Goal: Task Accomplishment & Management: Complete application form

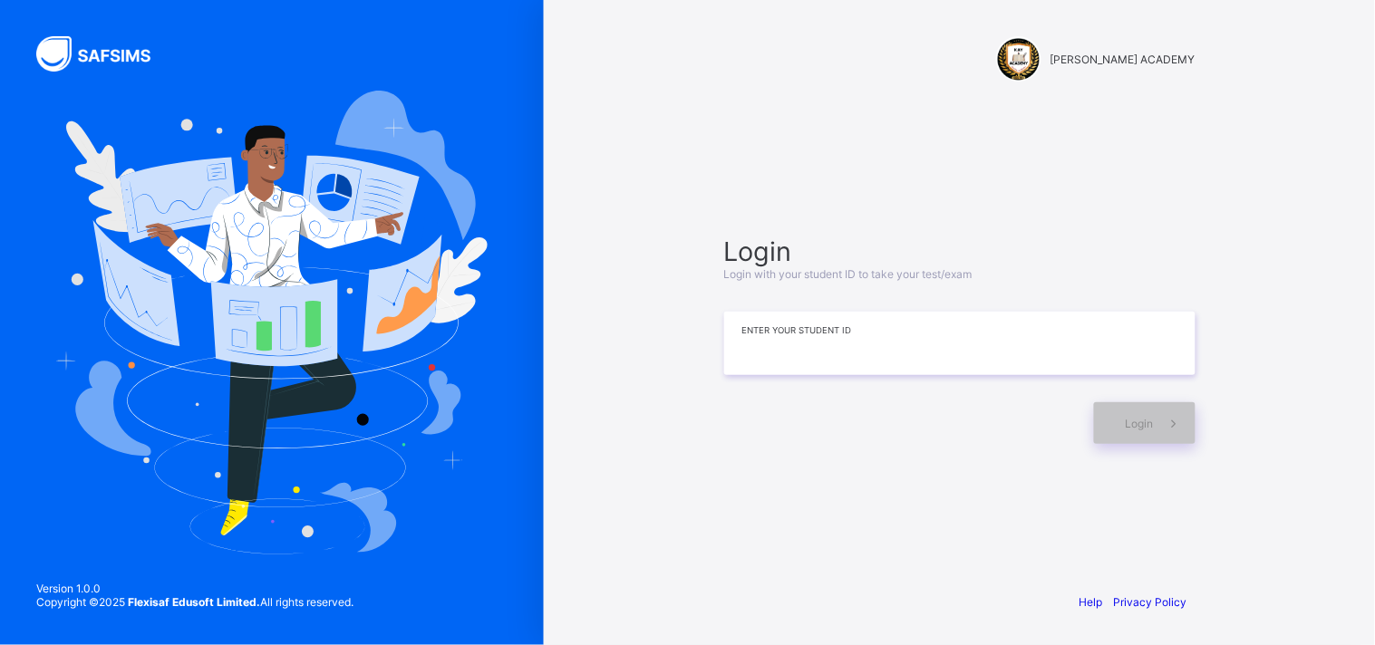
click at [767, 333] on input at bounding box center [959, 343] width 471 height 63
type input "**********"
click at [1144, 414] on div "Login" at bounding box center [1145, 423] width 102 height 42
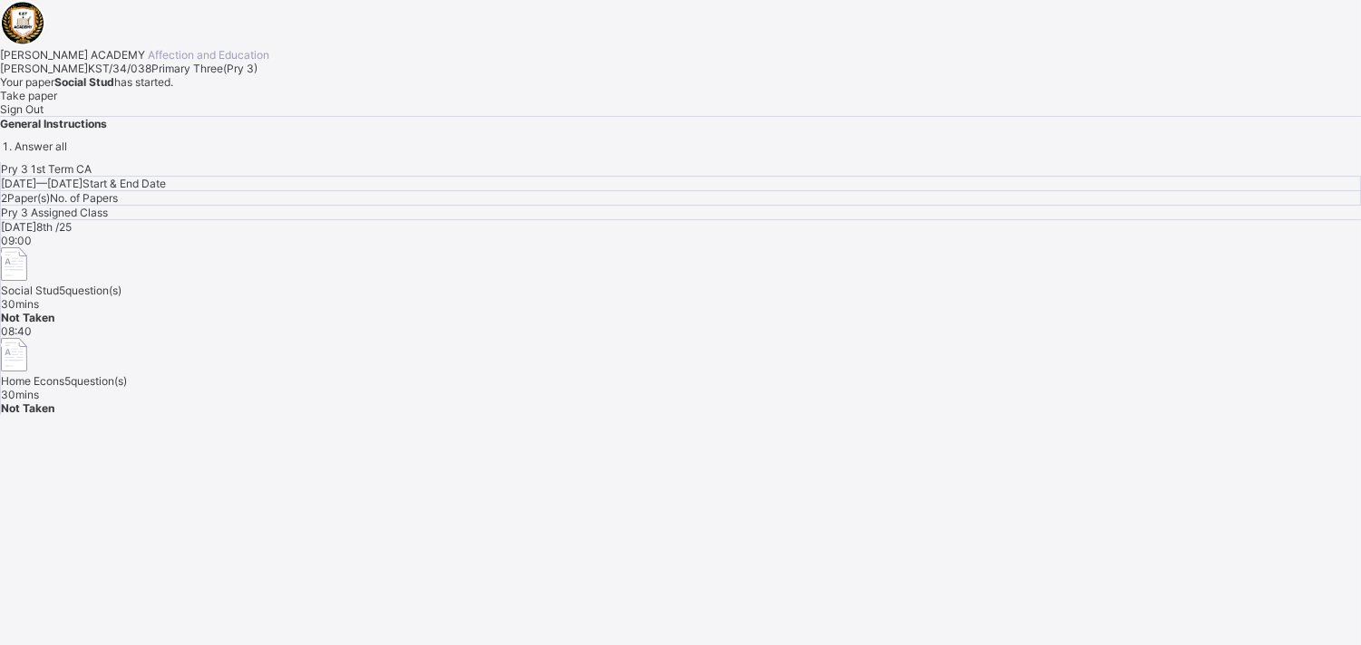
click at [213, 102] on div "Take paper" at bounding box center [680, 96] width 1361 height 14
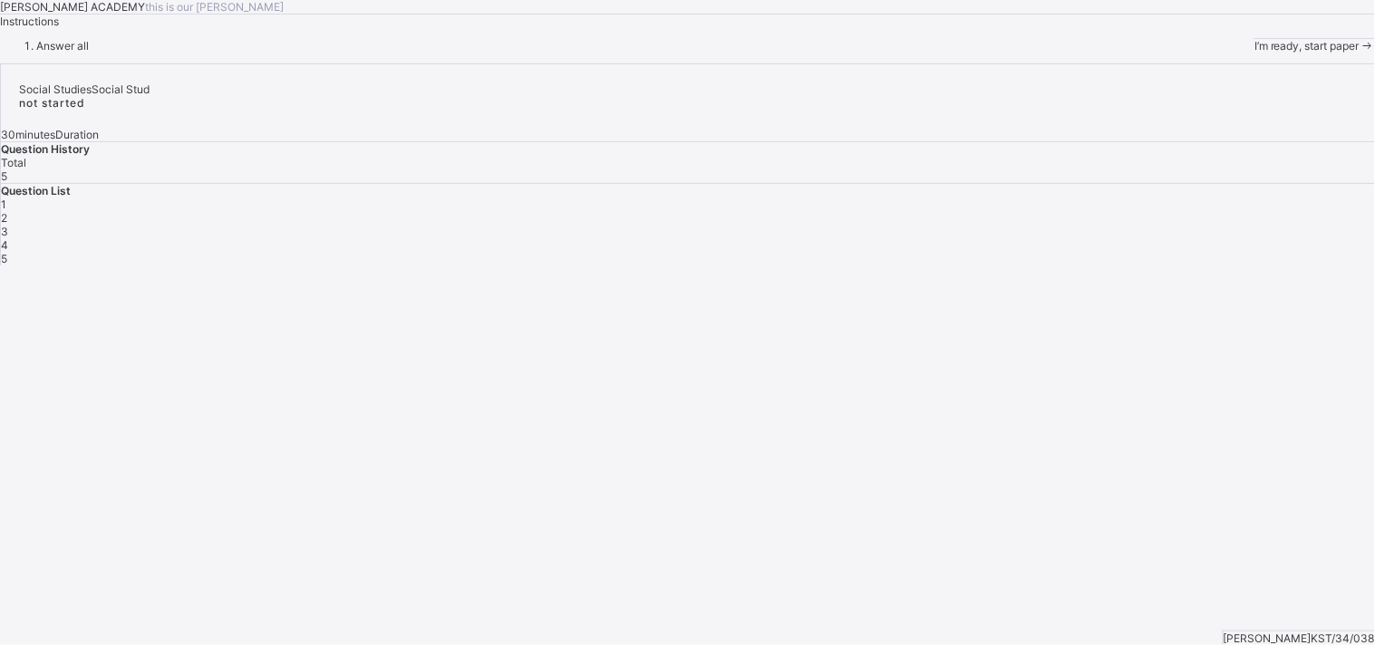
click at [1254, 53] on div "I’m ready, start paper" at bounding box center [1314, 46] width 121 height 14
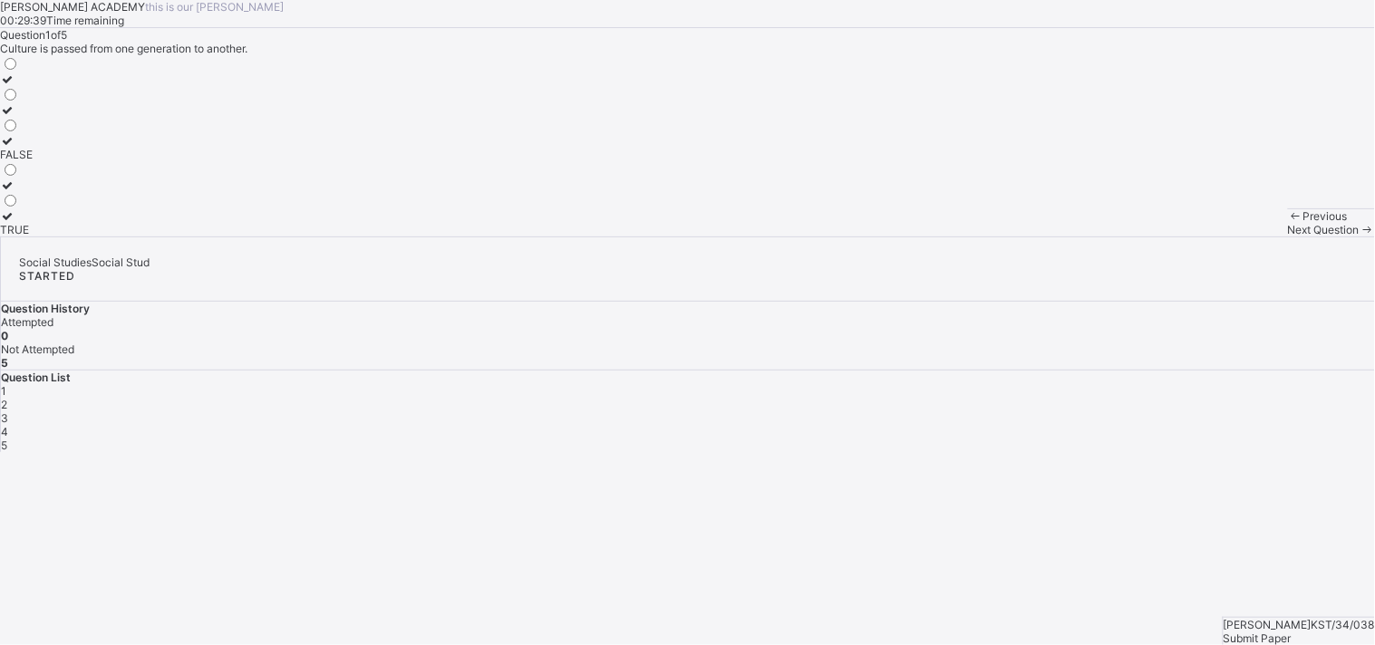
click at [33, 237] on label "TRUE" at bounding box center [16, 222] width 33 height 27
click at [1288, 237] on span "Next Question" at bounding box center [1324, 230] width 72 height 14
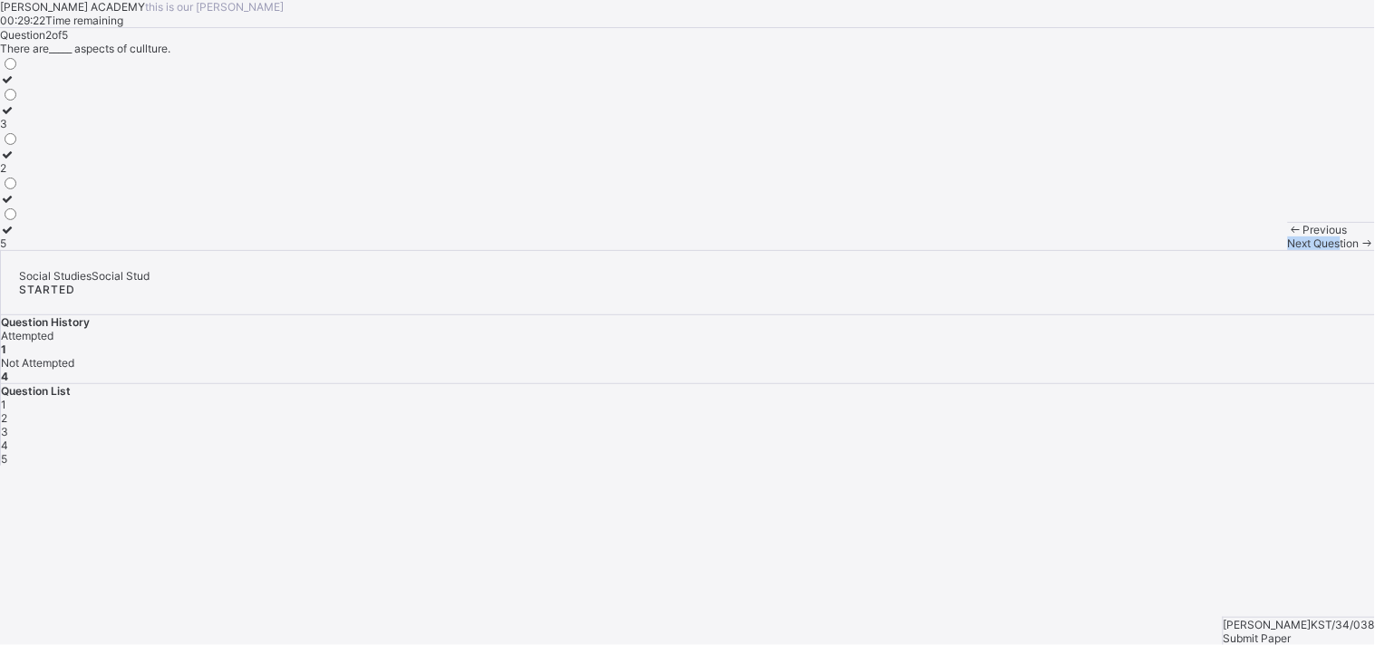
drag, startPoint x: 890, startPoint y: 623, endPoint x: 786, endPoint y: 576, distance: 114.4
click at [786, 250] on div "KAY ACADEMY this is our motton 00:29:22 Time remaining Question 2 of 5 There ar…" at bounding box center [687, 125] width 1375 height 250
click at [19, 131] on label "3" at bounding box center [9, 116] width 19 height 27
click at [1288, 250] on span "Next Question" at bounding box center [1324, 244] width 72 height 14
click at [42, 144] on label "life" at bounding box center [21, 130] width 42 height 27
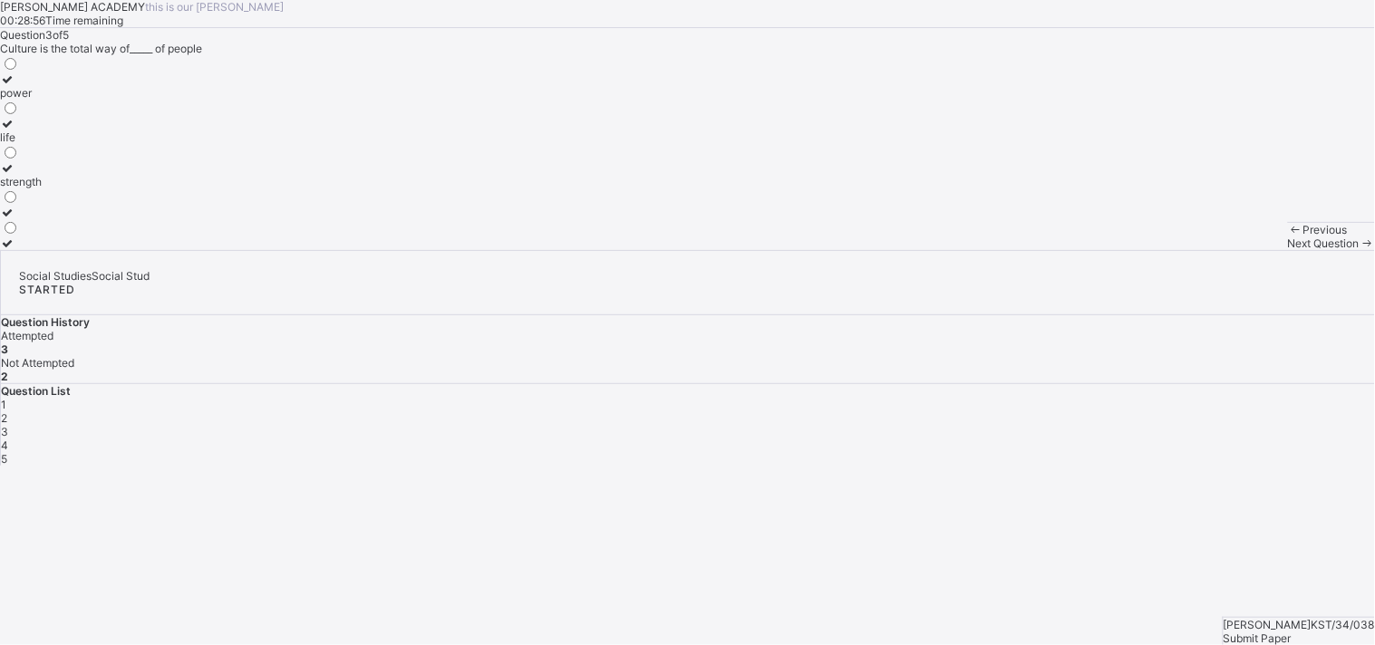
click at [1288, 250] on span "Next Question" at bounding box center [1324, 244] width 72 height 14
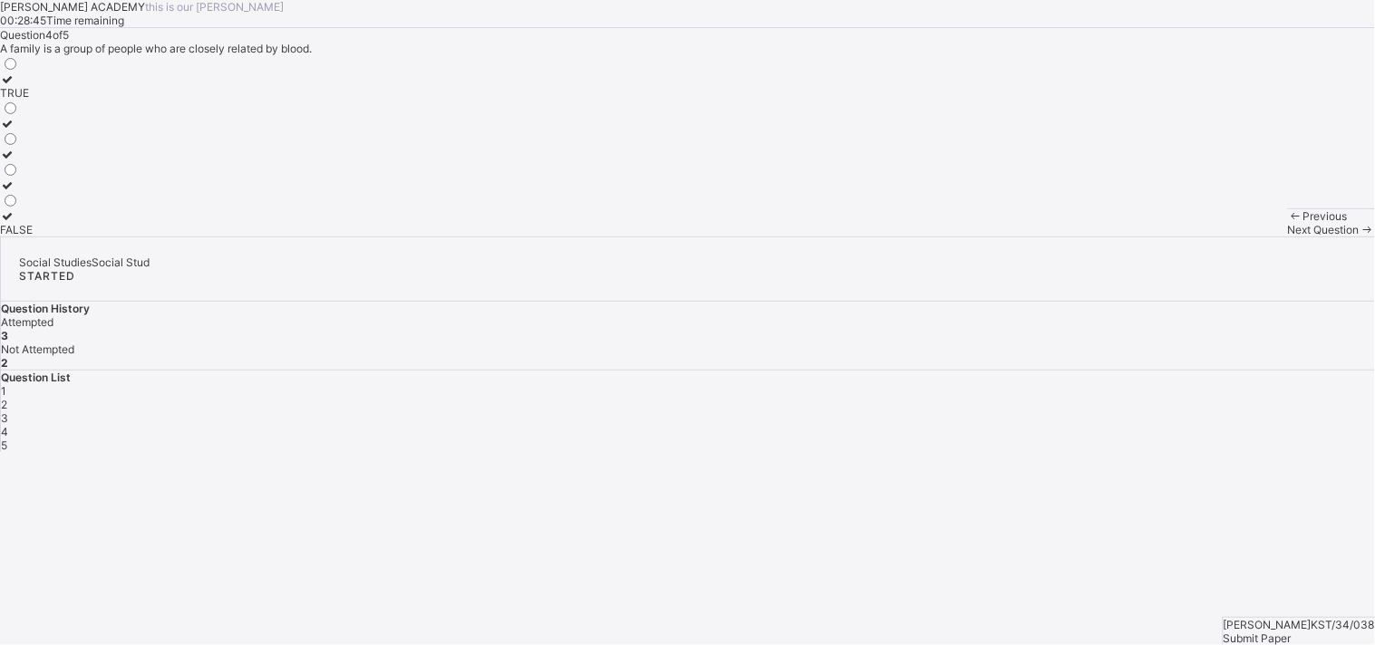
click at [33, 100] on div "TRUE" at bounding box center [16, 93] width 33 height 14
click at [1288, 237] on div "Next Question" at bounding box center [1331, 230] width 87 height 14
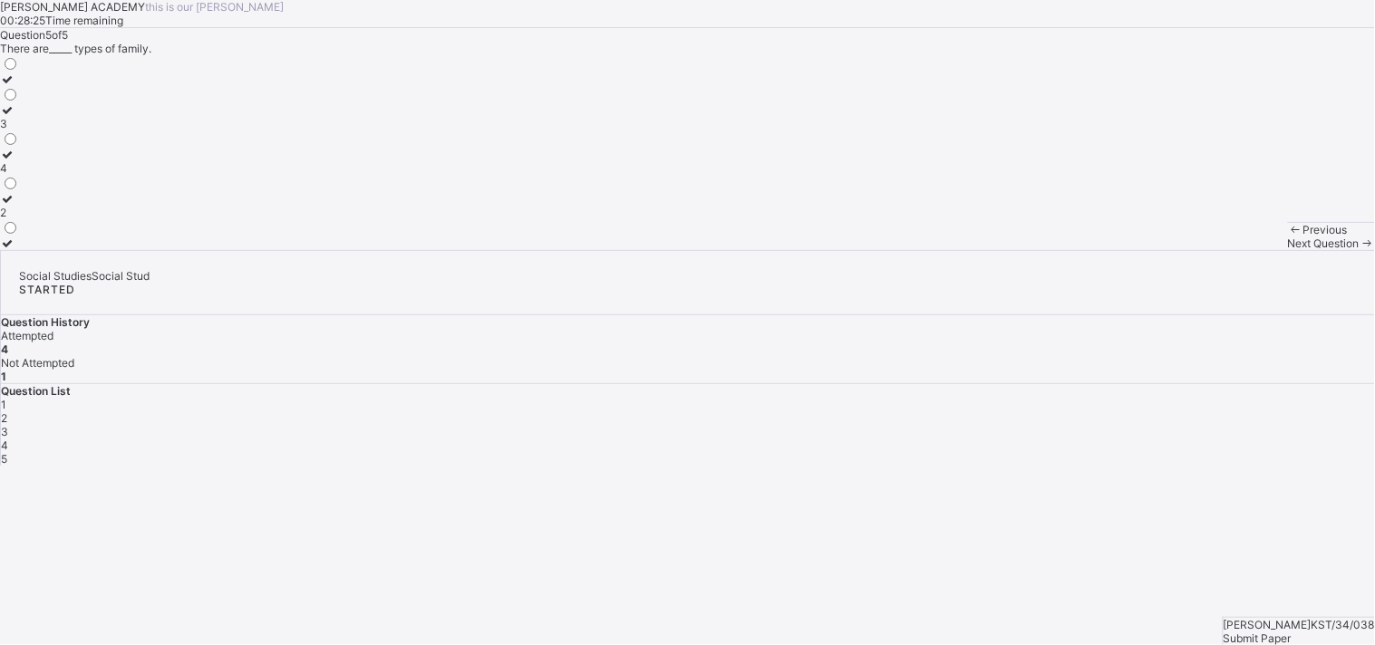
click at [19, 219] on label "2" at bounding box center [9, 205] width 19 height 27
click at [1274, 632] on span "Submit Paper" at bounding box center [1258, 639] width 68 height 14
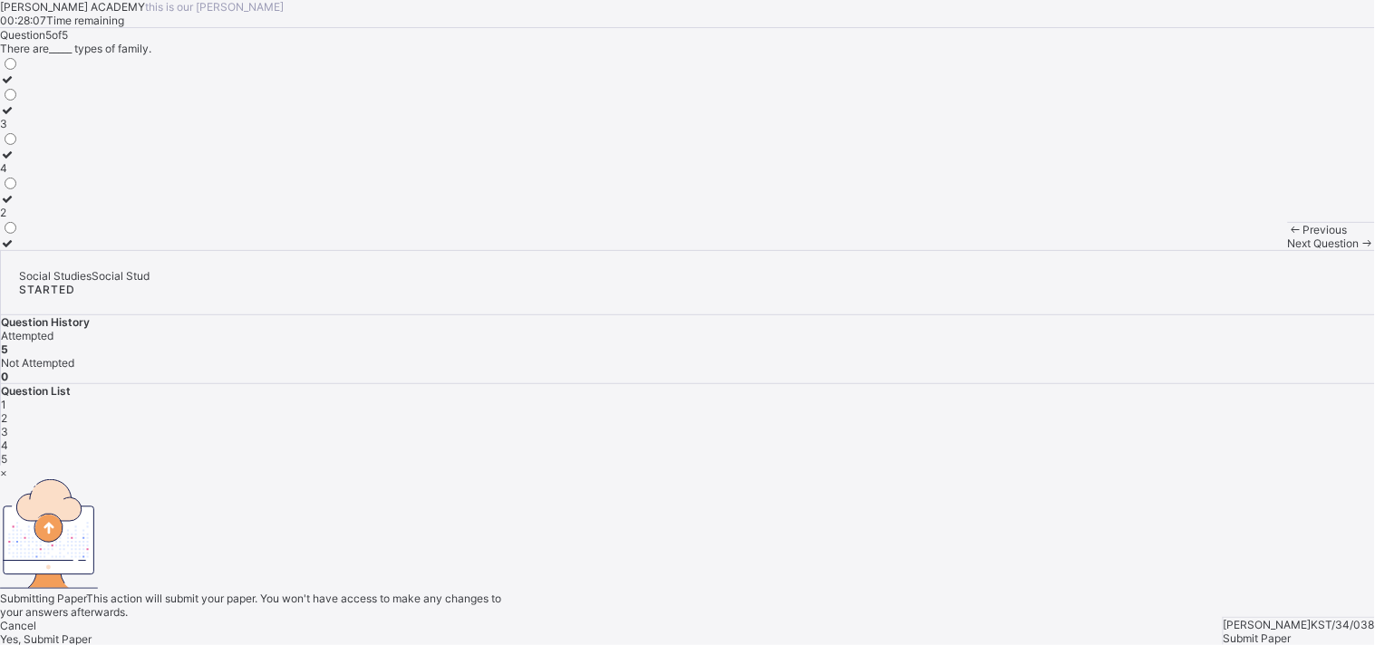
click at [92, 633] on span "Yes, Submit Paper" at bounding box center [46, 640] width 92 height 14
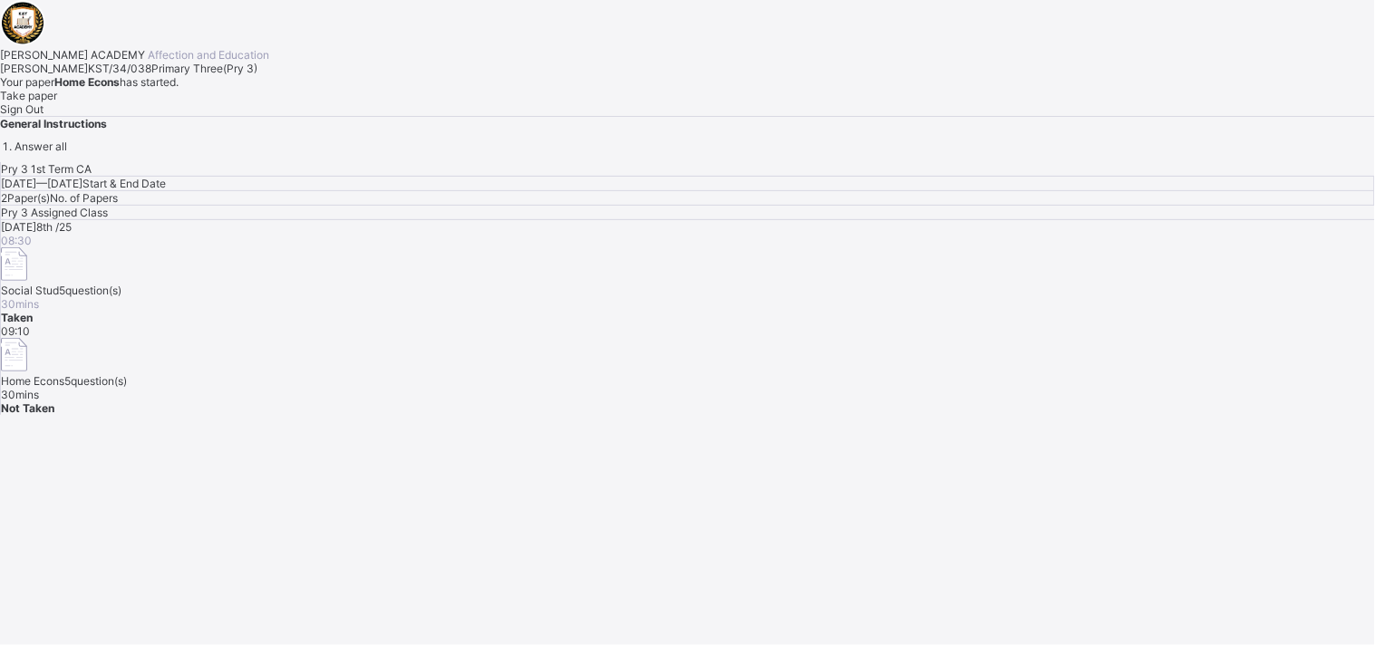
click at [747, 415] on div "Pry 3 1st Term CA Wed, Oct 8th 2025 — Wed, Oct 8th 2025 Start & End Date 2 Pape…" at bounding box center [687, 288] width 1375 height 253
click at [765, 415] on div "Pry 3 1st Term CA Wed, Oct 8th 2025 — Wed, Oct 8th 2025 Start & End Date 2 Pape…" at bounding box center [687, 288] width 1375 height 253
click at [750, 415] on div "Pry 3 1st Term CA Wed, Oct 8th 2025 — Wed, Oct 8th 2025 Start & End Date 2 Pape…" at bounding box center [687, 288] width 1375 height 253
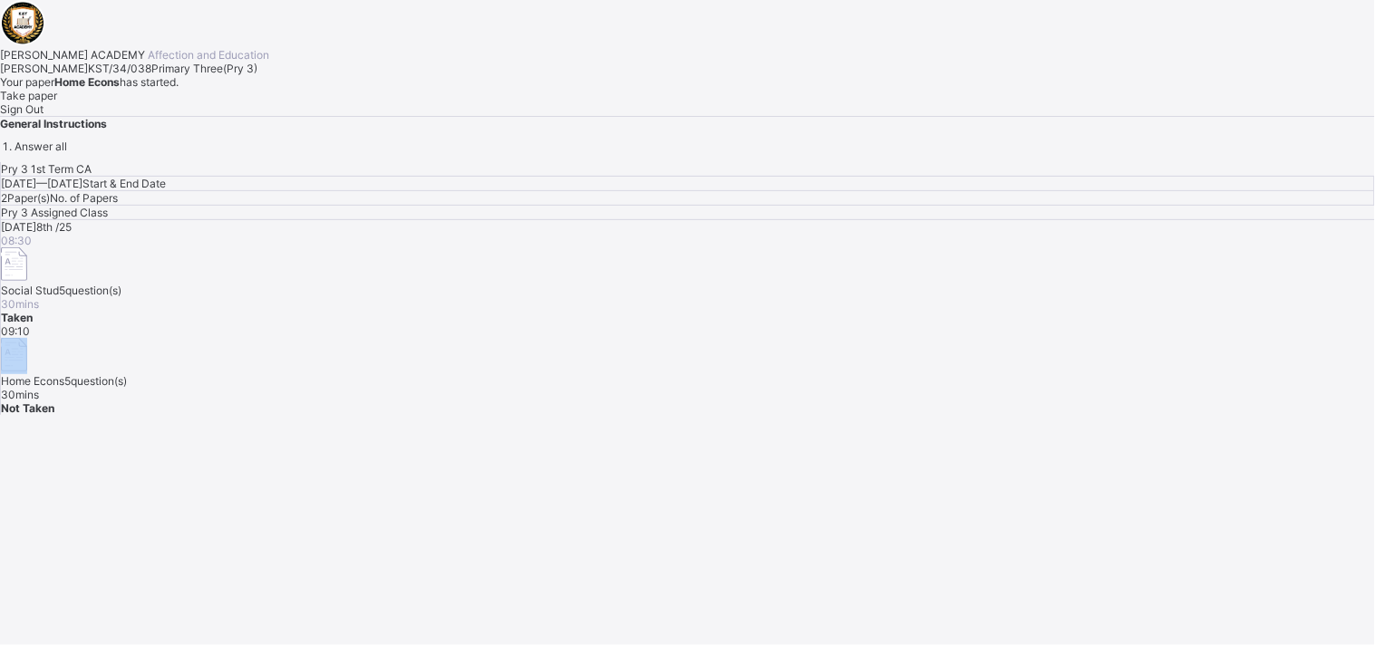
click at [750, 415] on div "Pry 3 1st Term CA Wed, Oct 8th 2025 — Wed, Oct 8th 2025 Start & End Date 2 Pape…" at bounding box center [687, 288] width 1375 height 253
click at [789, 415] on div "Pry 3 1st Term CA Wed, Oct 8th 2025 — Wed, Oct 8th 2025 Start & End Date 2 Pape…" at bounding box center [687, 288] width 1375 height 253
click at [915, 415] on div "Pry 3 1st Term CA Wed, Oct 8th 2025 — Wed, Oct 8th 2025 Start & End Date 2 Pape…" at bounding box center [687, 288] width 1375 height 253
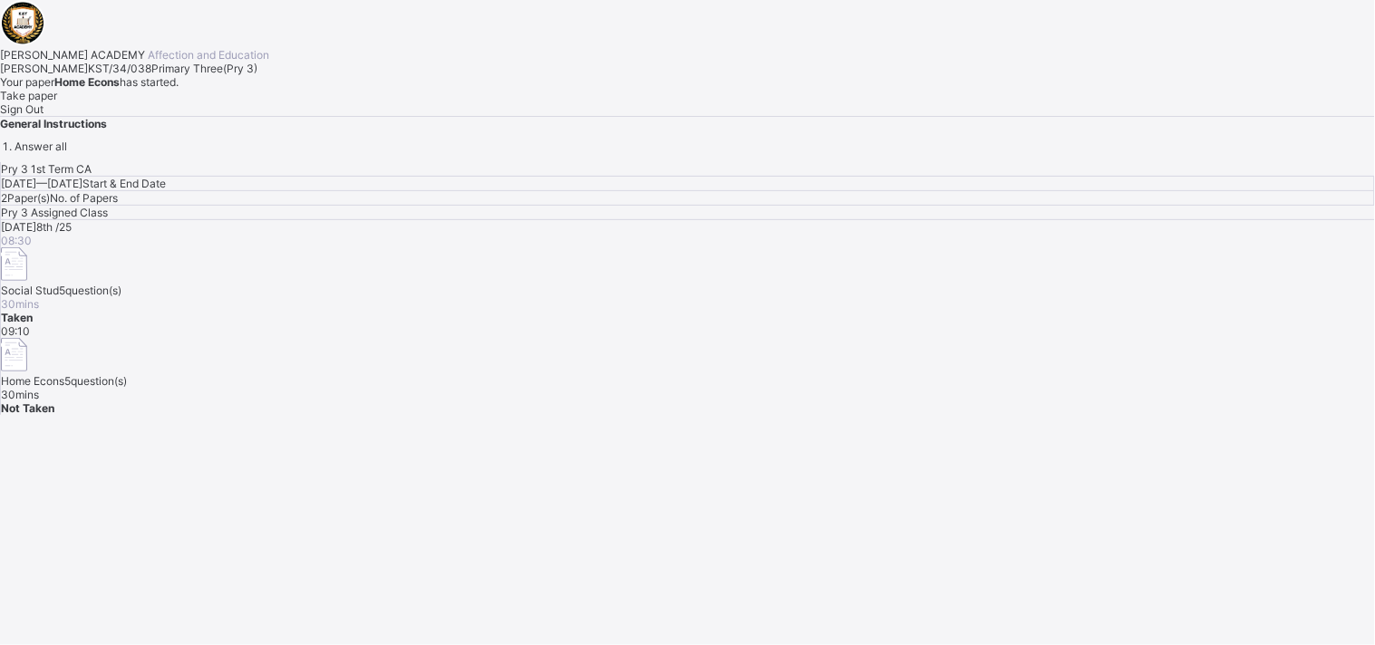
click at [921, 415] on div "Pry 3 1st Term CA Wed, Oct 8th 2025 — Wed, Oct 8th 2025 Start & End Date 2 Pape…" at bounding box center [687, 288] width 1375 height 253
click at [922, 415] on div "Pry 3 1st Term CA Wed, Oct 8th 2025 — Wed, Oct 8th 2025 Start & End Date 2 Pape…" at bounding box center [687, 288] width 1375 height 253
click at [707, 415] on div "Pry 3 1st Term CA Wed, Oct 8th 2025 — Wed, Oct 8th 2025 Start & End Date 2 Pape…" at bounding box center [687, 288] width 1375 height 253
click at [57, 102] on span "Take paper" at bounding box center [28, 96] width 57 height 14
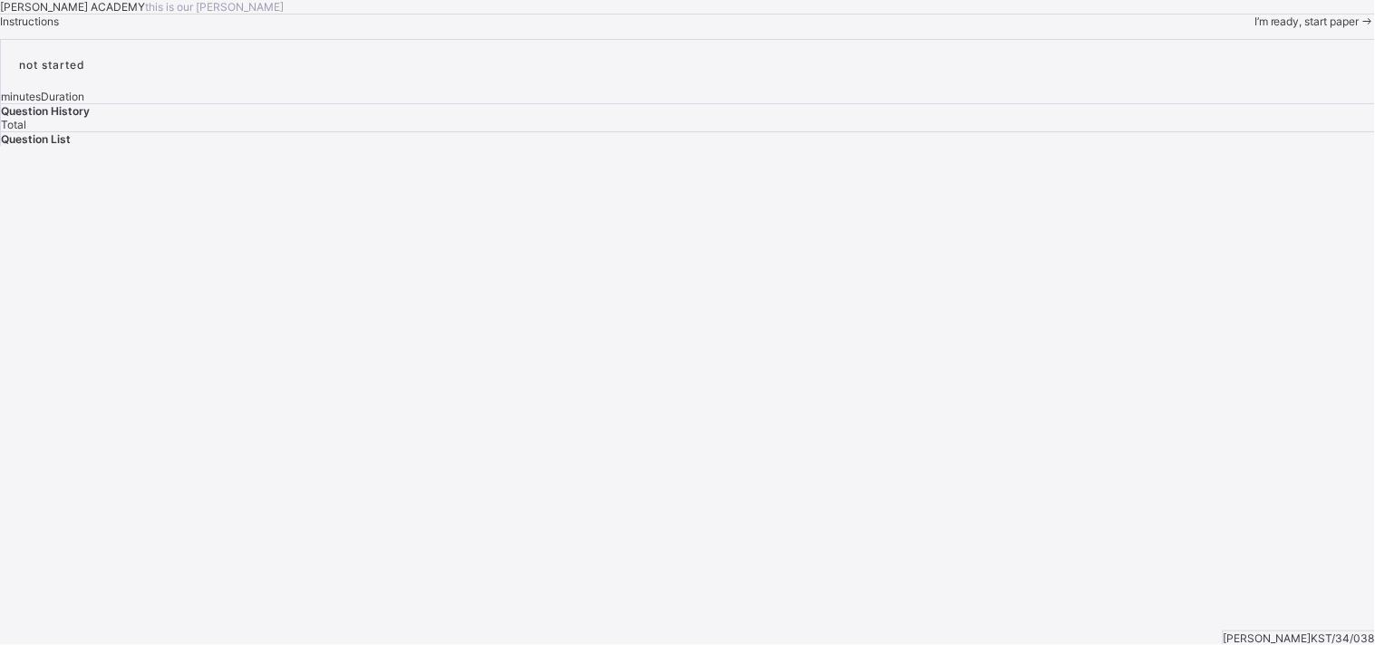
click at [1254, 28] on div "I’m ready, start paper" at bounding box center [1314, 22] width 121 height 14
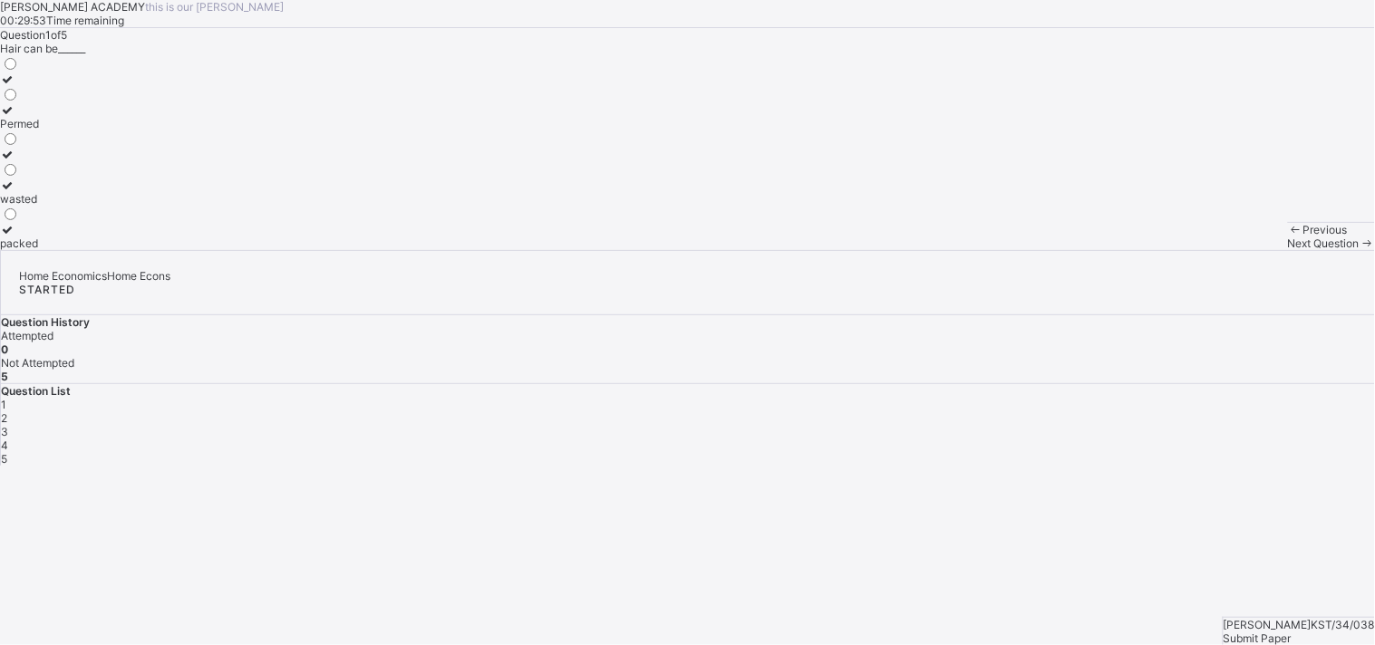
click at [39, 206] on div "wasted" at bounding box center [19, 199] width 39 height 14
click at [1288, 250] on span "Next Question" at bounding box center [1324, 244] width 72 height 14
click at [7, 412] on span "2" at bounding box center [4, 419] width 6 height 14
click at [39, 100] on div "chalk" at bounding box center [19, 93] width 39 height 14
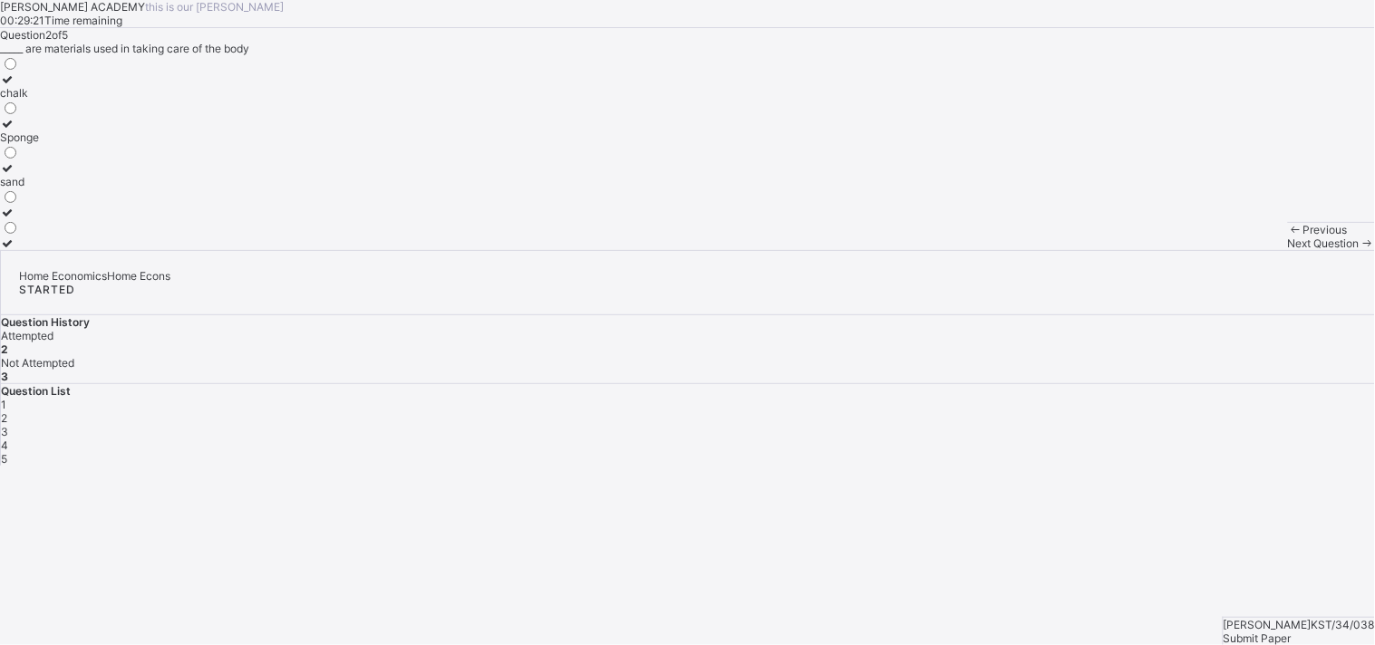
click at [1360, 250] on icon at bounding box center [1367, 244] width 15 height 14
click at [470, 250] on div "water balanced diet Grooming" at bounding box center [687, 152] width 1375 height 195
click at [69, 100] on div "water" at bounding box center [34, 93] width 69 height 14
click at [1288, 250] on span "Next Question" at bounding box center [1324, 244] width 72 height 14
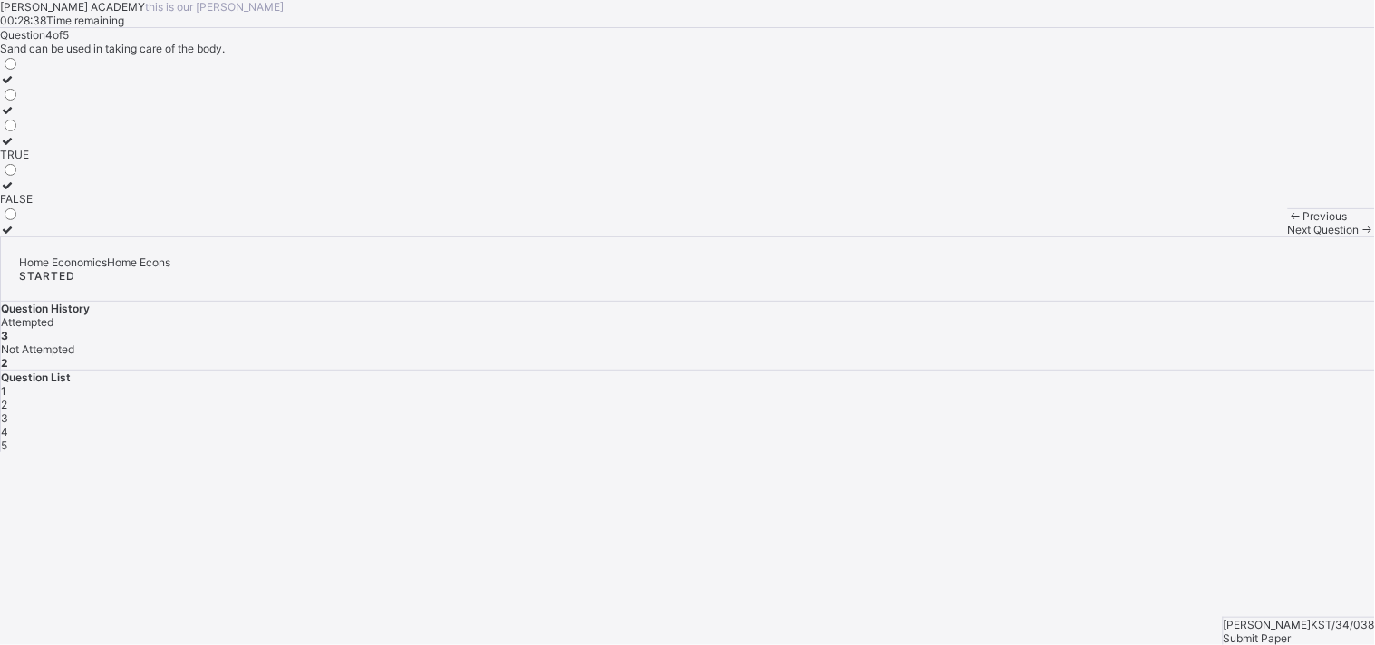
click at [876, 237] on div "Question 4 of 5 Sand can be used in taking care of the body. TRUE FALSE" at bounding box center [687, 132] width 1375 height 208
click at [33, 206] on div "FALSE" at bounding box center [16, 199] width 33 height 14
click at [1288, 237] on div "Next Question" at bounding box center [1331, 230] width 87 height 14
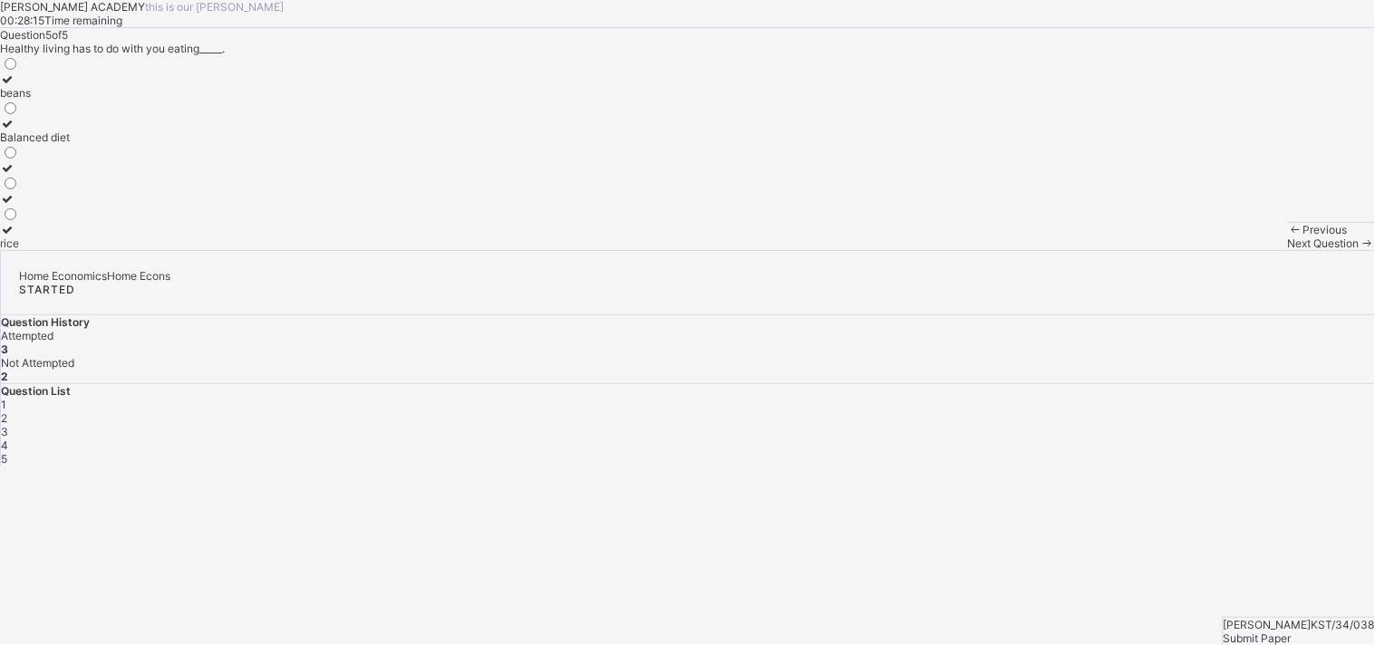
drag, startPoint x: 854, startPoint y: 620, endPoint x: 804, endPoint y: 683, distance: 80.7
click at [804, 644] on html "KAY ACADEMY this is our motton 00:28:15 Time remaining Question 5 of 5 Healthy …" at bounding box center [687, 322] width 1375 height 645
click at [70, 250] on div "rice" at bounding box center [35, 244] width 70 height 14
click at [1292, 632] on span "Submit Paper" at bounding box center [1258, 639] width 68 height 14
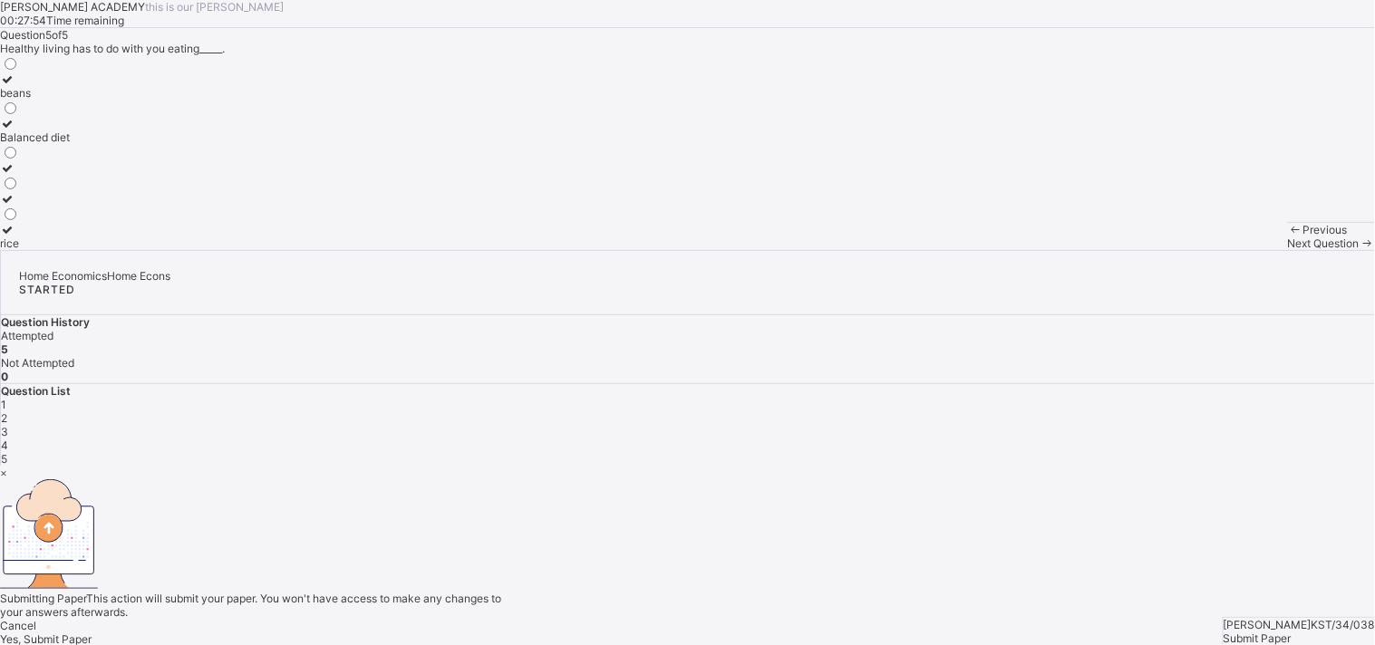
click at [92, 633] on span "Yes, Submit Paper" at bounding box center [46, 640] width 92 height 14
click at [754, 633] on div "Yes, Submit Paper" at bounding box center [687, 640] width 1375 height 14
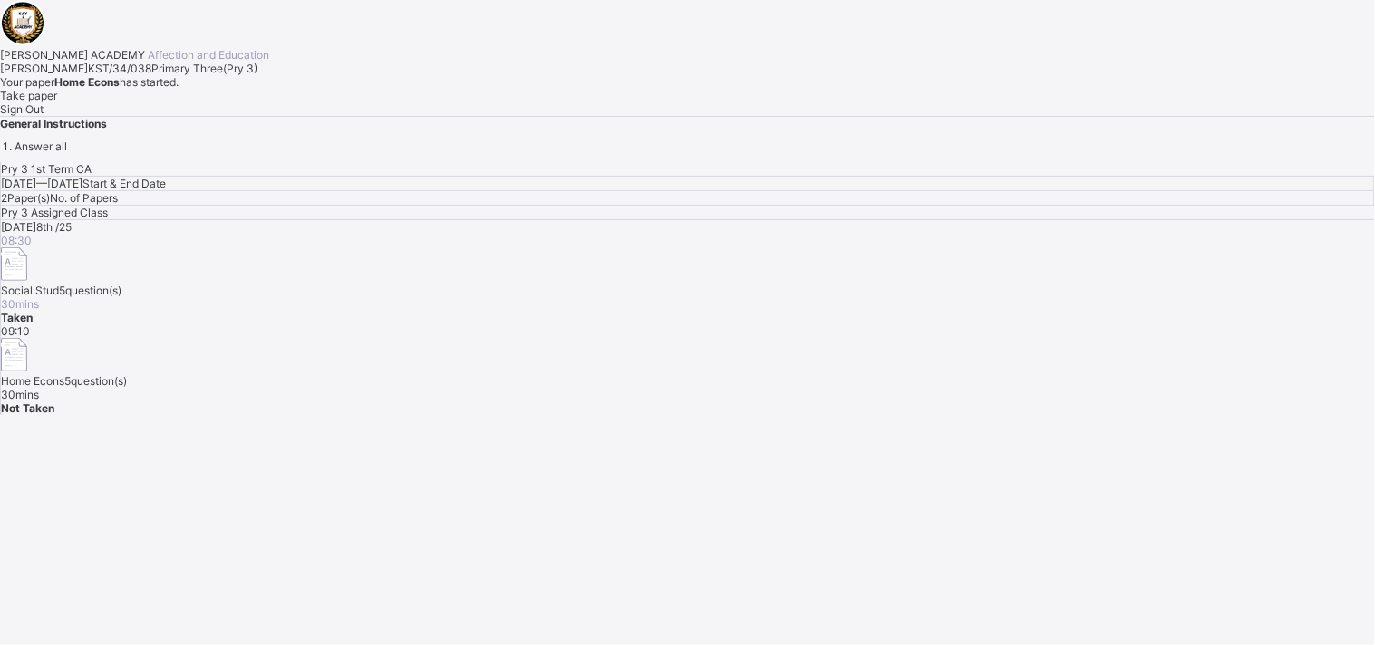
click at [212, 102] on div "Take paper" at bounding box center [687, 96] width 1375 height 14
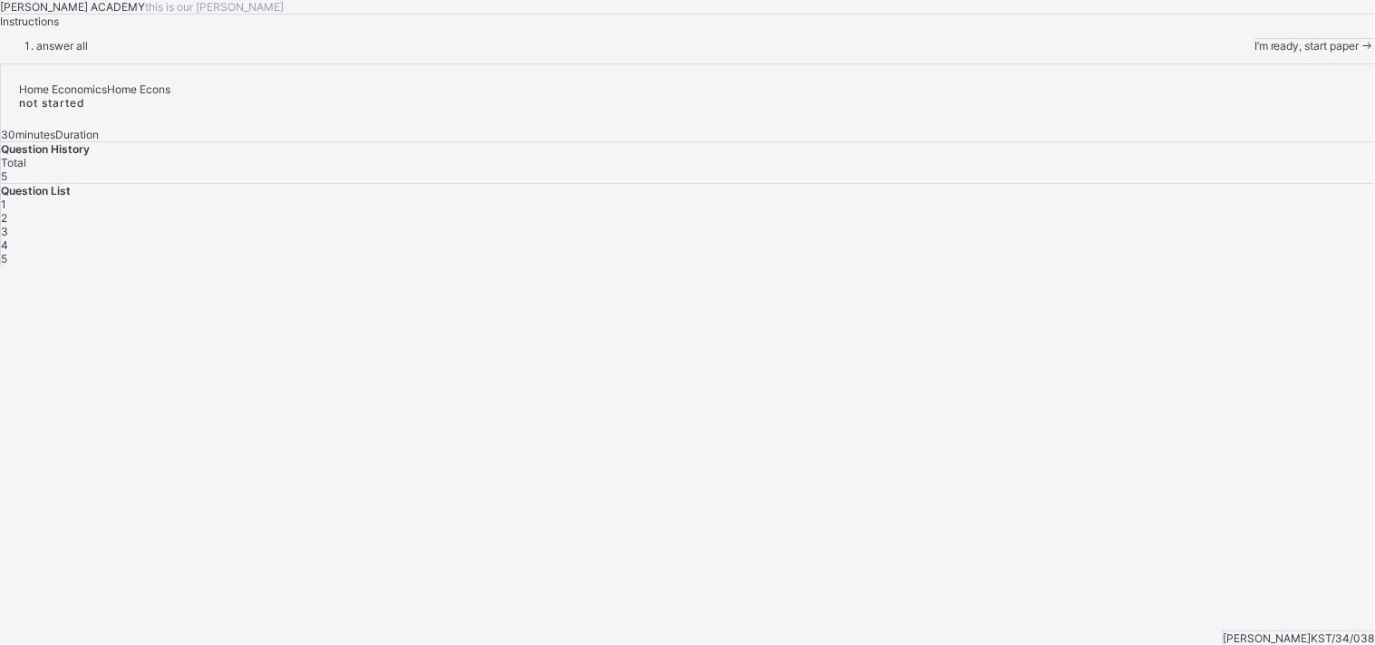
click at [1254, 53] on div "I’m ready, start paper" at bounding box center [1314, 46] width 121 height 14
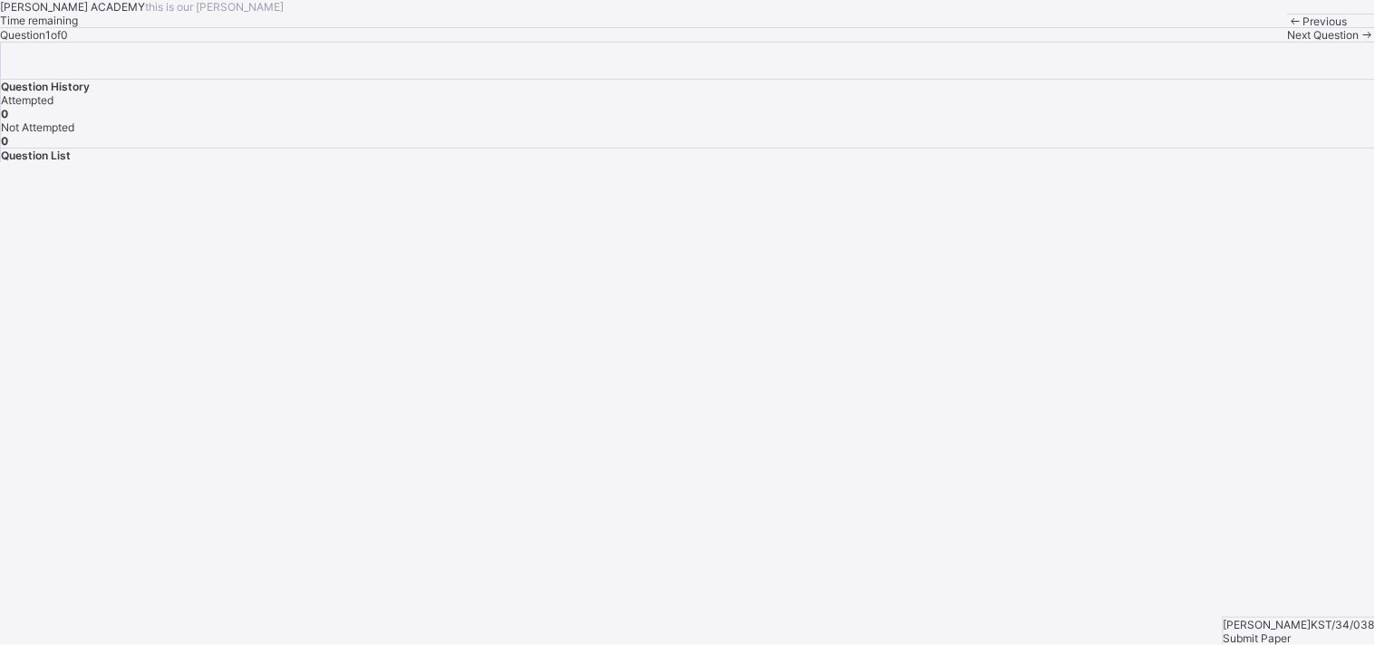
click at [1221, 107] on div "Attempted" at bounding box center [688, 100] width 1374 height 14
click at [1292, 632] on span "Submit Paper" at bounding box center [1258, 639] width 68 height 14
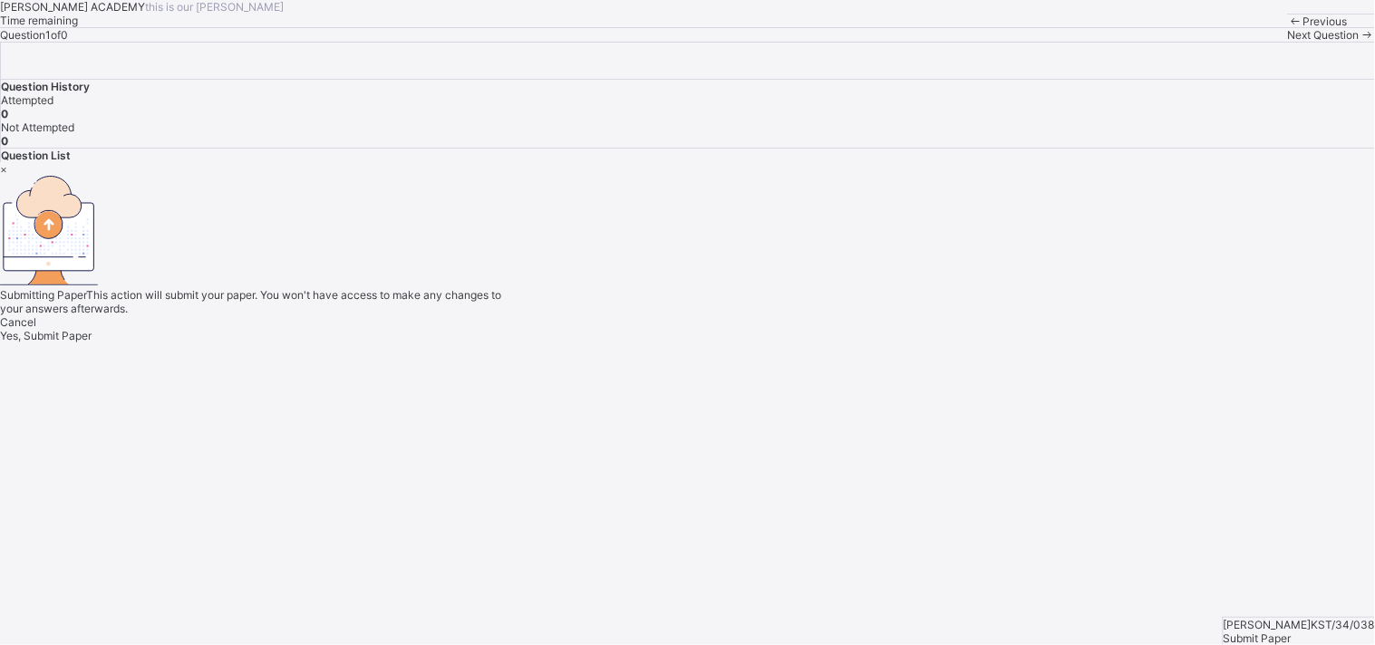
click at [92, 343] on span "Yes, Submit Paper" at bounding box center [46, 336] width 92 height 14
click at [731, 343] on div "Yes, Submit Paper" at bounding box center [687, 336] width 1375 height 14
click at [898, 176] on div "×" at bounding box center [687, 169] width 1375 height 14
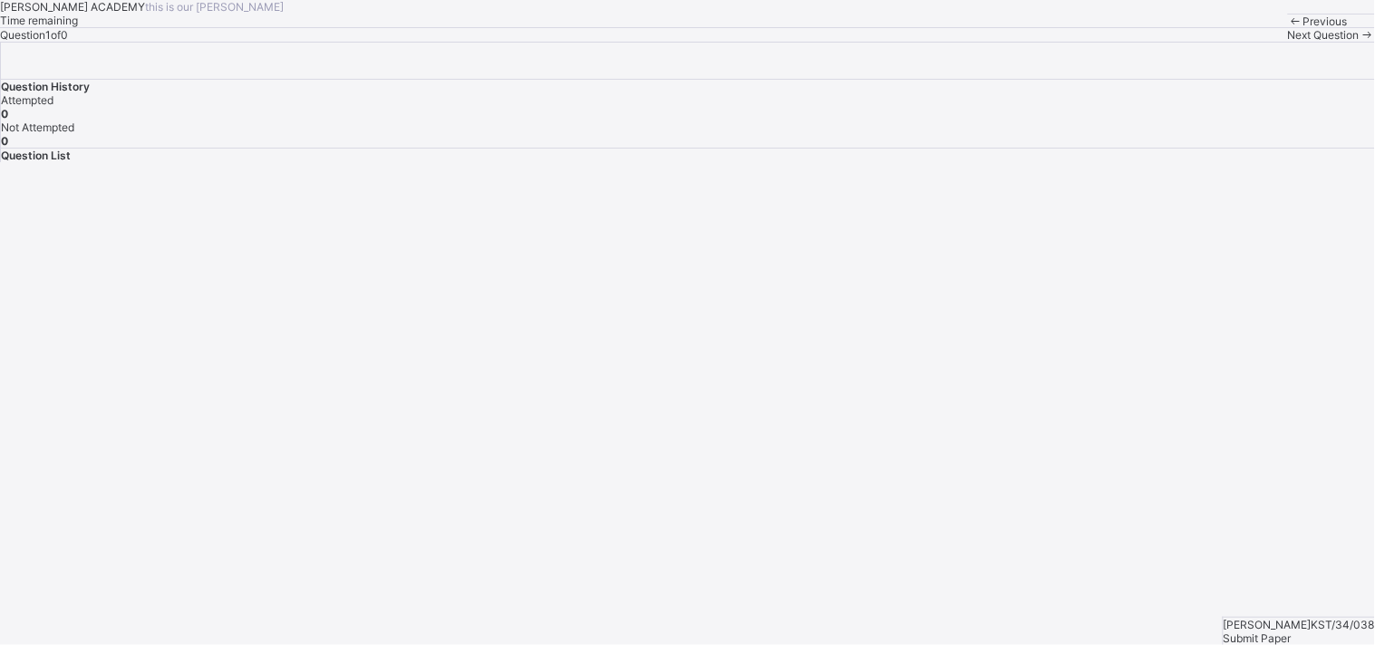
click at [1292, 632] on span "Submit Paper" at bounding box center [1258, 639] width 68 height 14
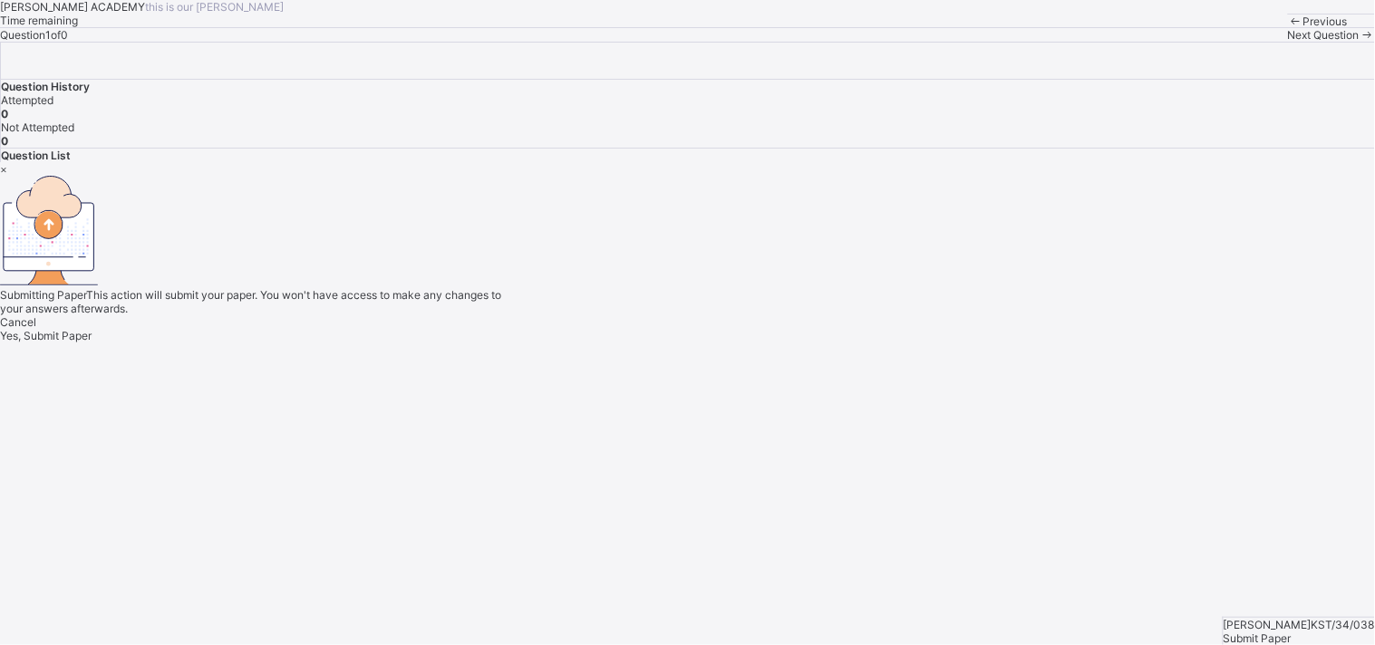
click at [92, 343] on span "Yes, Submit Paper" at bounding box center [46, 336] width 92 height 14
click at [900, 176] on div "×" at bounding box center [687, 169] width 1375 height 14
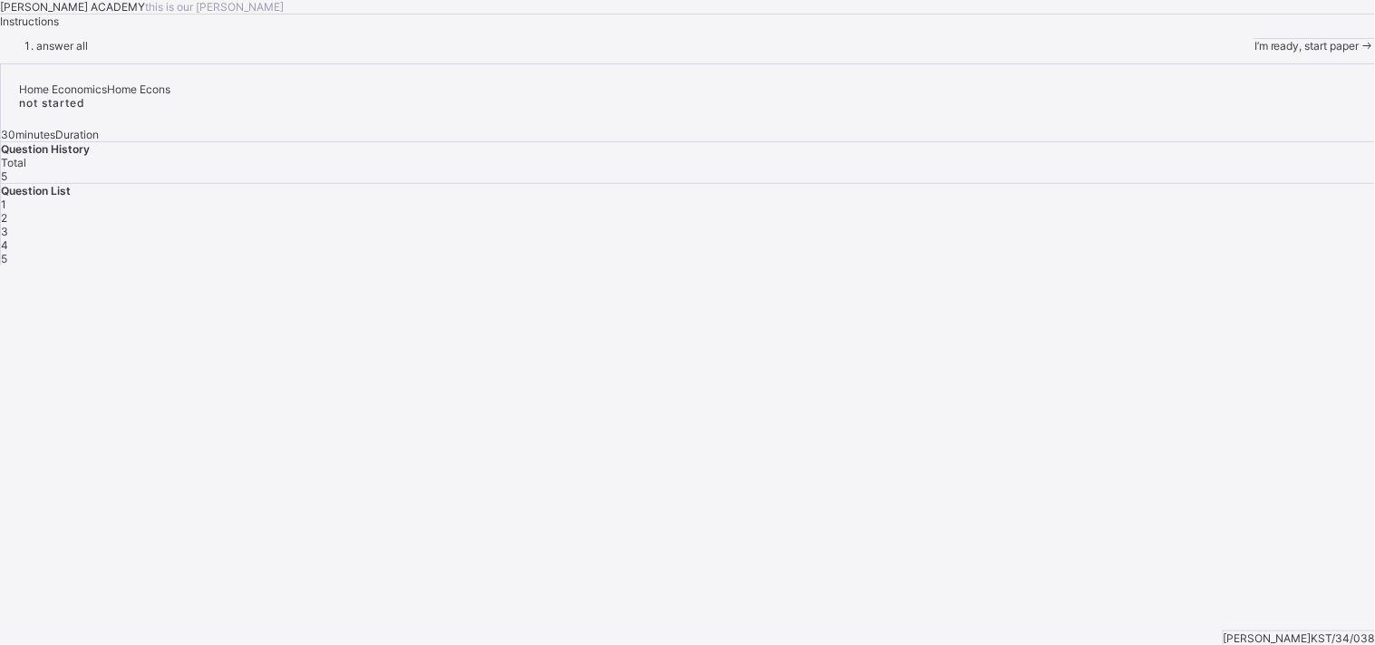
click at [1254, 53] on span "I’m ready, start paper" at bounding box center [1306, 46] width 105 height 14
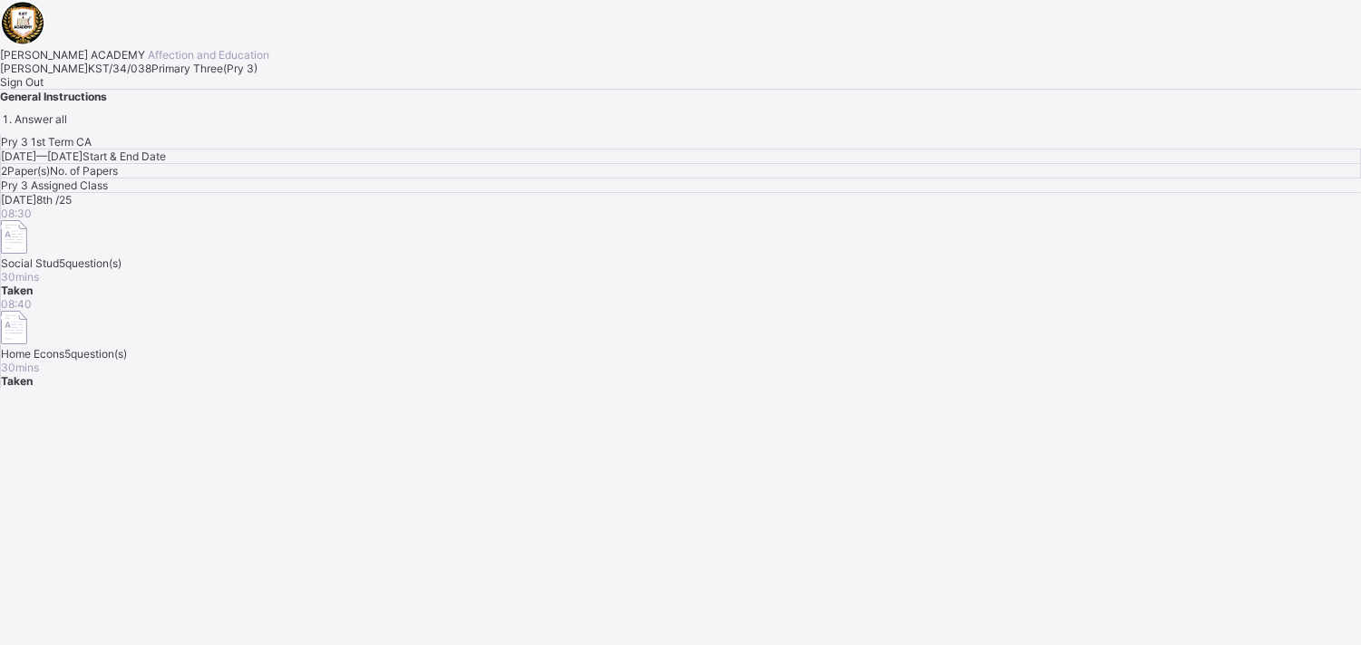
click at [44, 89] on span "Sign Out" at bounding box center [22, 82] width 44 height 14
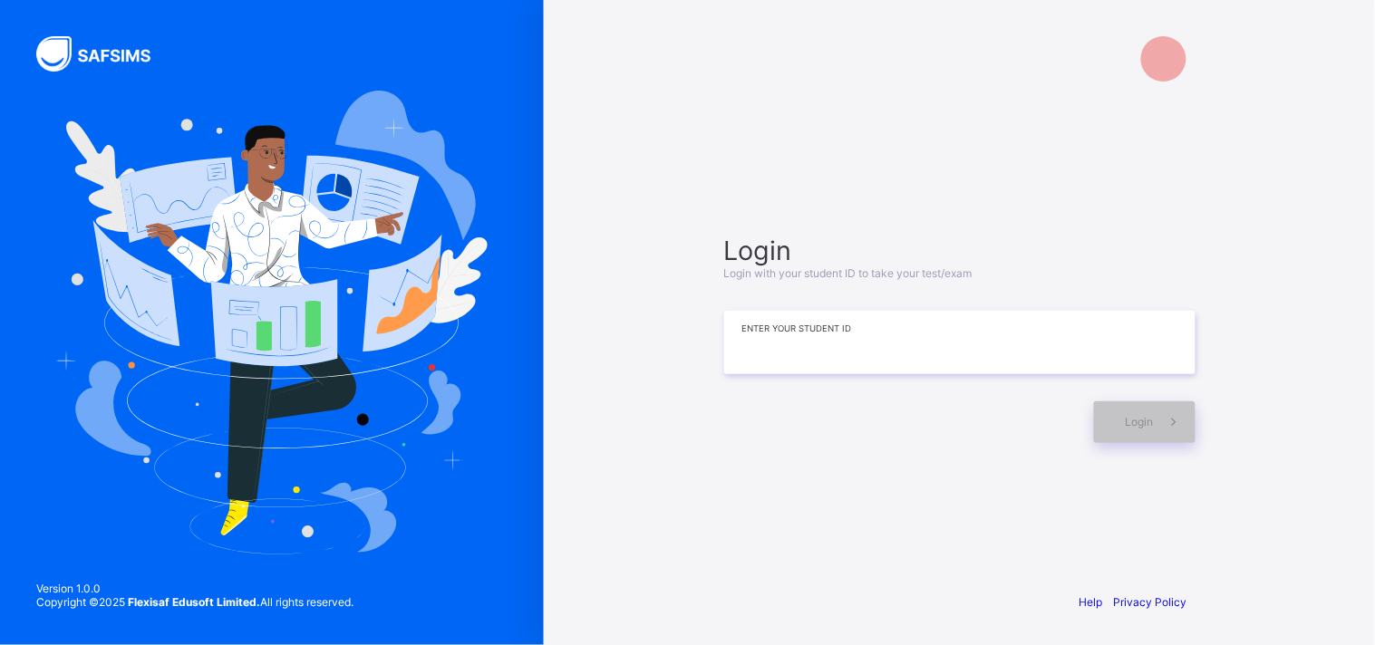
click at [744, 345] on input at bounding box center [959, 342] width 471 height 63
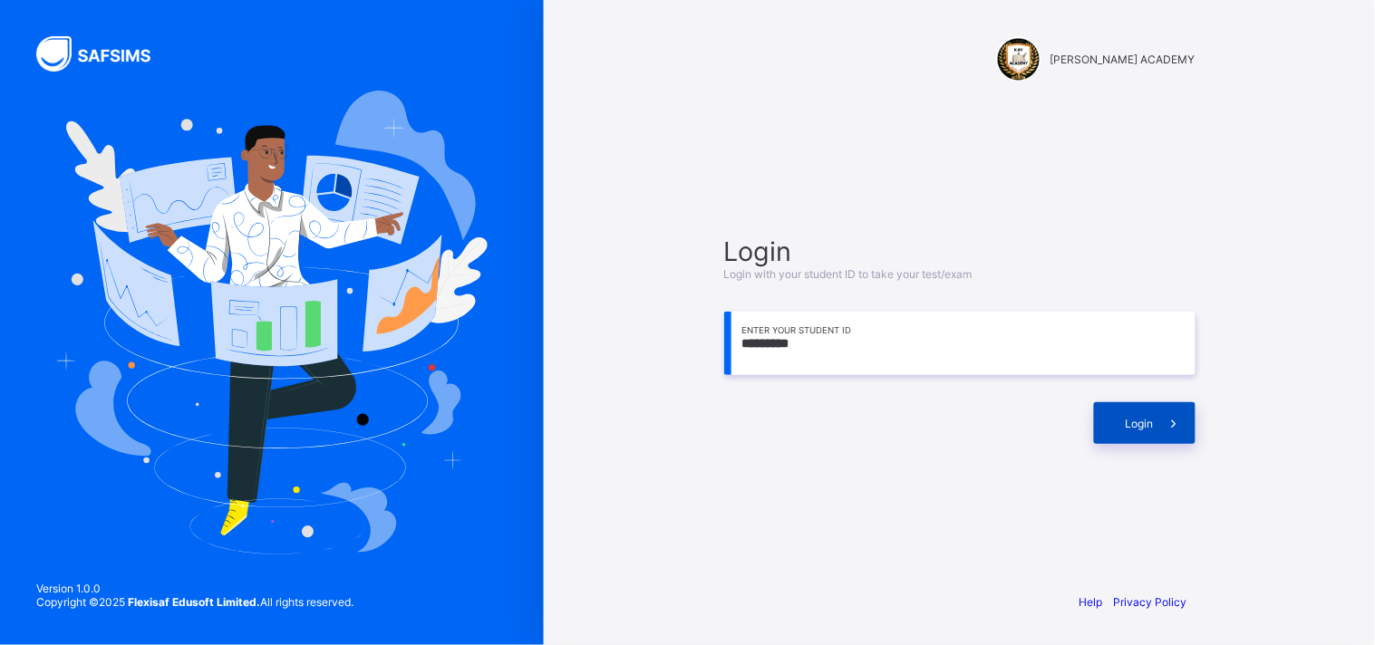
type input "*********"
click at [1126, 437] on div "Login" at bounding box center [1145, 423] width 102 height 42
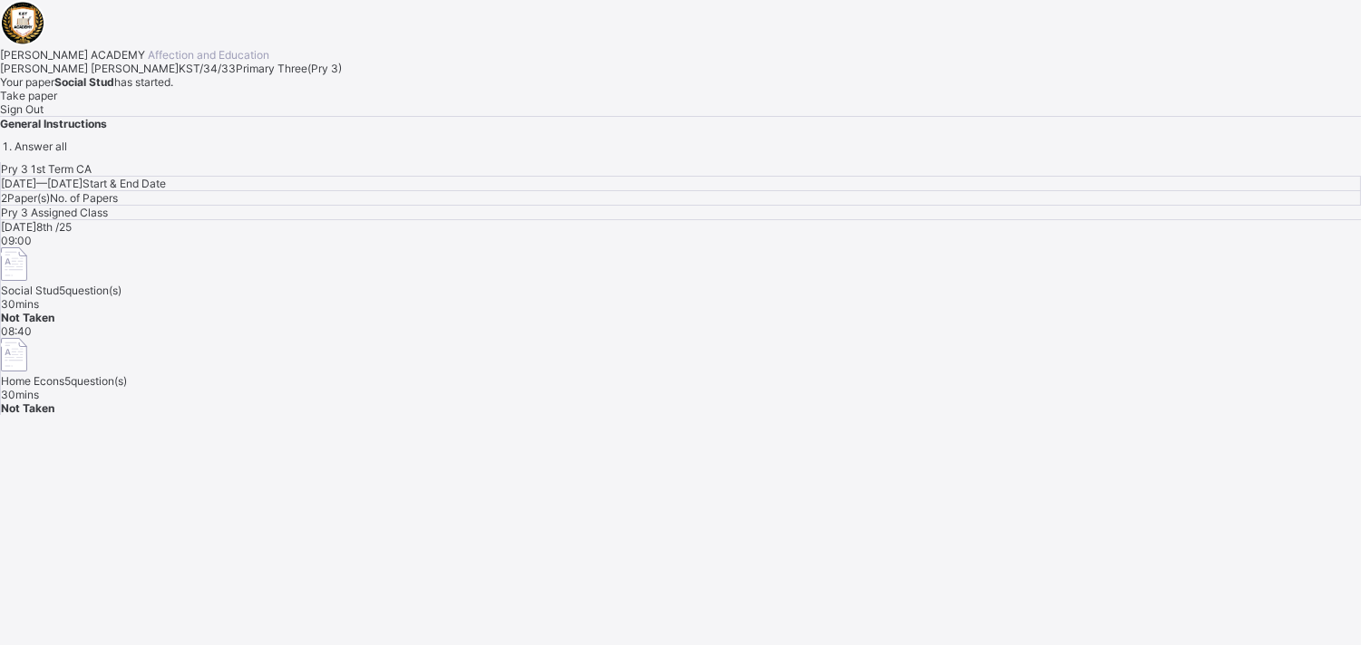
click at [199, 102] on div "Take paper" at bounding box center [680, 96] width 1361 height 14
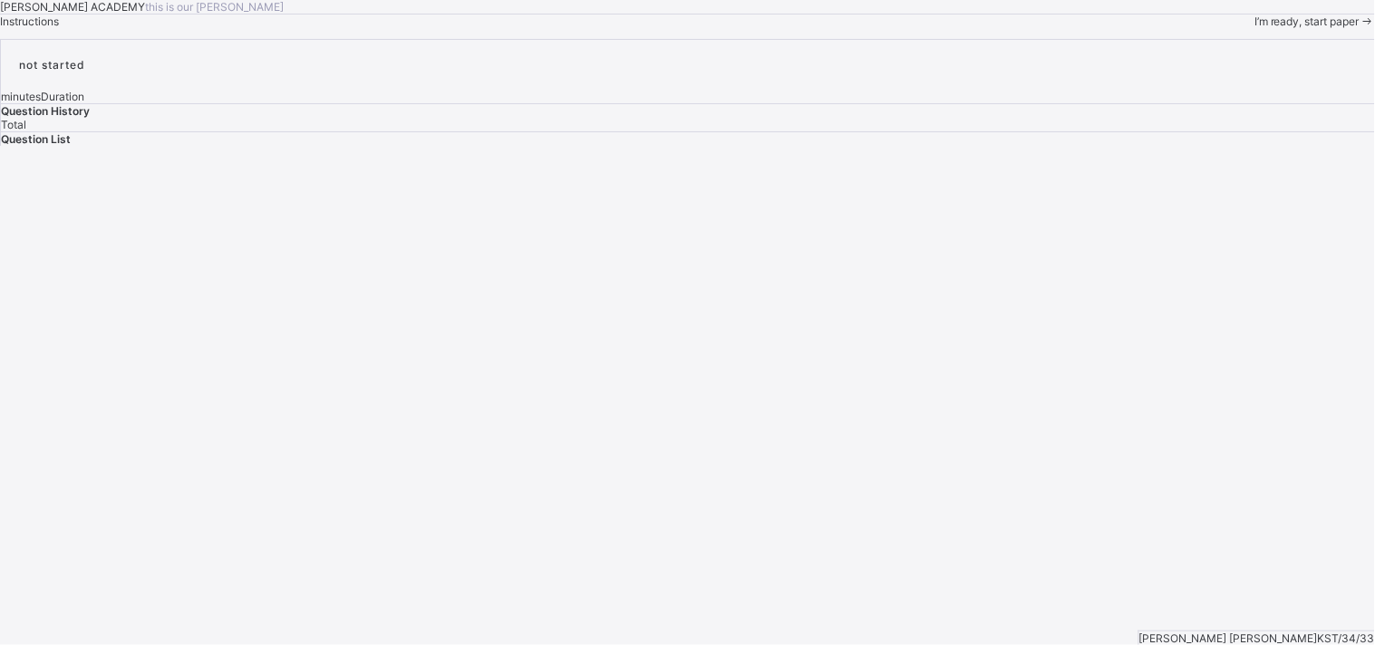
click at [1254, 28] on span "I’m ready, start paper" at bounding box center [1306, 22] width 105 height 14
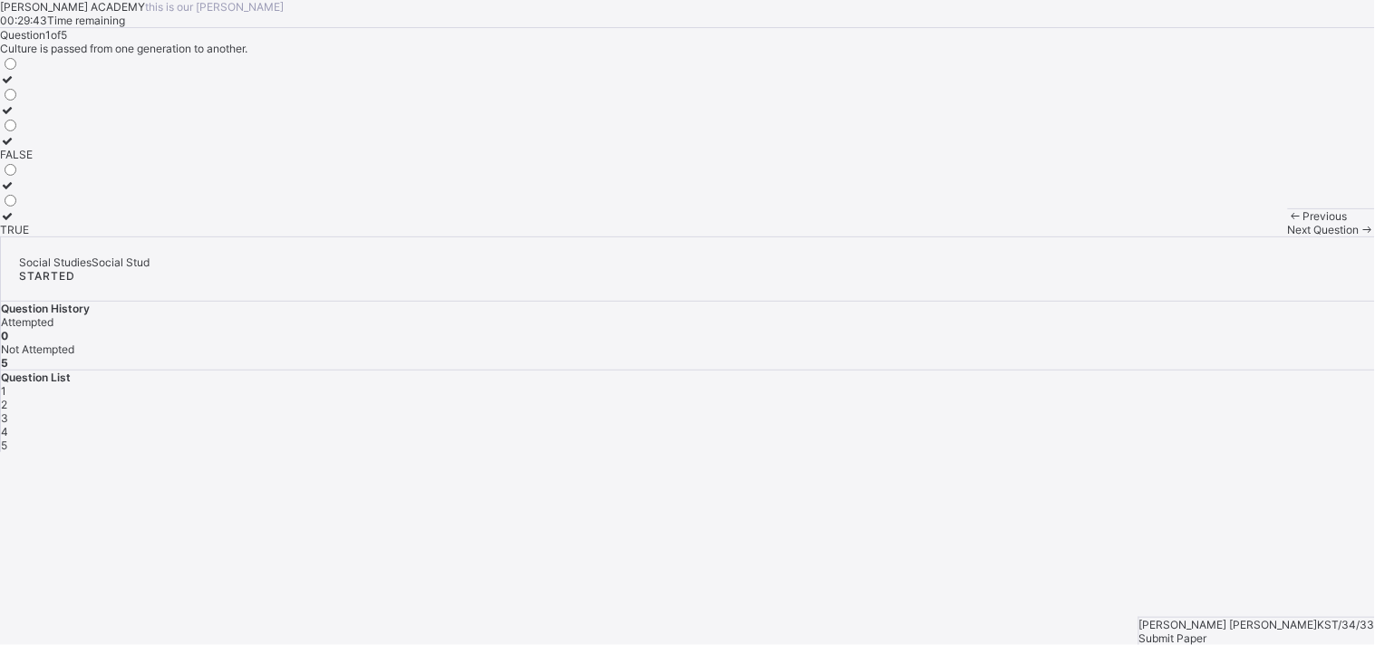
click at [33, 237] on label "TRUE" at bounding box center [16, 222] width 33 height 27
click at [1288, 237] on div "Next Question" at bounding box center [1331, 230] width 87 height 14
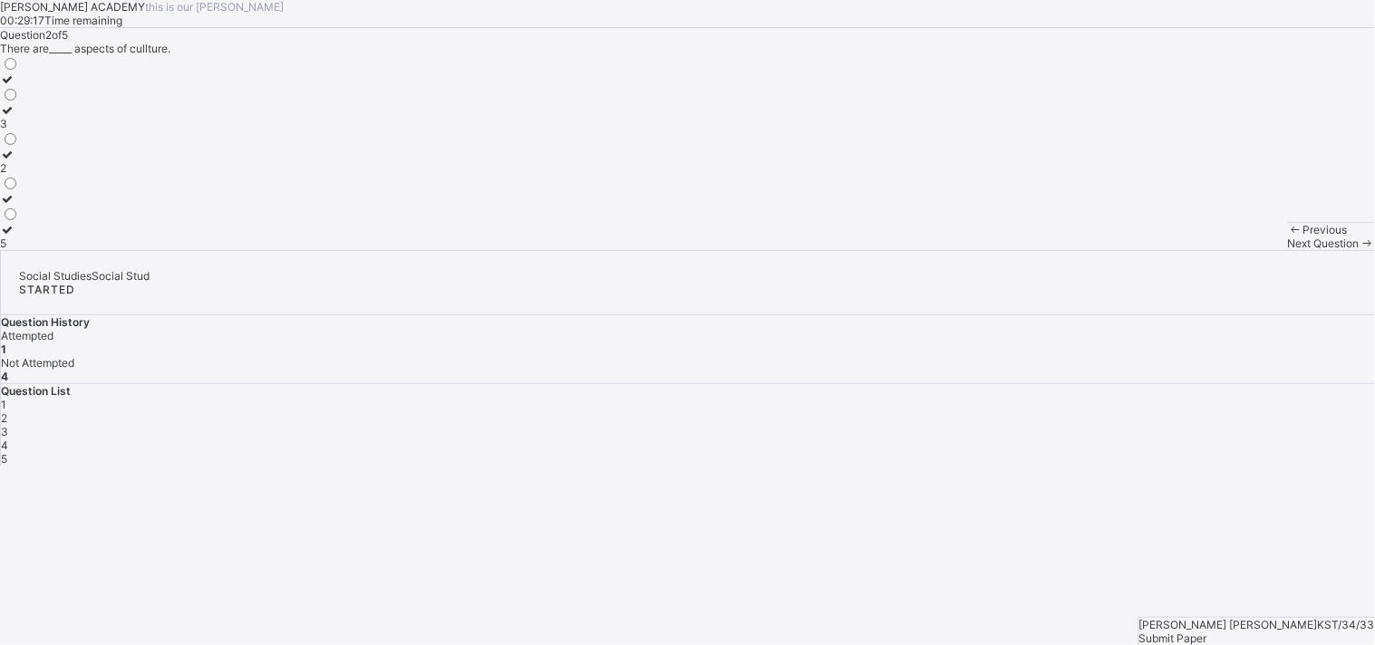
click at [19, 175] on label "2" at bounding box center [9, 161] width 19 height 27
click at [1288, 250] on span "Next Question" at bounding box center [1324, 244] width 72 height 14
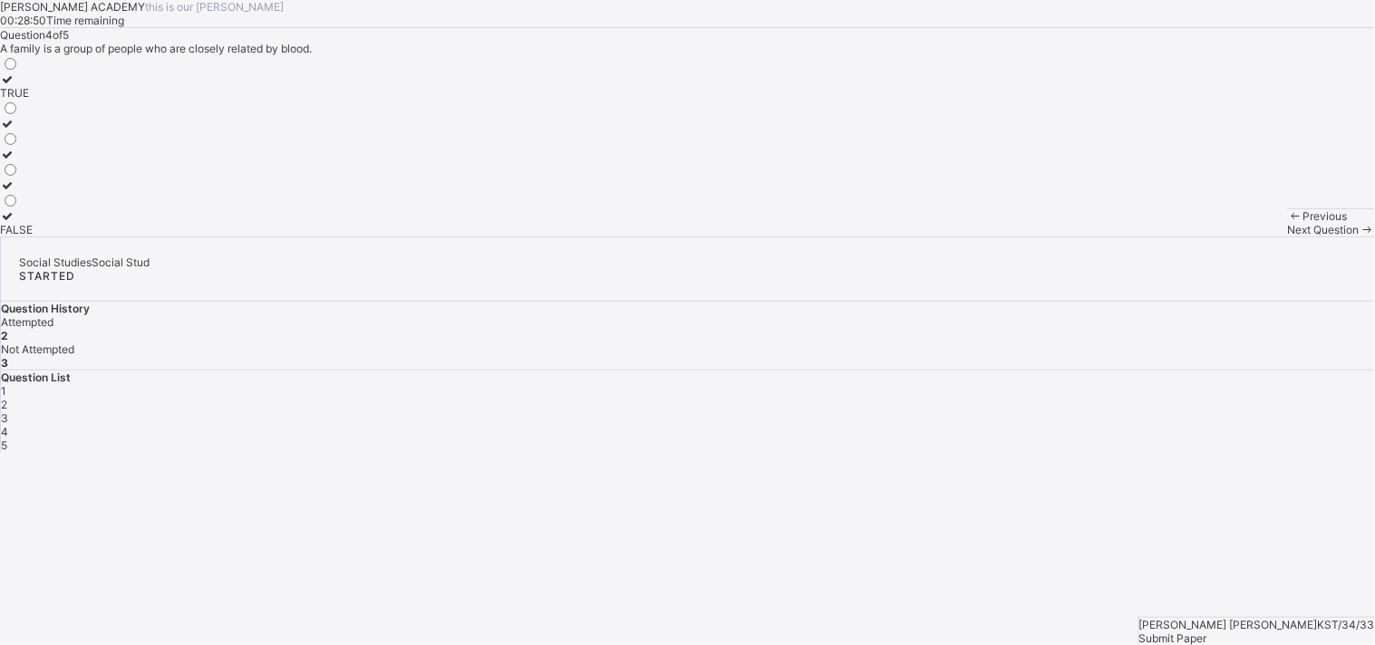
click at [1146, 412] on div "3" at bounding box center [688, 419] width 1374 height 14
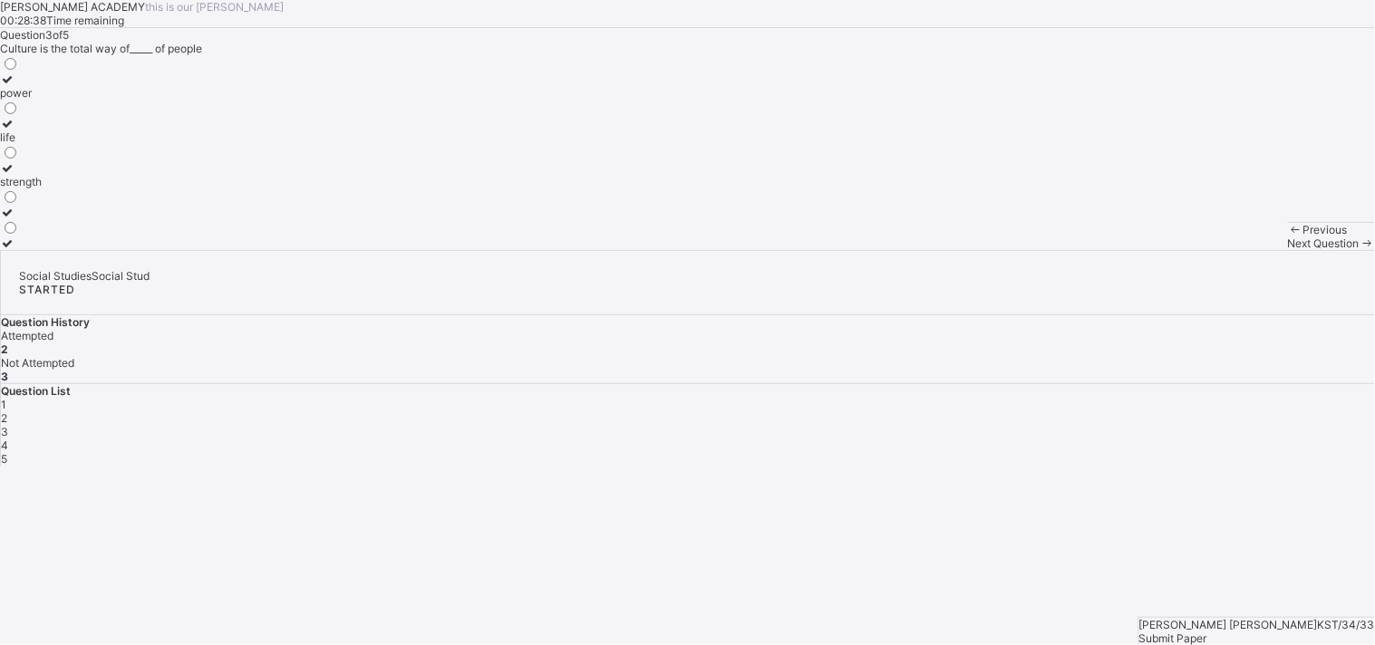
click at [42, 144] on div "life" at bounding box center [21, 138] width 42 height 14
click at [1288, 250] on span "Next Question" at bounding box center [1324, 244] width 72 height 14
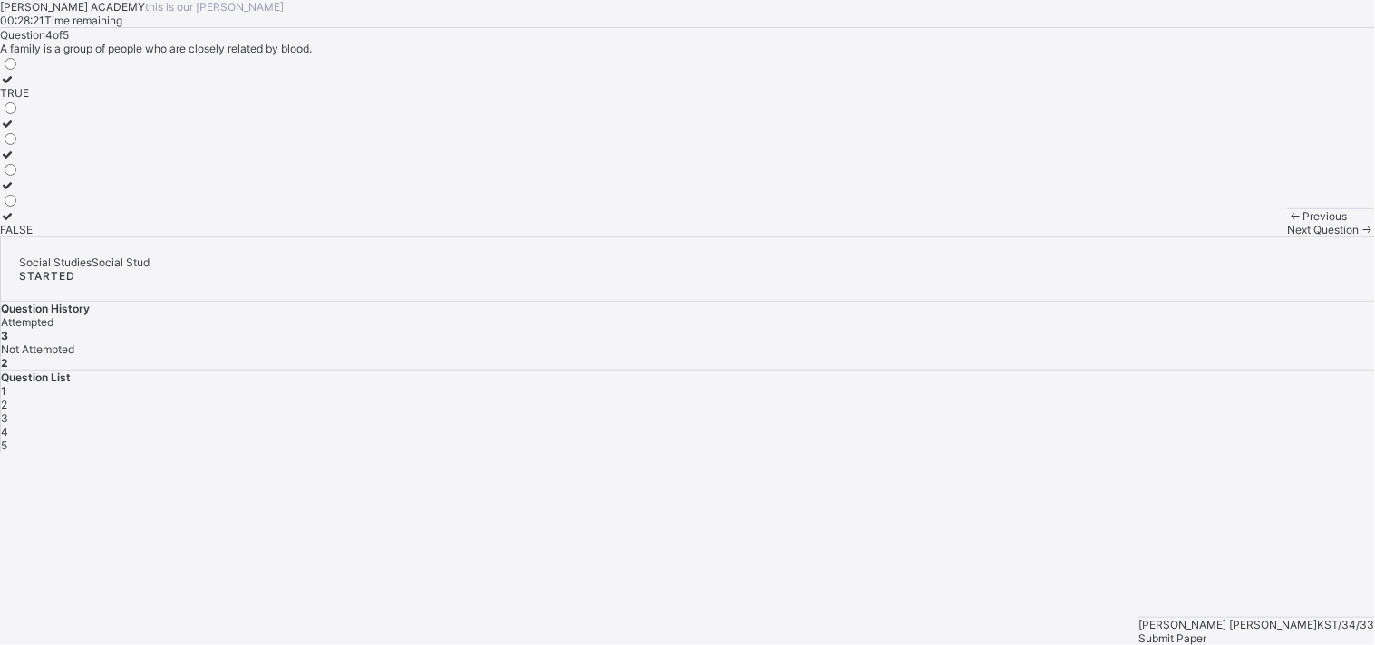
click at [33, 100] on label "TRUE" at bounding box center [16, 86] width 33 height 27
click at [1360, 237] on icon at bounding box center [1367, 230] width 15 height 14
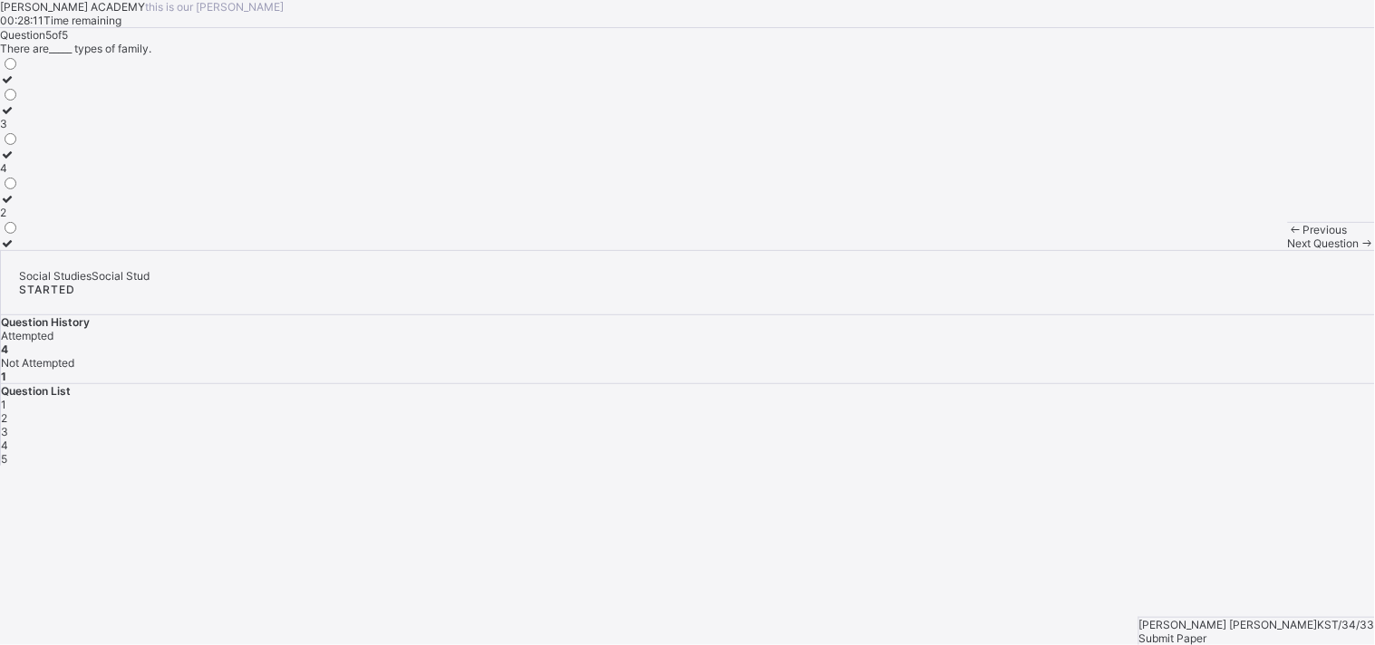
click at [1360, 250] on icon at bounding box center [1367, 244] width 15 height 14
click at [19, 219] on label "2" at bounding box center [9, 205] width 19 height 27
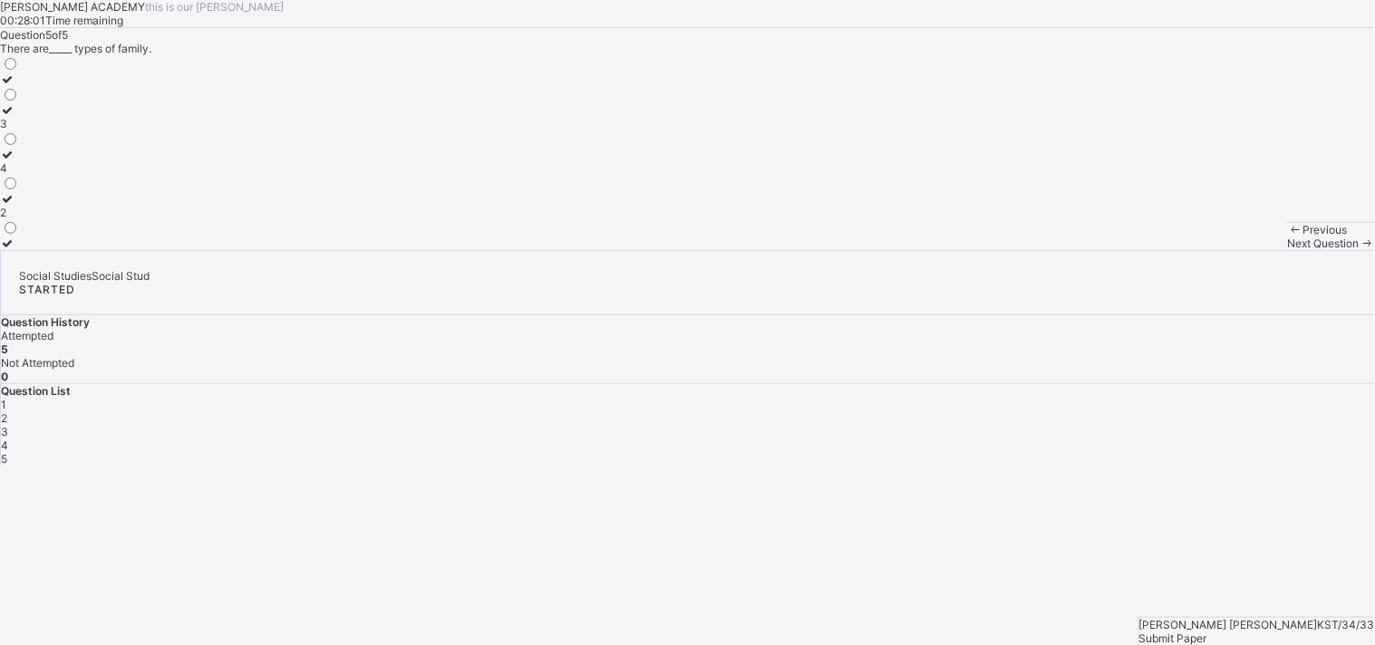
click at [19, 219] on label "2" at bounding box center [9, 205] width 19 height 27
click at [1297, 632] on div "Submit Paper" at bounding box center [1257, 639] width 236 height 14
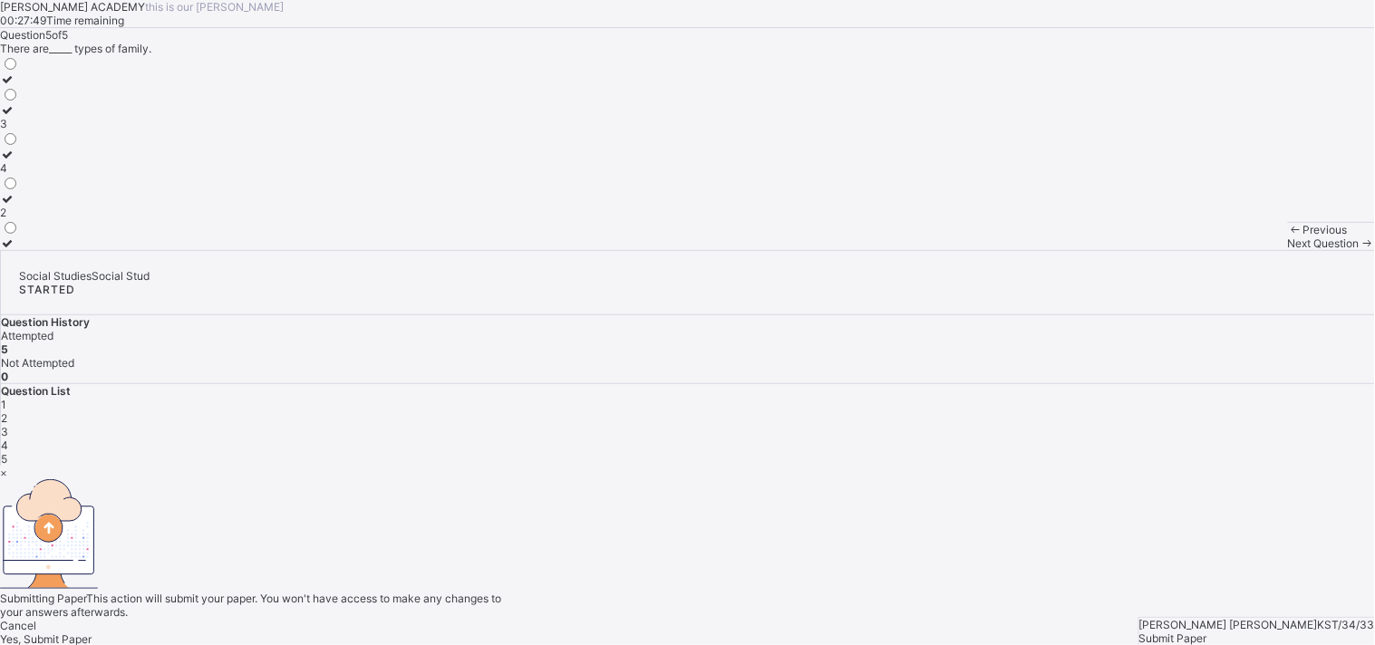
drag, startPoint x: 1297, startPoint y: 593, endPoint x: 1236, endPoint y: 684, distance: 109.9
click at [1236, 644] on html "KAY ACADEMY this is our motton 00:27:49 Time remaining Question 5 of 5 There ar…" at bounding box center [687, 323] width 1375 height 646
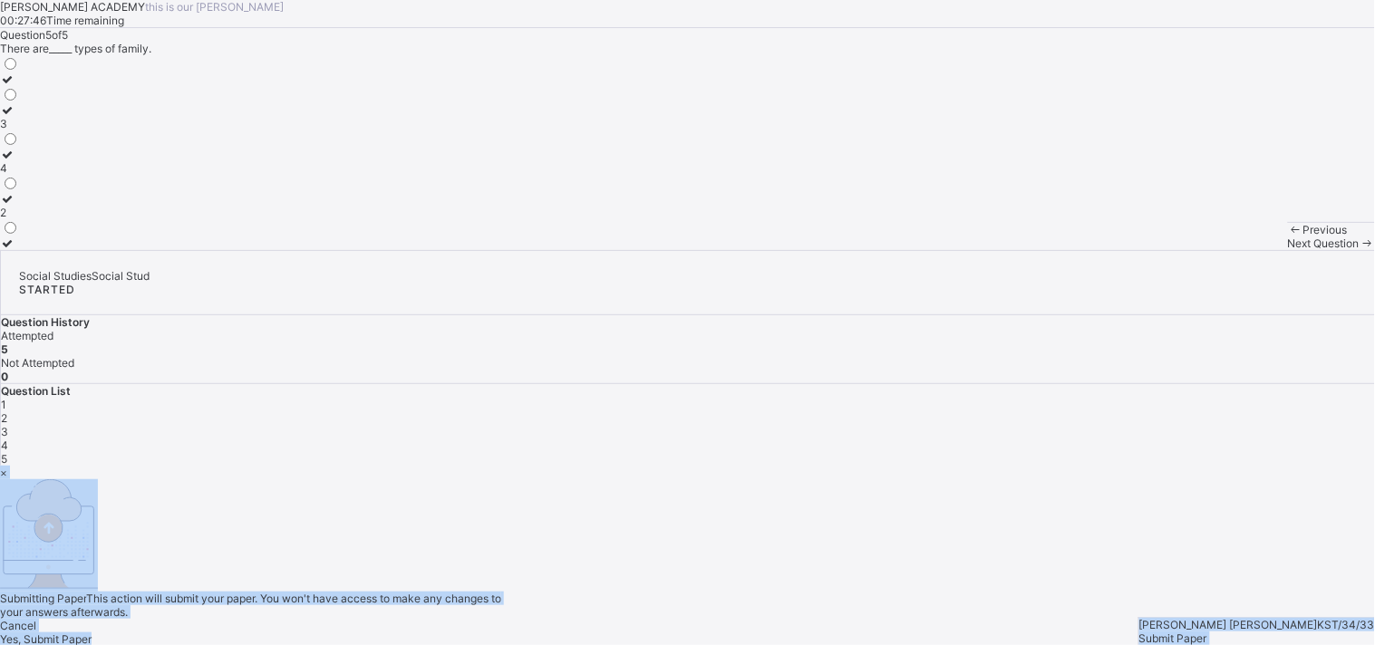
click at [478, 466] on div "× Submitting Paper This action will submit your paper. You won't have access to…" at bounding box center [687, 556] width 1375 height 180
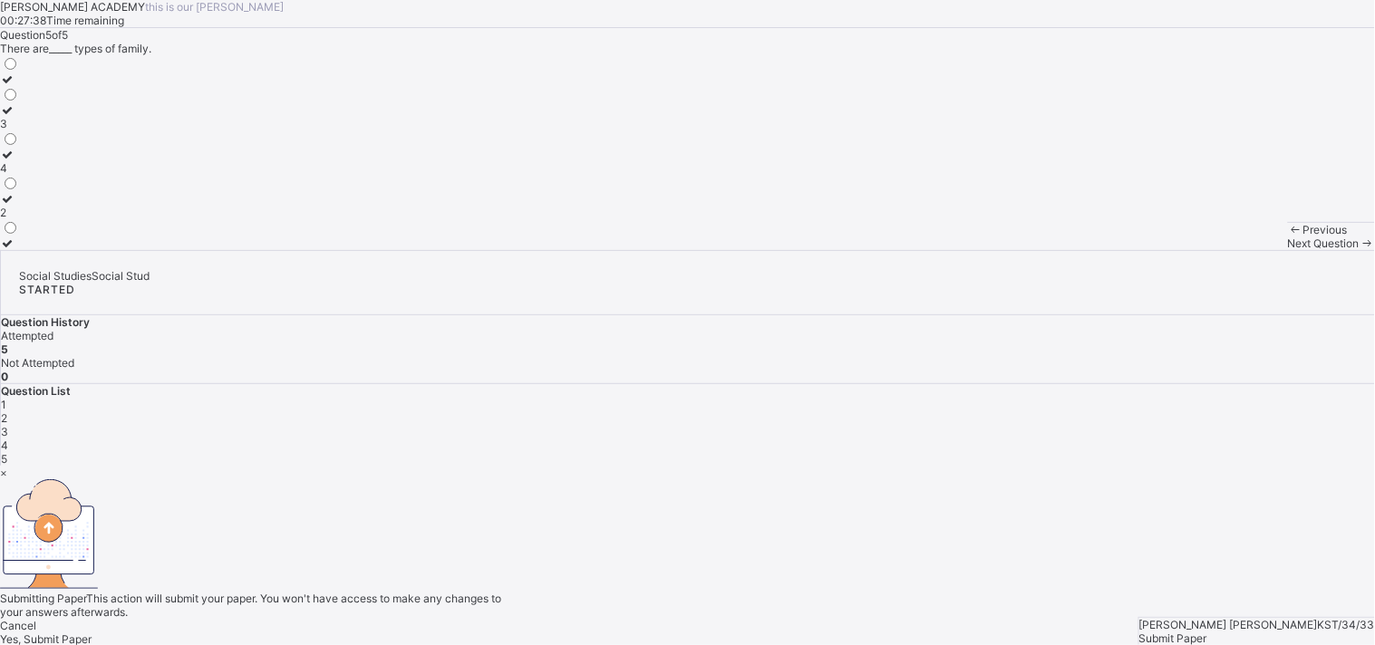
click at [769, 619] on div "Cancel Yes, Submit Paper" at bounding box center [687, 632] width 1375 height 27
click at [92, 633] on span "Yes, Submit Paper" at bounding box center [46, 640] width 92 height 14
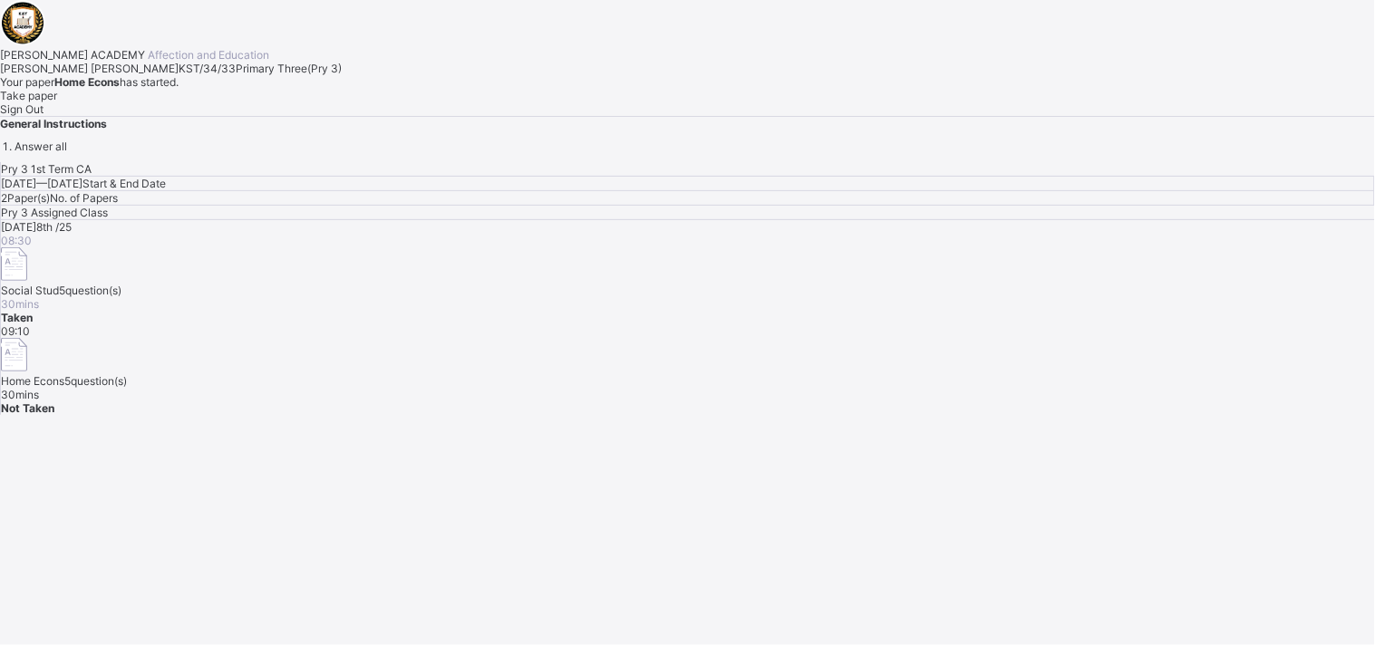
click at [57, 102] on span "Take paper" at bounding box center [28, 96] width 57 height 14
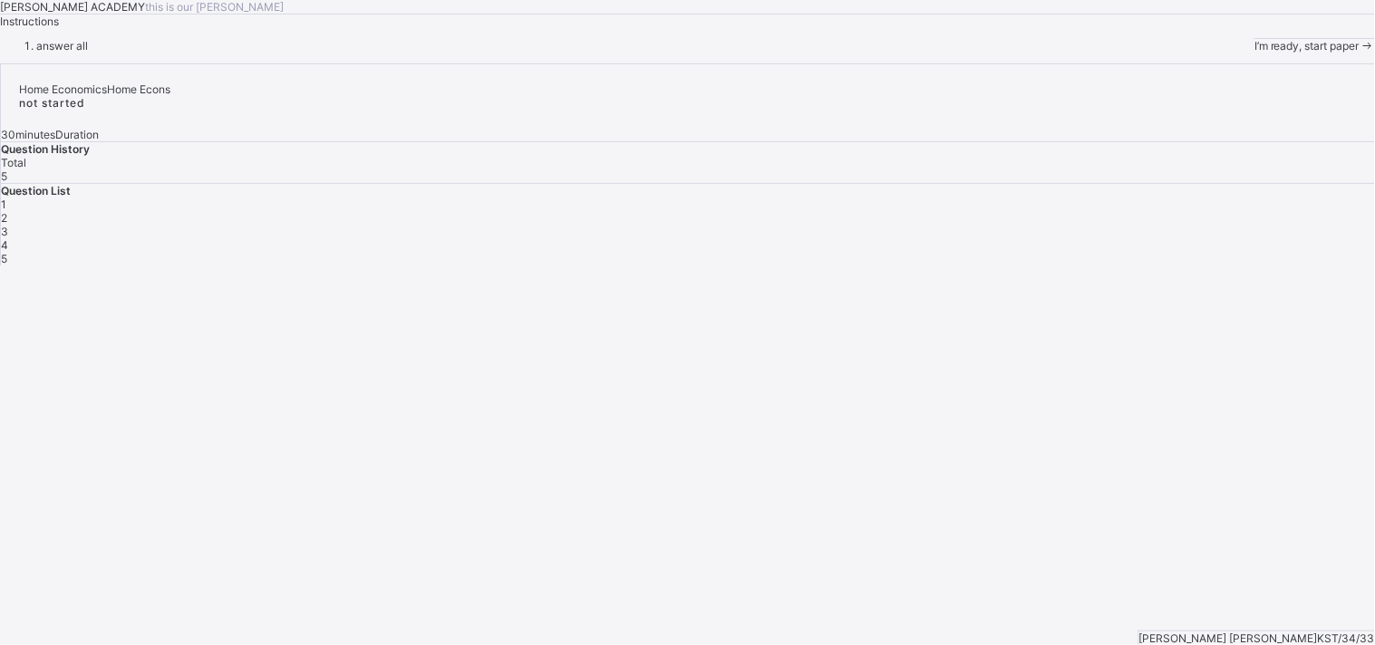
click at [1254, 53] on div "I’m ready, start paper" at bounding box center [1314, 46] width 121 height 14
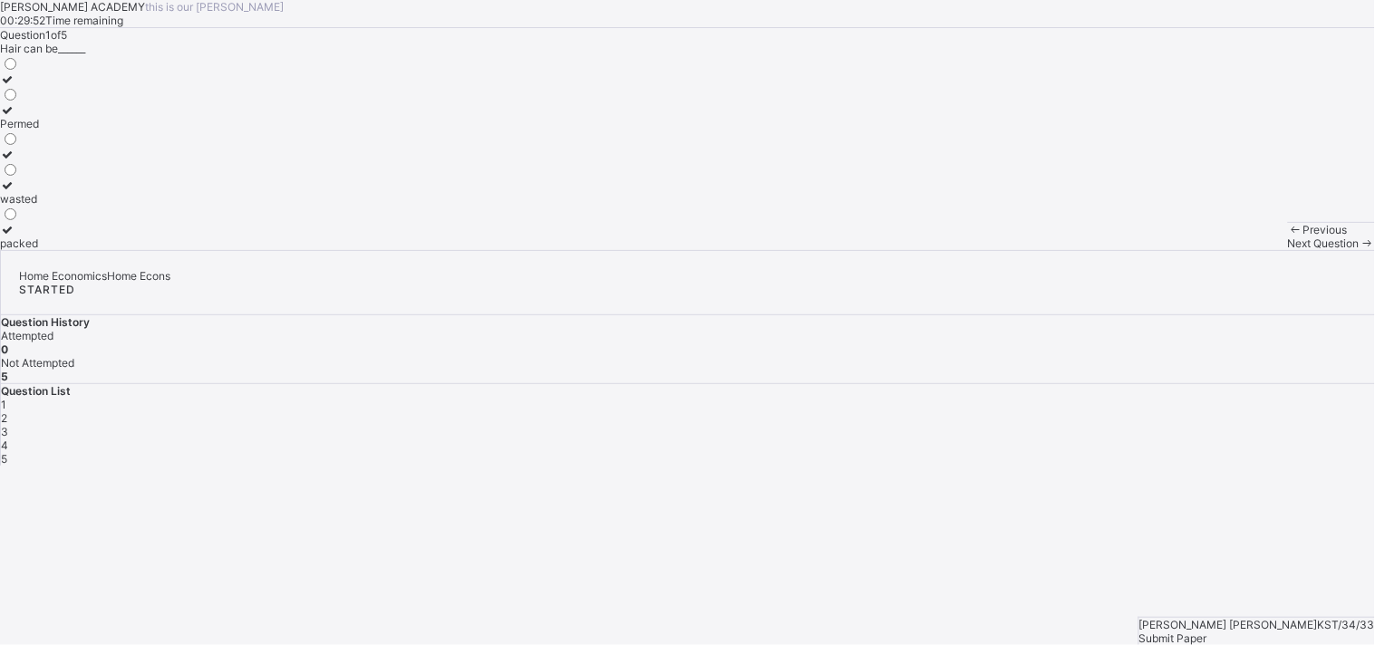
click at [39, 250] on label "packed" at bounding box center [19, 236] width 39 height 27
click at [1288, 250] on span "Next Question" at bounding box center [1324, 244] width 72 height 14
click at [39, 144] on label "Sponge" at bounding box center [19, 130] width 39 height 27
click at [1288, 250] on span "Next Question" at bounding box center [1324, 244] width 72 height 14
drag, startPoint x: 687, startPoint y: 517, endPoint x: 394, endPoint y: 373, distance: 325.9
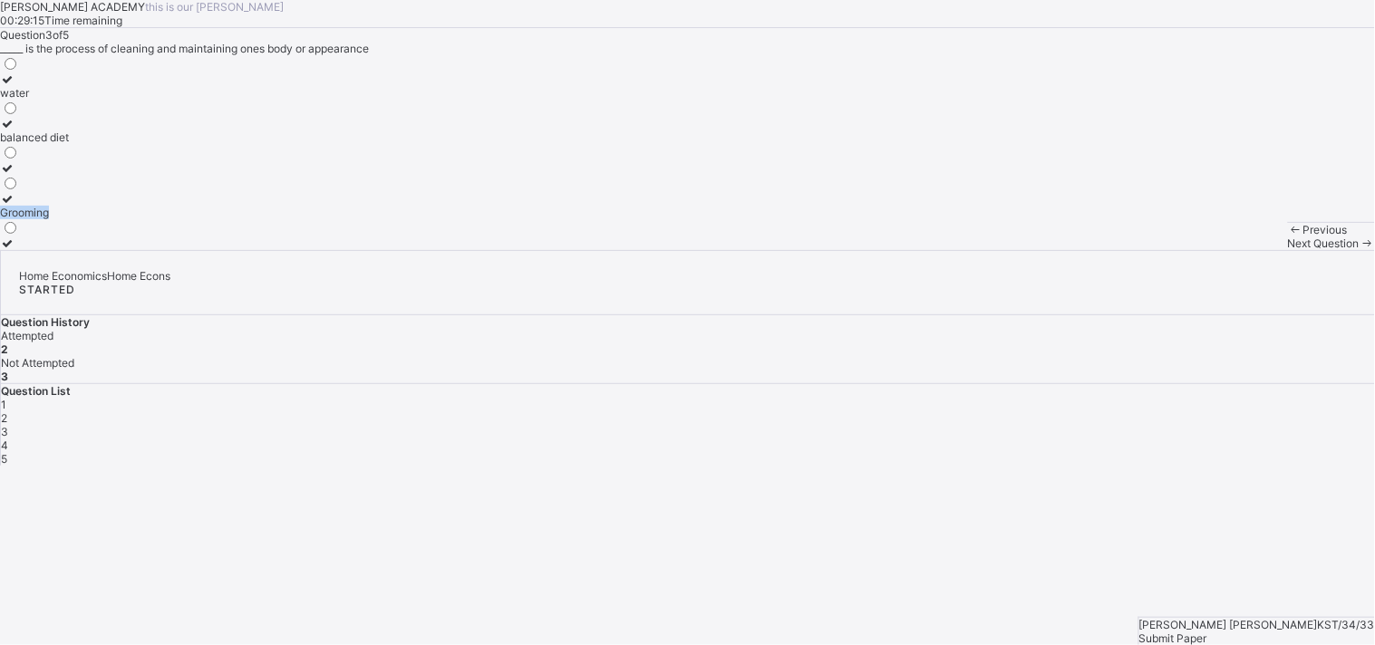
click at [394, 250] on div "Question 3 of 5 _____ is the process of cleaning and maintaining ones body or a…" at bounding box center [687, 139] width 1375 height 222
click at [69, 100] on div "water" at bounding box center [34, 93] width 69 height 14
click at [1288, 250] on div "Next Question" at bounding box center [1331, 244] width 87 height 14
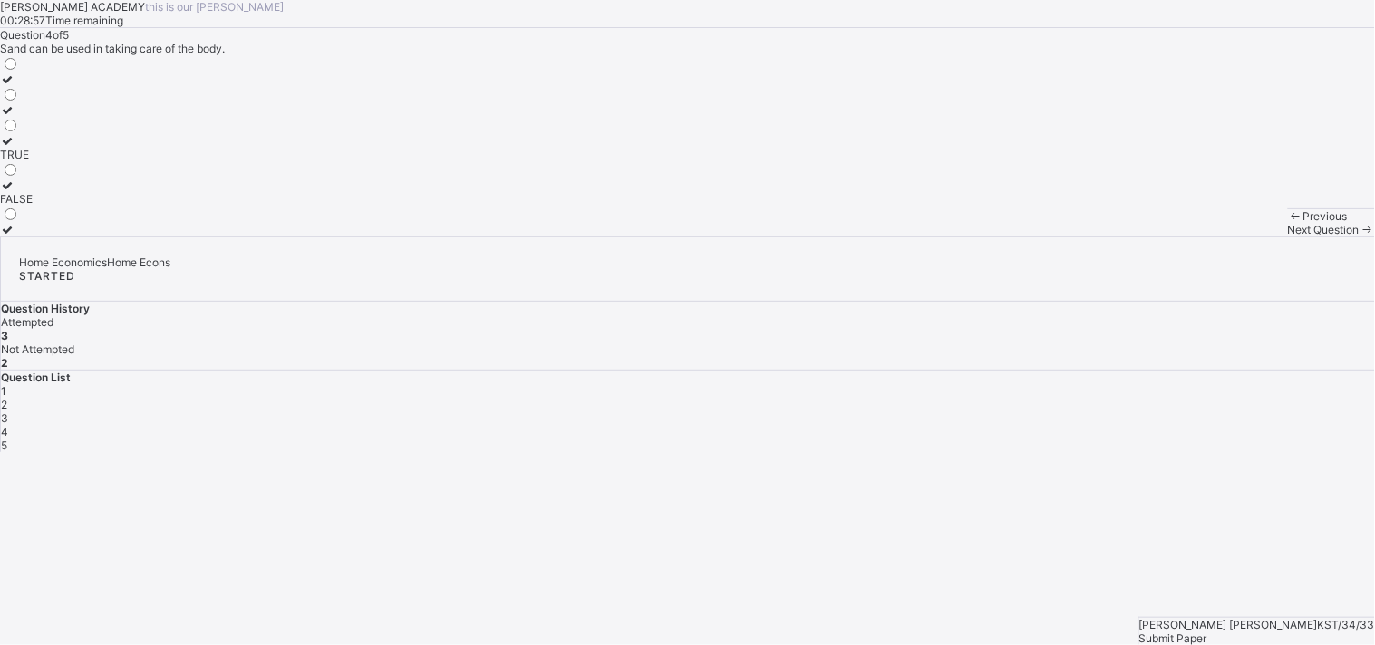
click at [33, 206] on label "FALSE" at bounding box center [16, 192] width 33 height 27
click at [1288, 237] on div "Next Question" at bounding box center [1331, 230] width 87 height 14
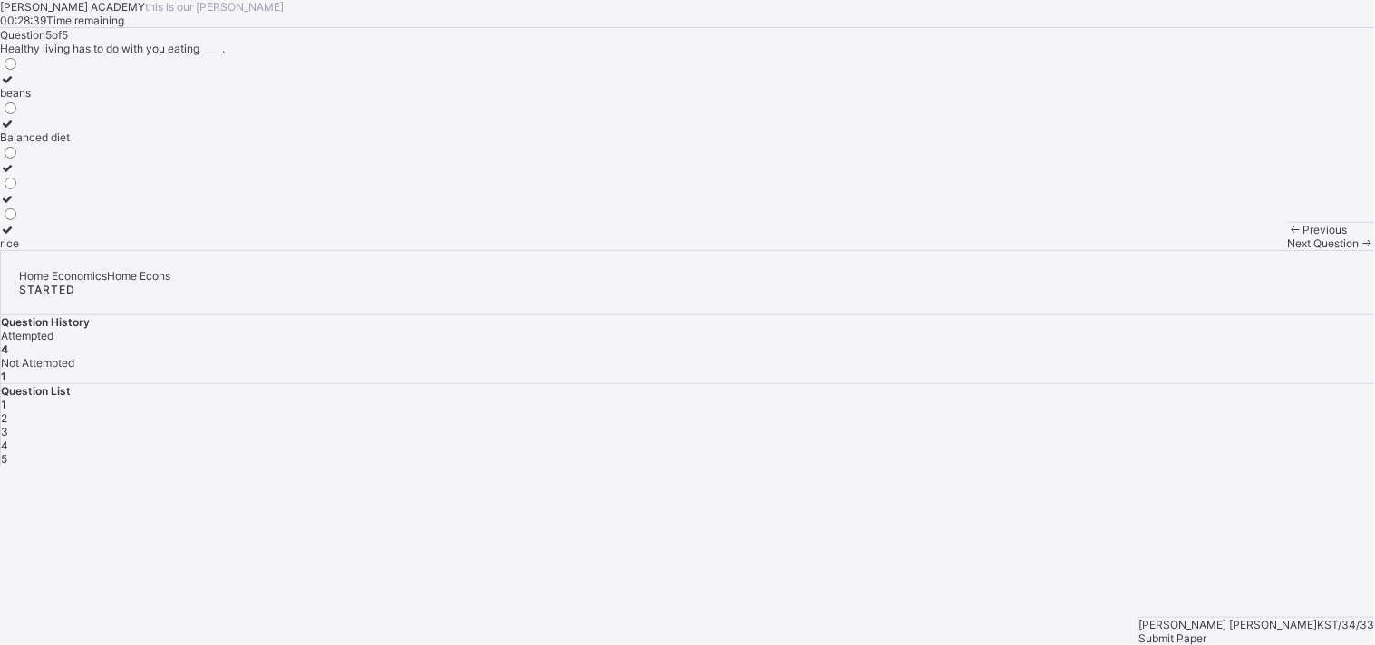
click at [70, 100] on label "beans" at bounding box center [35, 86] width 70 height 27
click at [1315, 632] on div "Submit Paper" at bounding box center [1257, 639] width 236 height 14
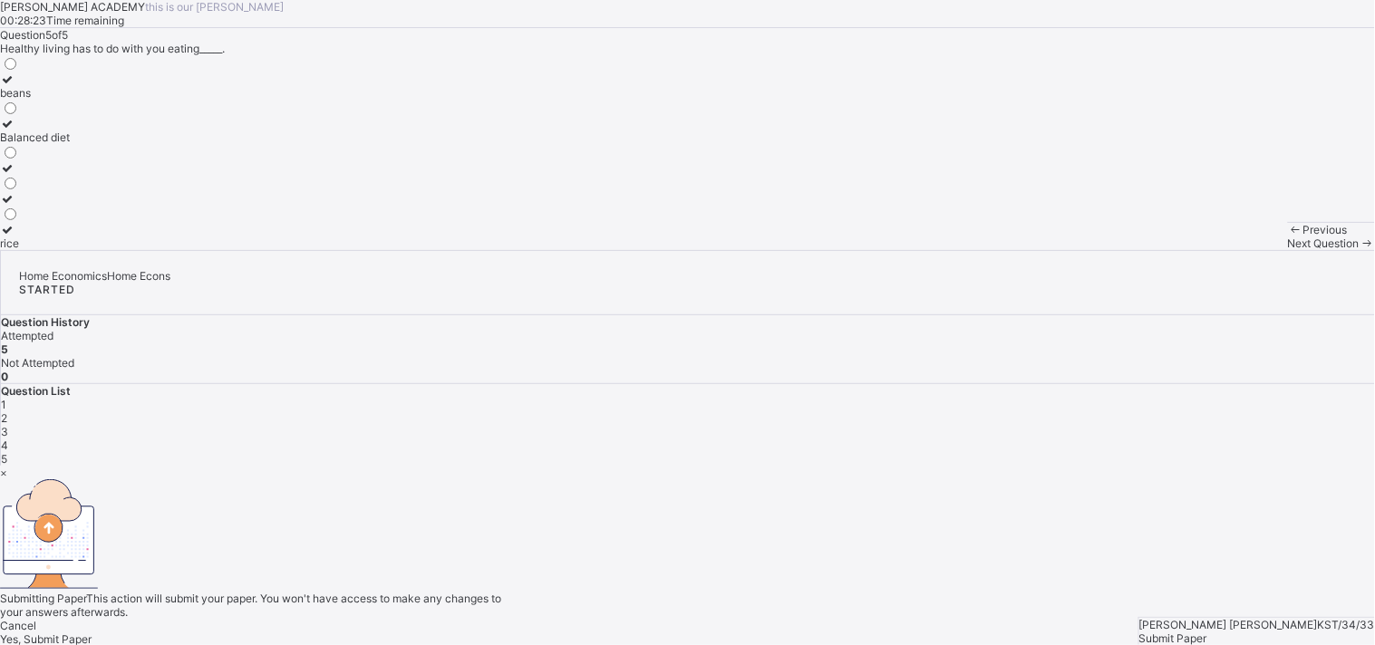
click at [699, 633] on div "Yes, Submit Paper" at bounding box center [687, 640] width 1375 height 14
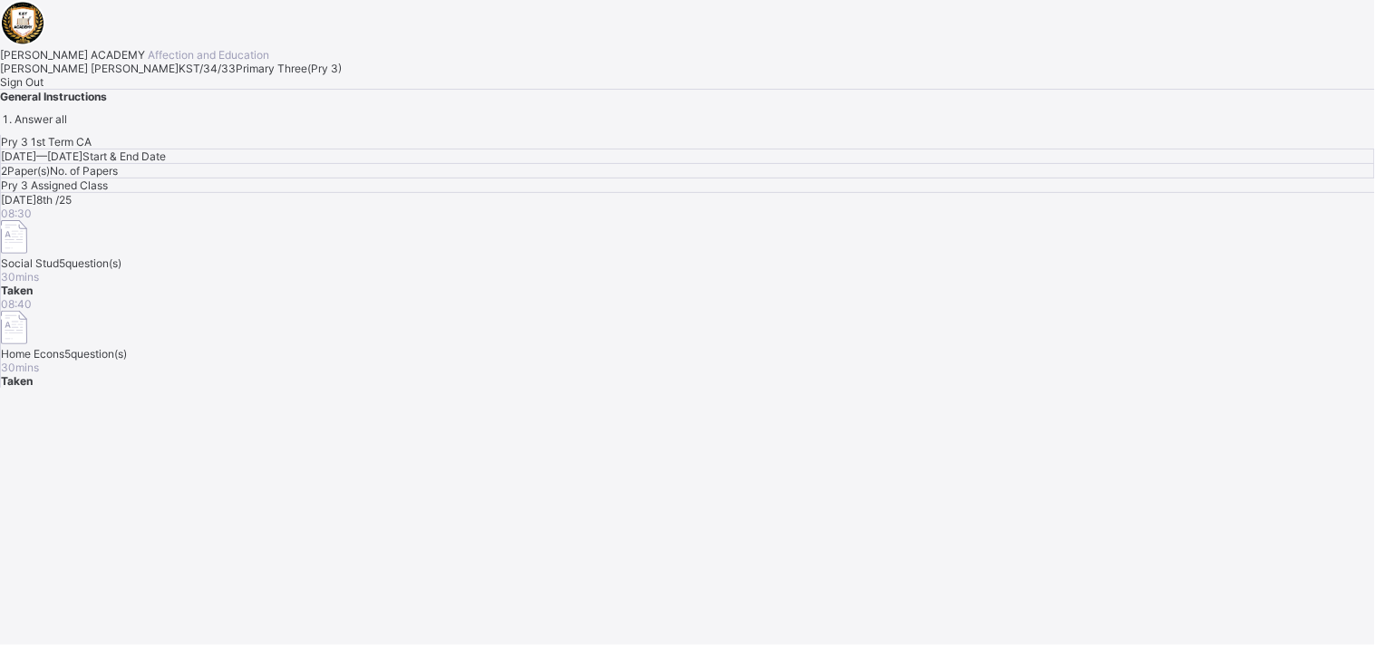
click at [44, 89] on span "Sign Out" at bounding box center [22, 82] width 44 height 14
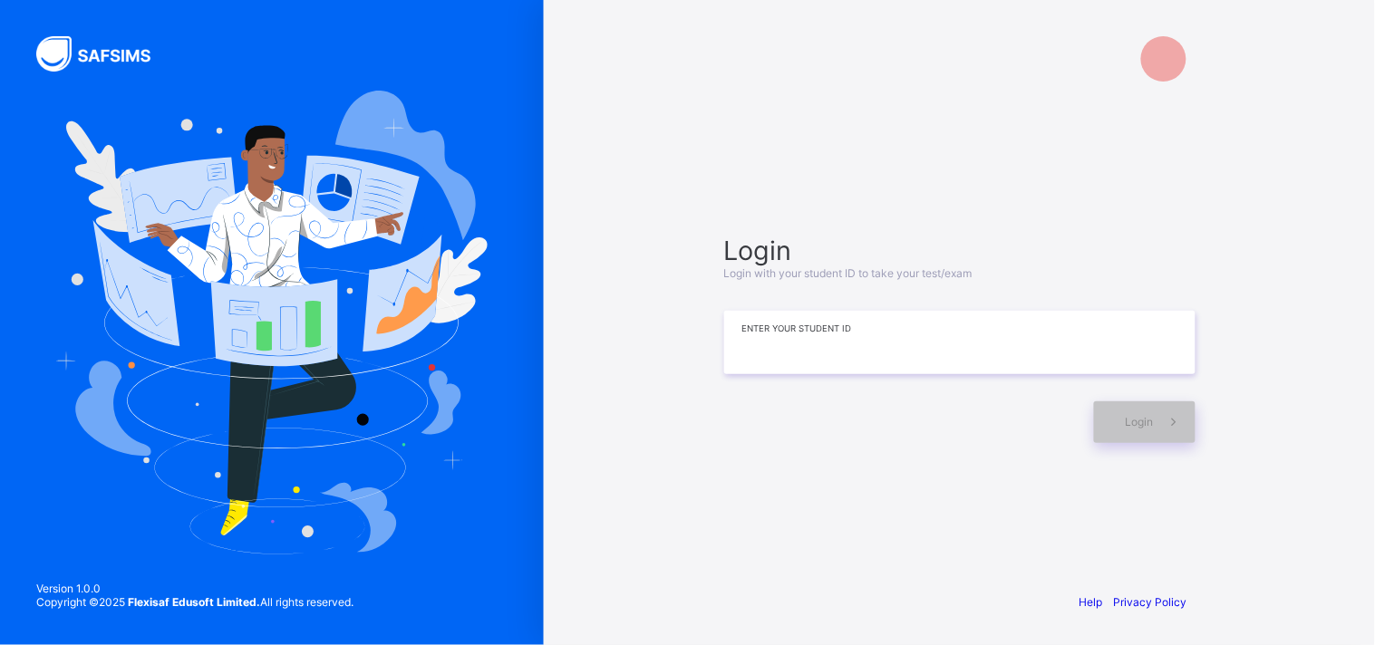
click at [822, 337] on input at bounding box center [959, 342] width 471 height 63
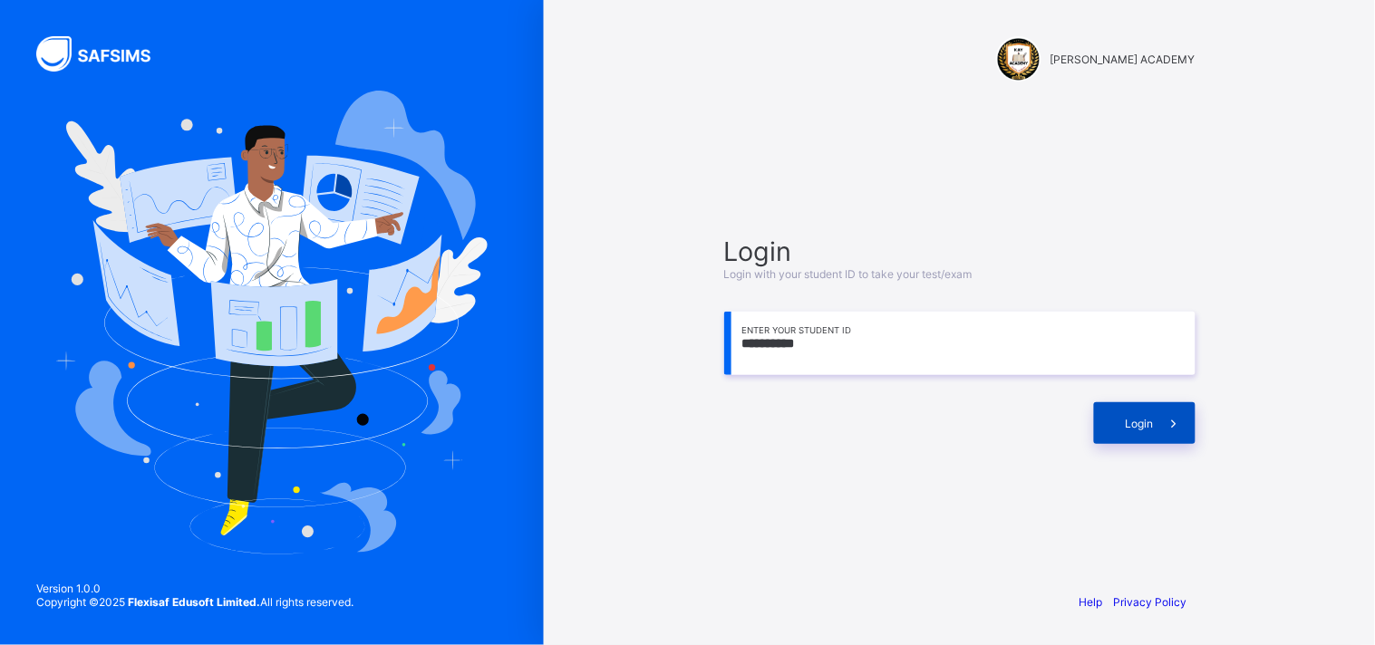
type input "**********"
click at [1138, 421] on span "Login" at bounding box center [1140, 424] width 28 height 14
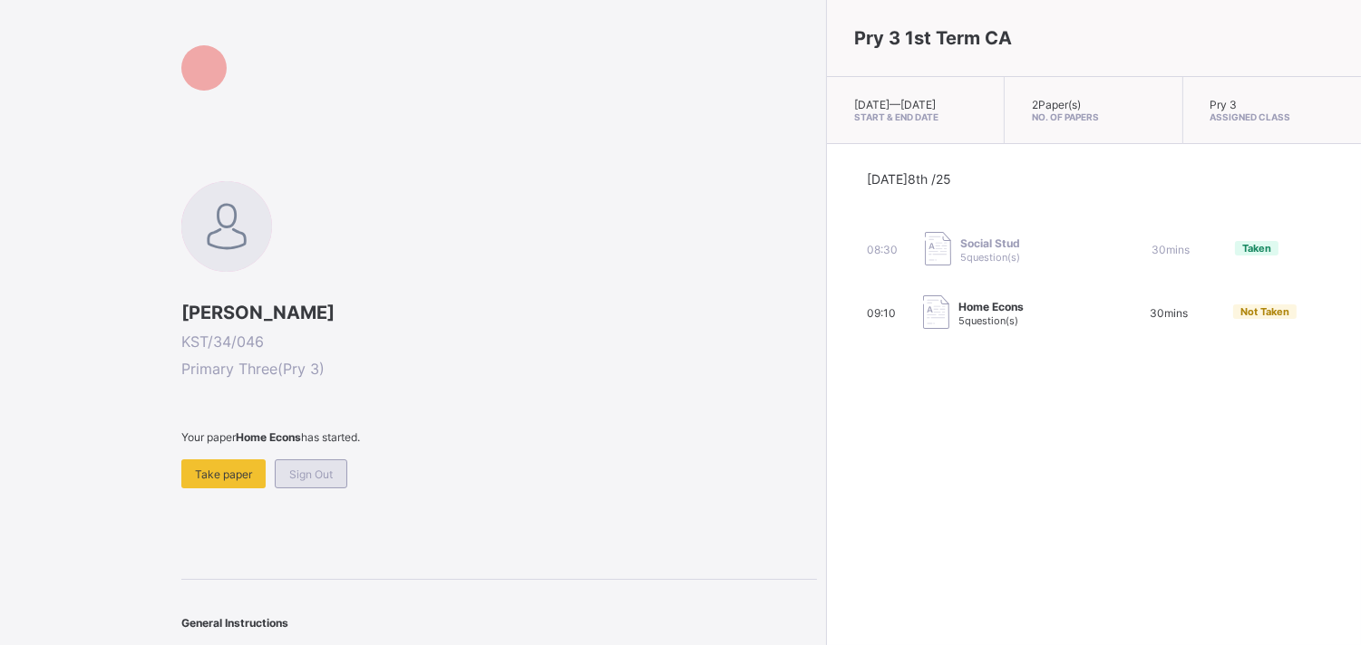
click at [301, 462] on div "Sign Out" at bounding box center [311, 474] width 73 height 29
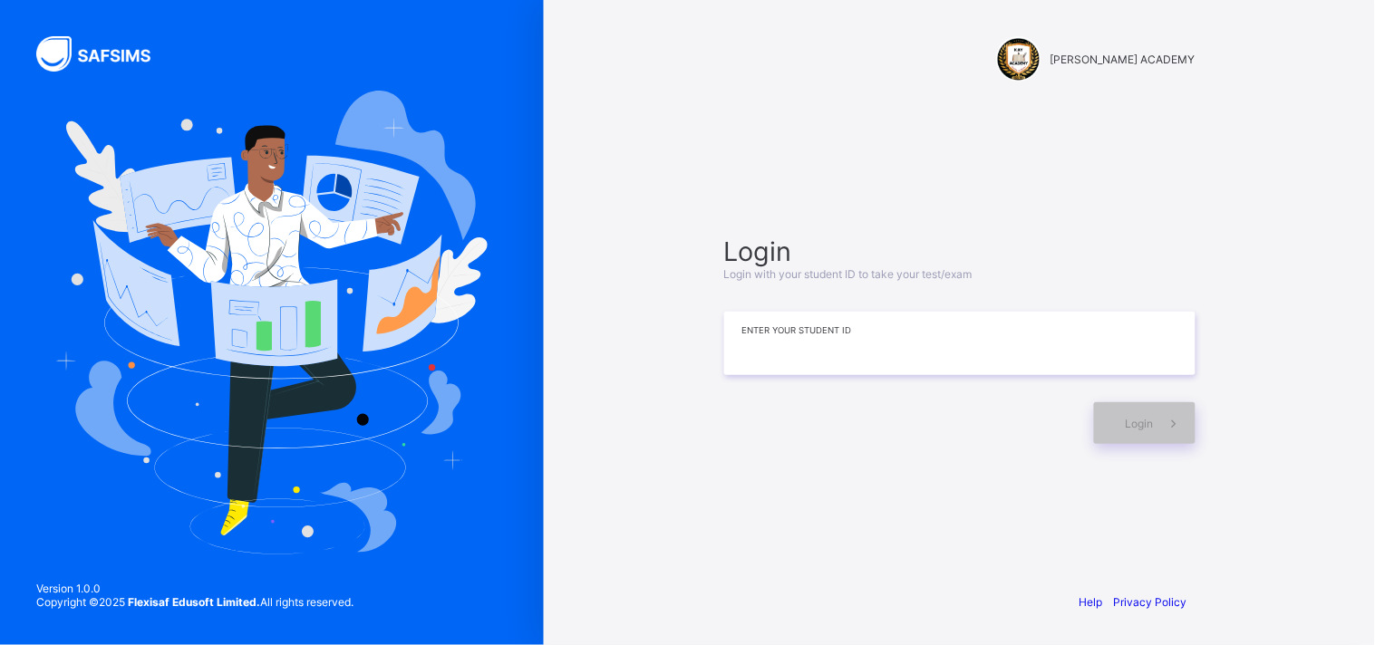
click at [740, 334] on input at bounding box center [959, 343] width 471 height 63
type input "**********"
click at [1158, 415] on span at bounding box center [1175, 423] width 42 height 42
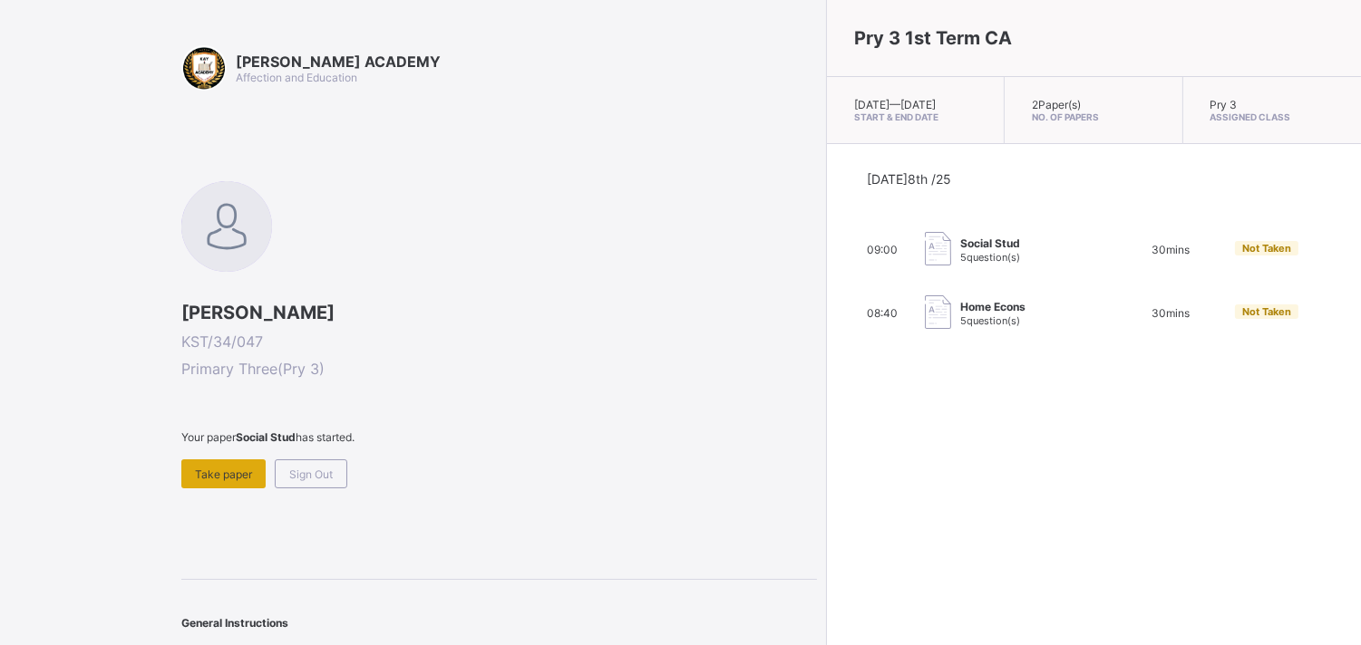
click at [237, 460] on div "Take paper" at bounding box center [223, 474] width 84 height 29
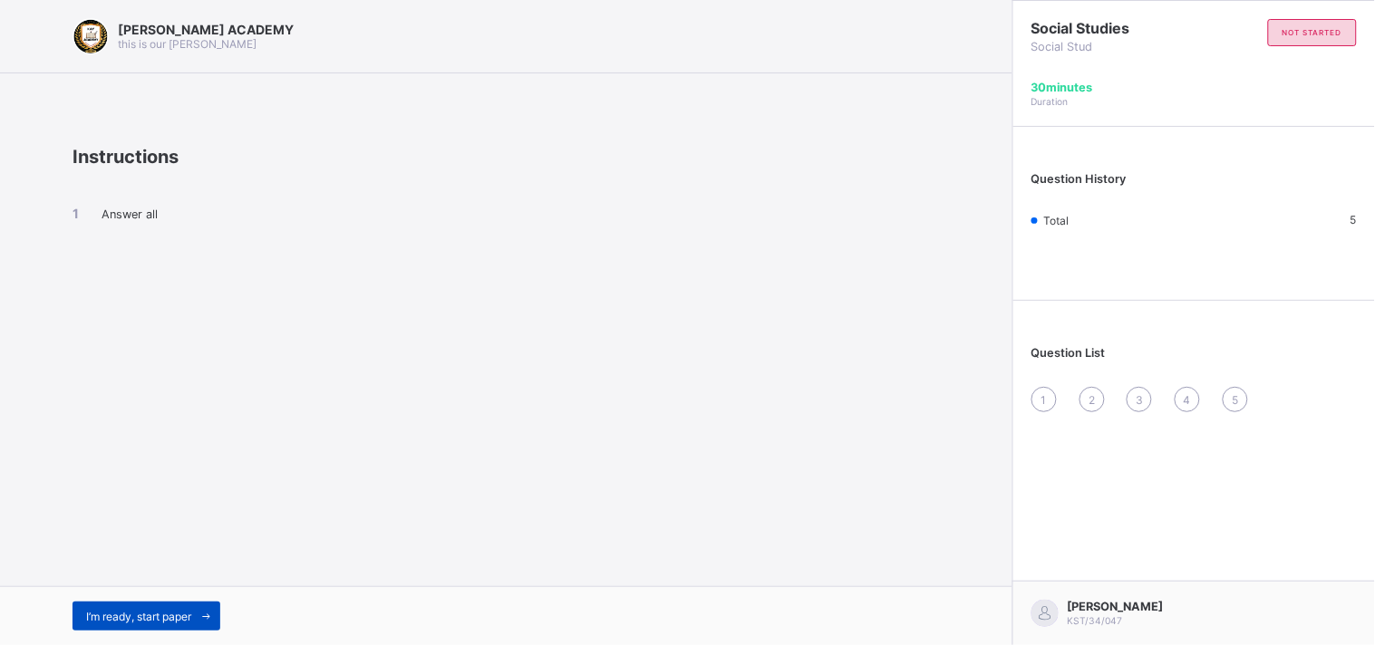
click at [95, 612] on span "I’m ready, start paper" at bounding box center [138, 617] width 105 height 14
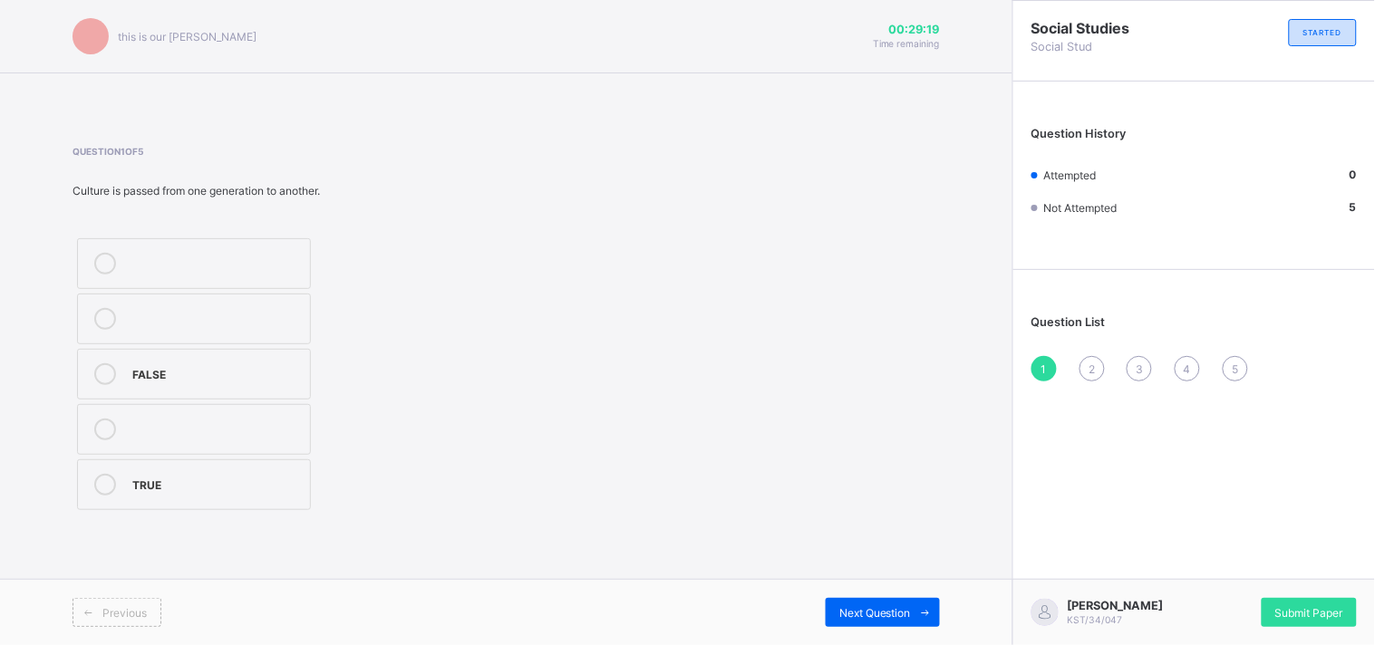
click at [163, 369] on div "FALSE" at bounding box center [216, 372] width 169 height 18
click at [174, 378] on div "FALSE" at bounding box center [216, 372] width 169 height 18
click at [862, 614] on span "Next Question" at bounding box center [875, 613] width 72 height 14
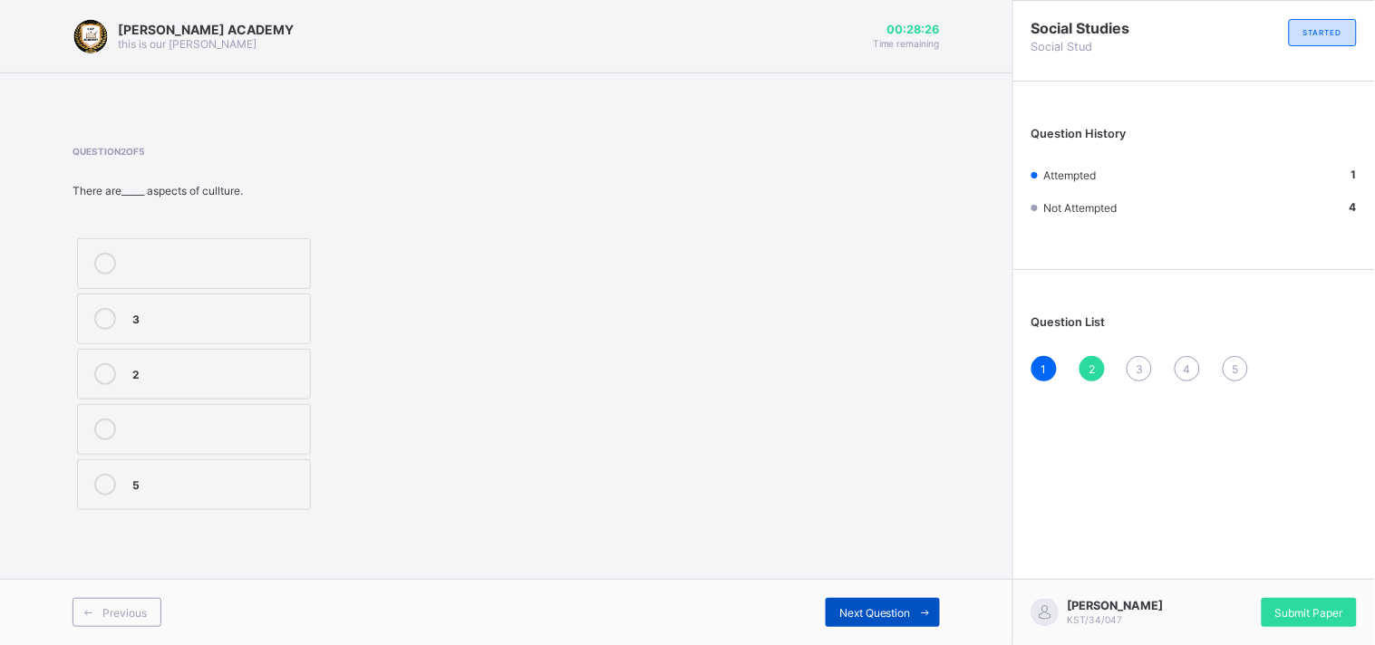
click at [862, 614] on span "Next Question" at bounding box center [875, 613] width 72 height 14
click at [160, 331] on label "life" at bounding box center [194, 319] width 234 height 51
click at [861, 608] on span "Next Question" at bounding box center [875, 613] width 72 height 14
click at [140, 426] on div "2" at bounding box center [216, 428] width 169 height 18
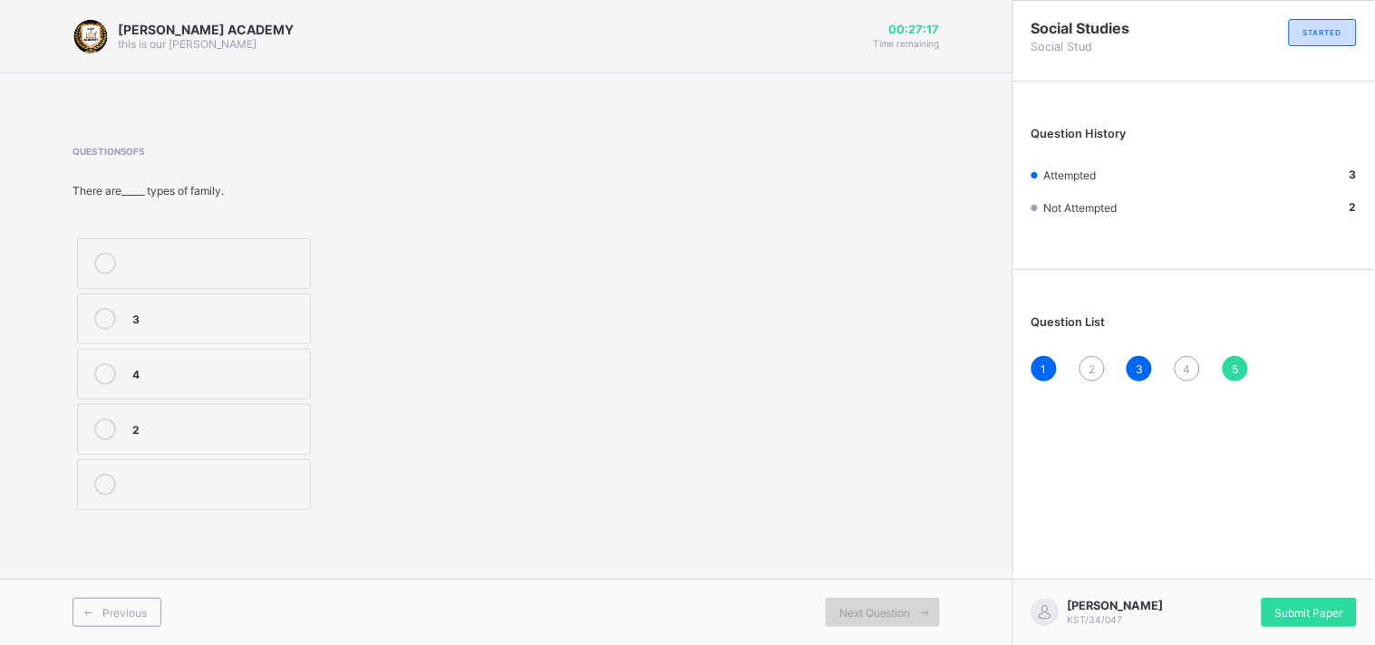
click at [914, 611] on span at bounding box center [925, 612] width 29 height 29
click at [1098, 365] on div "2" at bounding box center [1092, 368] width 25 height 25
click at [143, 335] on label "3" at bounding box center [194, 319] width 234 height 51
click at [899, 613] on span "Next Question" at bounding box center [875, 613] width 72 height 14
click at [1189, 367] on span "4" at bounding box center [1187, 370] width 7 height 14
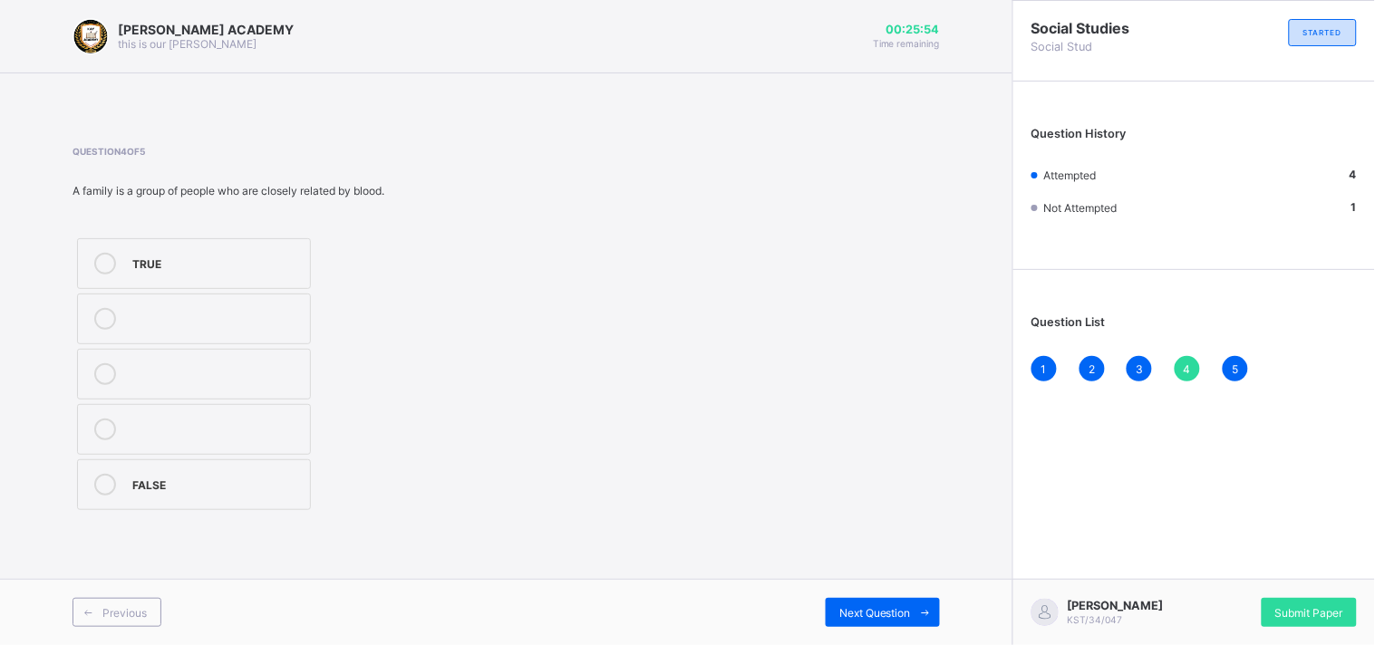
click at [160, 259] on div "TRUE" at bounding box center [216, 262] width 169 height 18
click at [858, 603] on div "Next Question" at bounding box center [883, 612] width 114 height 29
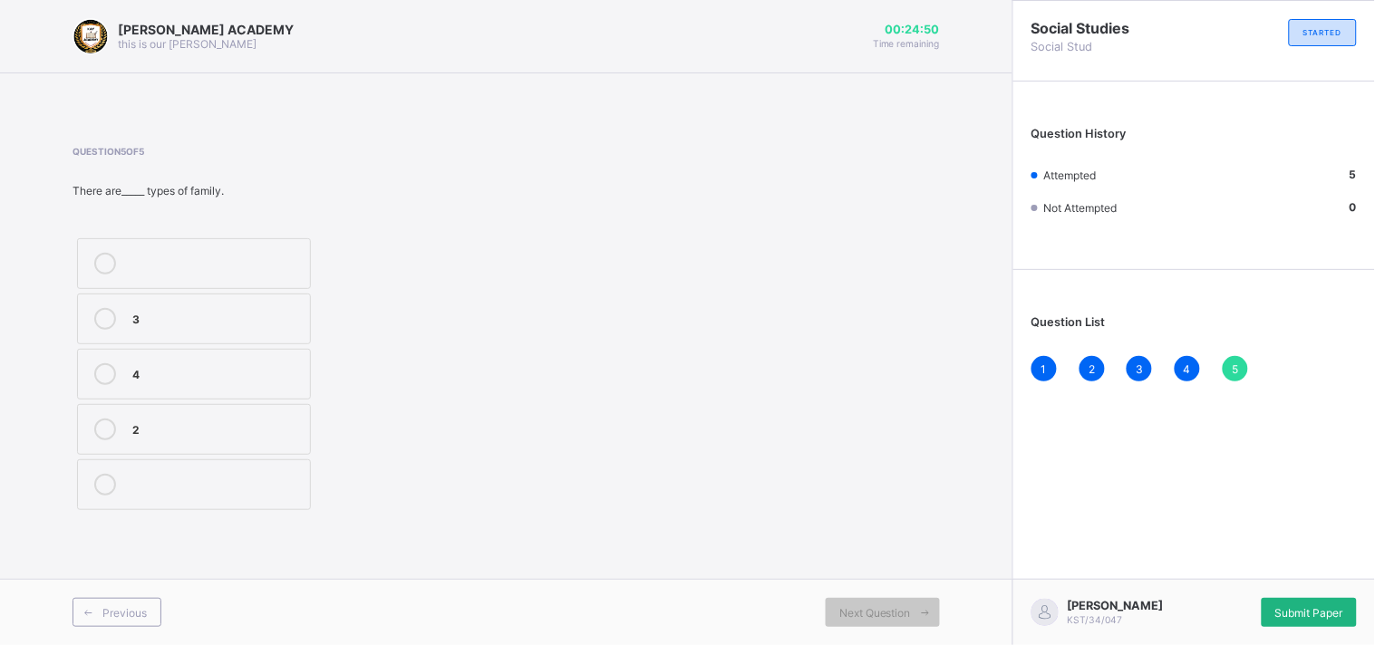
click at [1310, 598] on div "Submit Paper" at bounding box center [1309, 612] width 95 height 29
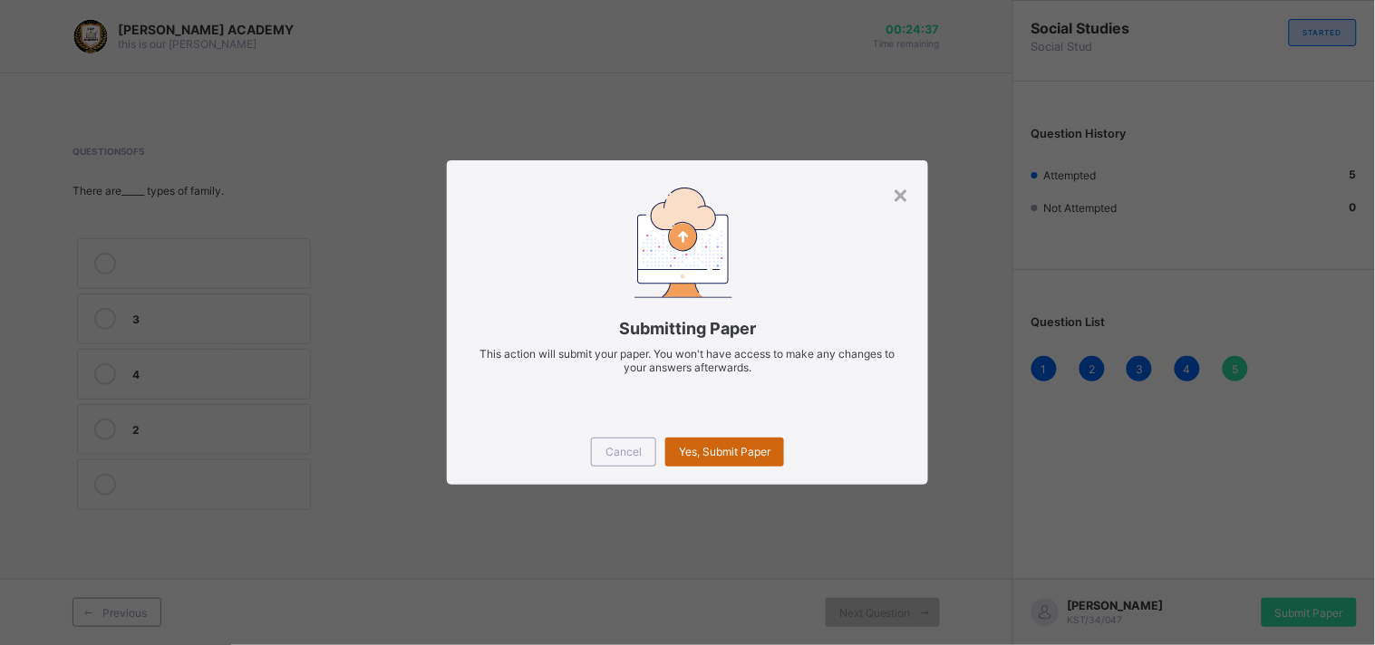
click at [689, 448] on span "Yes, Submit Paper" at bounding box center [725, 452] width 92 height 14
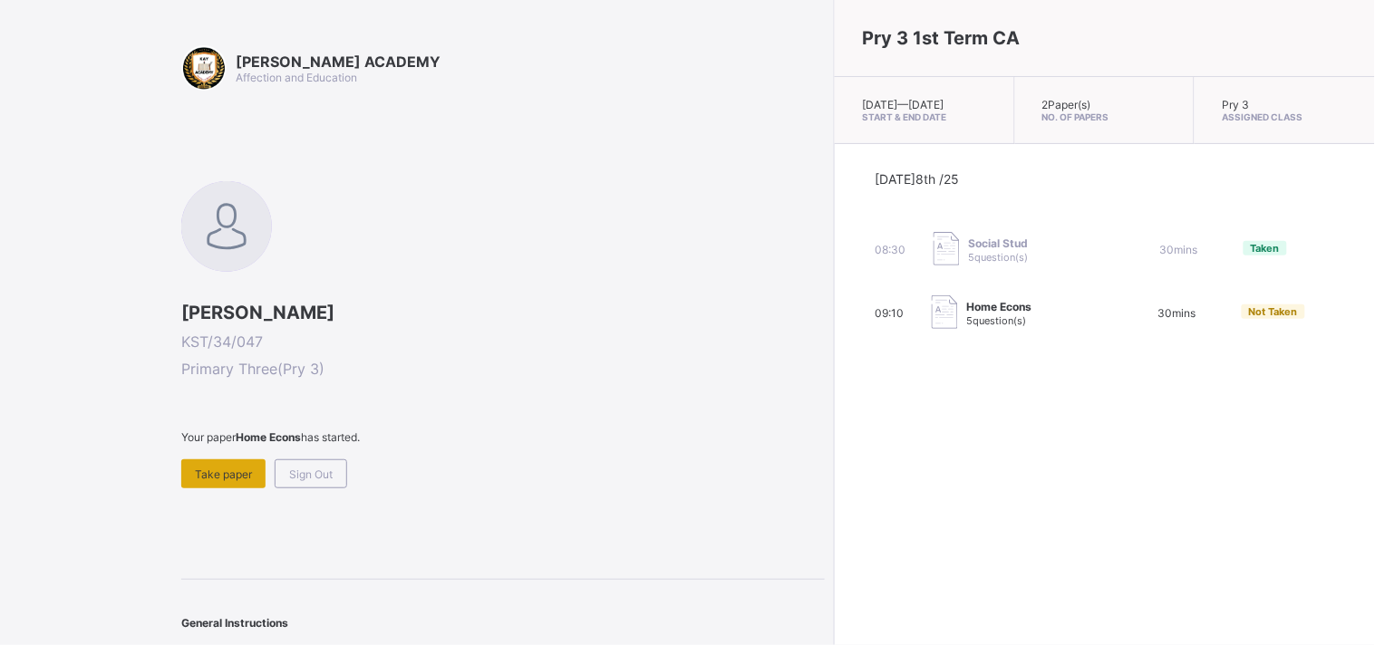
click at [246, 478] on div "Take paper" at bounding box center [223, 474] width 84 height 29
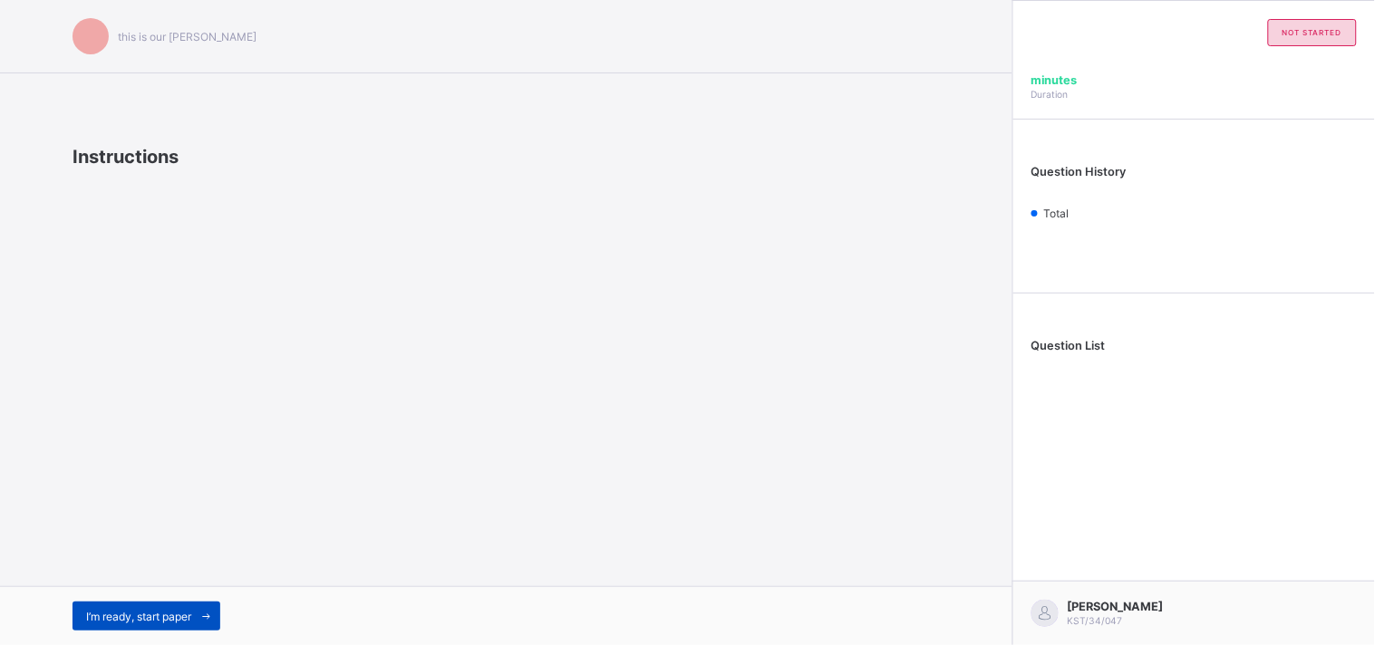
click at [112, 614] on span "I’m ready, start paper" at bounding box center [138, 617] width 105 height 14
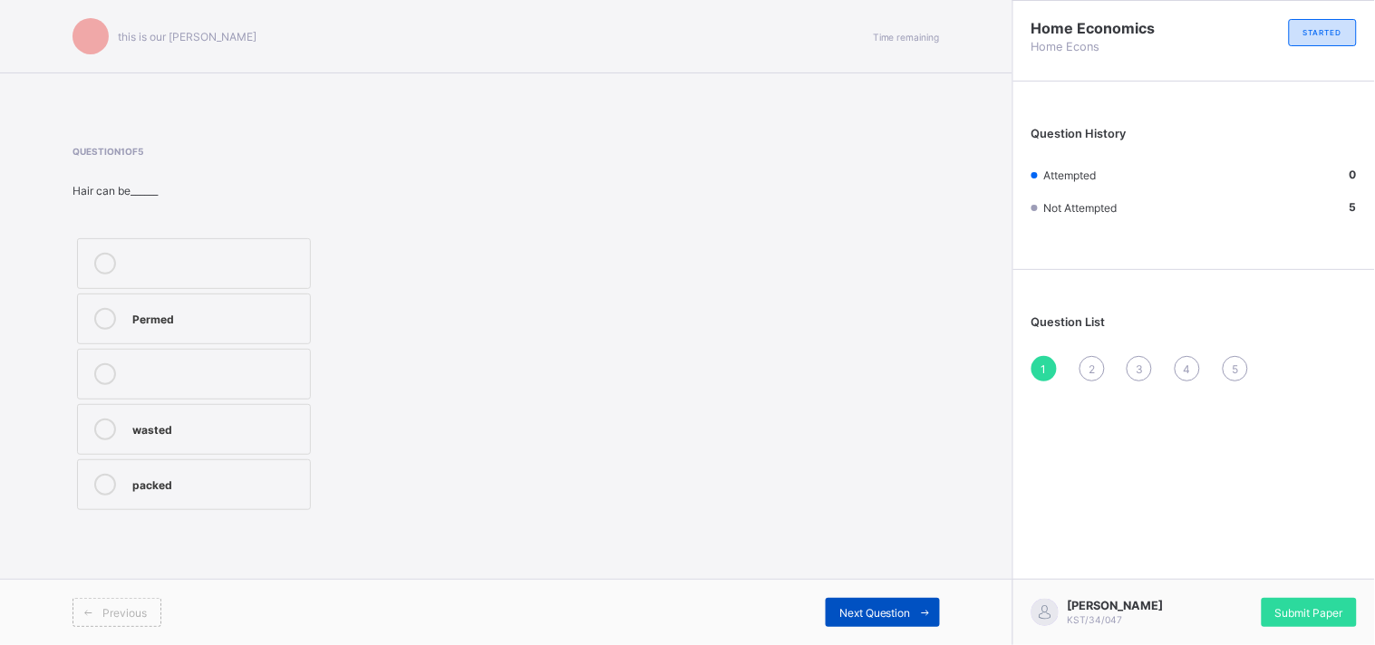
click at [908, 603] on div "Next Question" at bounding box center [883, 612] width 114 height 29
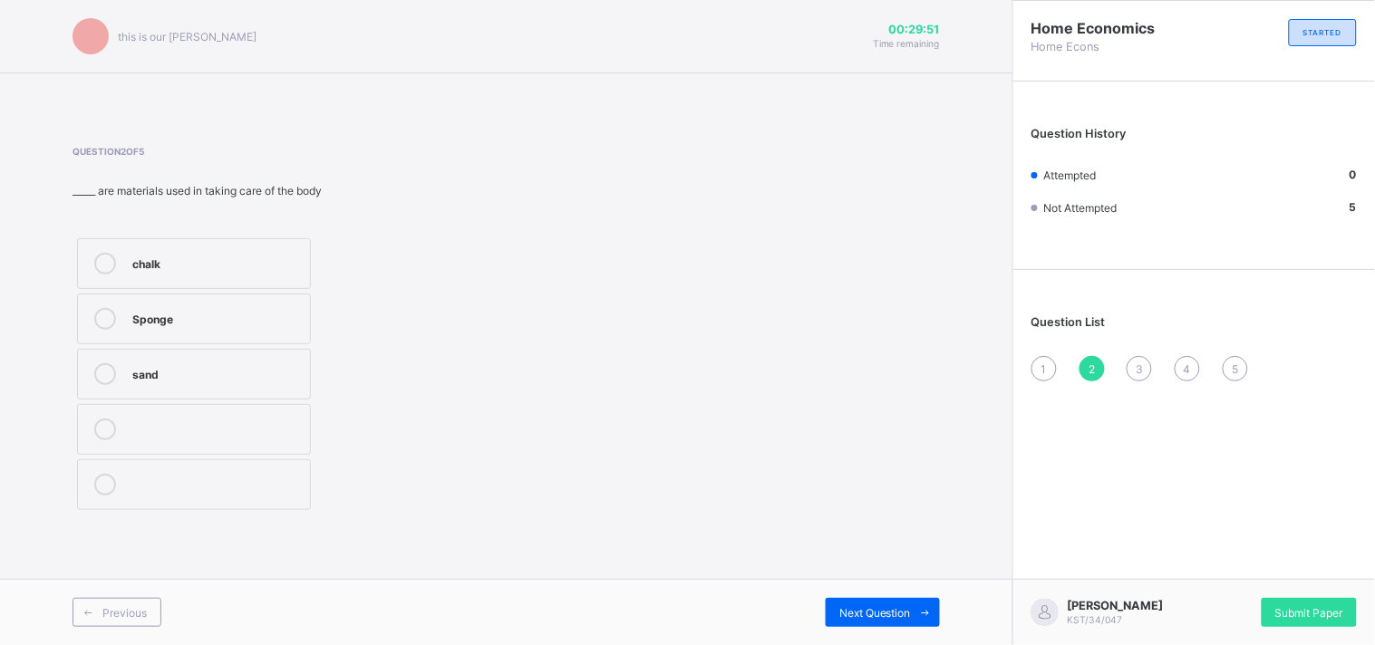
click at [1039, 367] on div "1" at bounding box center [1044, 368] width 25 height 25
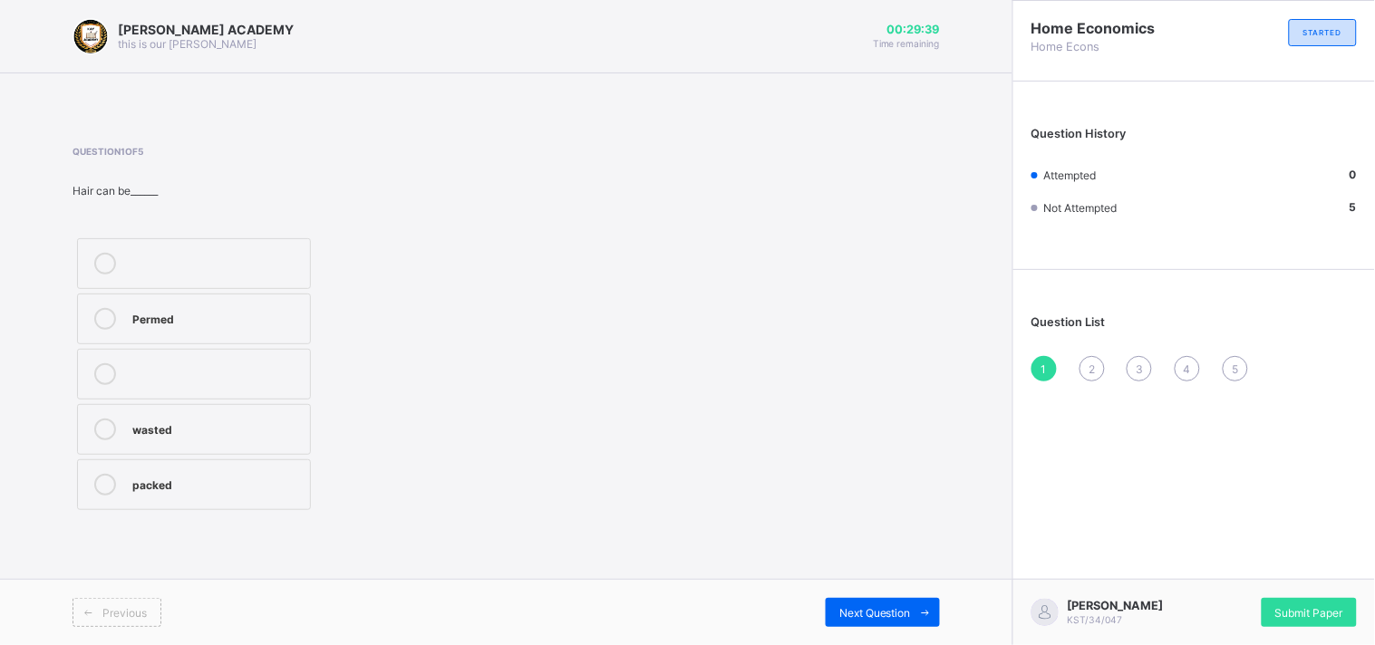
click at [179, 440] on div "wasted" at bounding box center [216, 430] width 169 height 22
click at [852, 615] on span "Next Question" at bounding box center [875, 613] width 72 height 14
click at [193, 330] on label "Sponge" at bounding box center [194, 319] width 234 height 51
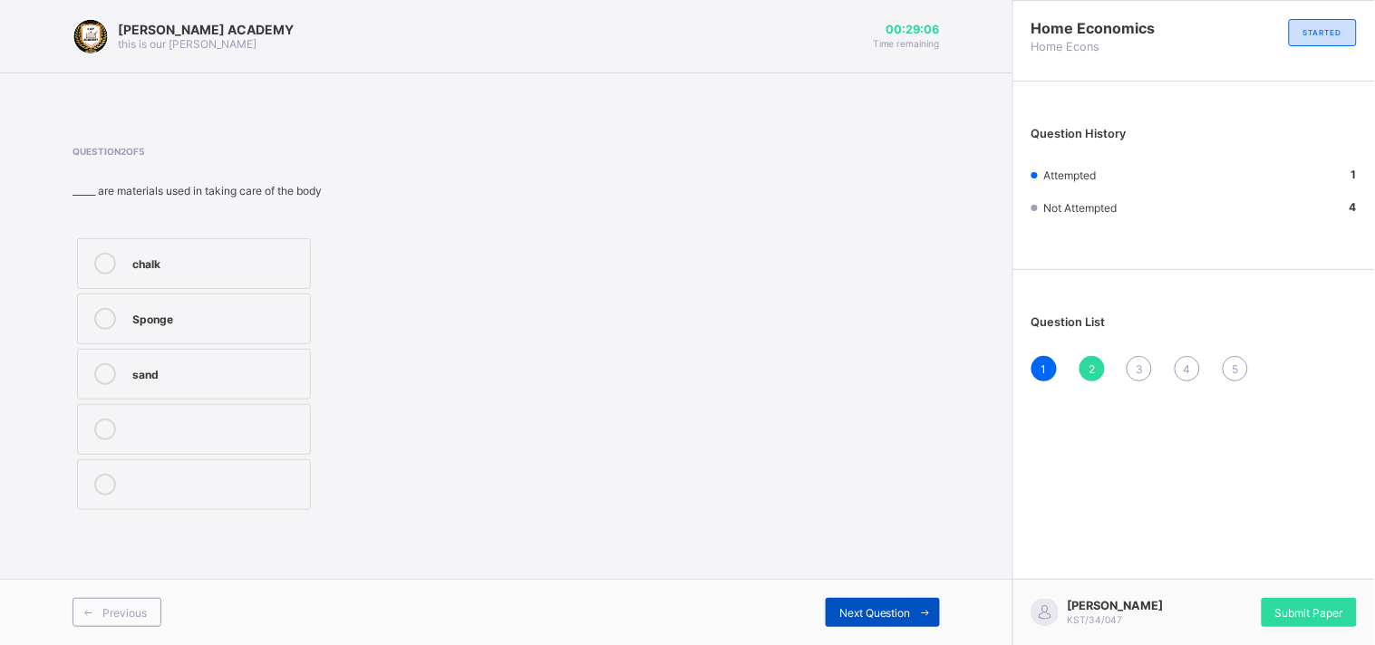
click at [870, 603] on div "Next Question" at bounding box center [883, 612] width 114 height 29
click at [1145, 366] on div "3" at bounding box center [1139, 368] width 25 height 25
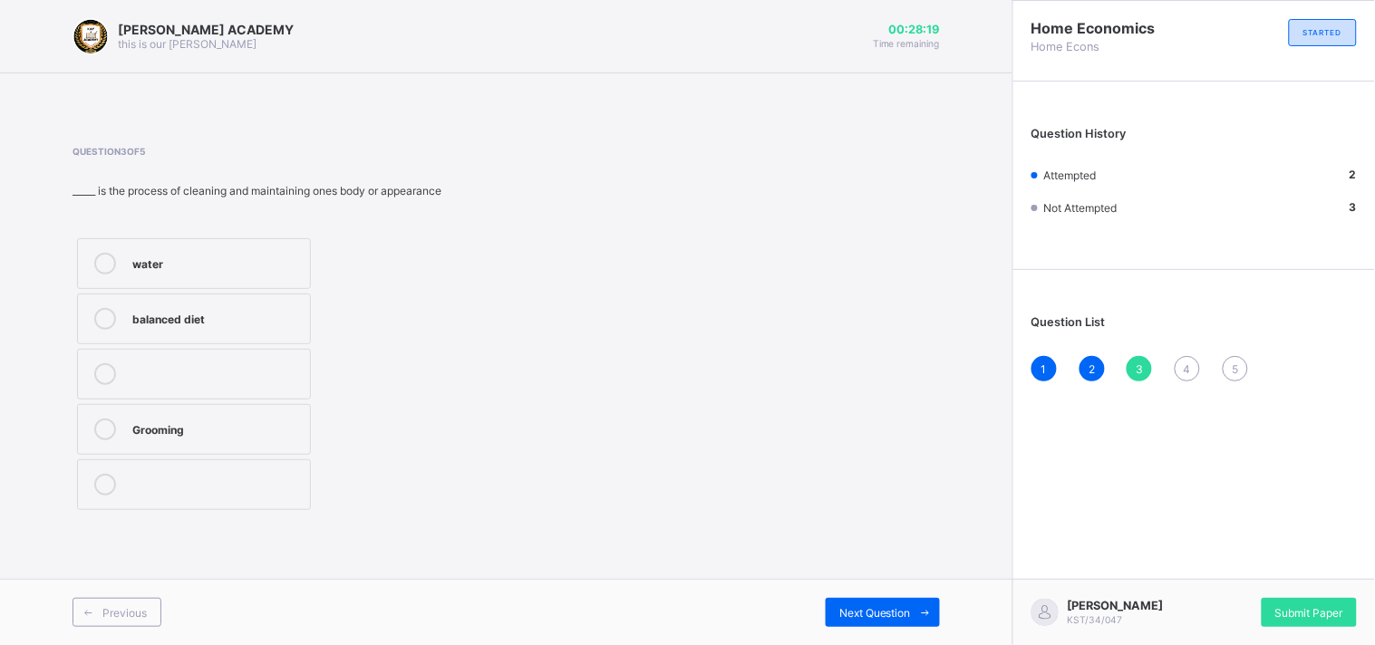
click at [200, 318] on div "balanced diet" at bounding box center [216, 317] width 169 height 18
click at [863, 612] on span "Next Question" at bounding box center [875, 613] width 72 height 14
click at [157, 429] on div "FALSE" at bounding box center [216, 428] width 169 height 18
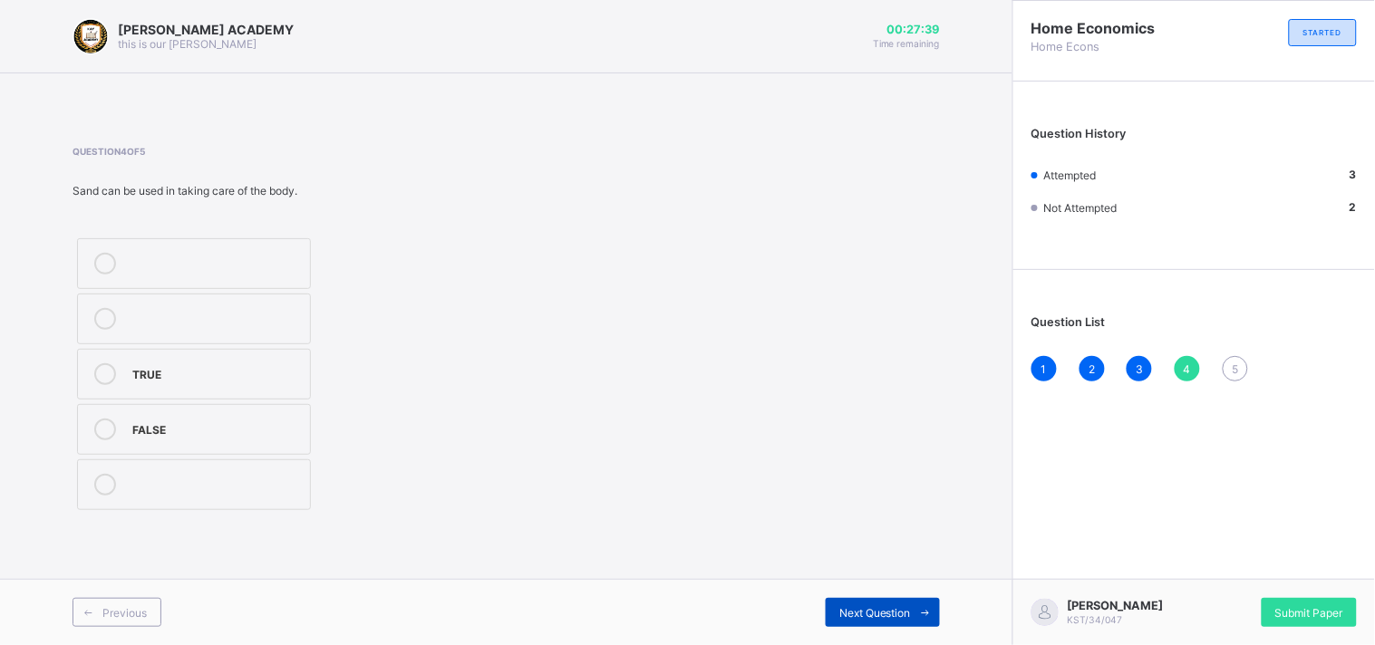
click at [858, 611] on span "Next Question" at bounding box center [875, 613] width 72 height 14
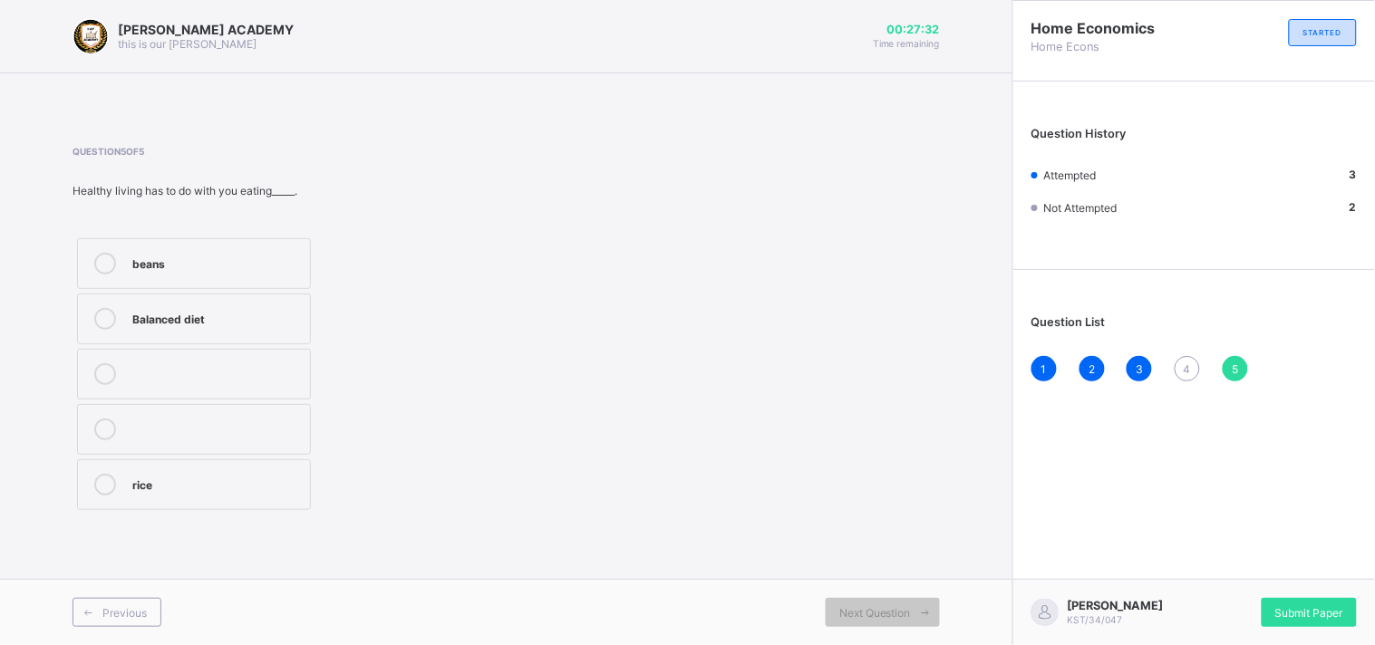
click at [1188, 363] on span "4" at bounding box center [1187, 370] width 7 height 14
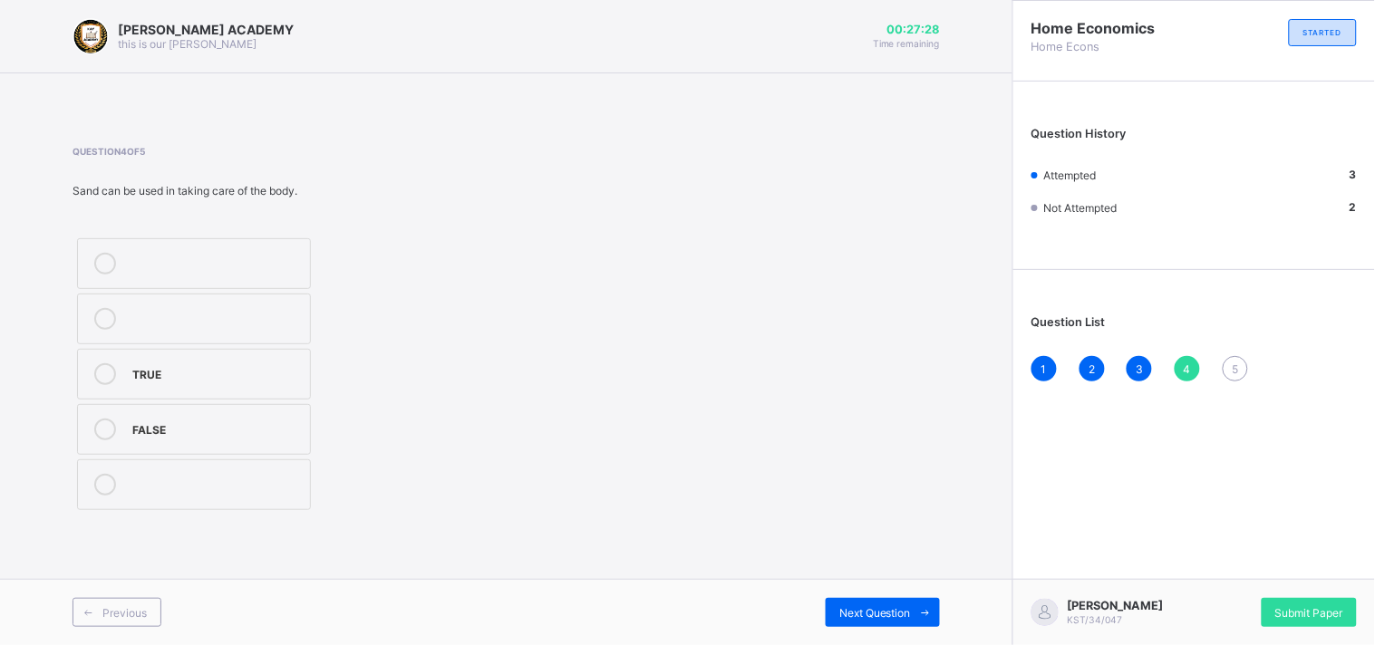
click at [1188, 363] on span "4" at bounding box center [1187, 370] width 7 height 14
click at [160, 431] on div "FALSE" at bounding box center [216, 428] width 169 height 18
click at [874, 603] on div "Next Question" at bounding box center [883, 612] width 114 height 29
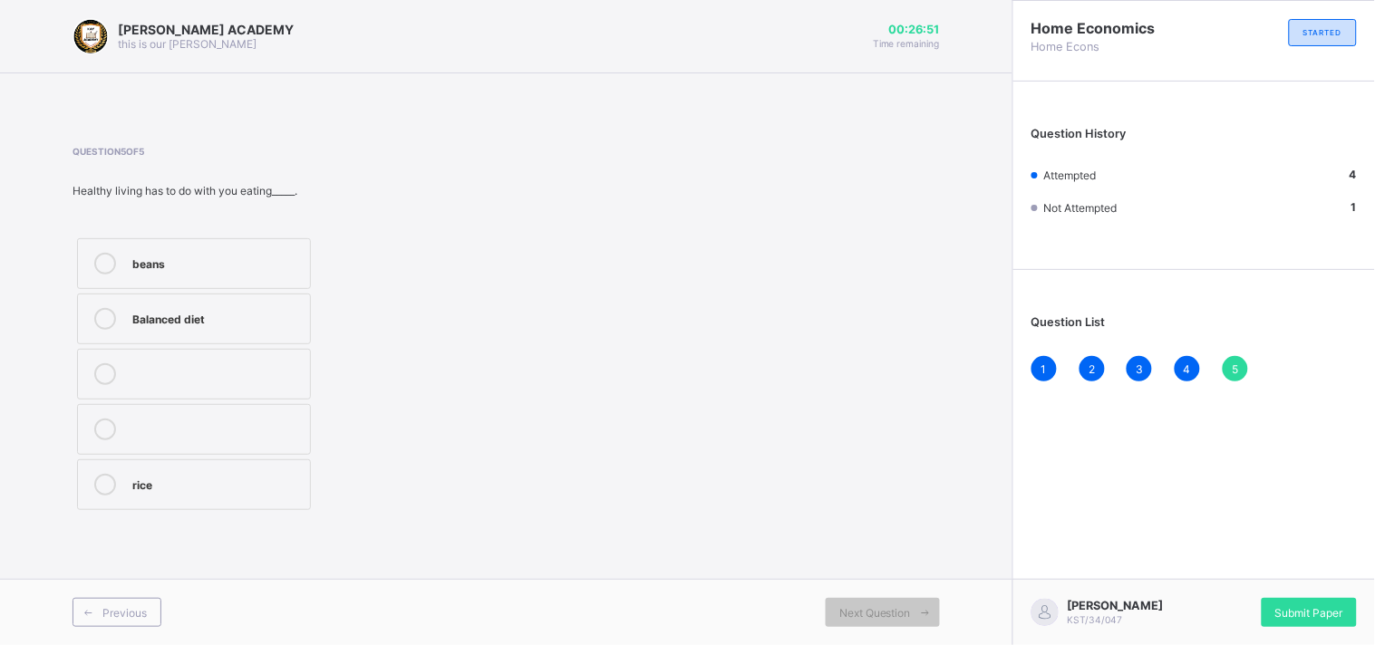
click at [178, 317] on div "Balanced diet" at bounding box center [216, 317] width 169 height 18
click at [1294, 610] on span "Submit Paper" at bounding box center [1309, 613] width 68 height 14
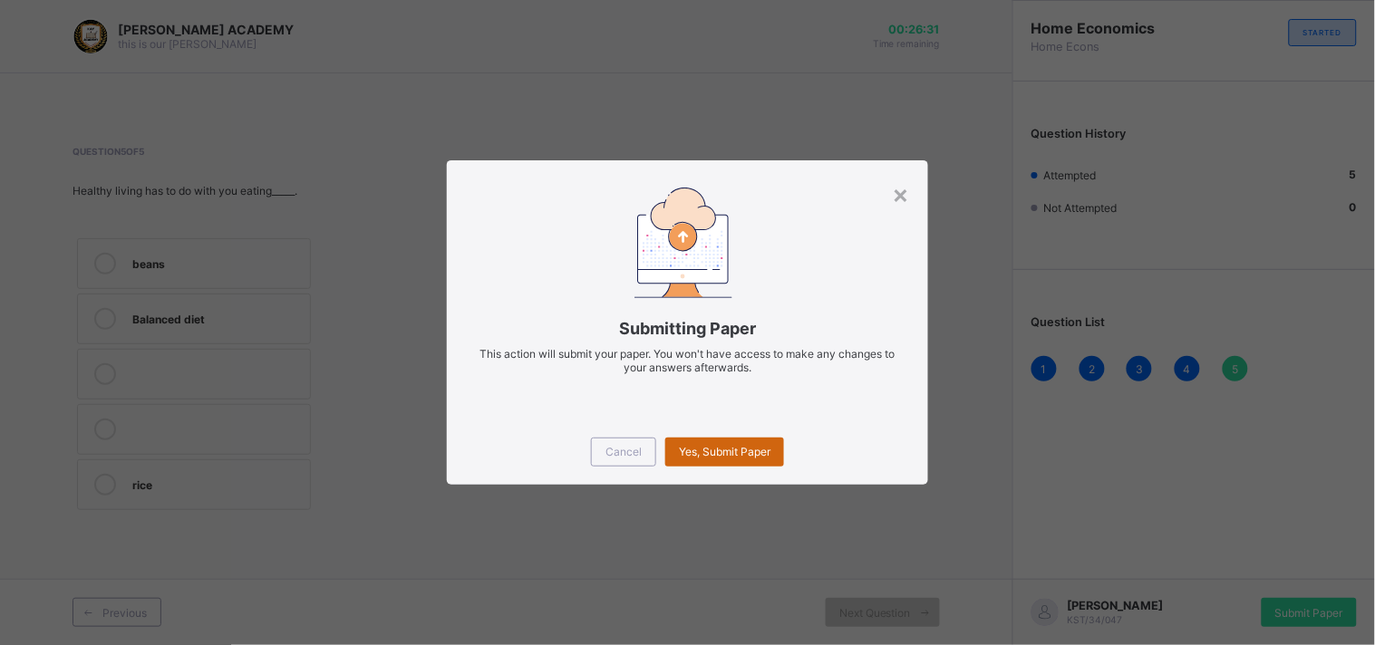
click at [693, 450] on span "Yes, Submit Paper" at bounding box center [725, 452] width 92 height 14
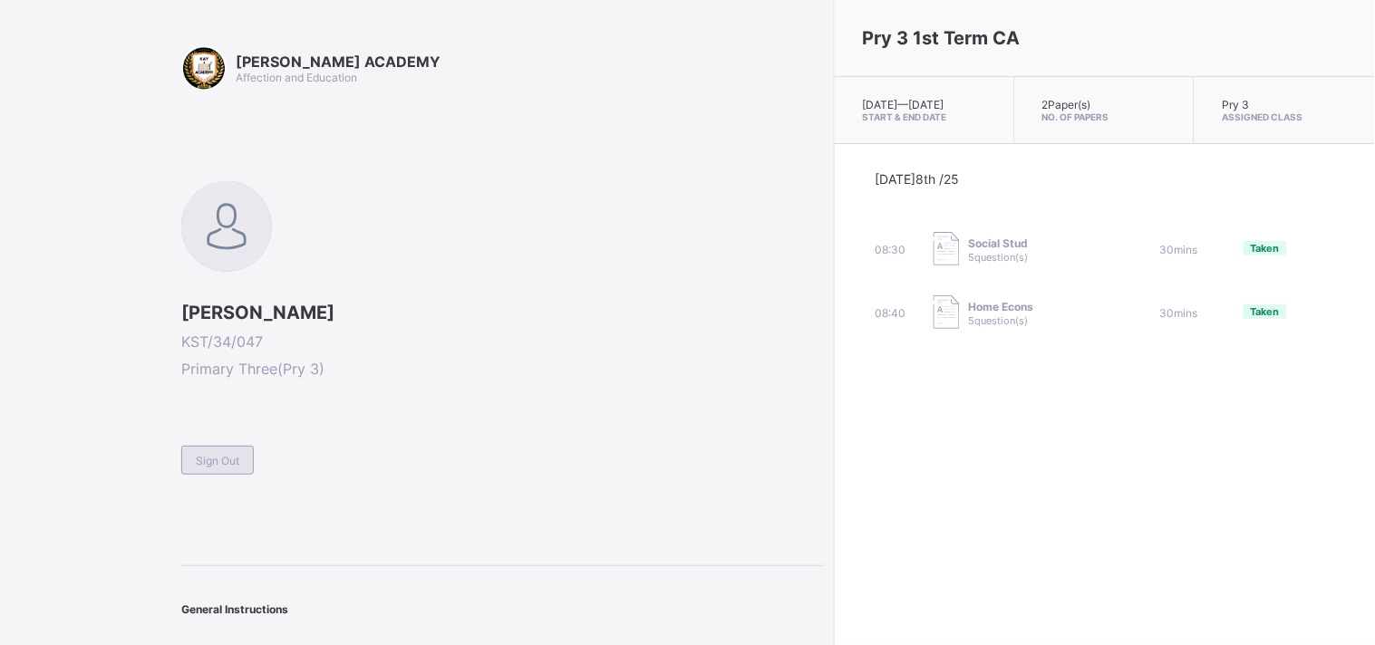
click at [205, 455] on span "Sign Out" at bounding box center [218, 461] width 44 height 14
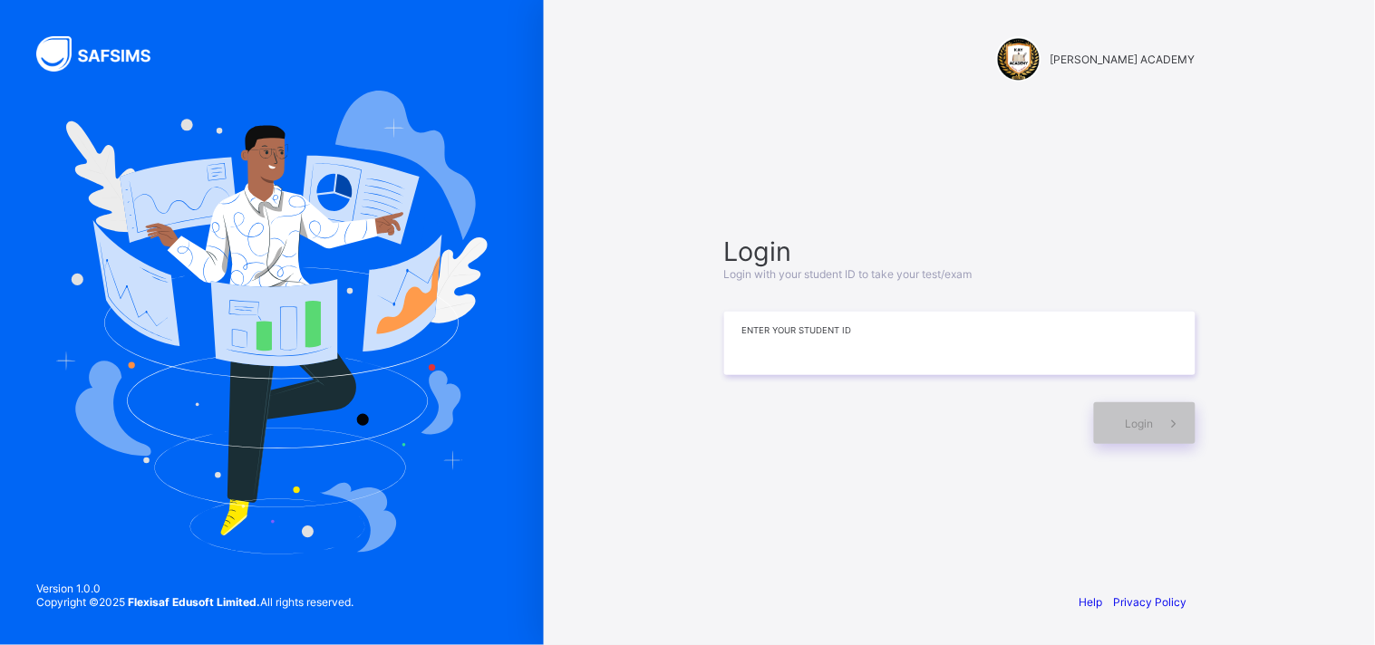
click at [814, 336] on input at bounding box center [959, 343] width 471 height 63
type input "**********"
click at [1115, 421] on div "Login" at bounding box center [1145, 423] width 102 height 42
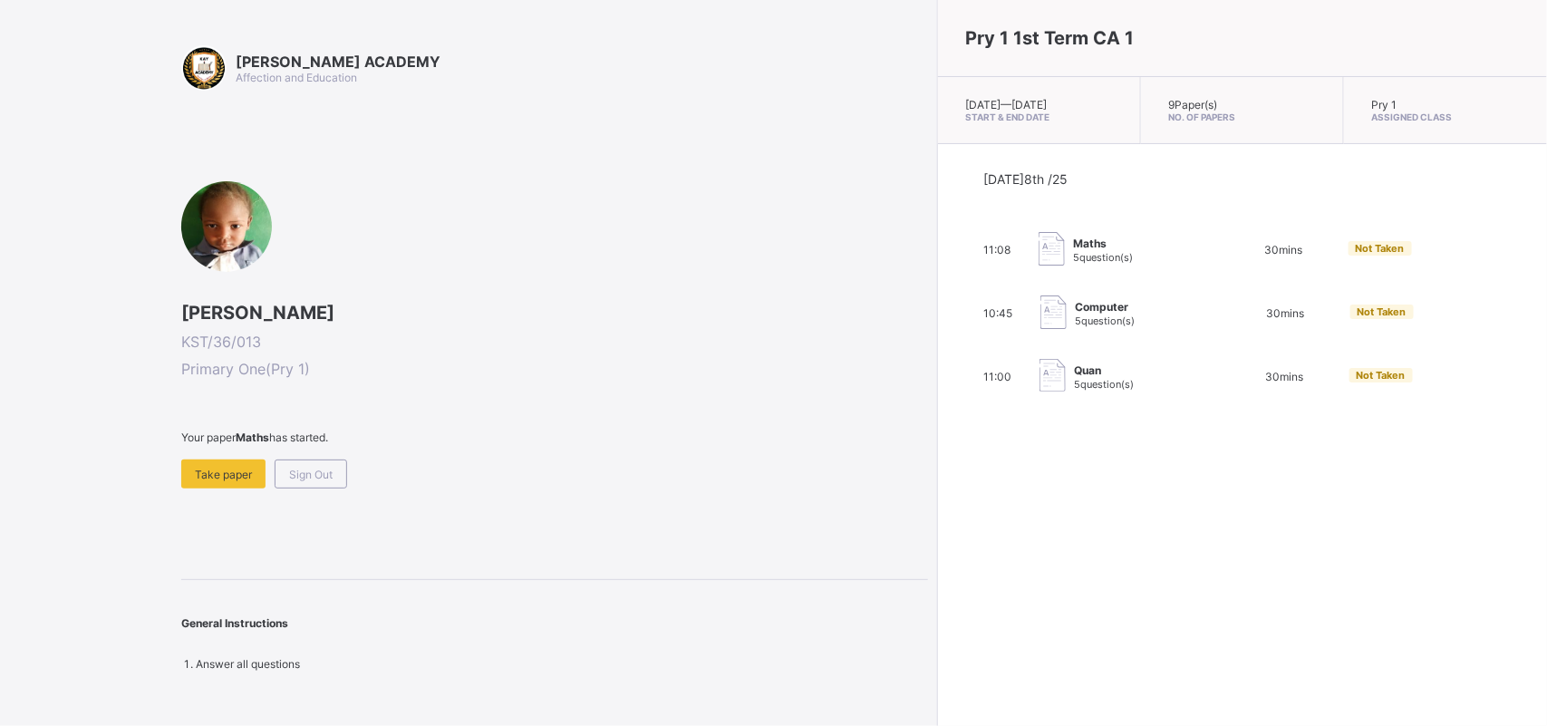
drag, startPoint x: 204, startPoint y: 529, endPoint x: 228, endPoint y: 499, distance: 38.8
click at [228, 499] on div "[PERSON_NAME] ACADEMY Affection and Education [PERSON_NAME] KST/36/013 Primary …" at bounding box center [554, 357] width 747 height 625
click at [222, 468] on span "Take paper" at bounding box center [223, 475] width 57 height 14
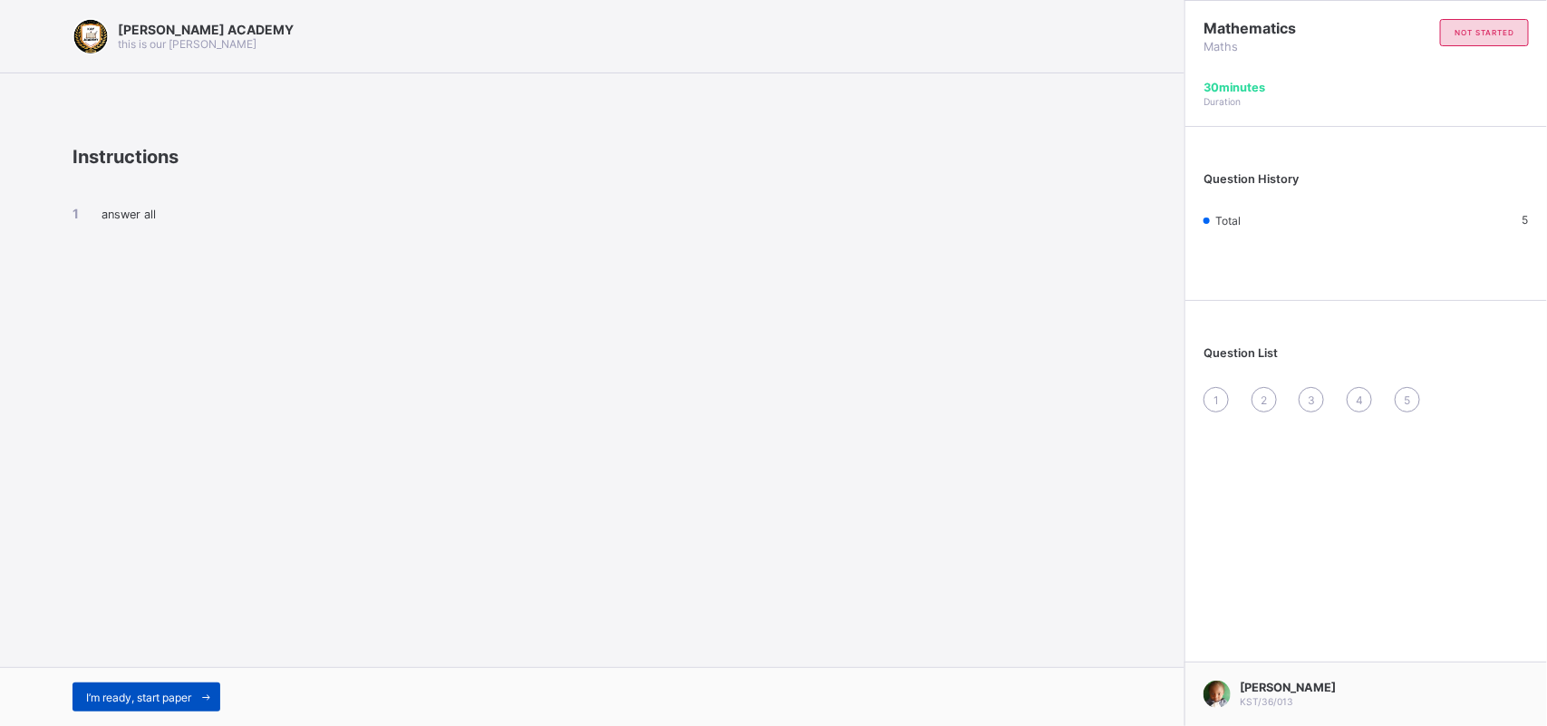
click at [120, 644] on span "I’m ready, start paper" at bounding box center [138, 698] width 105 height 14
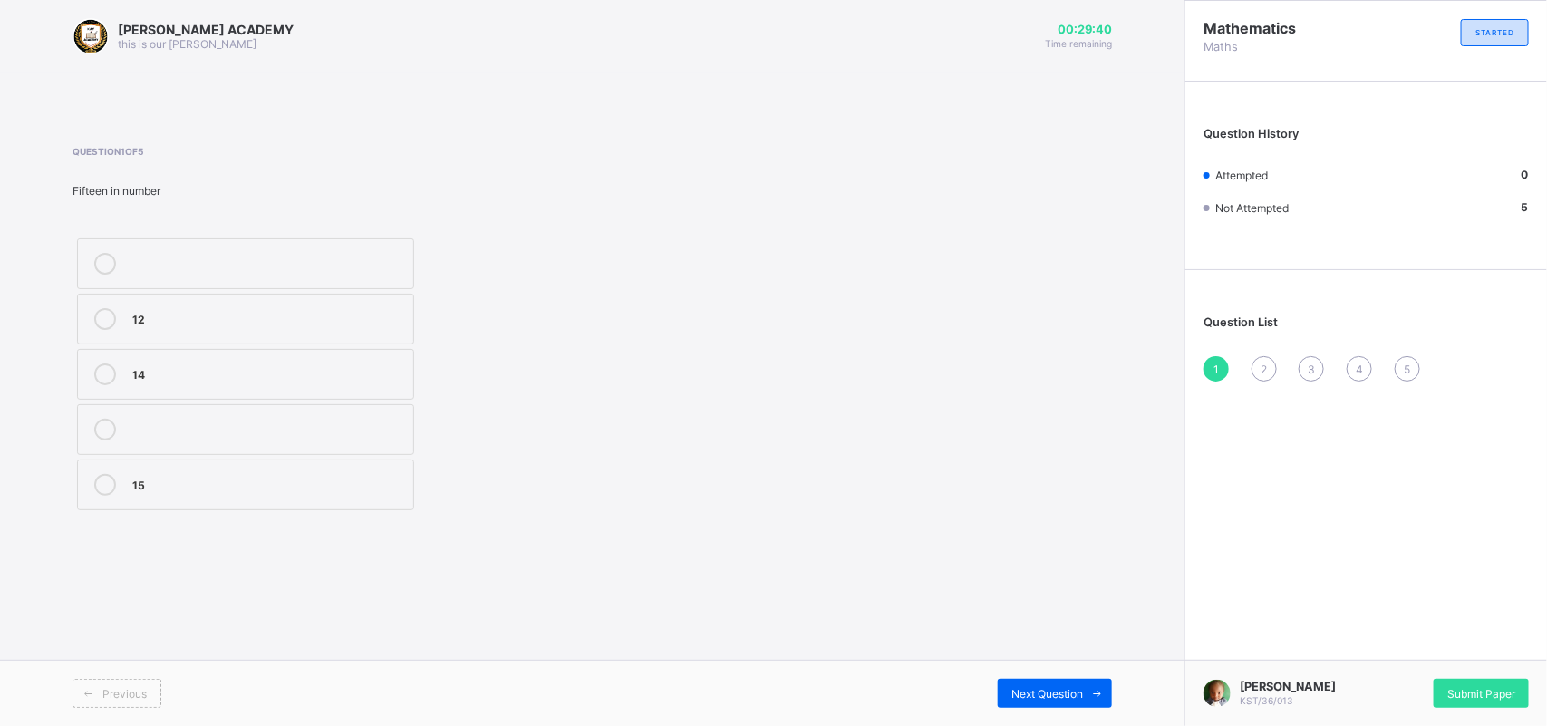
click at [129, 644] on div "Previous Next Question" at bounding box center [592, 693] width 1185 height 66
click at [145, 582] on div "[PERSON_NAME] ACADEMY this is our [PERSON_NAME] 00:29:38 Time remaining Questio…" at bounding box center [592, 363] width 1185 height 726
click at [145, 503] on label "15" at bounding box center [245, 485] width 337 height 51
click at [1053, 644] on div "Next Question" at bounding box center [1055, 693] width 114 height 29
click at [361, 418] on label "TWENTY SEVEN" at bounding box center [245, 429] width 337 height 51
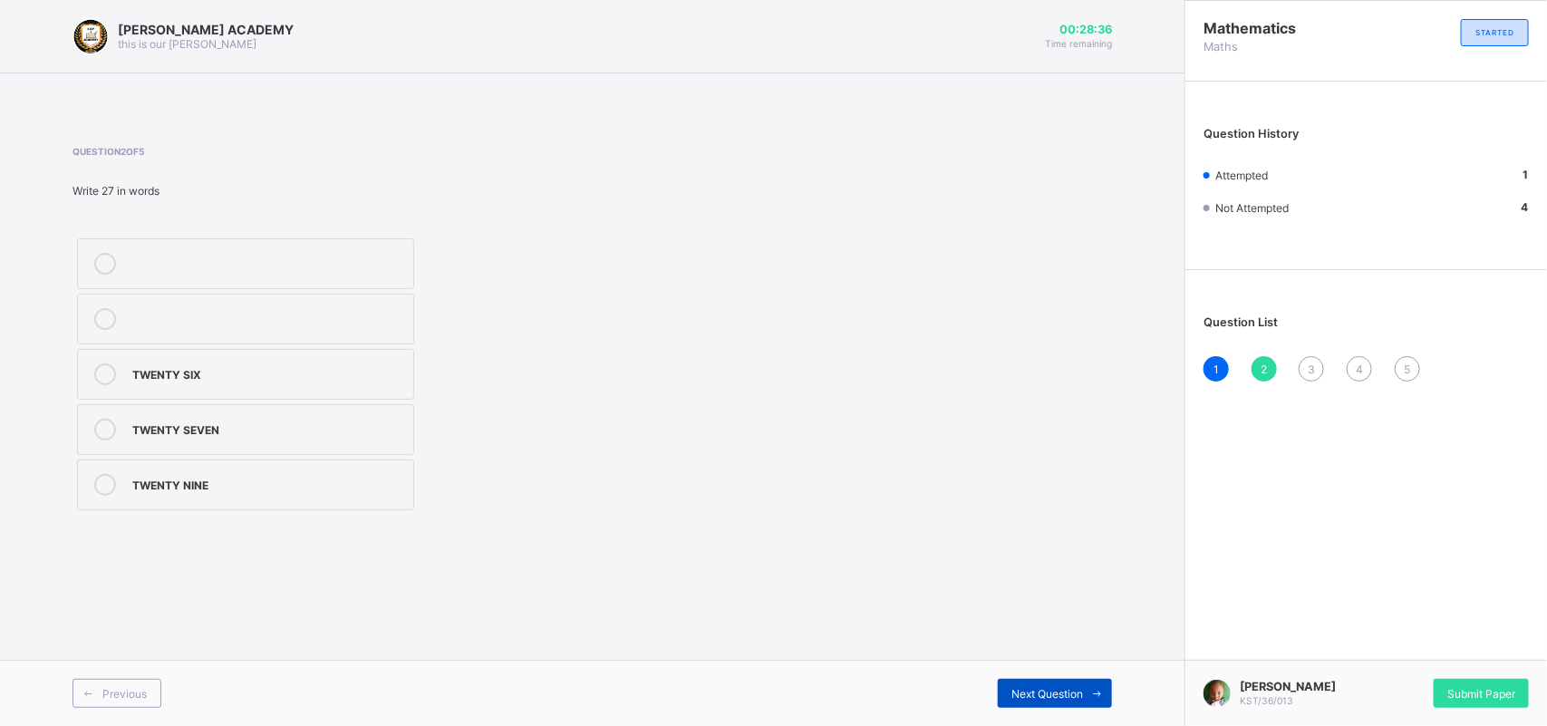
click at [1043, 644] on span "Next Question" at bounding box center [1048, 694] width 72 height 14
drag, startPoint x: 1043, startPoint y: 692, endPoint x: 988, endPoint y: 642, distance: 74.4
click at [988, 642] on div "[PERSON_NAME] ACADEMY this is our [PERSON_NAME] 00:28:20 Time remaining Questio…" at bounding box center [592, 363] width 1185 height 726
click at [836, 567] on div "[PERSON_NAME] ACADEMY this is our [PERSON_NAME] 00:28:15 Time remaining Questio…" at bounding box center [592, 363] width 1185 height 726
click at [505, 432] on div "½ ⅓ ¼" at bounding box center [361, 374] width 577 height 281
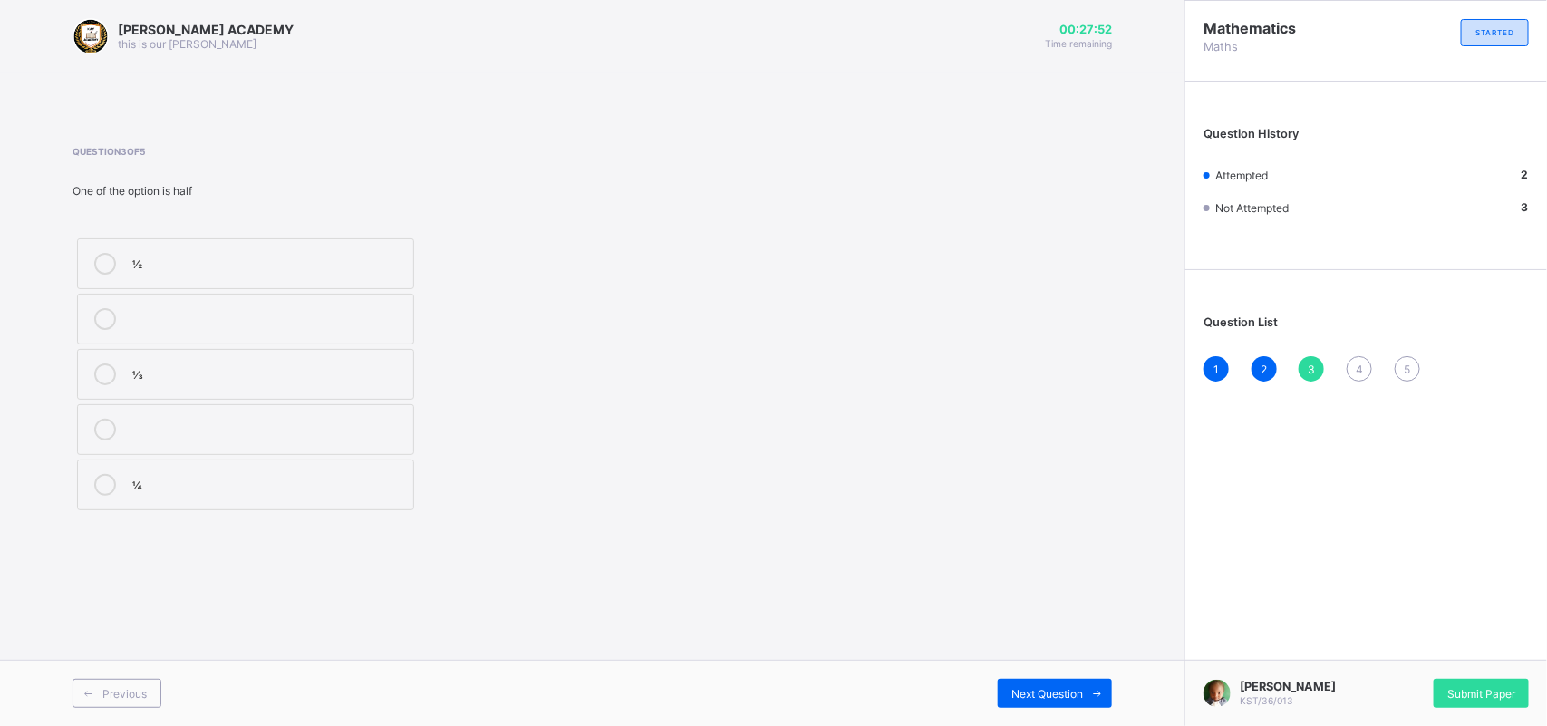
click at [505, 432] on div "½ ⅓ ¼" at bounding box center [361, 374] width 577 height 281
click at [386, 276] on label "½" at bounding box center [245, 263] width 337 height 51
click at [1065, 644] on span "Next Question" at bounding box center [1048, 694] width 72 height 14
click at [207, 436] on div "THIRTY FIVE" at bounding box center [268, 428] width 272 height 18
click at [1056, 644] on span "Next Question" at bounding box center [1048, 694] width 72 height 14
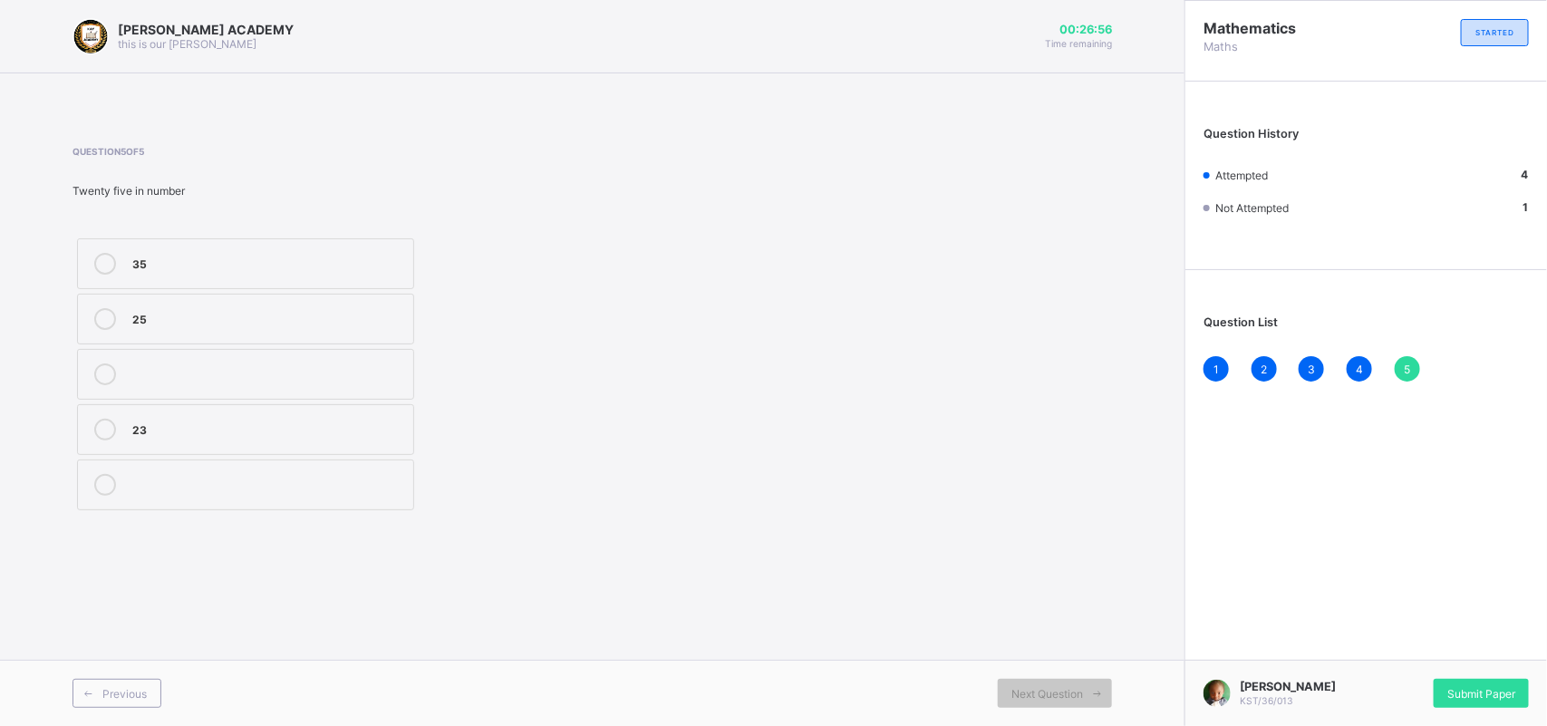
click at [322, 295] on label "25" at bounding box center [245, 319] width 337 height 51
click at [1083, 644] on span at bounding box center [1097, 693] width 29 height 29
click at [1043, 644] on span "Next Question" at bounding box center [1048, 694] width 72 height 14
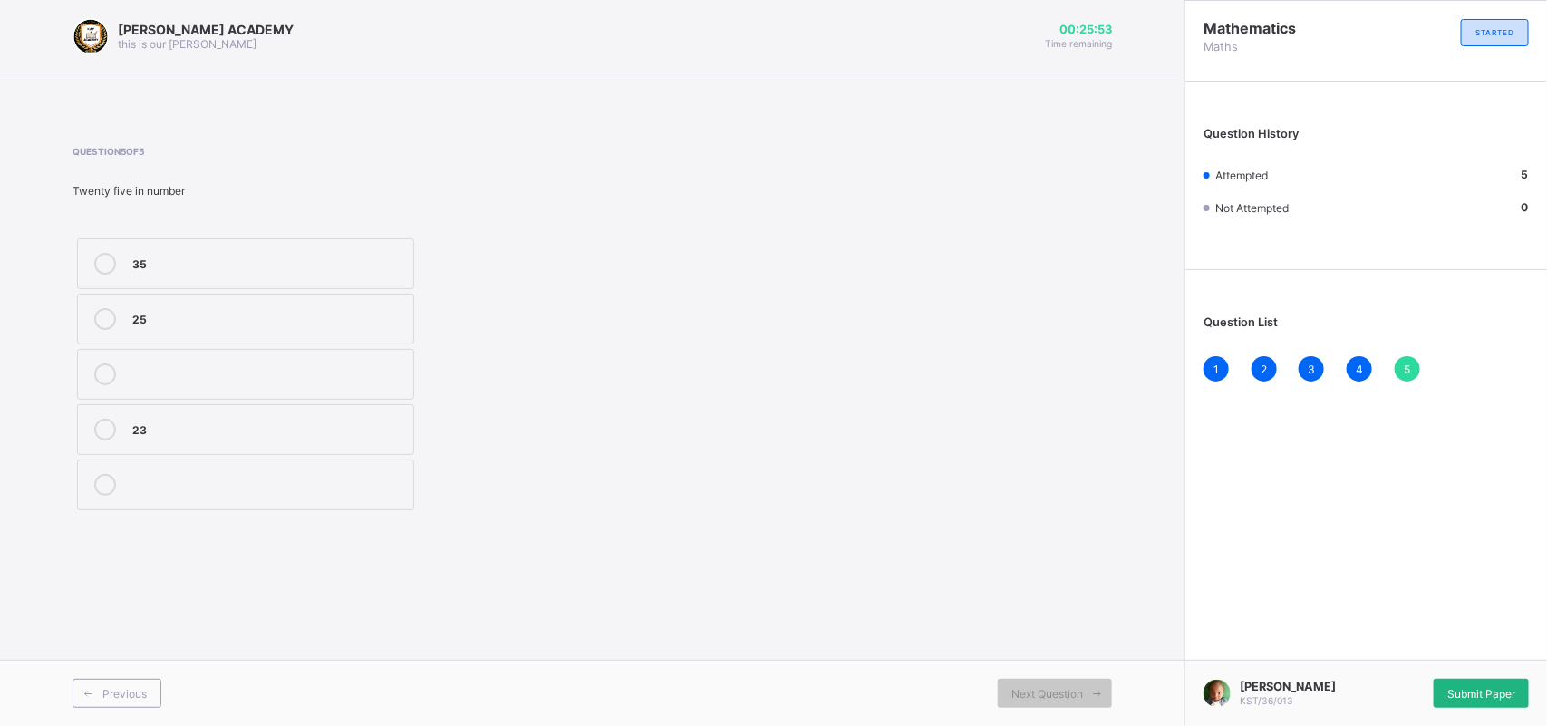
click at [1360, 644] on span "Submit Paper" at bounding box center [1482, 694] width 68 height 14
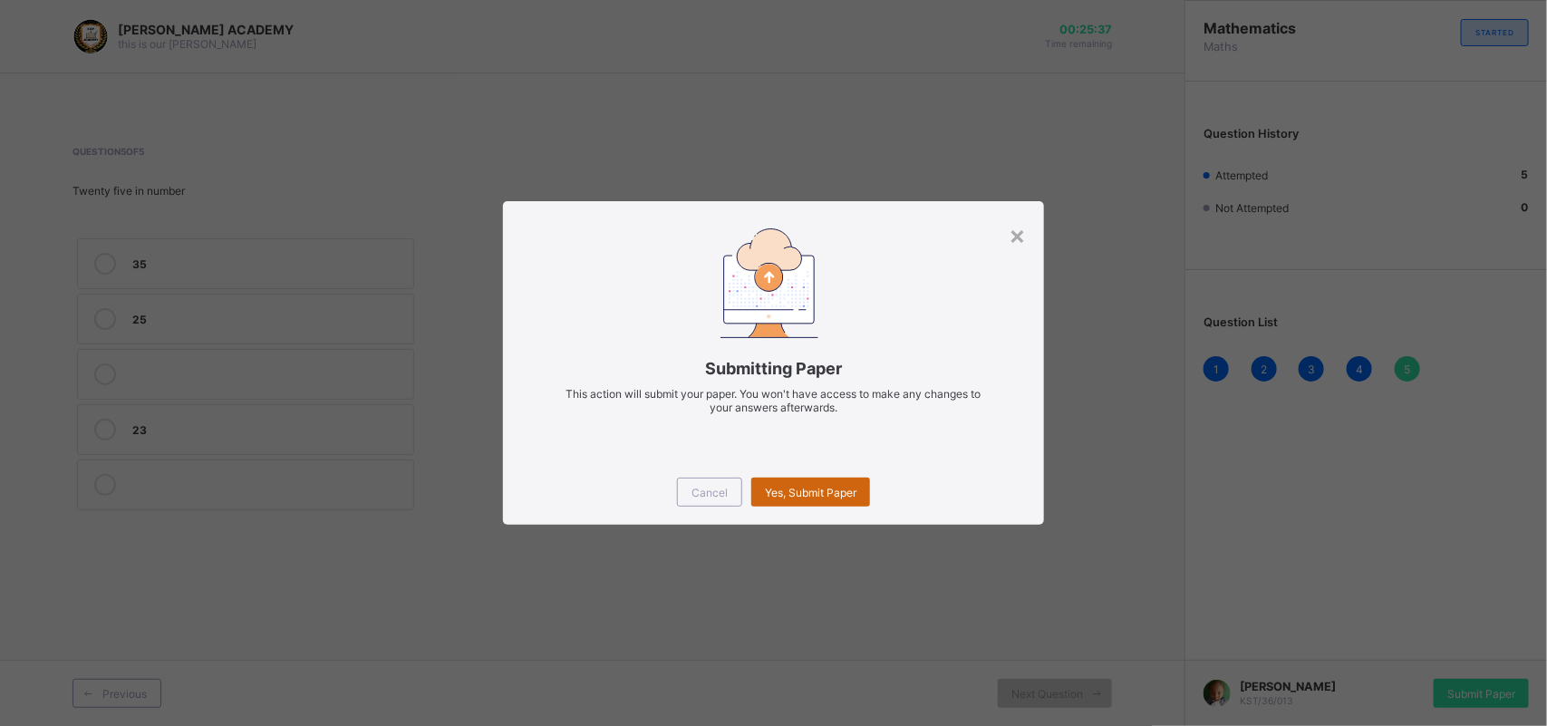
click at [841, 486] on span "Yes, Submit Paper" at bounding box center [811, 493] width 92 height 14
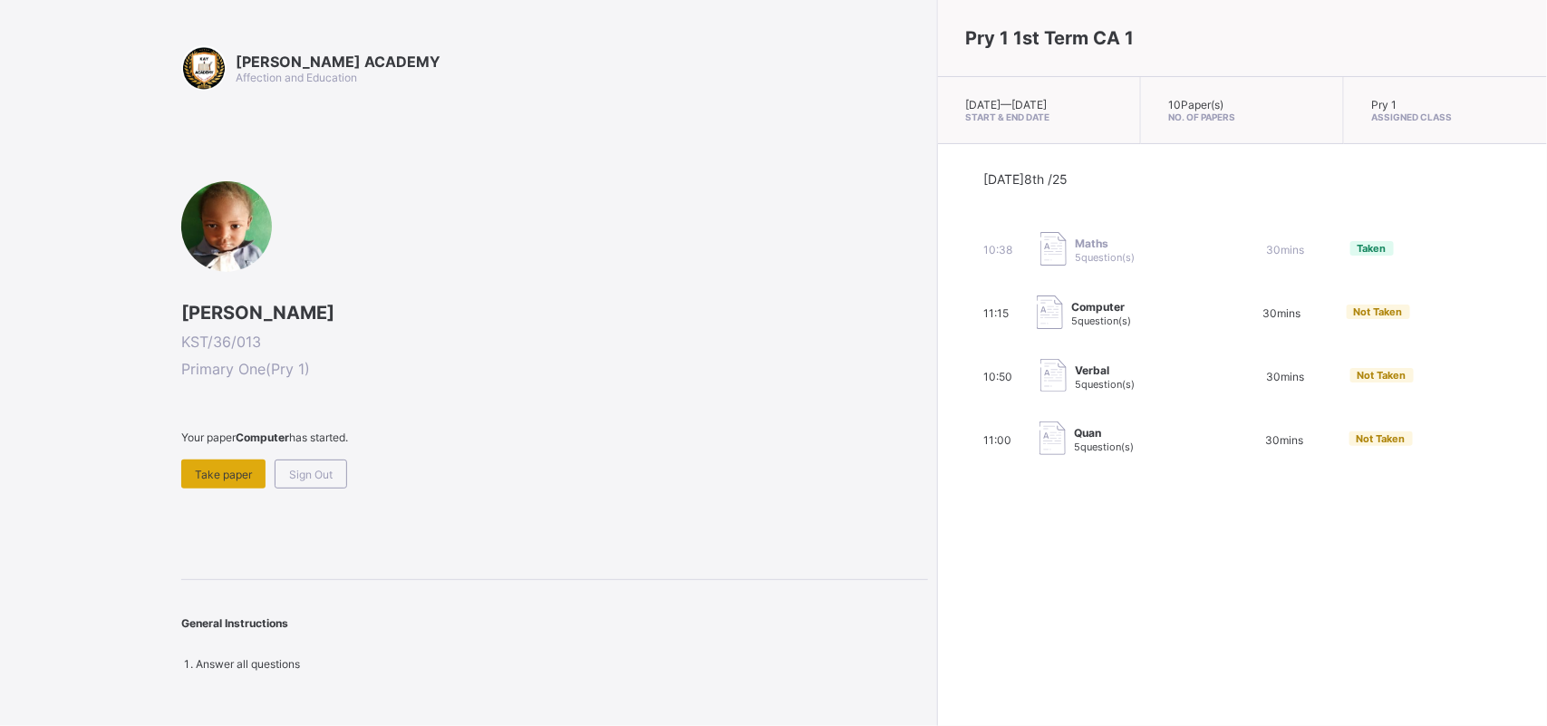
click at [199, 468] on span "Take paper" at bounding box center [223, 475] width 57 height 14
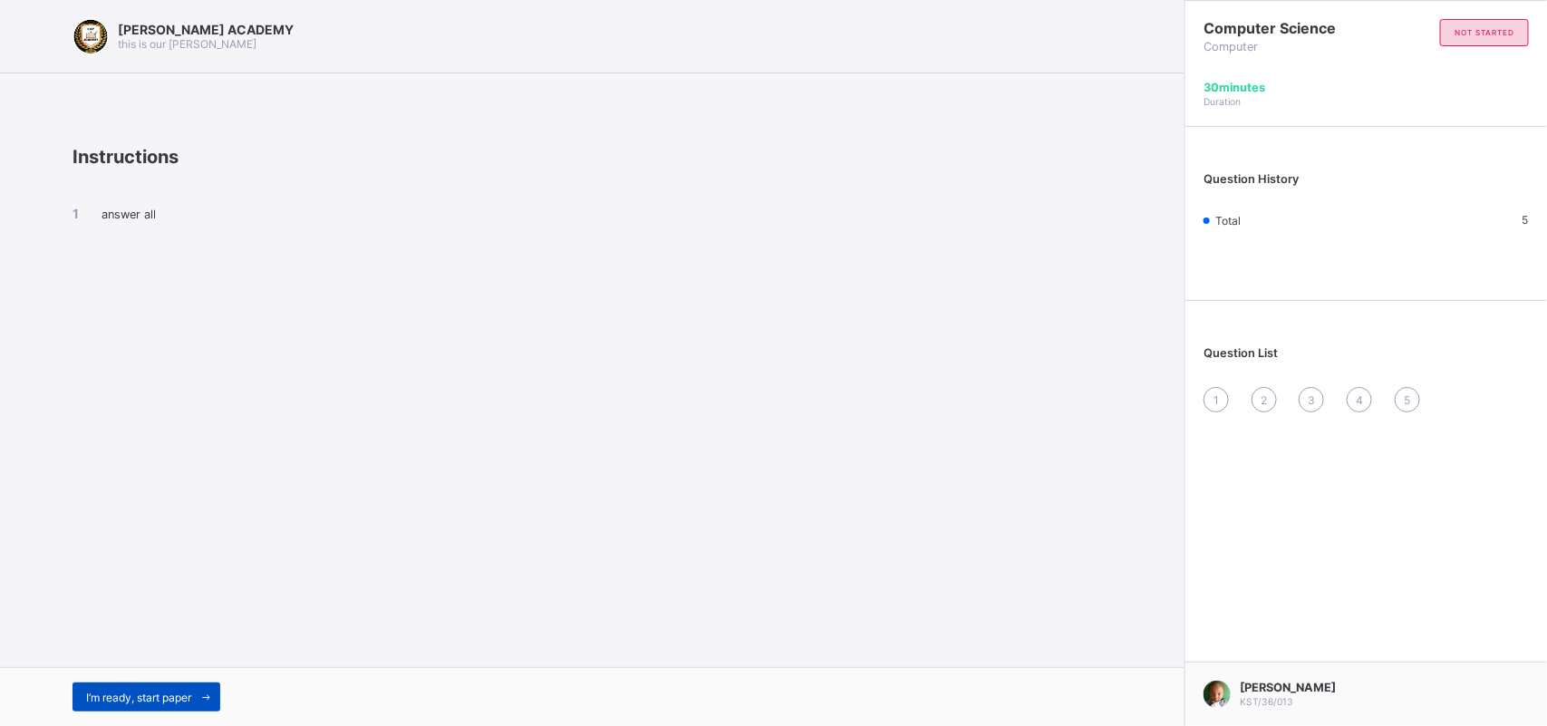
click at [136, 644] on div "I’m ready, start paper" at bounding box center [147, 697] width 148 height 29
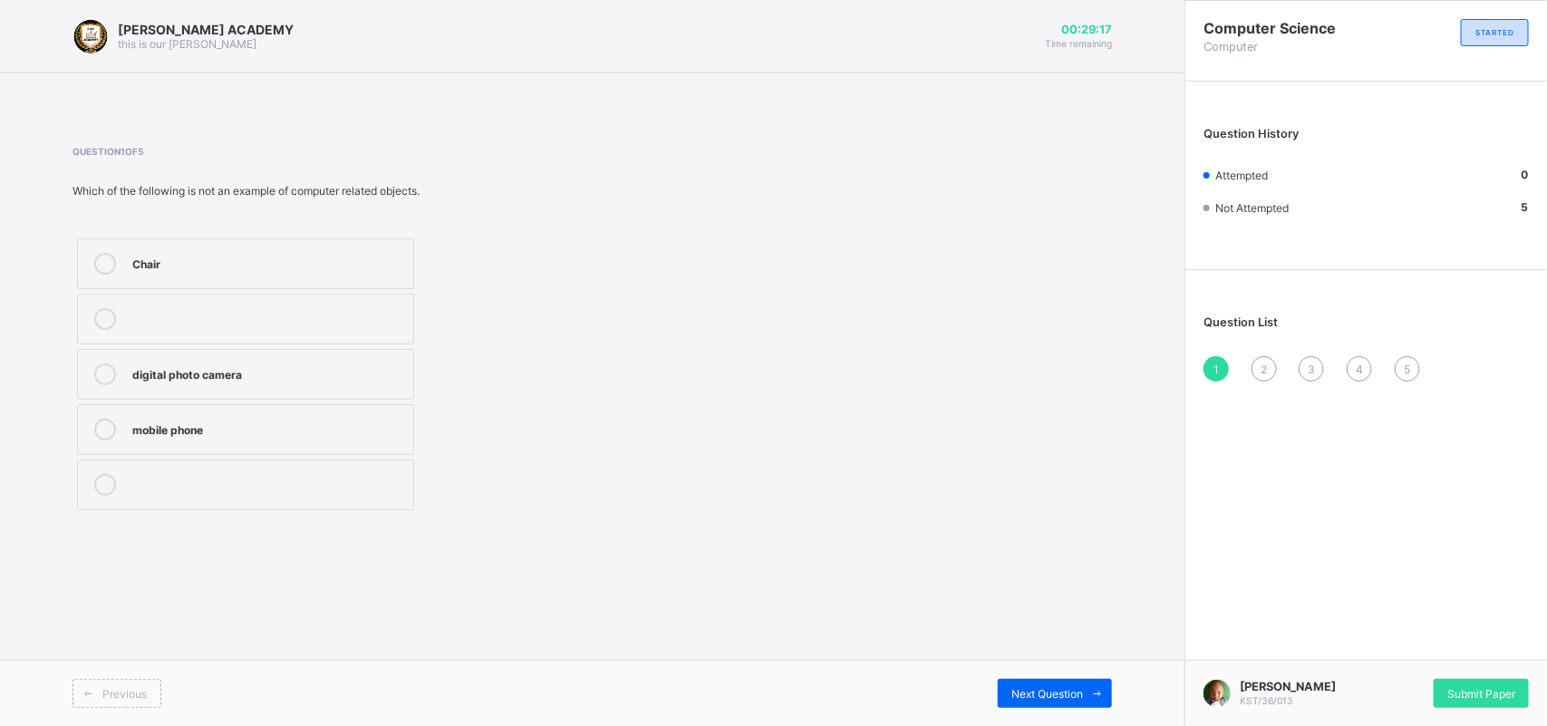
click at [199, 288] on label "Chair" at bounding box center [245, 263] width 337 height 51
click at [1035, 644] on span "Next Question" at bounding box center [1048, 694] width 72 height 14
click at [266, 379] on div "Pictures" at bounding box center [268, 372] width 272 height 18
click at [1047, 633] on div "[PERSON_NAME] ACADEMY this is our [PERSON_NAME] 00:27:45 Time remaining Questio…" at bounding box center [592, 363] width 1185 height 726
click at [1092, 644] on icon at bounding box center [1098, 694] width 14 height 12
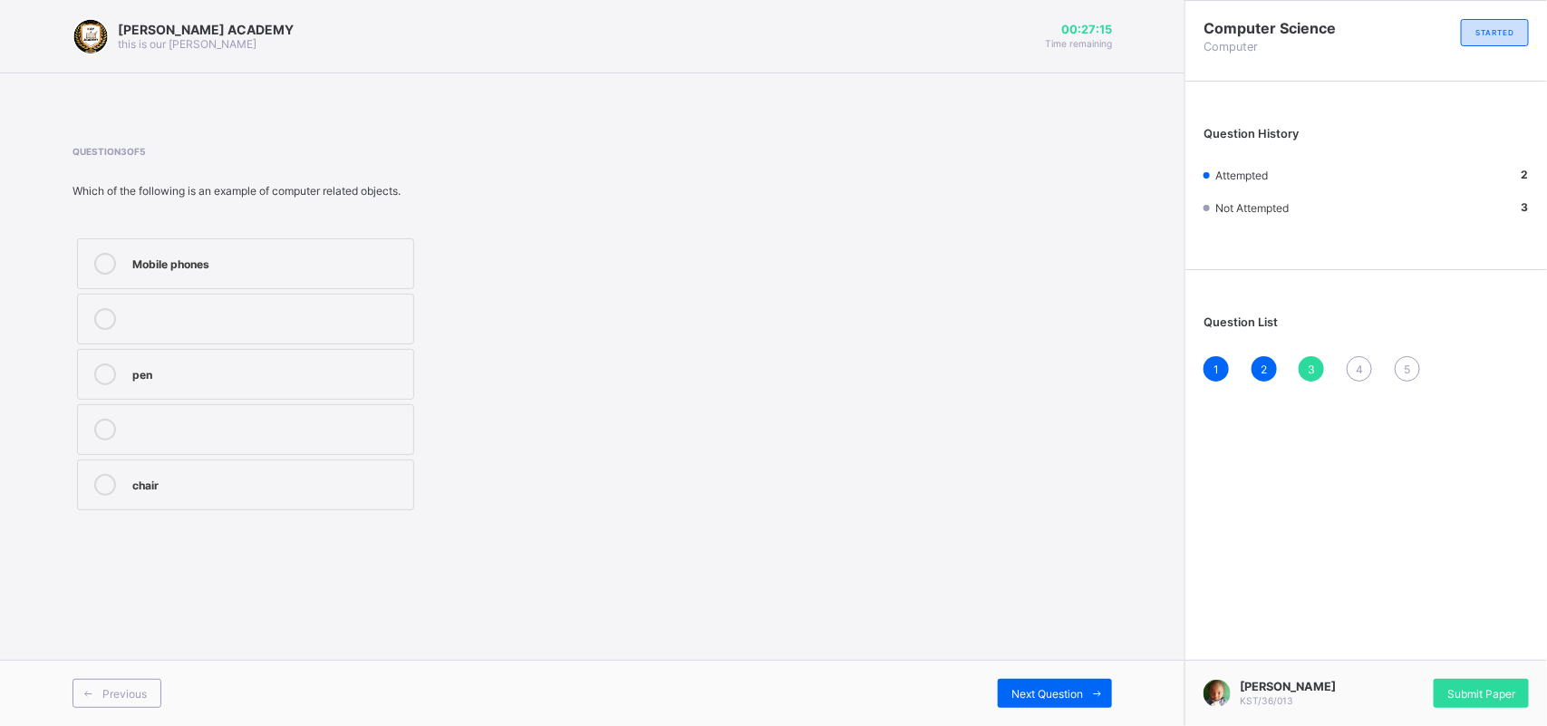
click at [325, 270] on div "Mobile phones" at bounding box center [268, 264] width 272 height 22
click at [1049, 644] on span "Next Question" at bounding box center [1048, 694] width 72 height 14
click at [583, 459] on div "eating Calls drinking water" at bounding box center [361, 374] width 577 height 281
drag, startPoint x: 361, startPoint y: 608, endPoint x: 344, endPoint y: 586, distance: 27.2
click at [344, 586] on div "[PERSON_NAME] ACADEMY this is our [PERSON_NAME] 00:26:46 Time remaining Questio…" at bounding box center [592, 363] width 1185 height 726
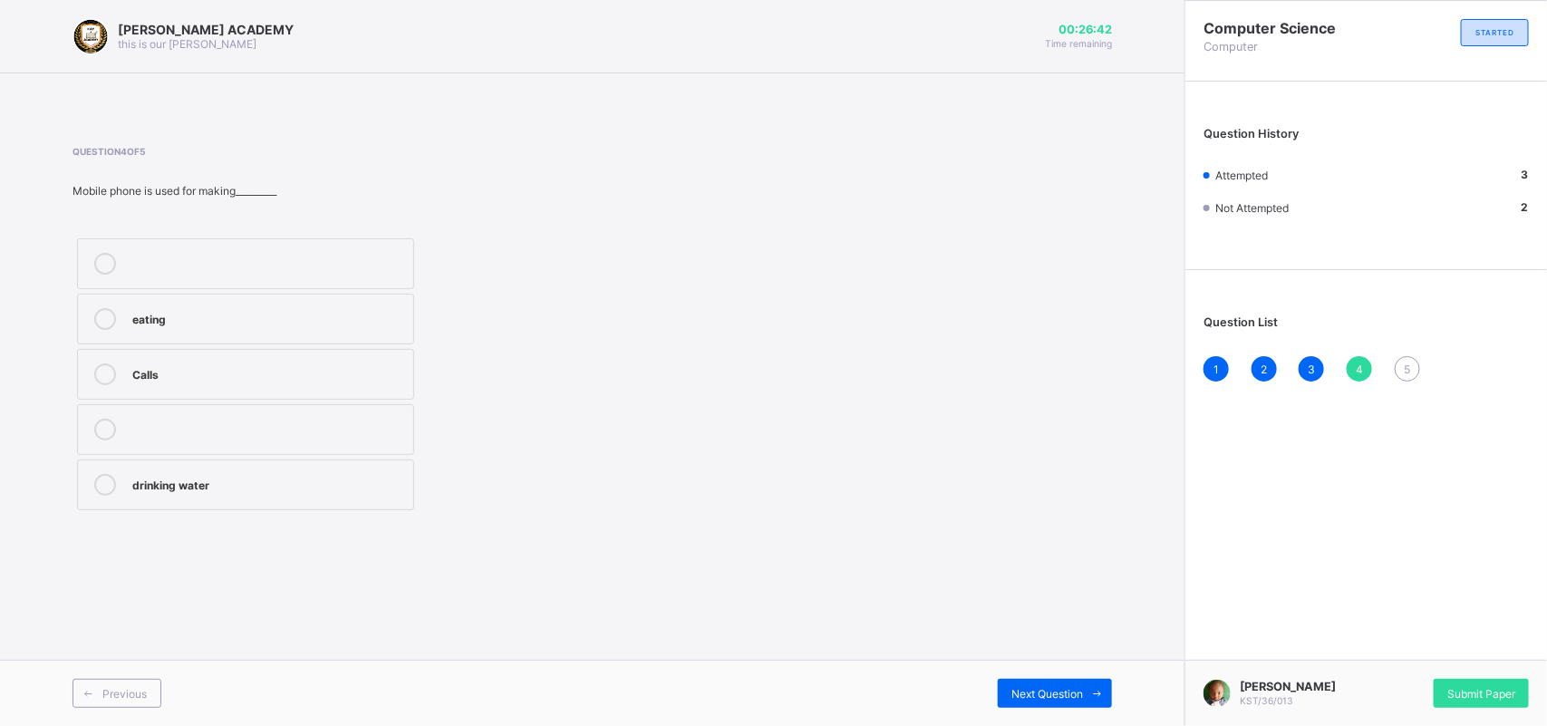
click at [391, 422] on div at bounding box center [268, 421] width 272 height 5
click at [386, 399] on label "Calls" at bounding box center [245, 374] width 337 height 51
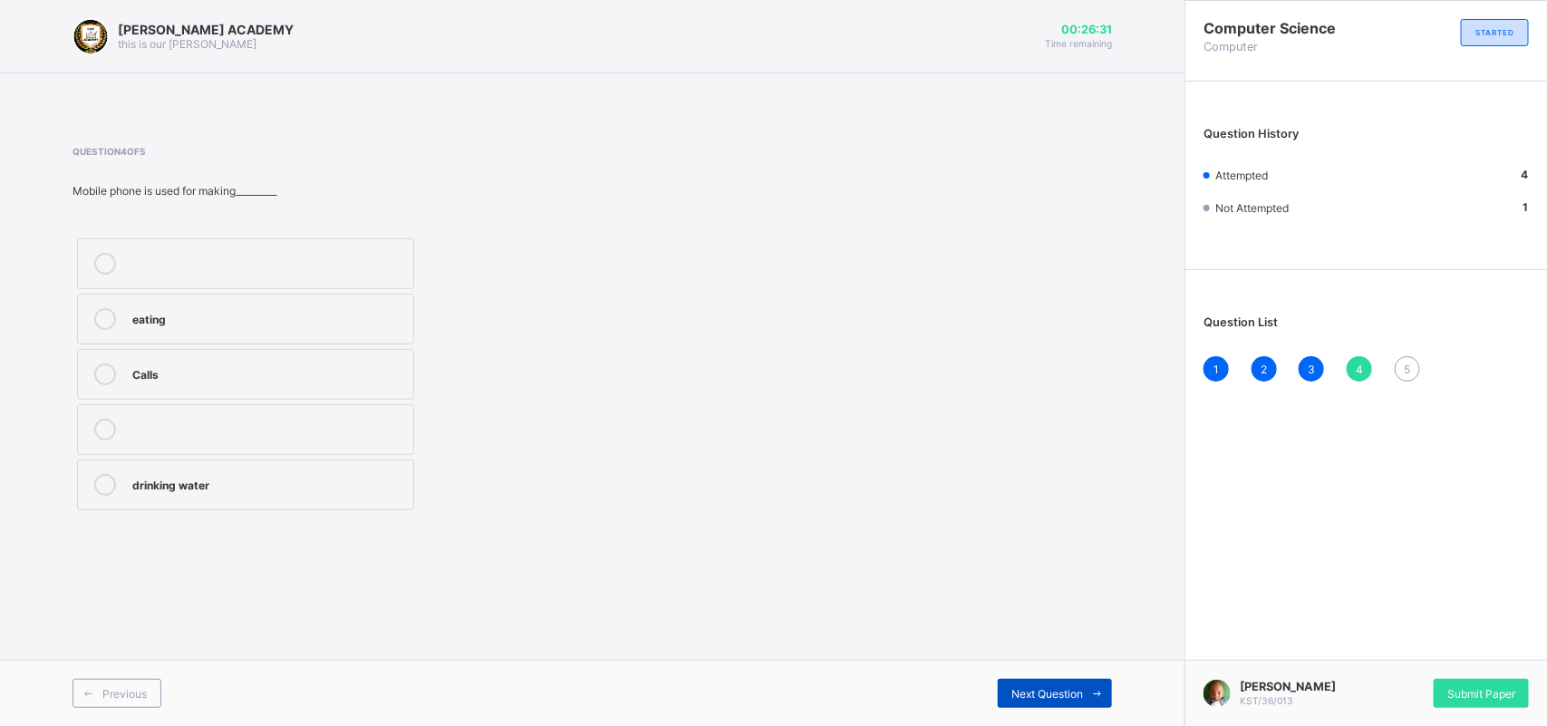
click at [1093, 644] on icon at bounding box center [1098, 694] width 14 height 12
click at [340, 376] on div "Features" at bounding box center [268, 372] width 272 height 18
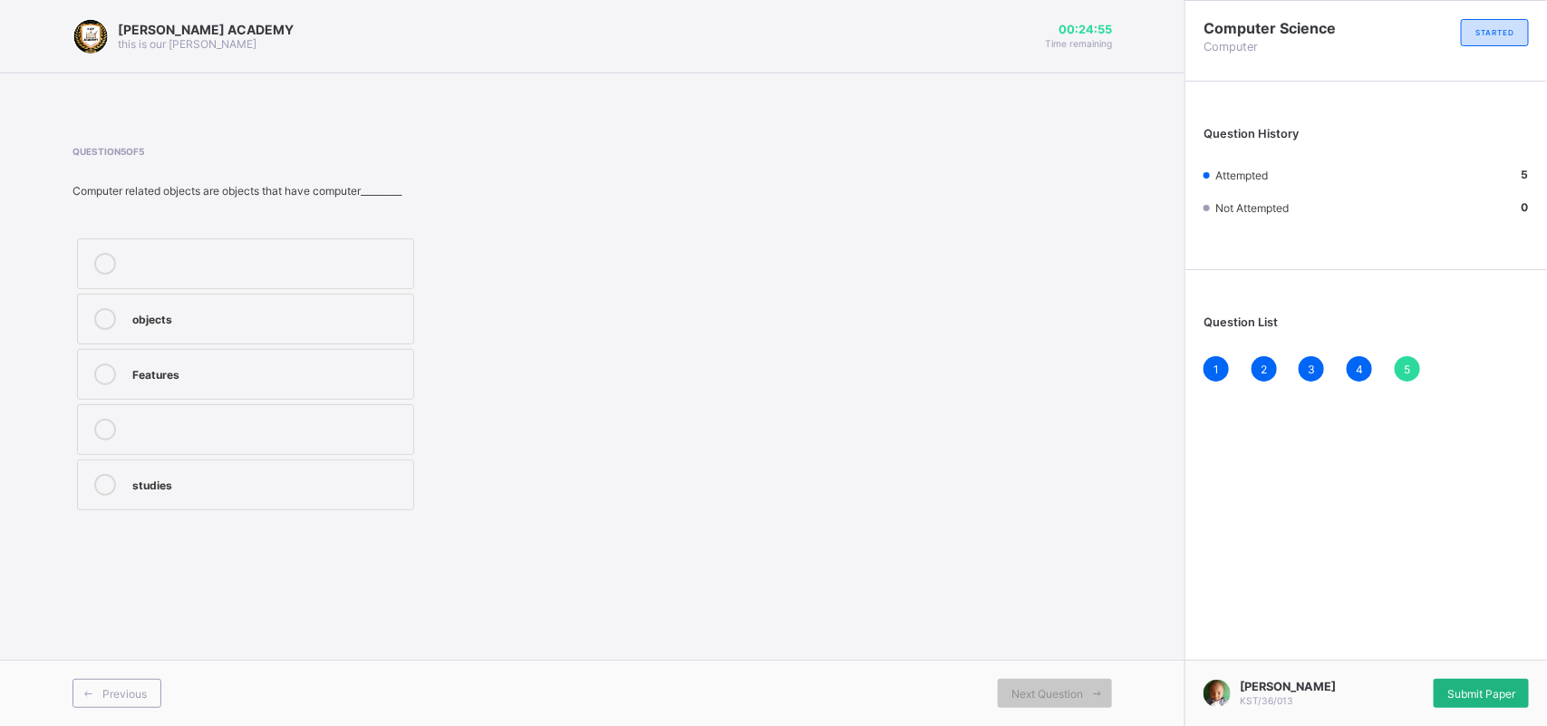
click at [1360, 644] on div "Submit Paper" at bounding box center [1481, 693] width 95 height 29
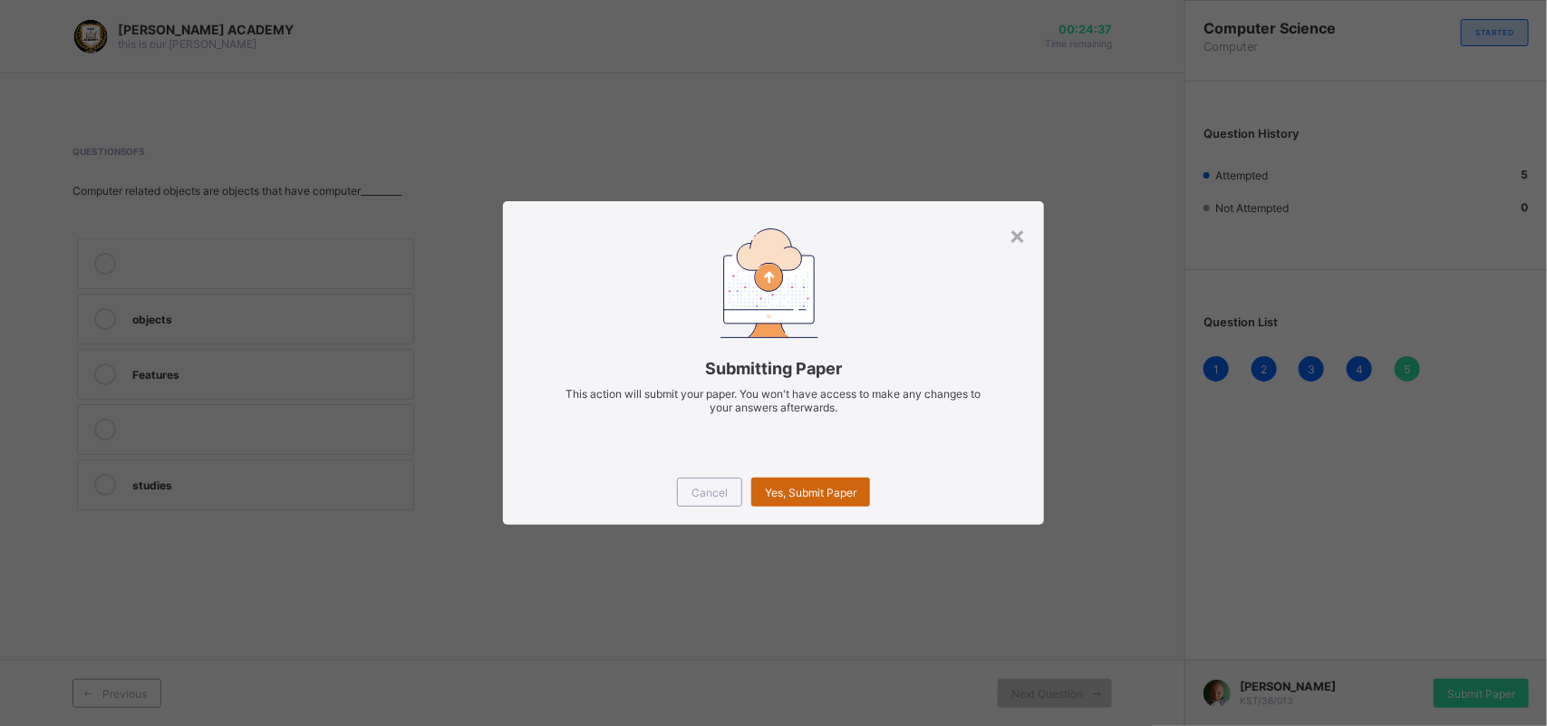
click at [762, 480] on div "Yes, Submit Paper" at bounding box center [810, 492] width 119 height 29
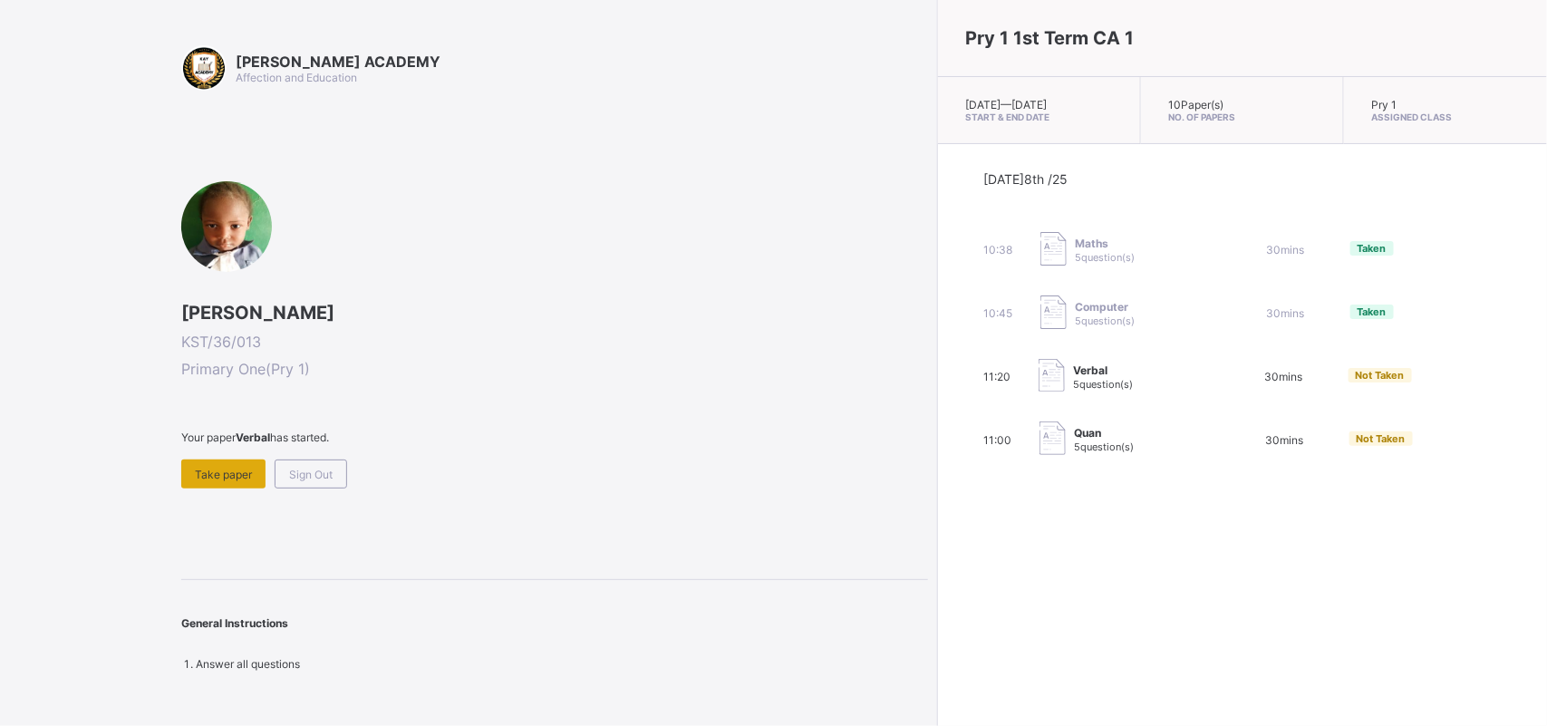
click at [204, 460] on div "Take paper" at bounding box center [223, 474] width 84 height 29
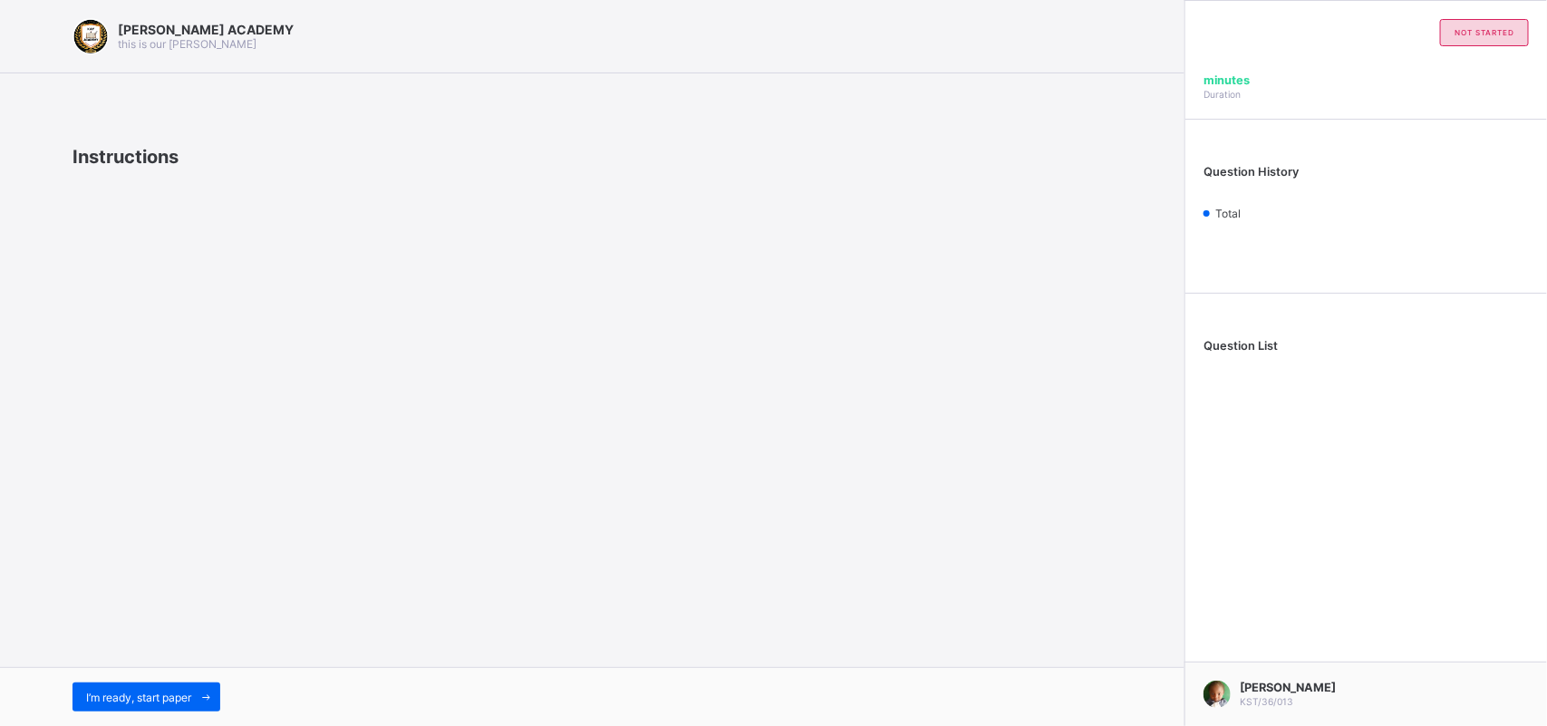
click at [372, 553] on div "[PERSON_NAME] ACADEMY this is our [PERSON_NAME] Instructions I’m ready, start p…" at bounding box center [592, 363] width 1185 height 726
click at [364, 555] on div "[PERSON_NAME] ACADEMY this is our [PERSON_NAME] Instructions answer all I’m rea…" at bounding box center [592, 363] width 1185 height 726
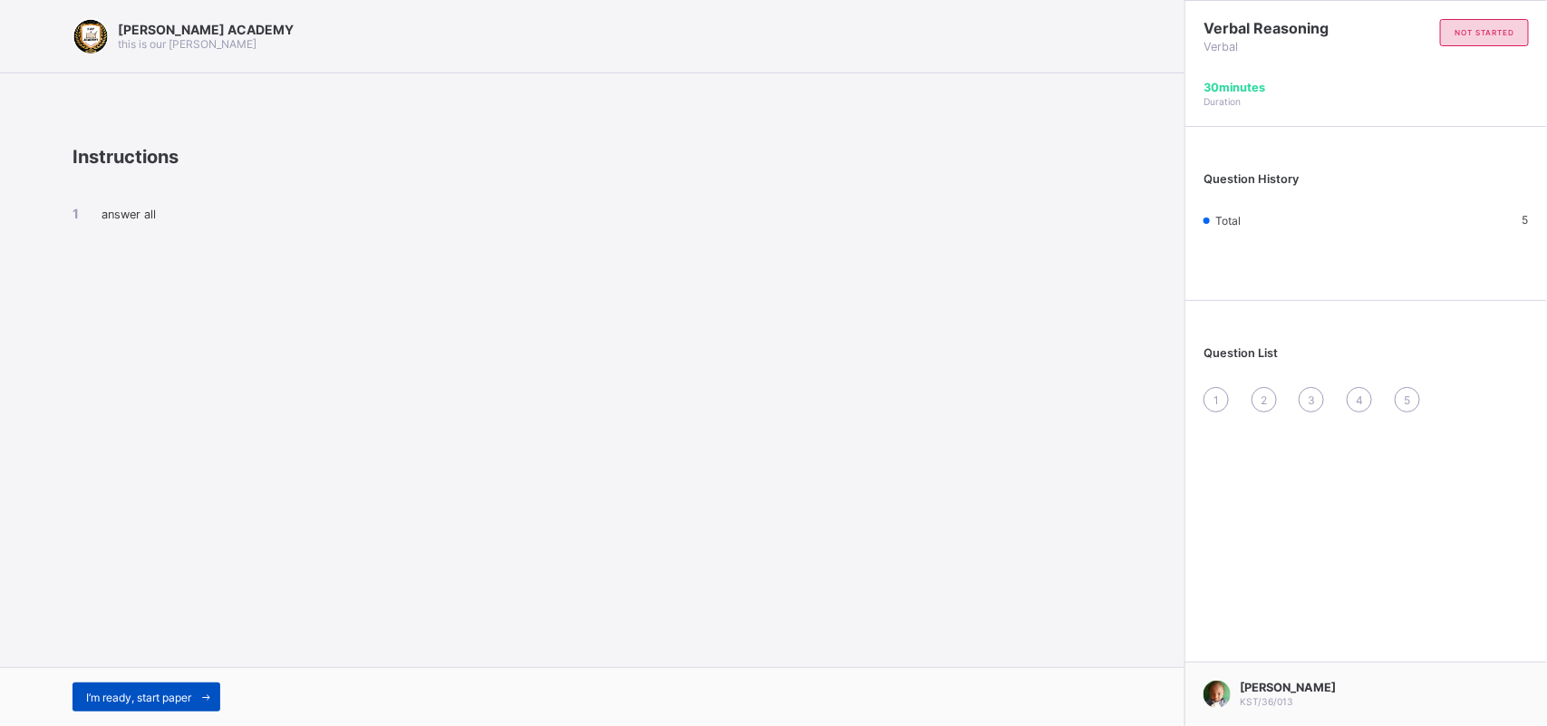
click at [109, 644] on div "I’m ready, start paper" at bounding box center [147, 697] width 148 height 29
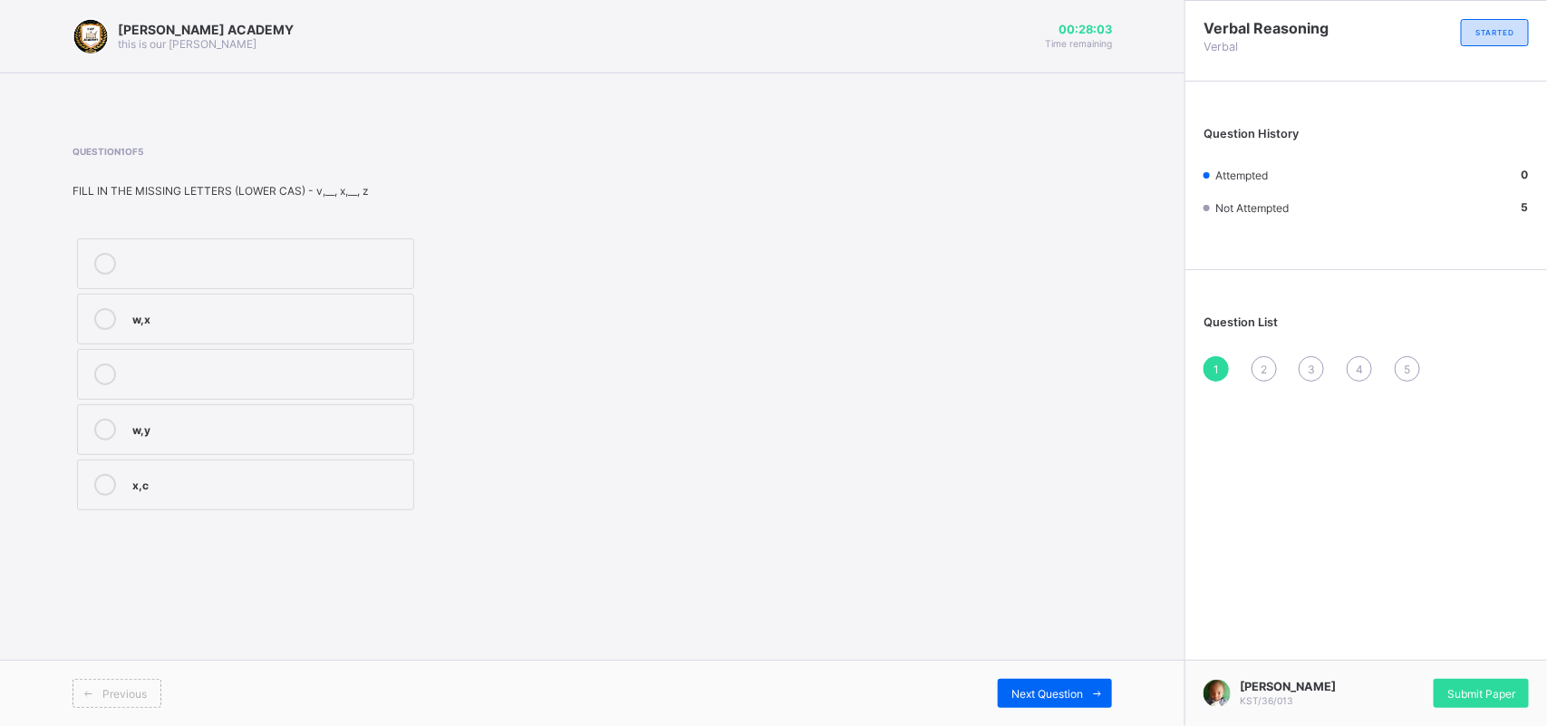
click at [111, 421] on icon at bounding box center [105, 430] width 22 height 22
click at [1063, 644] on div "Next Question" at bounding box center [1055, 693] width 114 height 29
click at [528, 553] on div "[PERSON_NAME] ACADEMY this is our [PERSON_NAME] 00:26:45 Time remaining Questio…" at bounding box center [592, 363] width 1185 height 726
click at [399, 374] on div "N,O" at bounding box center [268, 372] width 272 height 18
click at [1089, 644] on span at bounding box center [1097, 693] width 29 height 29
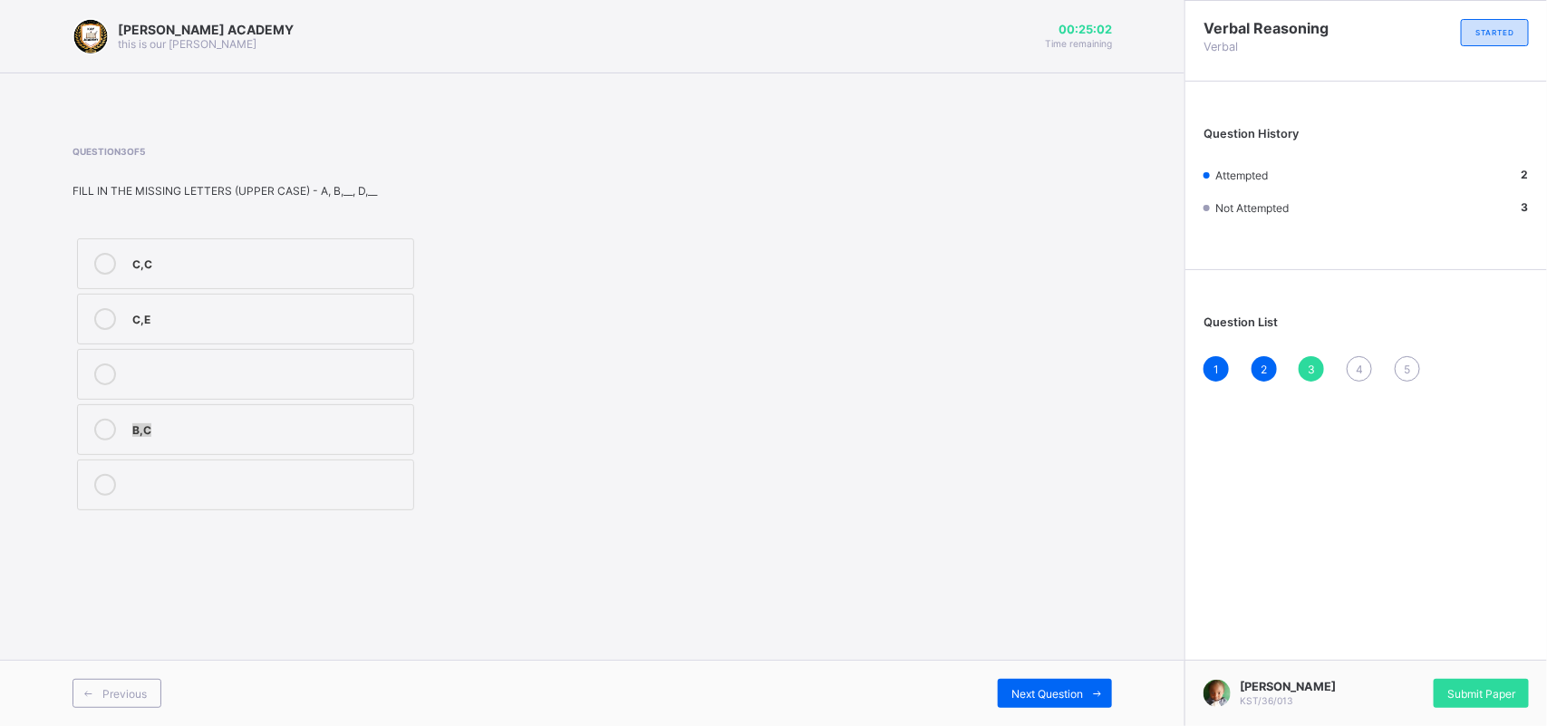
drag, startPoint x: 469, startPoint y: 412, endPoint x: 305, endPoint y: 311, distance: 192.2
click at [305, 311] on div "C,C C,E B,C" at bounding box center [361, 374] width 577 height 281
click at [305, 311] on div "C,E" at bounding box center [268, 317] width 272 height 18
click at [1079, 644] on span "Next Question" at bounding box center [1048, 694] width 72 height 14
click at [1077, 644] on span "Next Question" at bounding box center [1048, 694] width 72 height 14
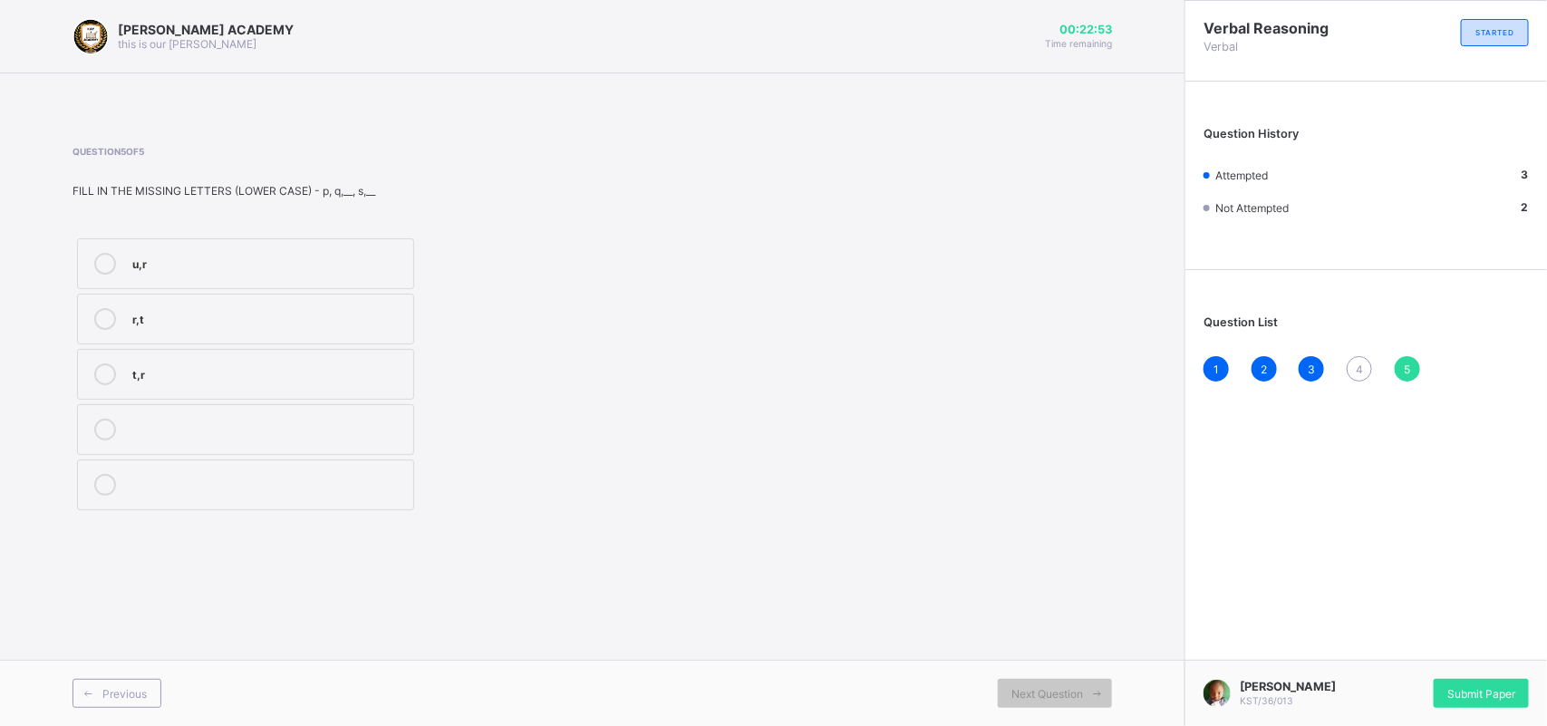
click at [1358, 370] on span "4" at bounding box center [1359, 370] width 7 height 14
click at [222, 251] on label "F,H,K" at bounding box center [245, 263] width 337 height 51
click at [999, 644] on div "Next Question" at bounding box center [1055, 693] width 114 height 29
click at [415, 347] on div "u,r r,t t,r" at bounding box center [246, 374] width 346 height 281
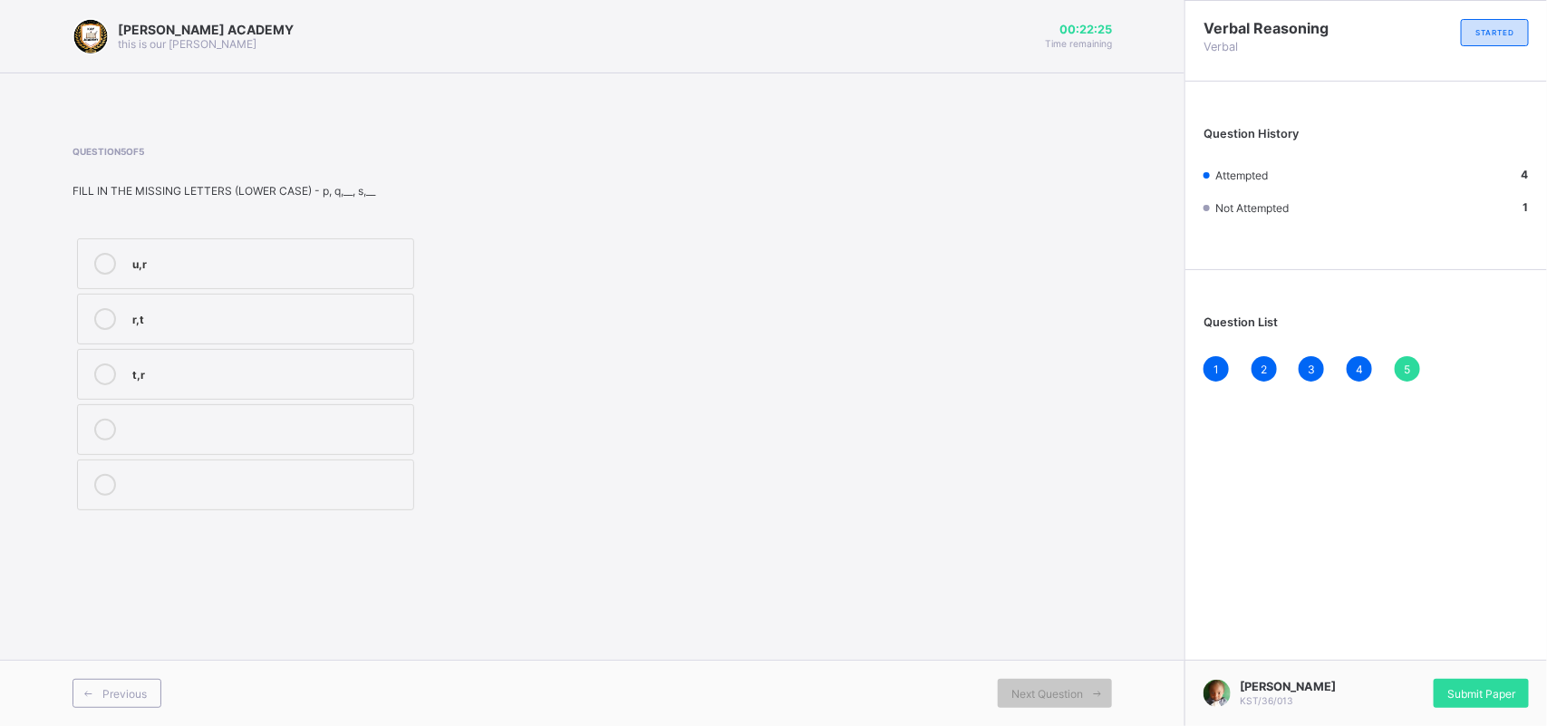
click at [331, 315] on div "r,t" at bounding box center [268, 317] width 272 height 18
click at [1080, 644] on div "Next Question" at bounding box center [1055, 693] width 114 height 29
click at [1360, 644] on div "Submit Paper" at bounding box center [1481, 693] width 95 height 29
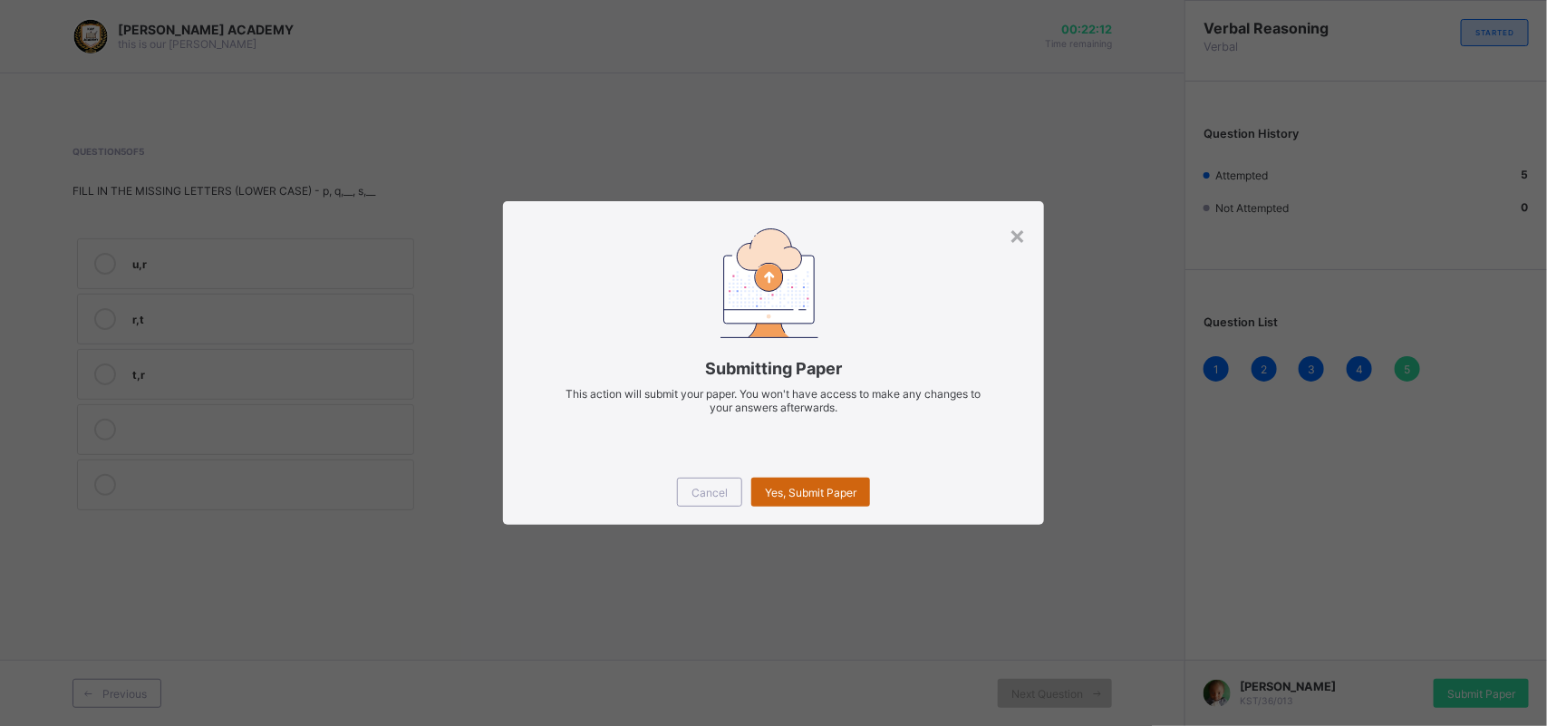
drag, startPoint x: 1086, startPoint y: 585, endPoint x: 868, endPoint y: 485, distance: 239.3
click at [868, 485] on div "× Submitting Paper This action will submit your paper. You won't have access to…" at bounding box center [773, 363] width 1547 height 726
click at [868, 485] on div "Yes, Submit Paper" at bounding box center [810, 492] width 119 height 29
click at [823, 481] on div "Yes, Submit Paper" at bounding box center [810, 492] width 119 height 29
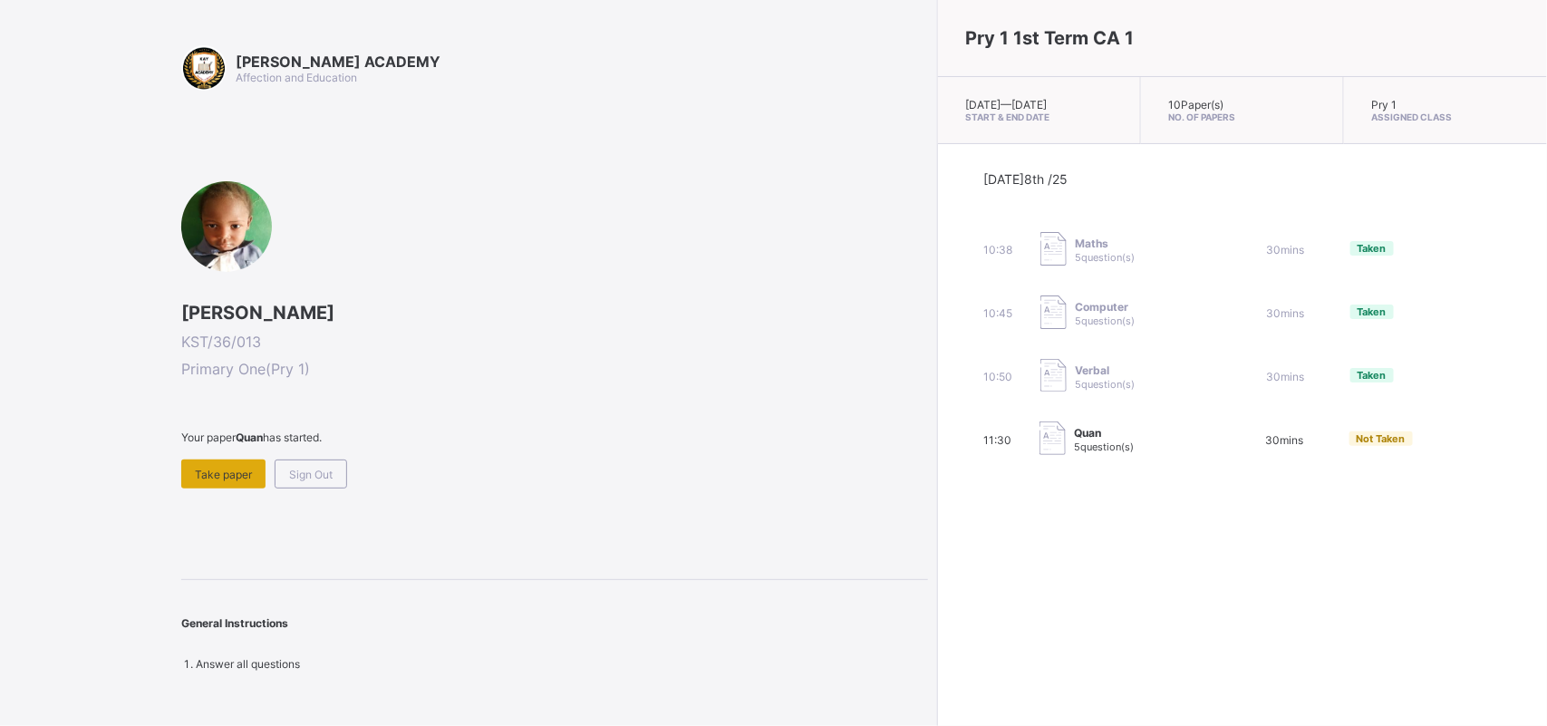
click at [237, 460] on div "Take paper" at bounding box center [223, 474] width 84 height 29
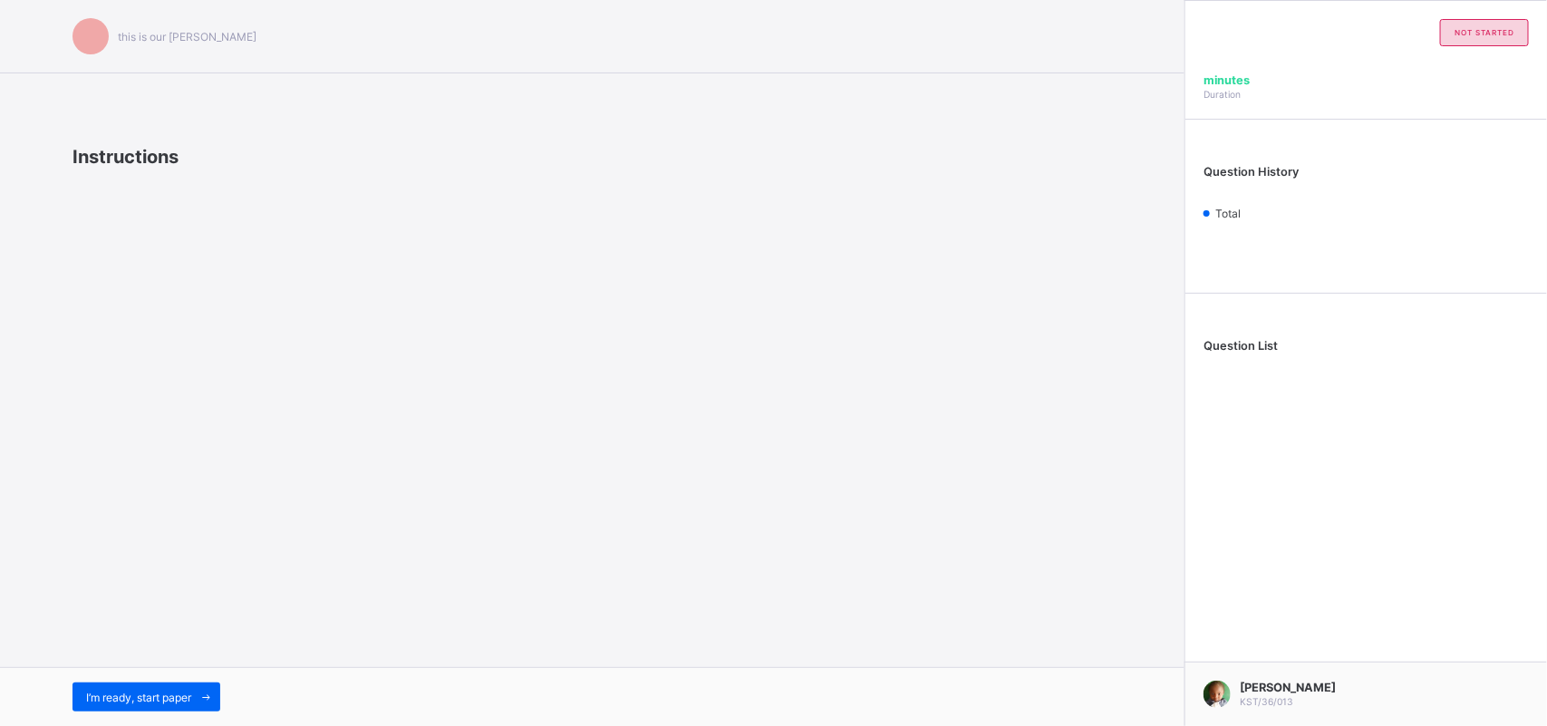
click at [106, 631] on div "this is our [PERSON_NAME] Instructions I’m ready, start paper" at bounding box center [592, 363] width 1185 height 726
click at [115, 644] on div "I’m ready, start paper" at bounding box center [147, 697] width 148 height 29
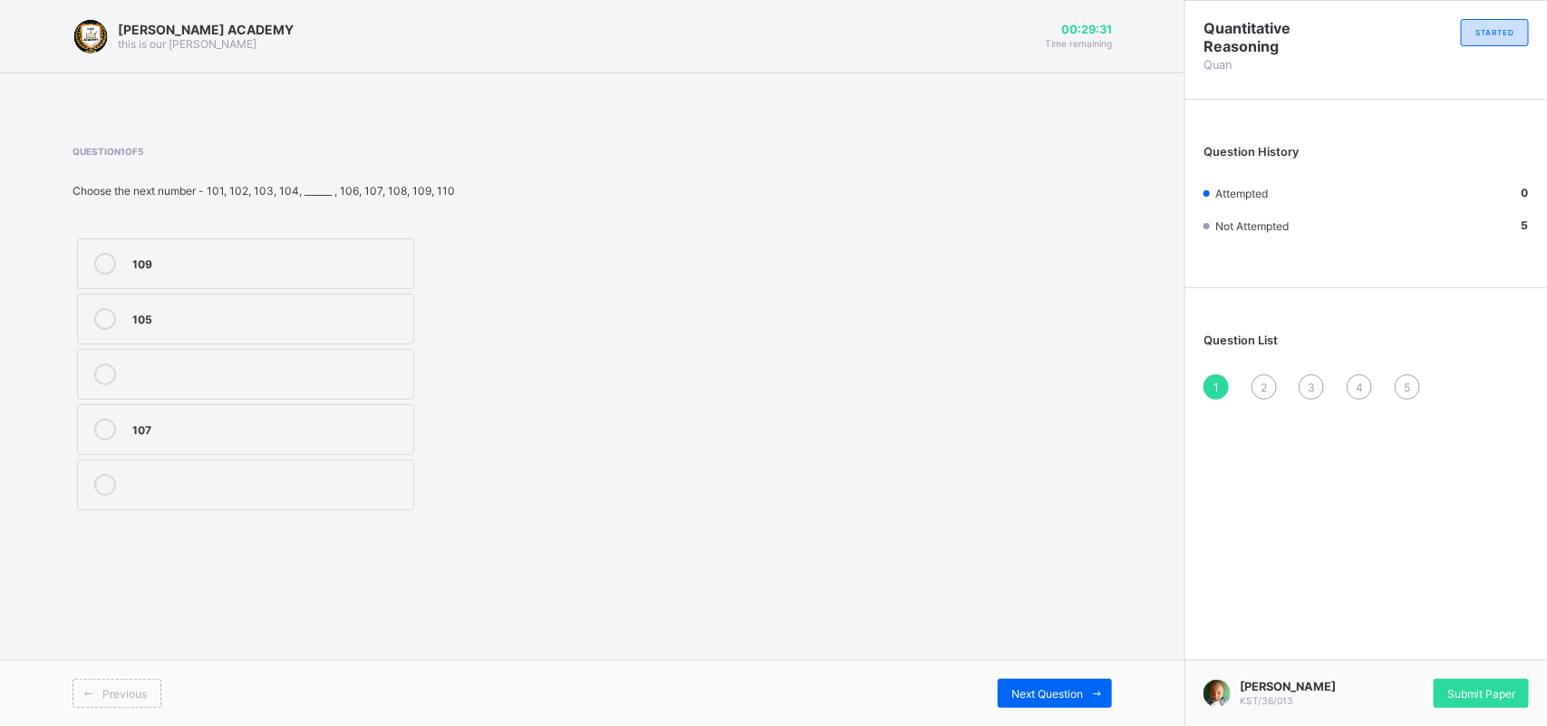
click at [177, 336] on label "105" at bounding box center [245, 319] width 337 height 51
click at [1077, 644] on div "Next Question" at bounding box center [1055, 693] width 114 height 29
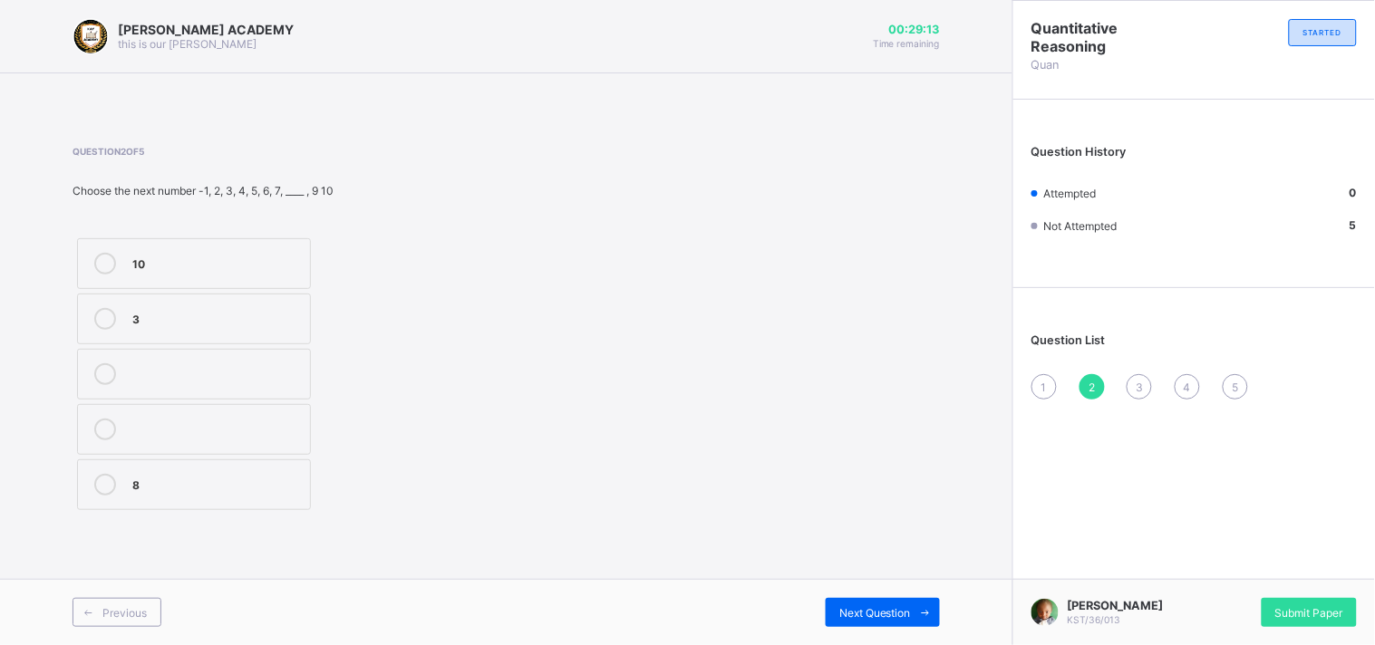
click at [1042, 376] on div "1" at bounding box center [1044, 386] width 25 height 25
click at [193, 331] on label "105" at bounding box center [194, 319] width 234 height 51
click at [913, 608] on span at bounding box center [925, 612] width 29 height 29
drag, startPoint x: 515, startPoint y: 565, endPoint x: 356, endPoint y: 531, distance: 162.1
click at [356, 531] on div "[PERSON_NAME] ACADEMY this is our [PERSON_NAME] 00:28:49 Time remaining Questio…" at bounding box center [506, 322] width 1012 height 645
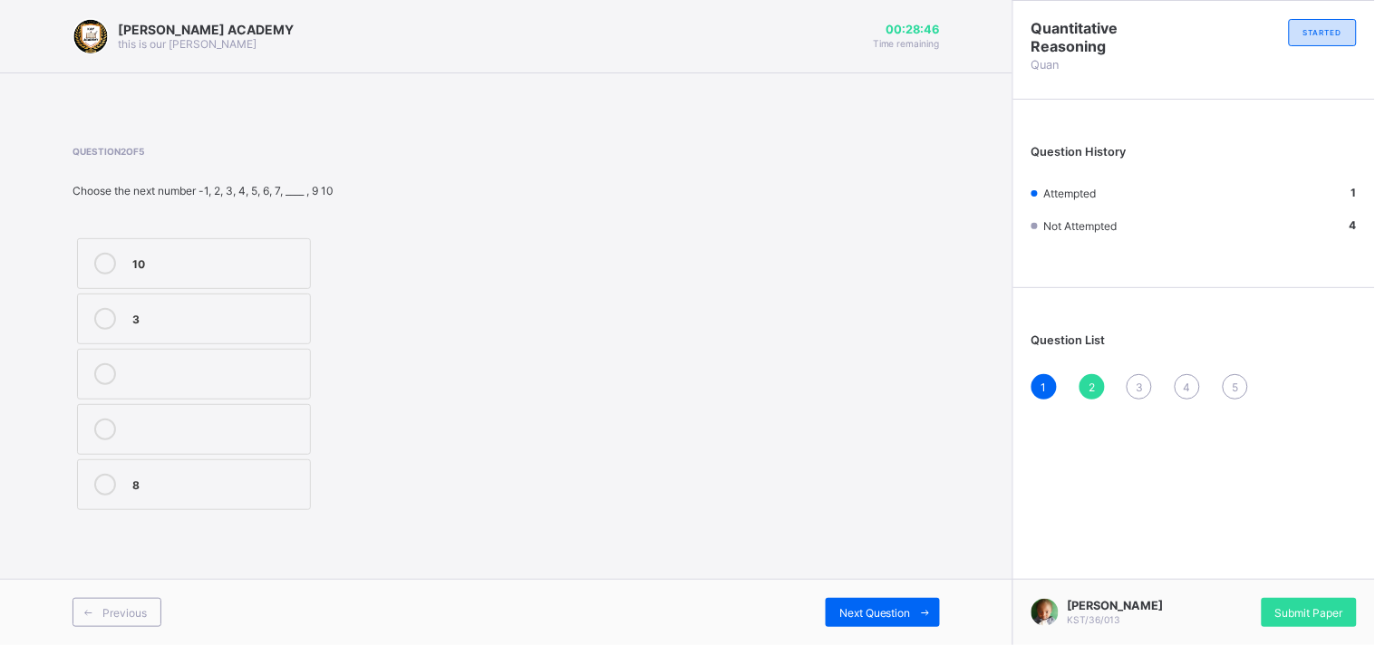
click at [257, 492] on div "8" at bounding box center [216, 485] width 169 height 22
click at [872, 602] on div "Next Question" at bounding box center [883, 612] width 114 height 29
click at [263, 510] on label "23" at bounding box center [194, 485] width 234 height 51
click at [259, 502] on label "23" at bounding box center [194, 485] width 234 height 51
click at [880, 599] on div "Next Question" at bounding box center [883, 612] width 114 height 29
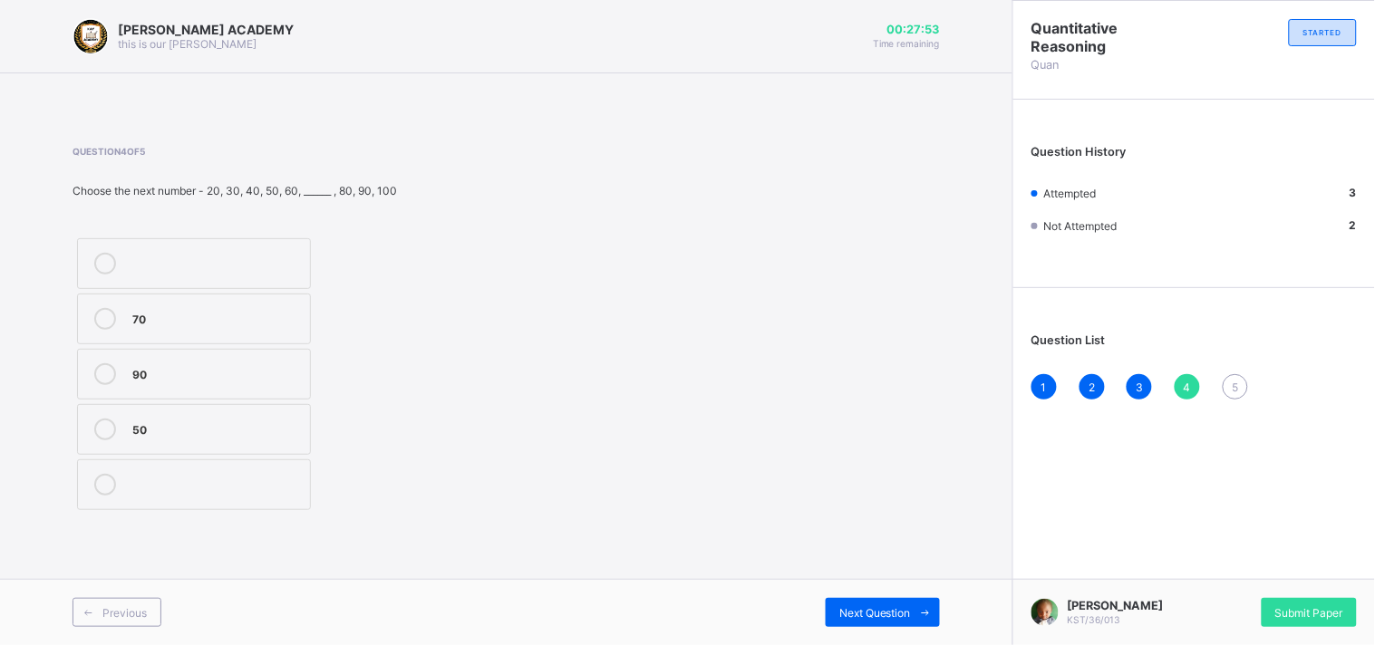
click at [414, 352] on div "70 90 50" at bounding box center [275, 374] width 405 height 281
click at [288, 318] on div "70" at bounding box center [216, 317] width 169 height 18
click at [858, 603] on div "Next Question" at bounding box center [883, 612] width 114 height 29
click at [355, 278] on div "15 20 11" at bounding box center [275, 374] width 405 height 281
click at [276, 249] on label "15" at bounding box center [194, 263] width 234 height 51
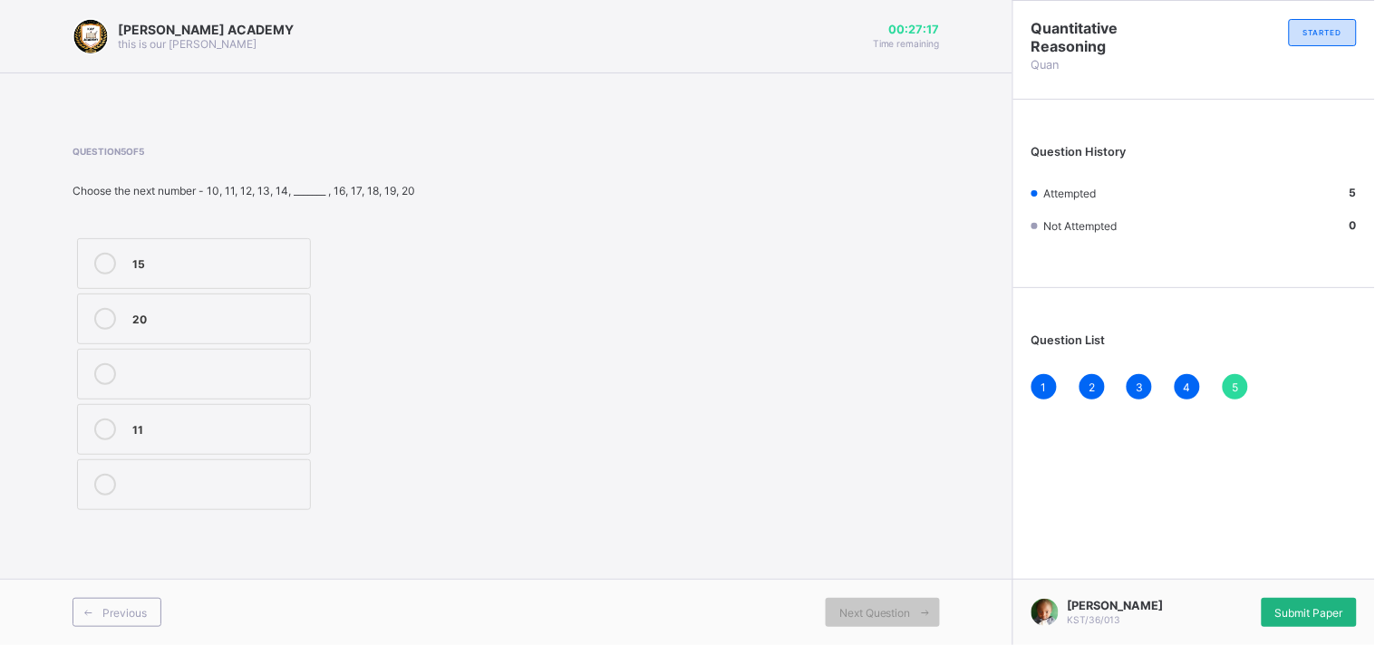
click at [1272, 598] on div "Submit Paper" at bounding box center [1309, 612] width 95 height 29
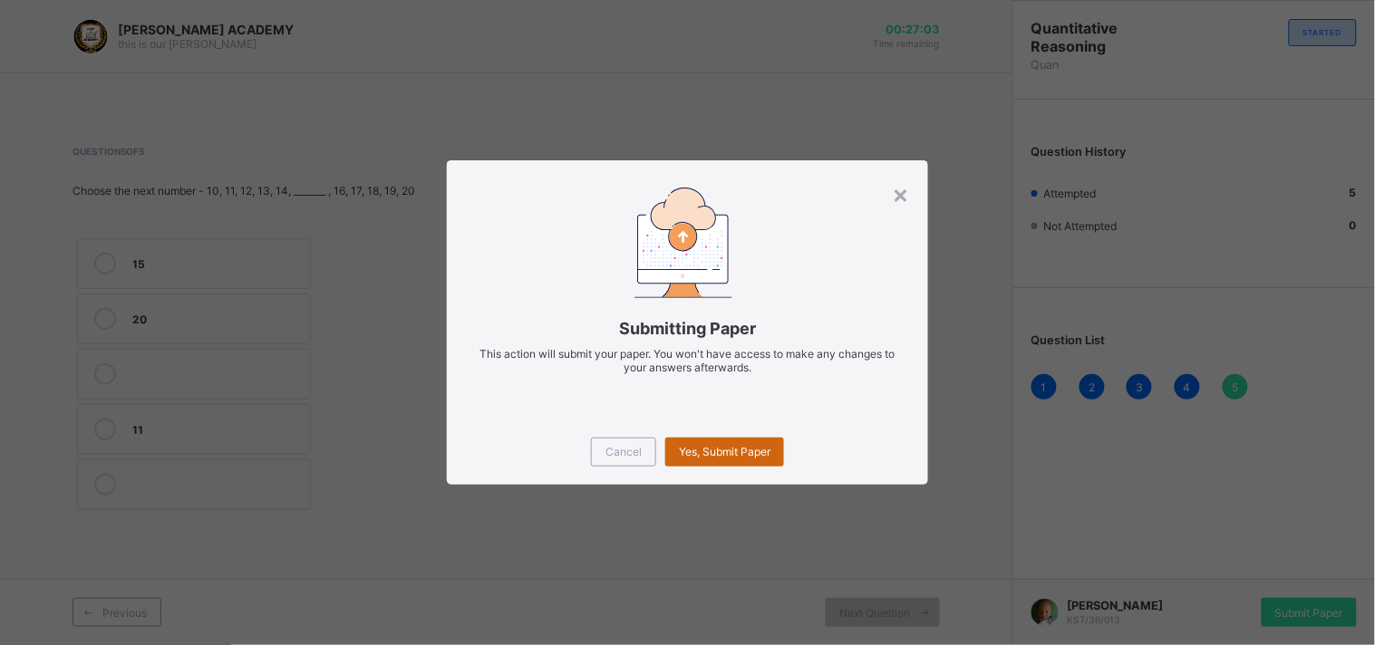
click at [720, 457] on span "Yes, Submit Paper" at bounding box center [725, 452] width 92 height 14
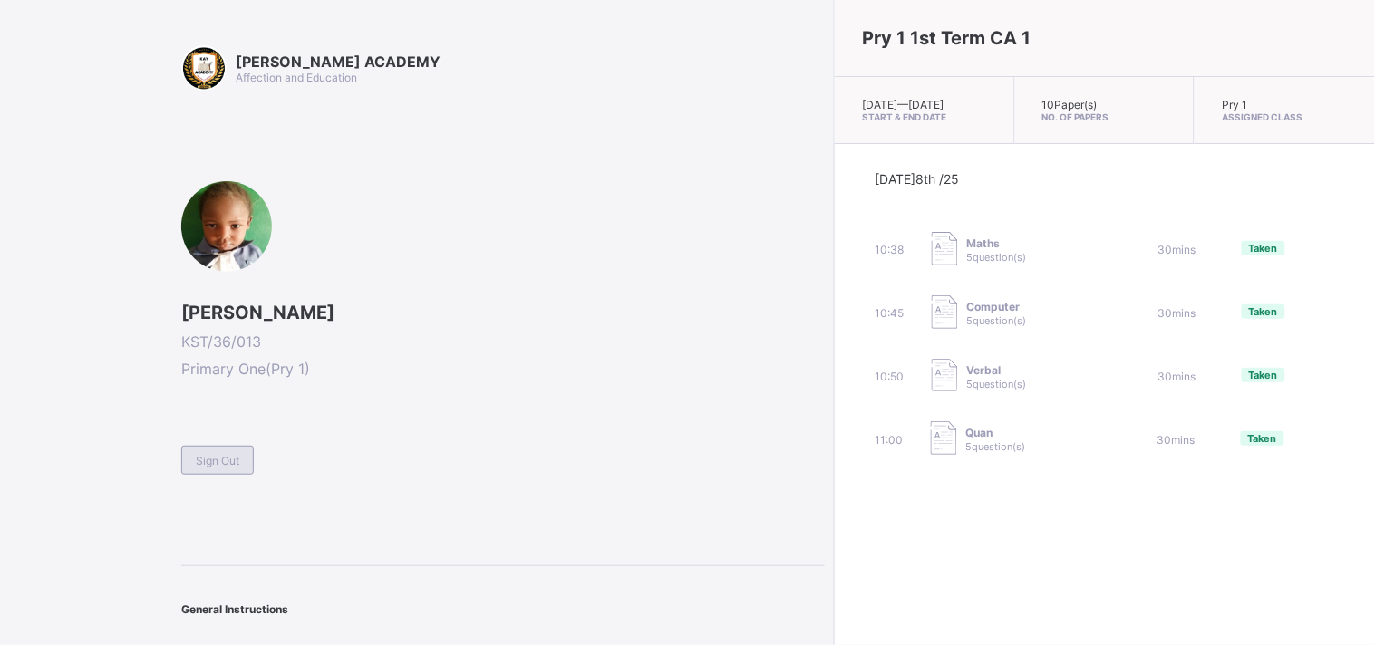
click at [193, 462] on div "Sign Out" at bounding box center [217, 460] width 73 height 29
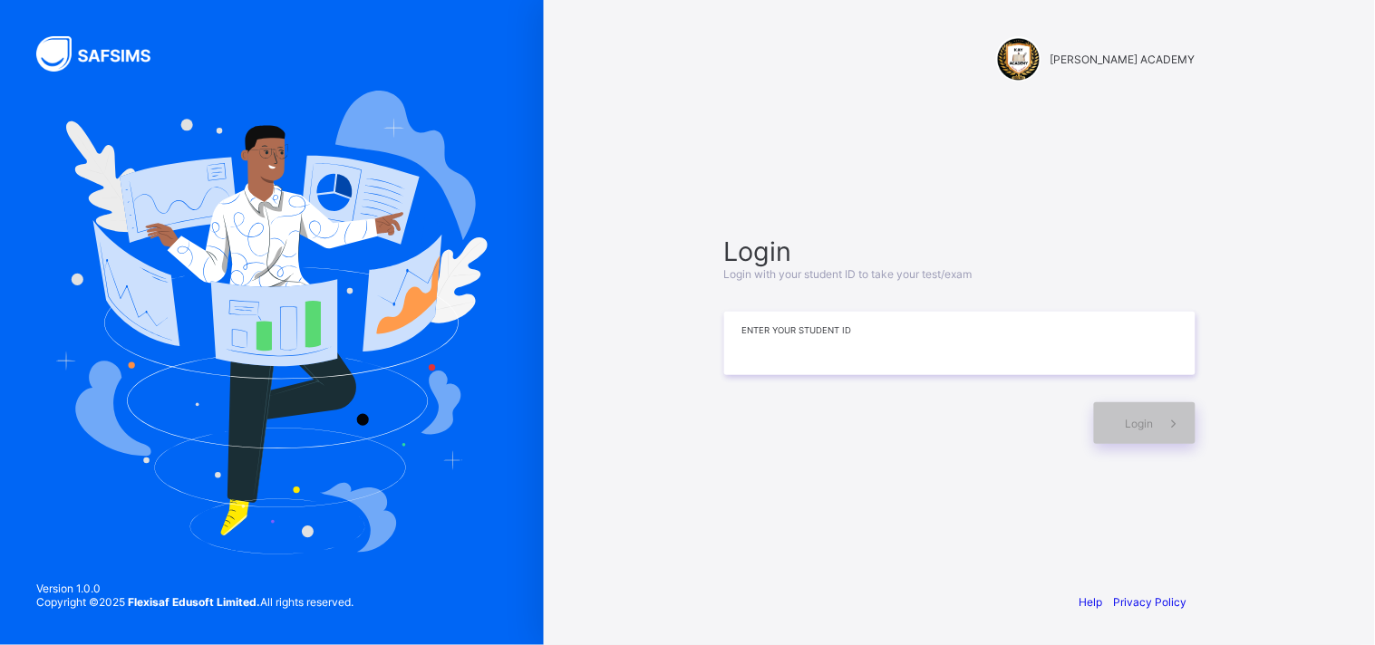
click at [827, 350] on input at bounding box center [959, 343] width 471 height 63
type input "**********"
click at [1161, 414] on span at bounding box center [1175, 423] width 42 height 42
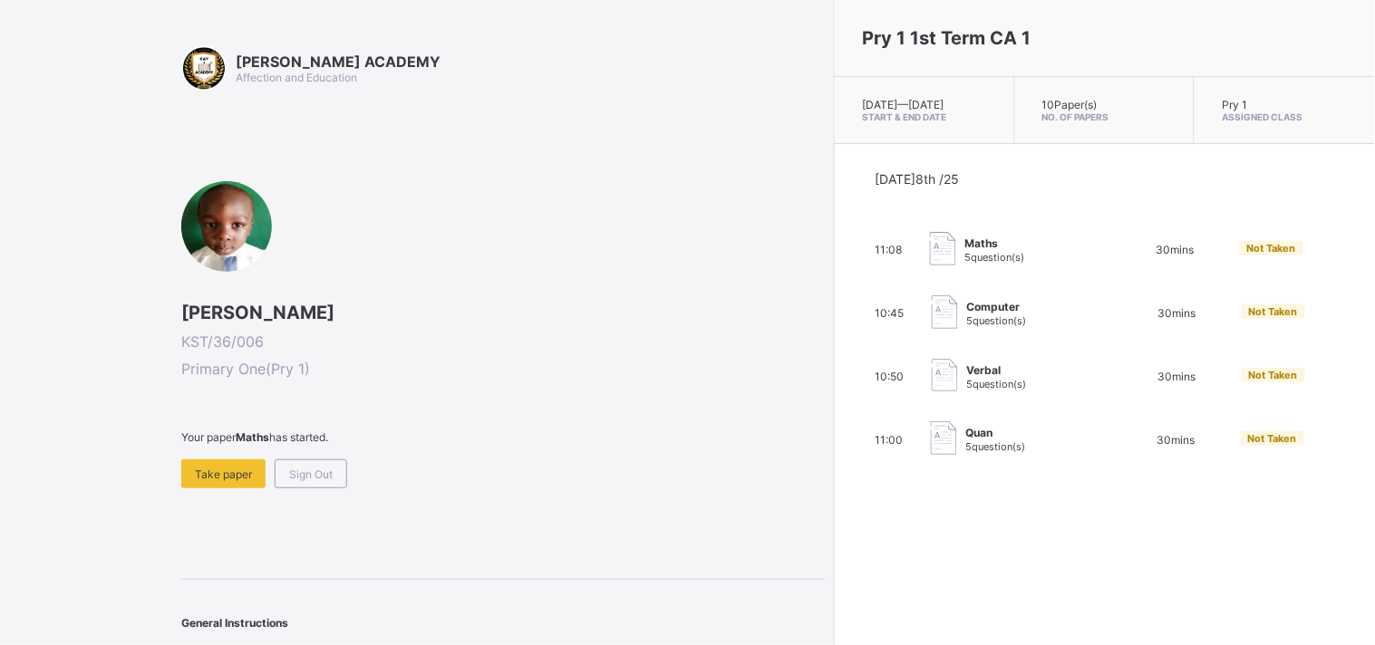
click at [232, 455] on span at bounding box center [503, 451] width 644 height 15
click at [197, 468] on span "Take paper" at bounding box center [223, 475] width 57 height 14
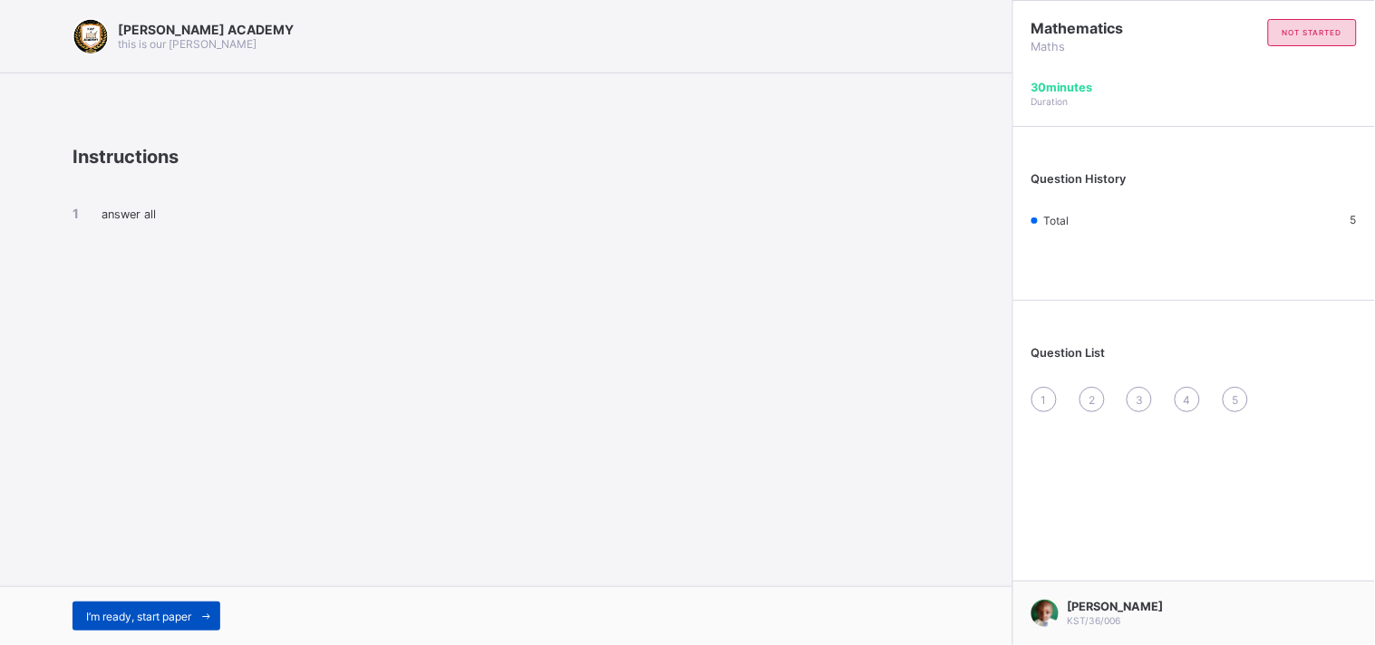
click at [167, 622] on span "I’m ready, start paper" at bounding box center [138, 617] width 105 height 14
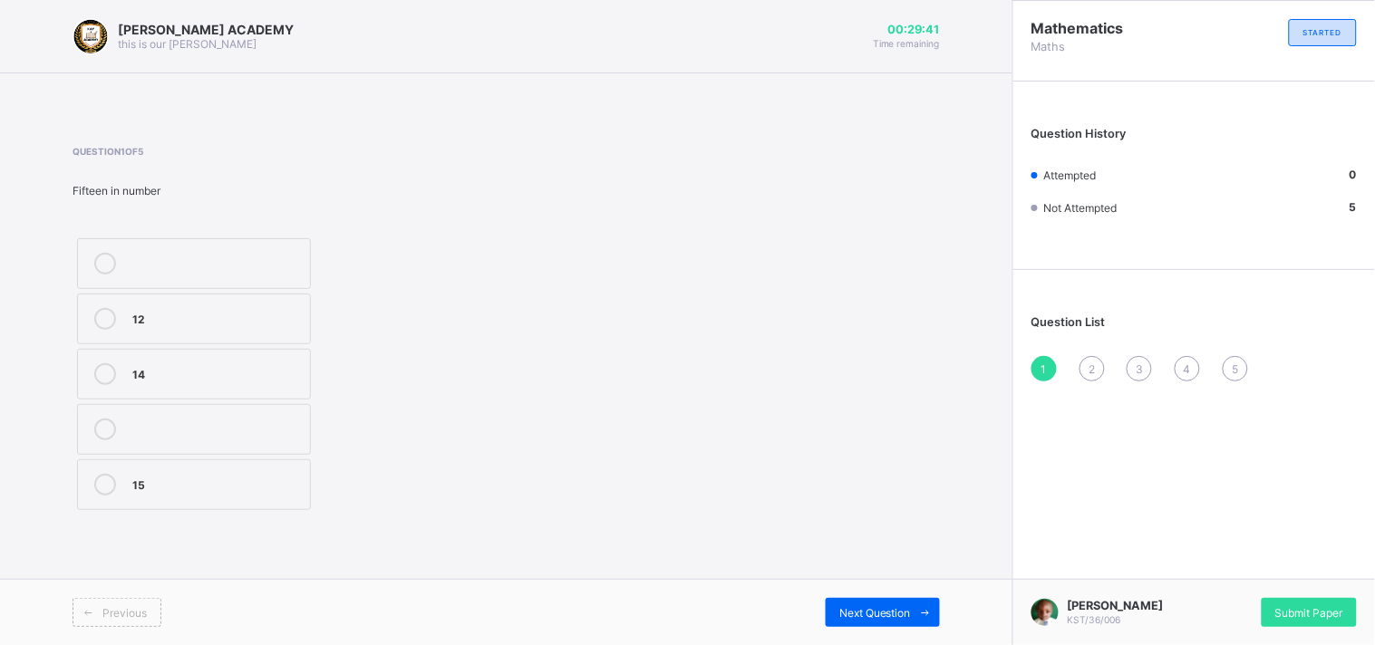
click at [275, 481] on div "15" at bounding box center [216, 483] width 169 height 18
click at [867, 626] on div "Next Question" at bounding box center [883, 612] width 114 height 29
click at [219, 409] on label "TWENTY SEVEN" at bounding box center [194, 429] width 234 height 51
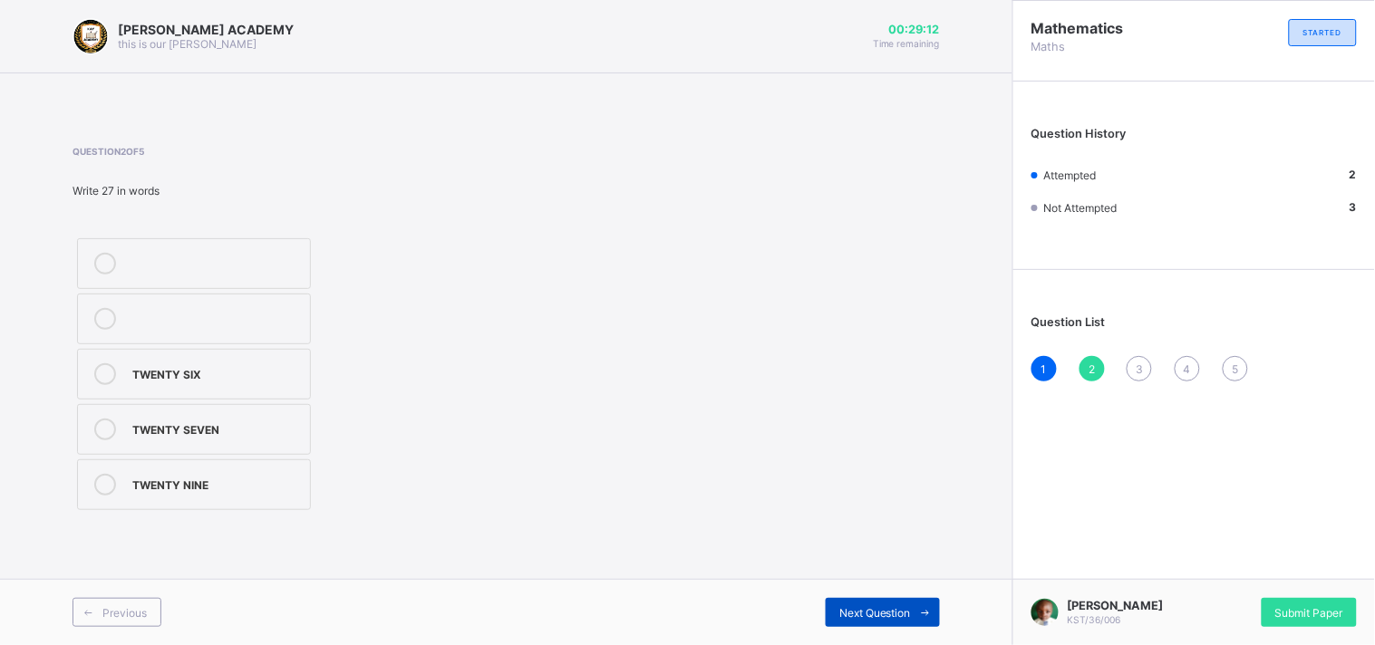
click at [889, 599] on div "Next Question" at bounding box center [883, 612] width 114 height 29
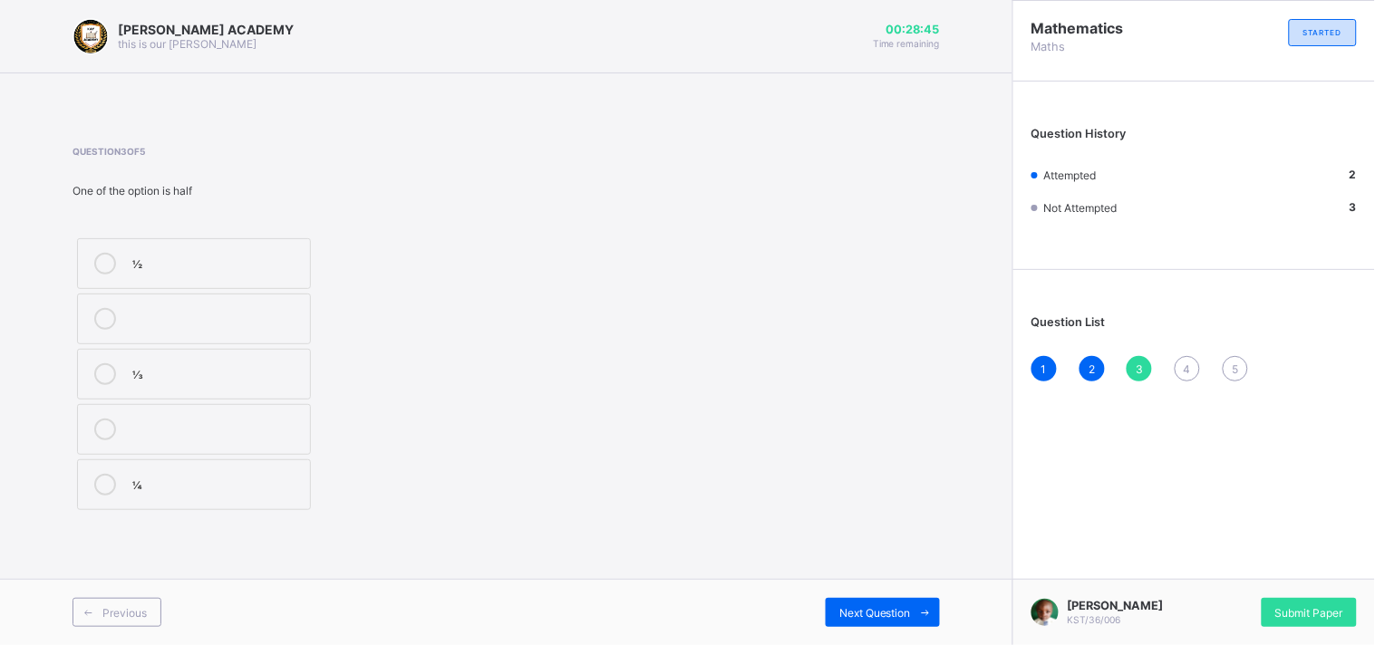
click at [285, 232] on div "Question 3 of 5 One of the option is half ½ ⅓ ¼" at bounding box center [275, 330] width 405 height 369
click at [281, 249] on label "½" at bounding box center [194, 263] width 234 height 51
click at [884, 607] on span "Next Question" at bounding box center [875, 613] width 72 height 14
click at [207, 412] on label "THIRTY FIVE" at bounding box center [194, 429] width 234 height 51
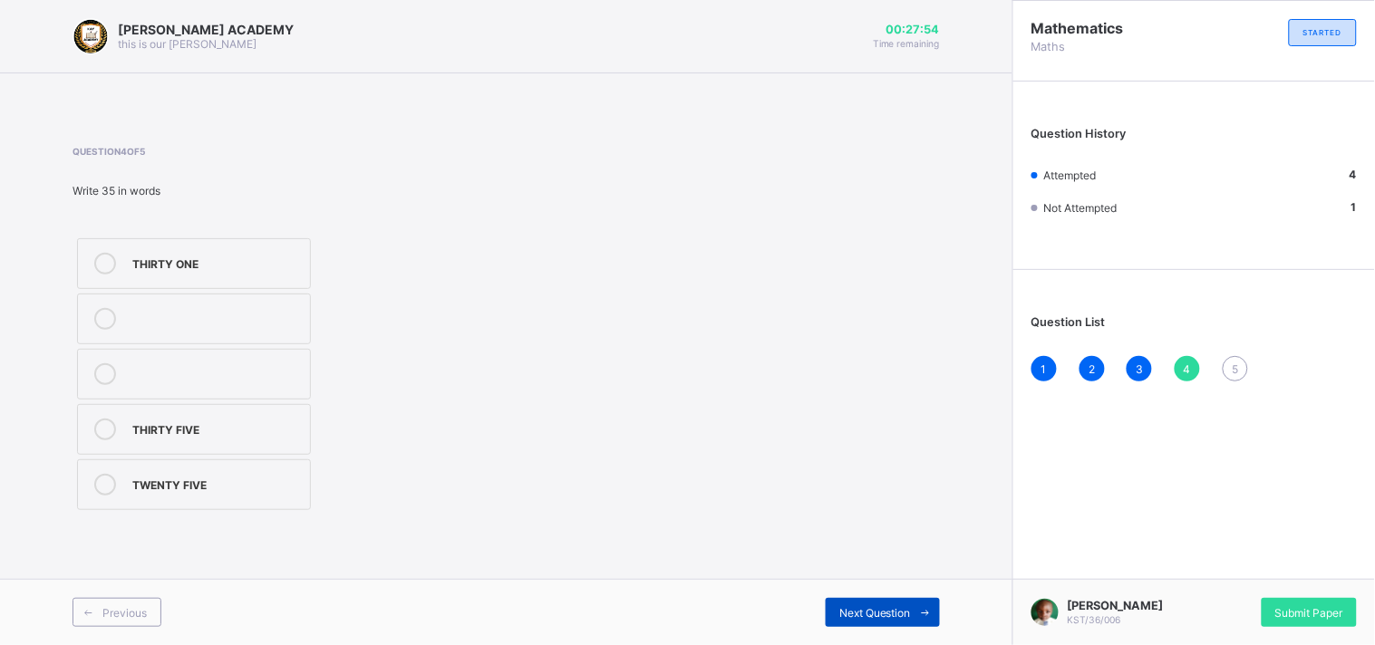
click at [855, 601] on div "Next Question" at bounding box center [883, 612] width 114 height 29
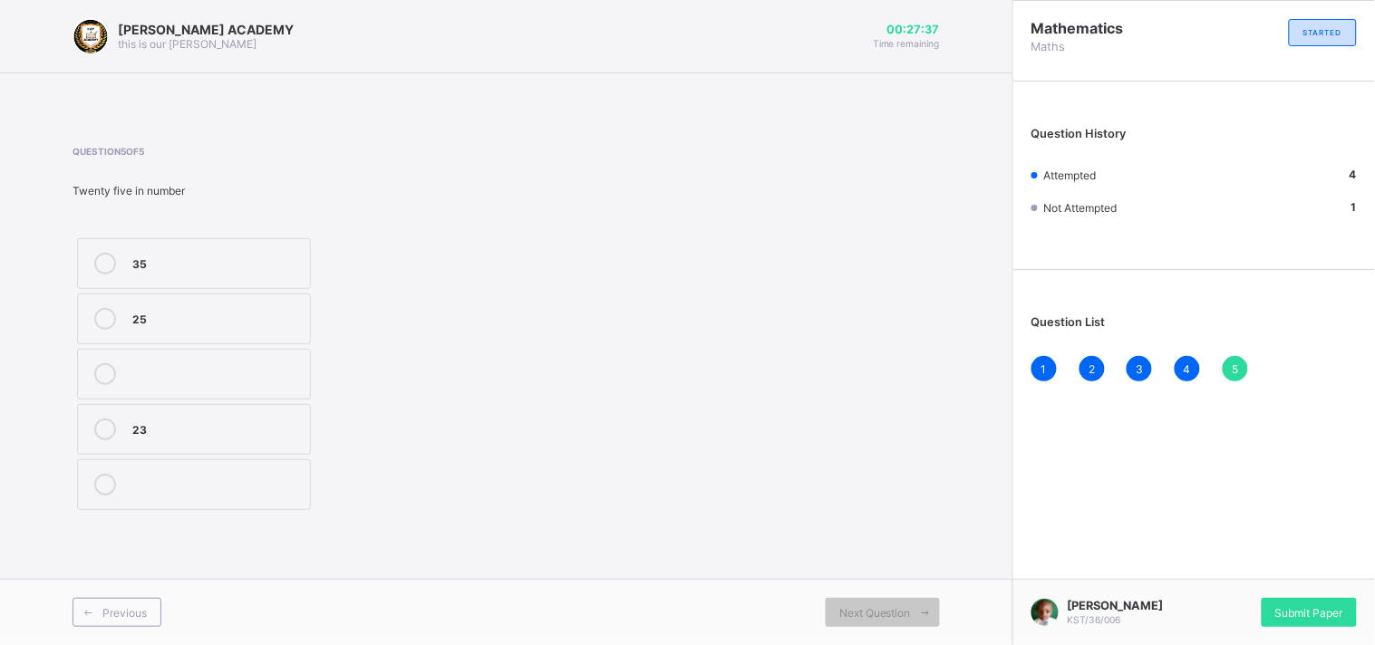
click at [750, 500] on div "Question 5 of 5 Twenty five in number 35 25 23" at bounding box center [506, 330] width 867 height 369
click at [286, 343] on label "25" at bounding box center [194, 319] width 234 height 51
click at [1329, 615] on span "Submit Paper" at bounding box center [1309, 613] width 68 height 14
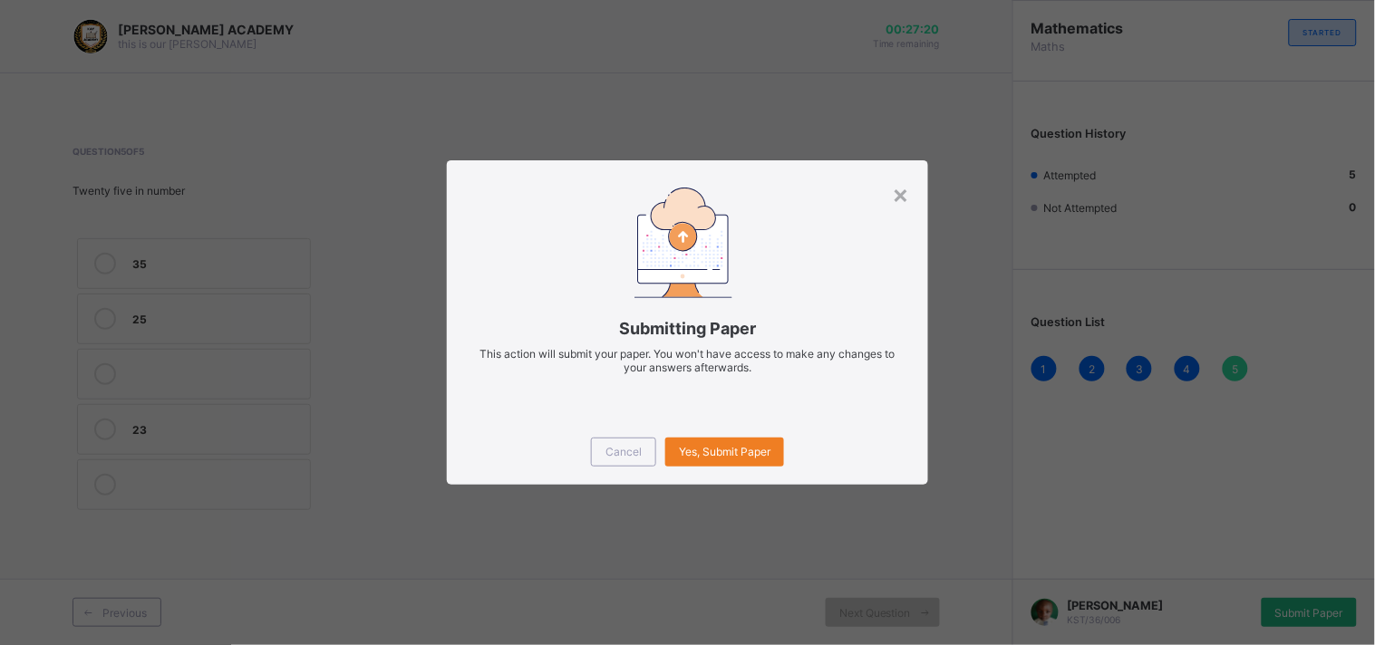
click at [1329, 615] on div "× Submitting Paper This action will submit your paper. You won't have access to…" at bounding box center [687, 322] width 1375 height 645
click at [705, 479] on div "Cancel Yes, Submit Paper" at bounding box center [687, 452] width 481 height 65
click at [736, 438] on div "Yes, Submit Paper" at bounding box center [724, 452] width 119 height 29
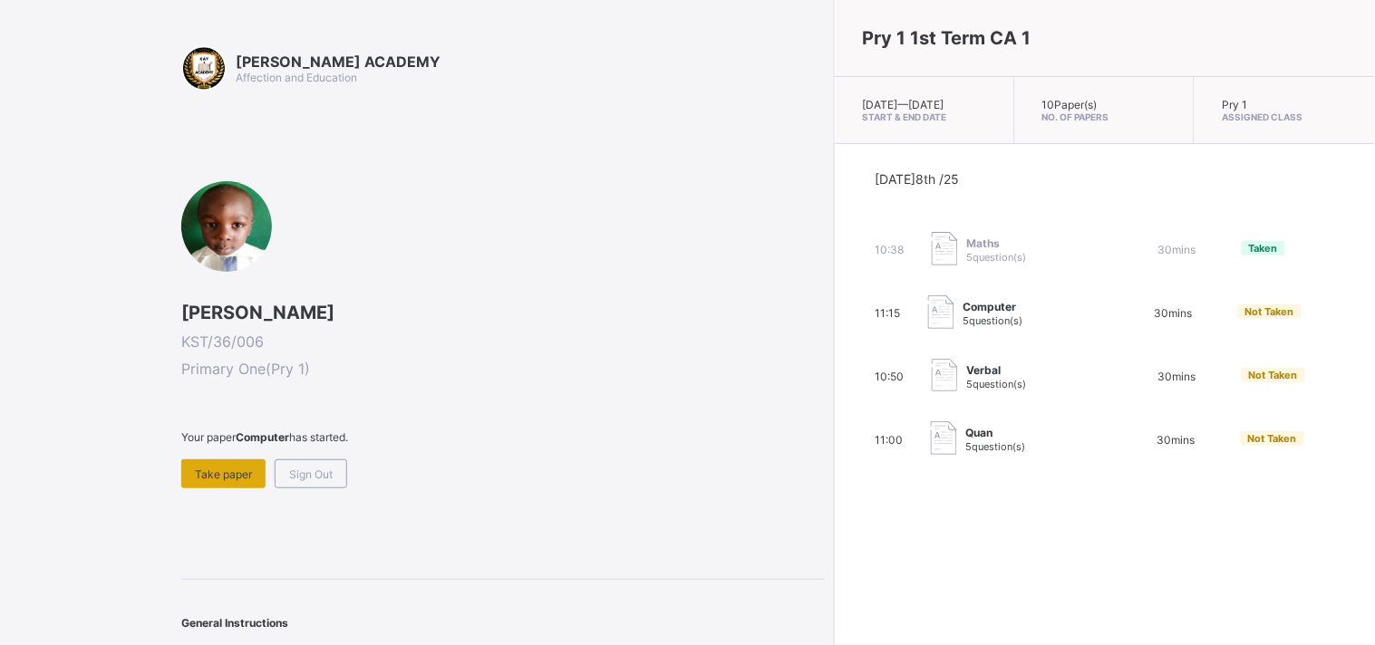
click at [215, 468] on span "Take paper" at bounding box center [223, 475] width 57 height 14
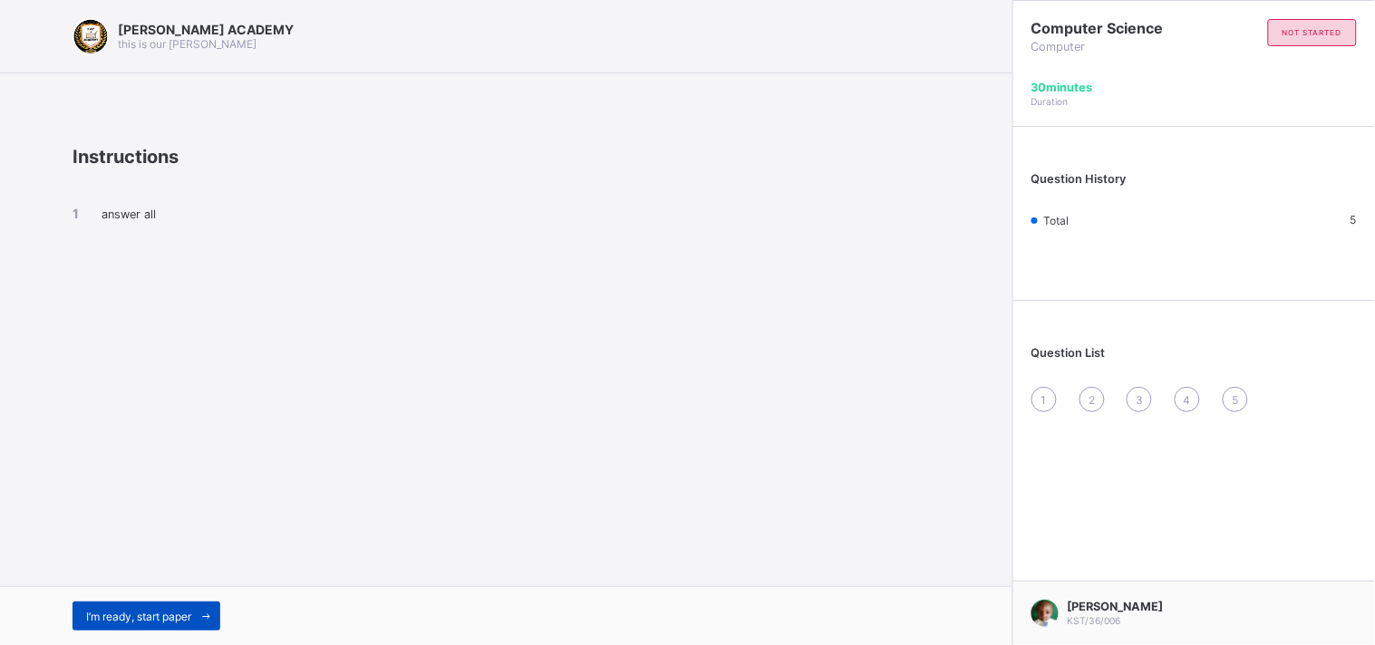
click at [197, 602] on span at bounding box center [205, 616] width 29 height 29
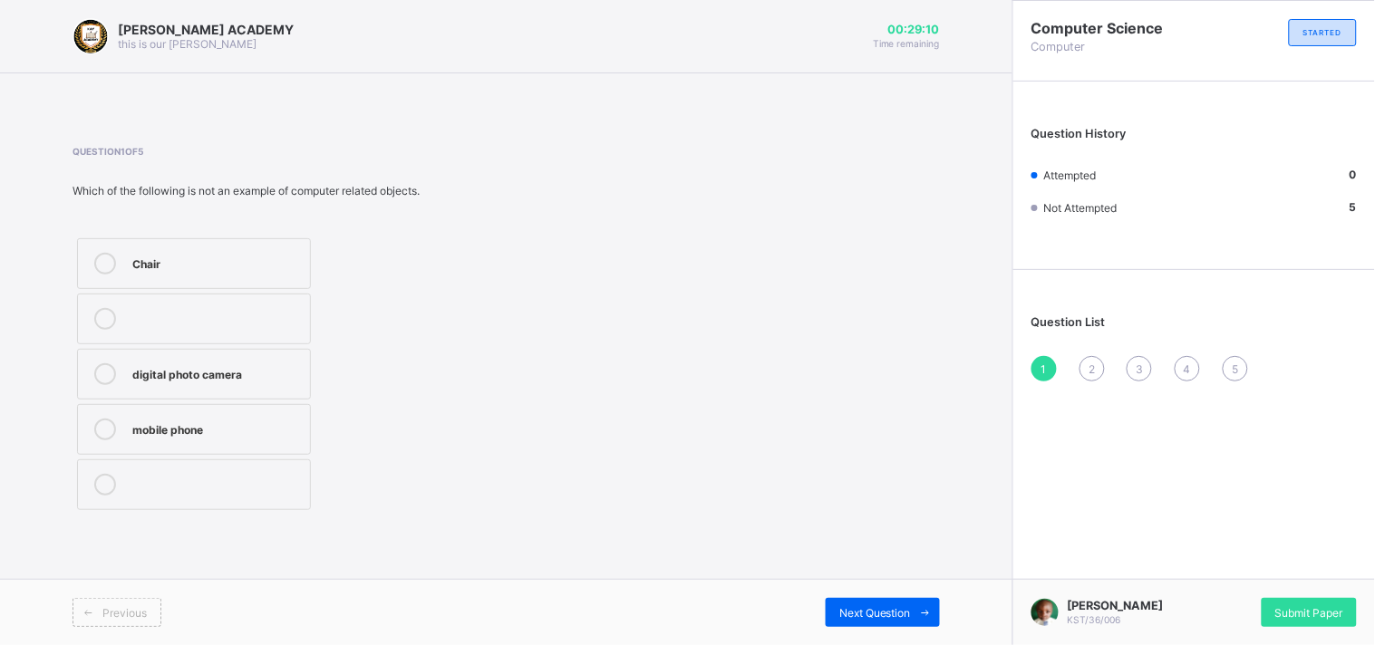
click at [222, 249] on label "Chair" at bounding box center [194, 263] width 234 height 51
click at [834, 595] on div "Previous Next Question" at bounding box center [506, 612] width 1012 height 66
click at [883, 619] on span "Next Question" at bounding box center [875, 613] width 72 height 14
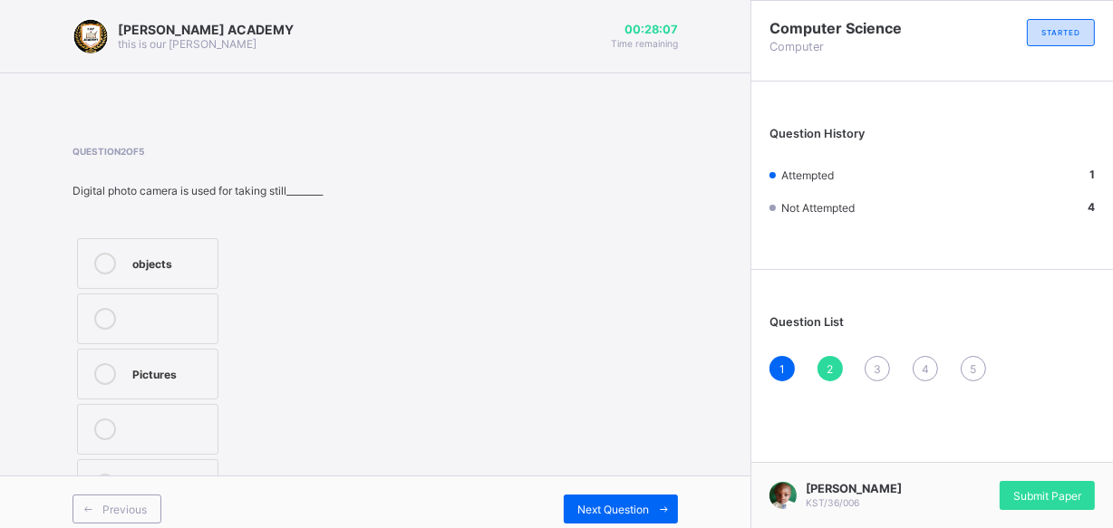
click at [157, 359] on label "Pictures" at bounding box center [147, 374] width 141 height 51
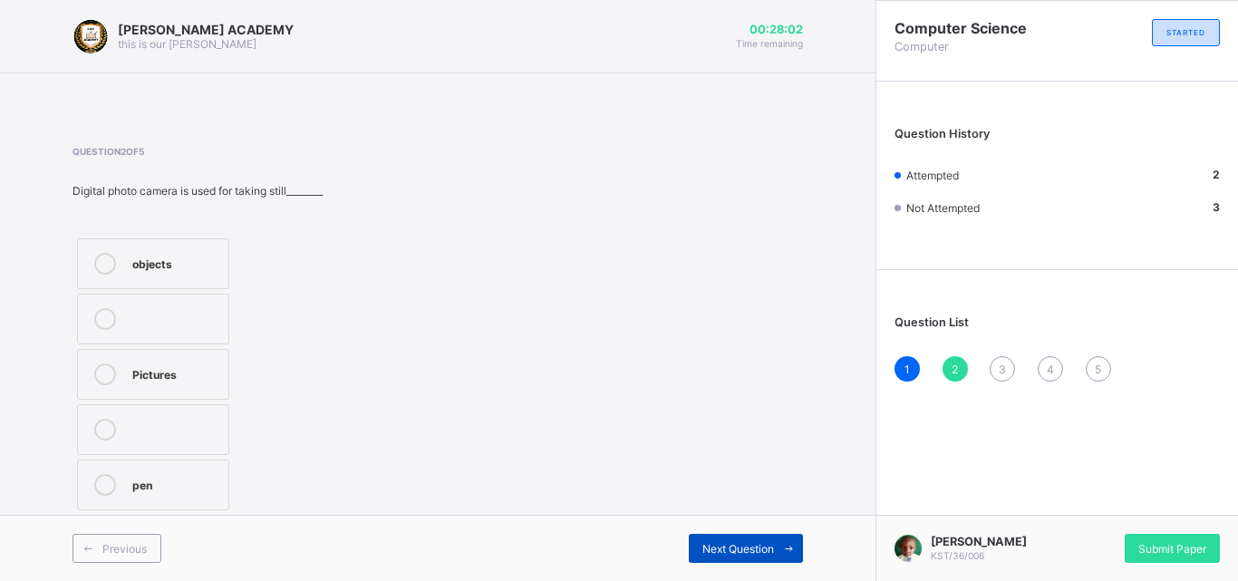
click at [721, 547] on span "Next Question" at bounding box center [738, 549] width 72 height 14
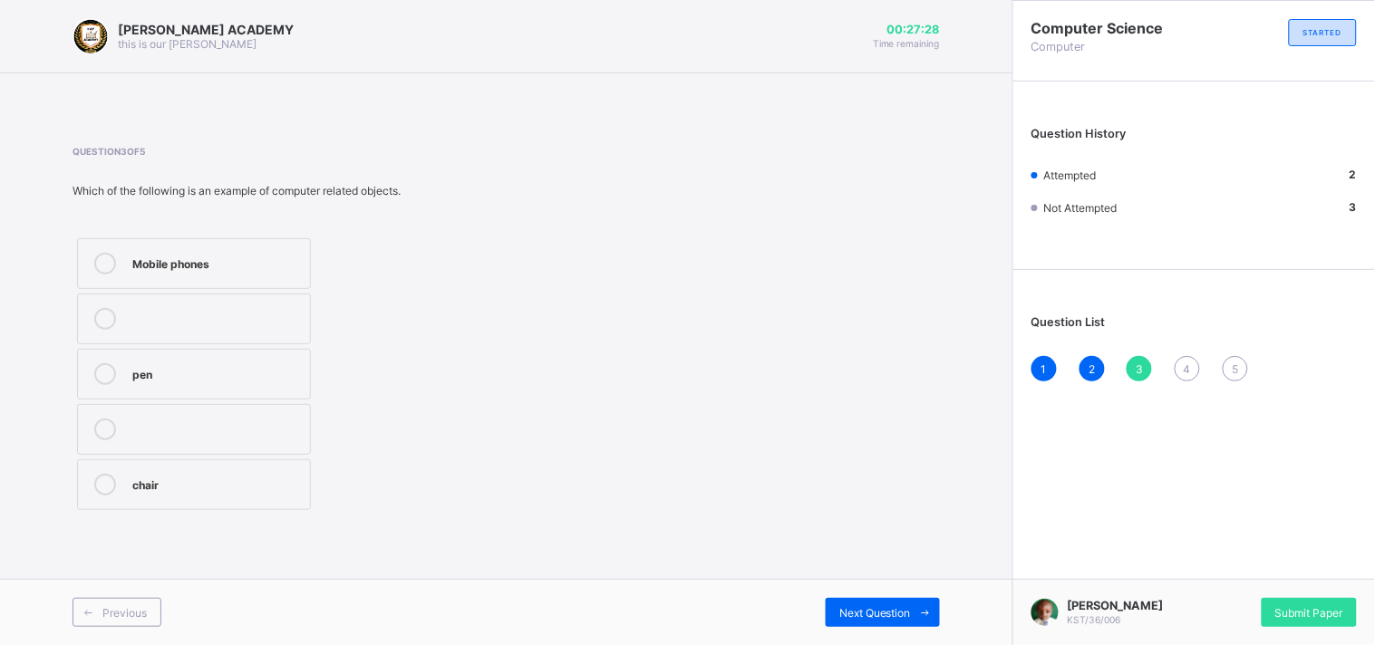
click at [274, 238] on label "Mobile phones" at bounding box center [194, 263] width 234 height 51
click at [850, 603] on div "Next Question" at bounding box center [883, 612] width 114 height 29
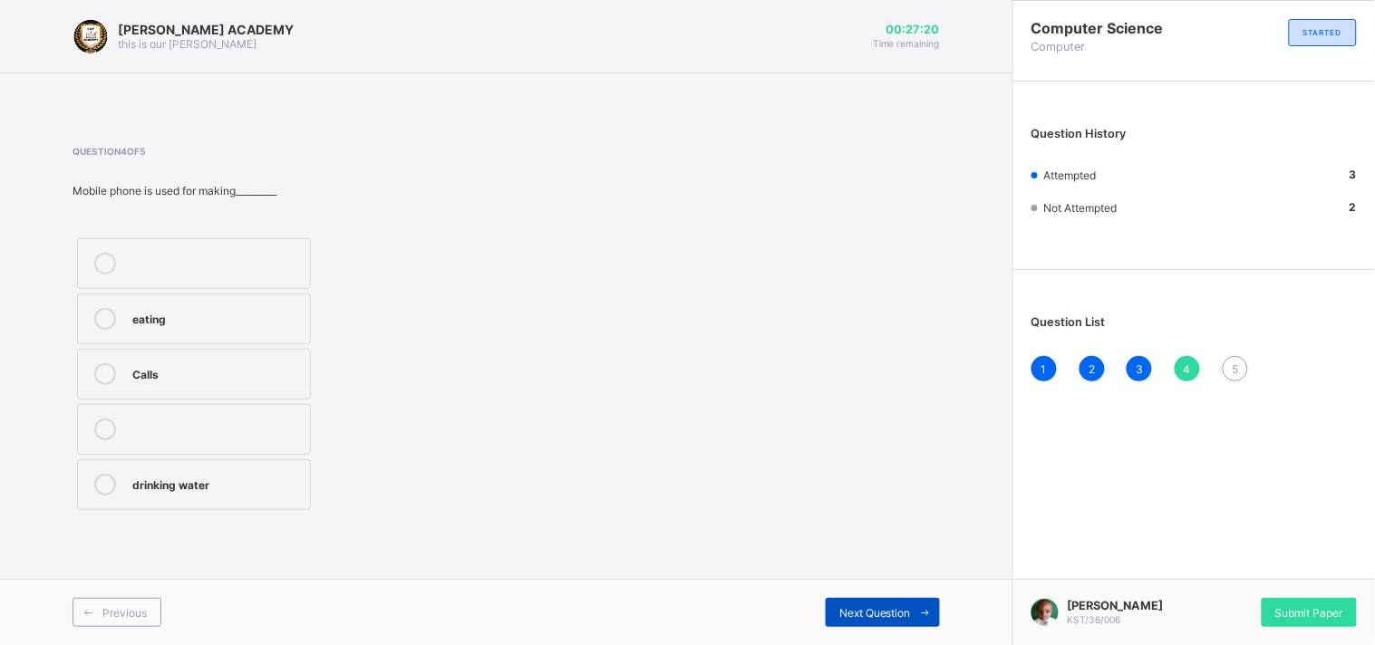
drag, startPoint x: 850, startPoint y: 603, endPoint x: 841, endPoint y: 600, distance: 9.5
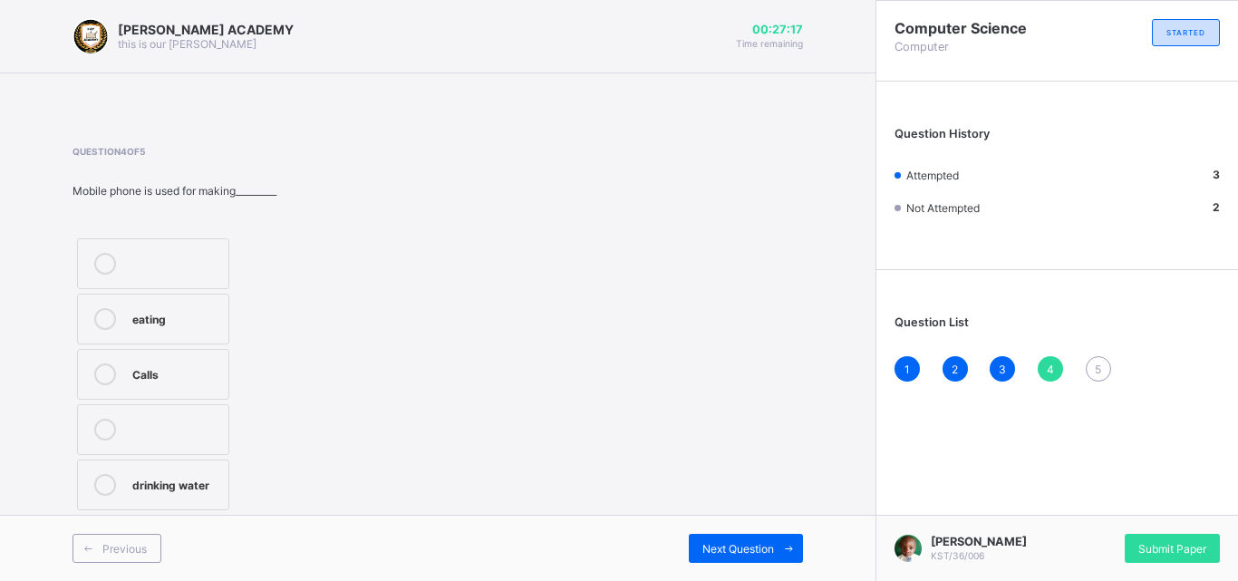
drag, startPoint x: 841, startPoint y: 600, endPoint x: 441, endPoint y: 332, distance: 482.2
click at [441, 332] on div "Question 4 of 5 Mobile phone is used for making_________ eating Calls drinking …" at bounding box center [438, 330] width 731 height 369
click at [141, 362] on label "Calls" at bounding box center [153, 374] width 152 height 51
click at [779, 547] on span at bounding box center [788, 548] width 29 height 29
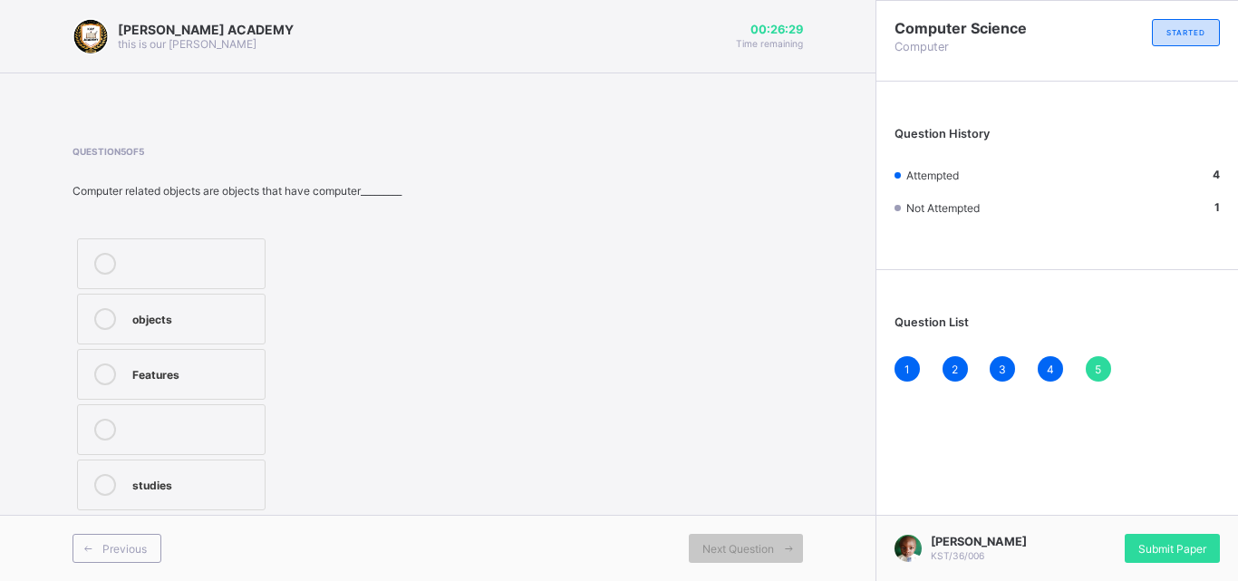
drag, startPoint x: 671, startPoint y: 573, endPoint x: 651, endPoint y: 557, distance: 25.2
click at [651, 557] on div "Next Question" at bounding box center [620, 548] width 365 height 29
click at [213, 501] on label "studies" at bounding box center [171, 485] width 189 height 51
click at [1146, 544] on span "Submit Paper" at bounding box center [1172, 549] width 68 height 14
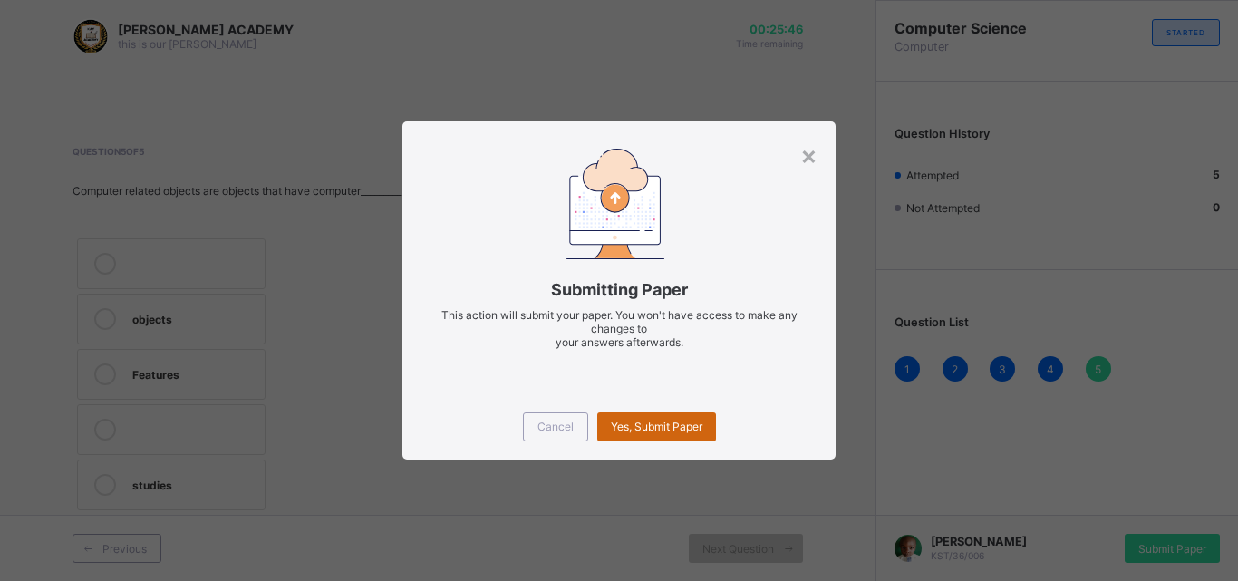
click at [683, 421] on span "Yes, Submit Paper" at bounding box center [657, 427] width 92 height 14
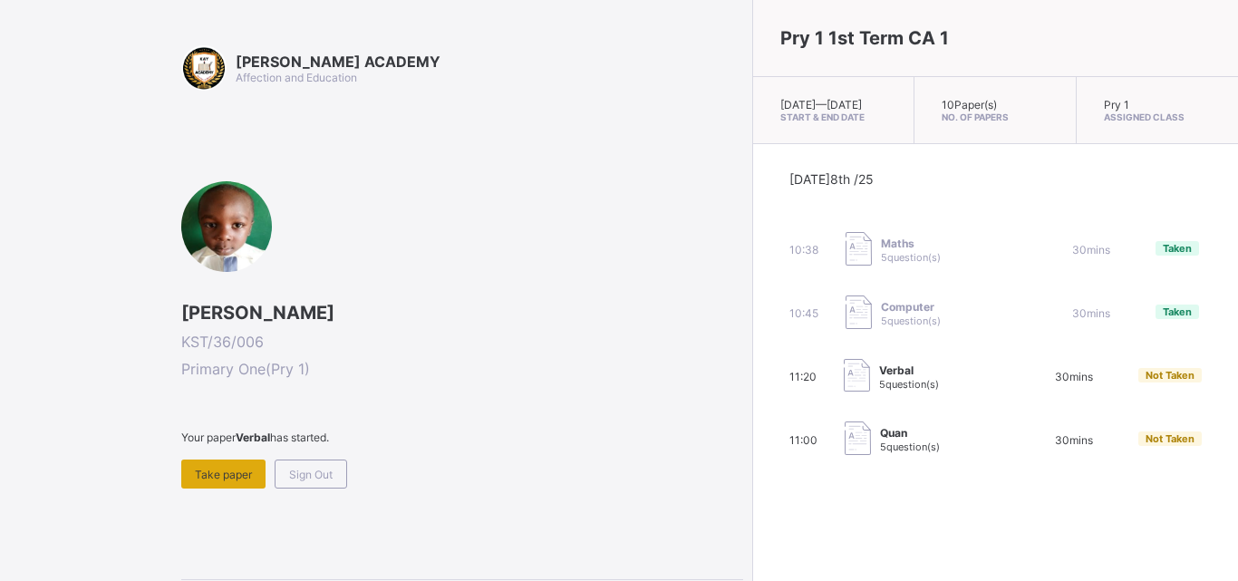
click at [231, 469] on span "Take paper" at bounding box center [223, 475] width 57 height 14
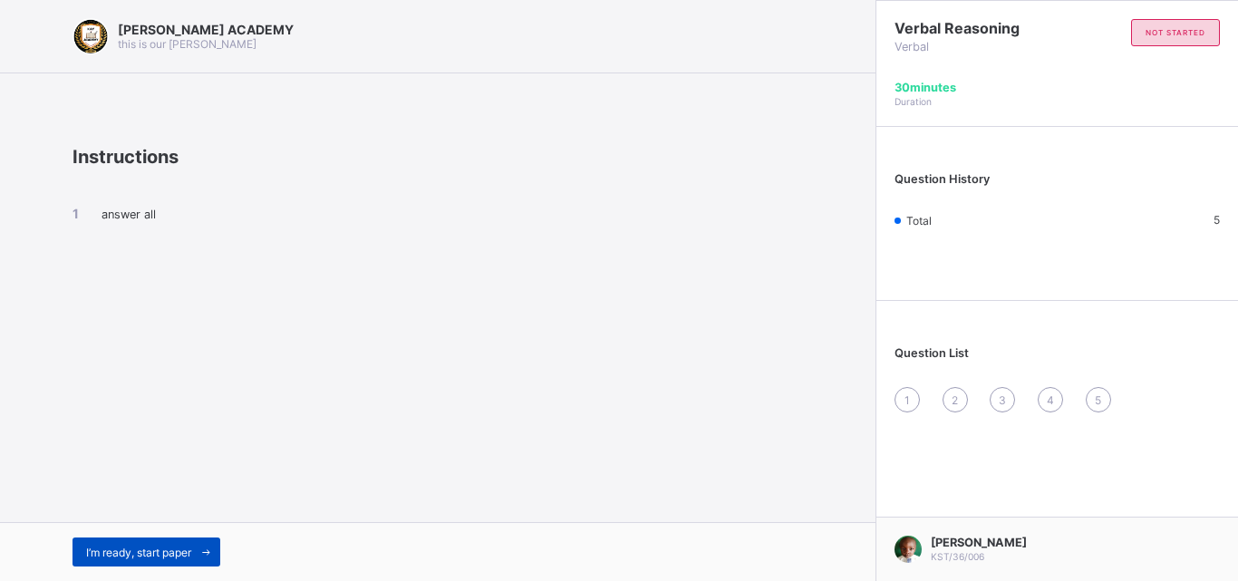
click at [191, 541] on div "I’m ready, start paper" at bounding box center [147, 552] width 148 height 29
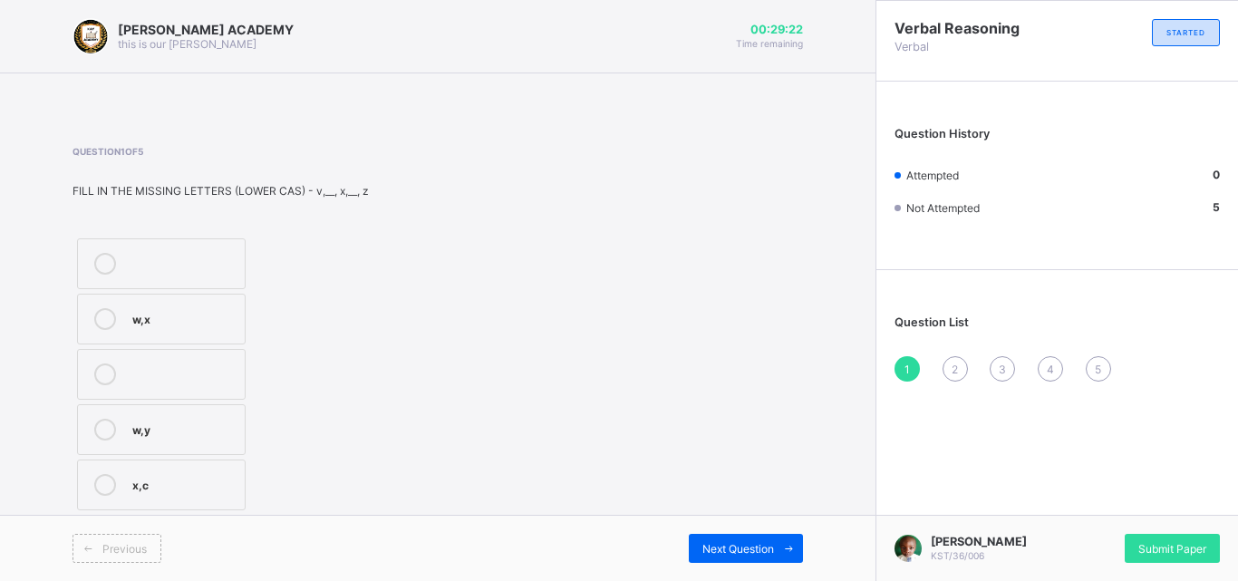
click at [245, 412] on label "w,y" at bounding box center [161, 429] width 169 height 51
click at [714, 547] on span "Next Question" at bounding box center [738, 549] width 72 height 14
click at [221, 243] on label "L,N" at bounding box center [165, 263] width 176 height 51
click at [778, 547] on span at bounding box center [788, 548] width 29 height 29
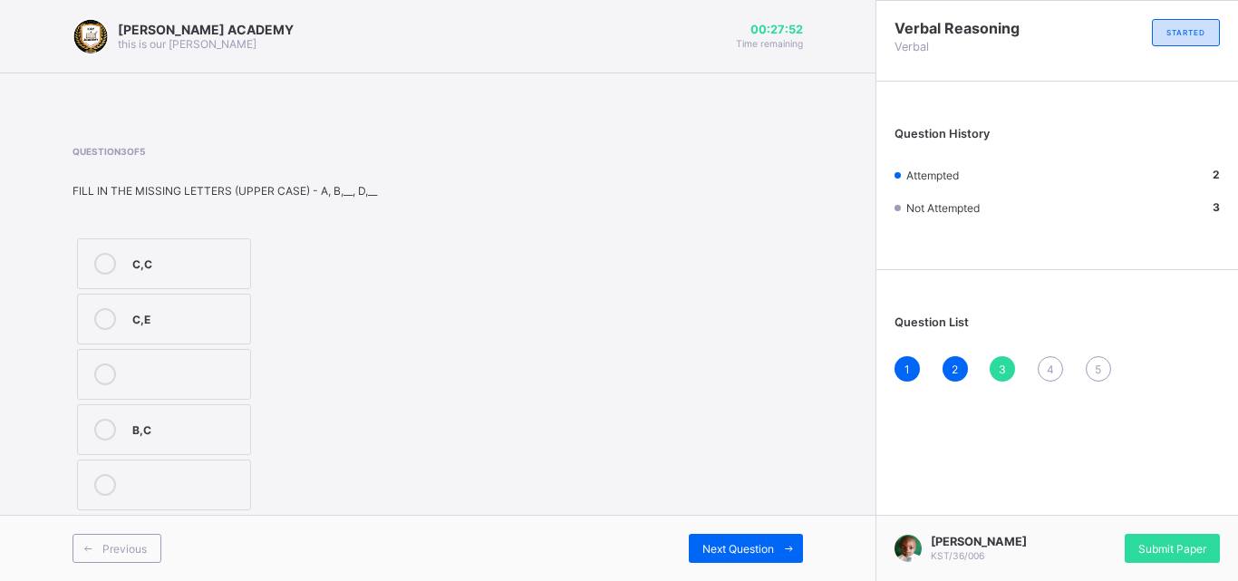
click at [171, 329] on div "C,E" at bounding box center [186, 319] width 109 height 22
click at [739, 538] on div "Next Question" at bounding box center [746, 548] width 114 height 29
drag, startPoint x: 739, startPoint y: 538, endPoint x: 129, endPoint y: 394, distance: 626.8
click at [129, 394] on div "[PERSON_NAME] ACADEMY this is our [PERSON_NAME] 00:27:31 Time remaining Questio…" at bounding box center [438, 290] width 876 height 581
click at [130, 287] on label "F,H,K" at bounding box center [163, 263] width 172 height 51
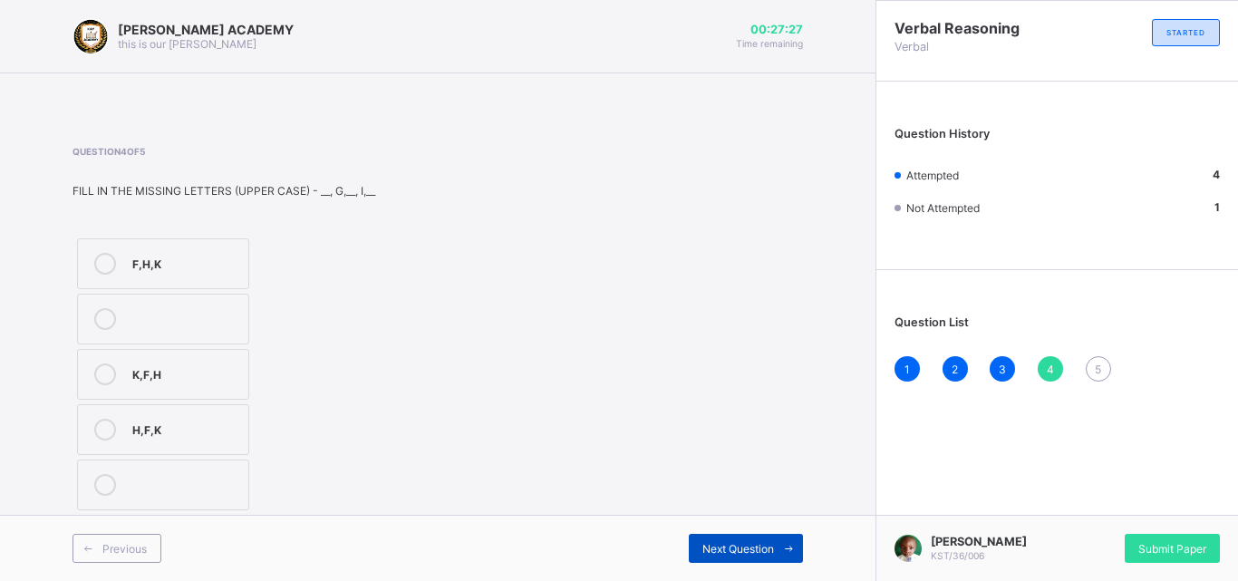
click at [764, 538] on div "Next Question" at bounding box center [746, 548] width 114 height 29
click at [162, 340] on label "r,t" at bounding box center [163, 319] width 172 height 51
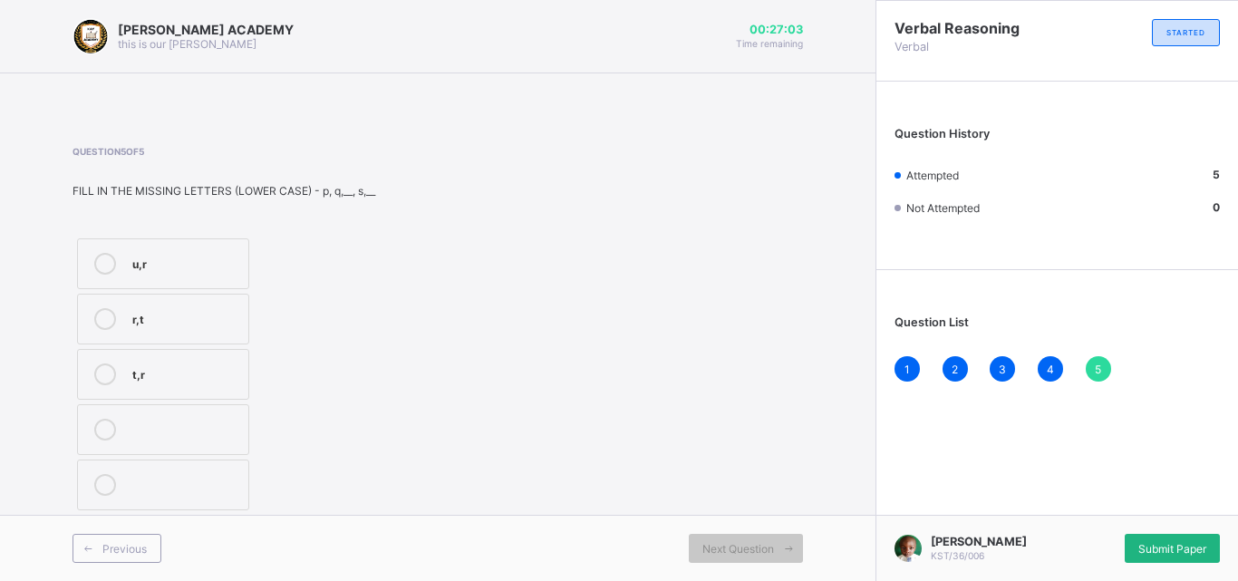
click at [1157, 538] on div "Submit Paper" at bounding box center [1172, 548] width 95 height 29
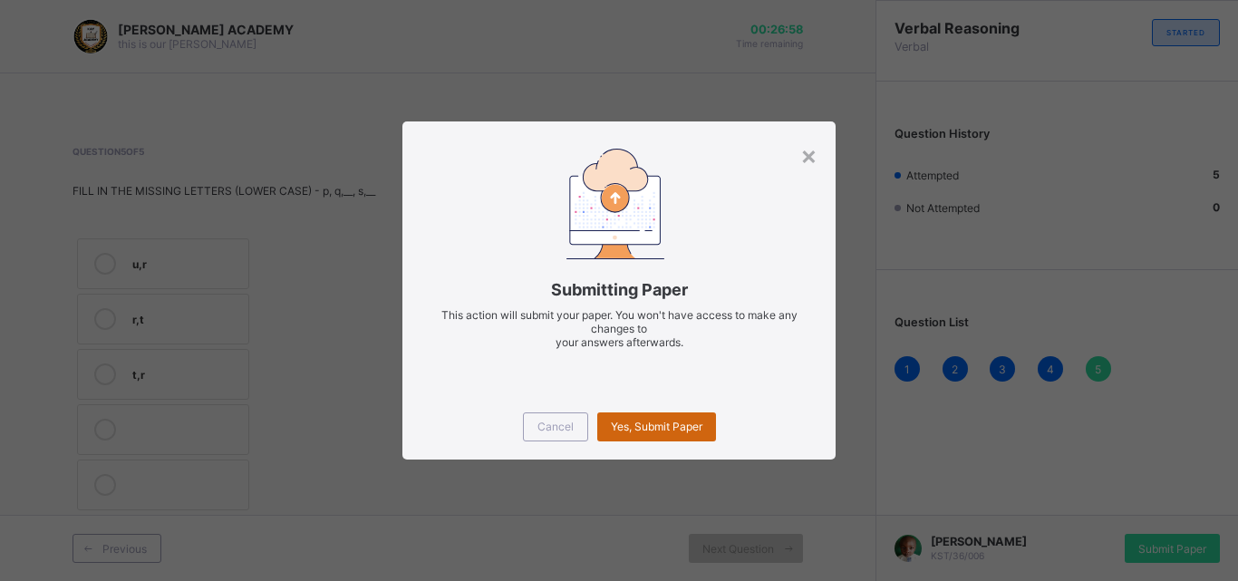
click at [695, 415] on div "Yes, Submit Paper" at bounding box center [656, 426] width 119 height 29
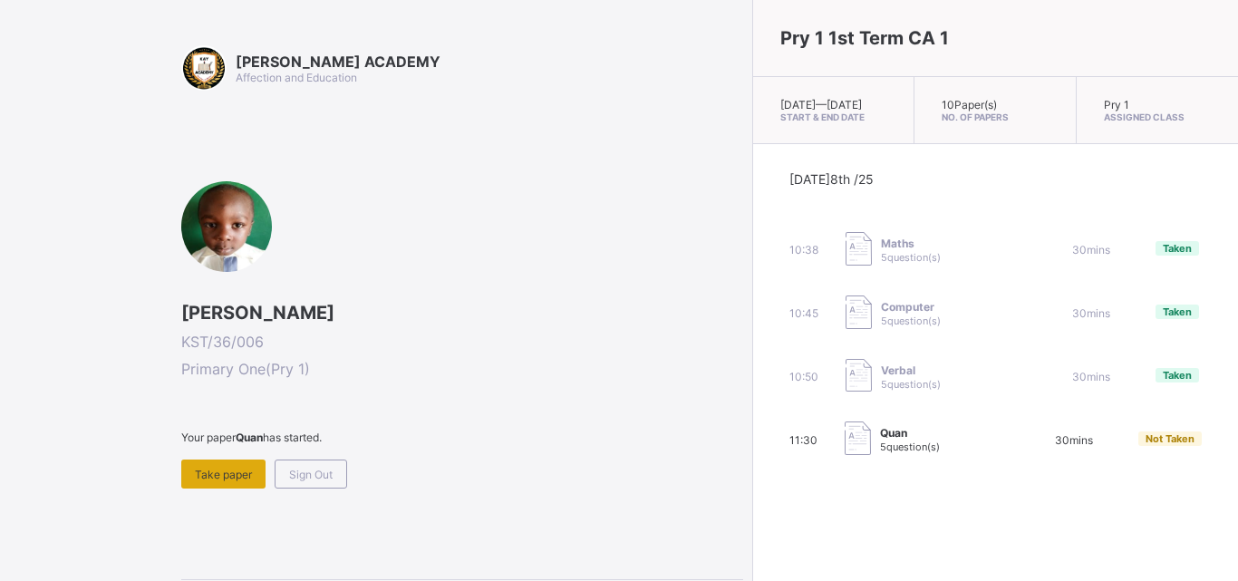
click at [226, 482] on div "Take paper" at bounding box center [223, 474] width 84 height 29
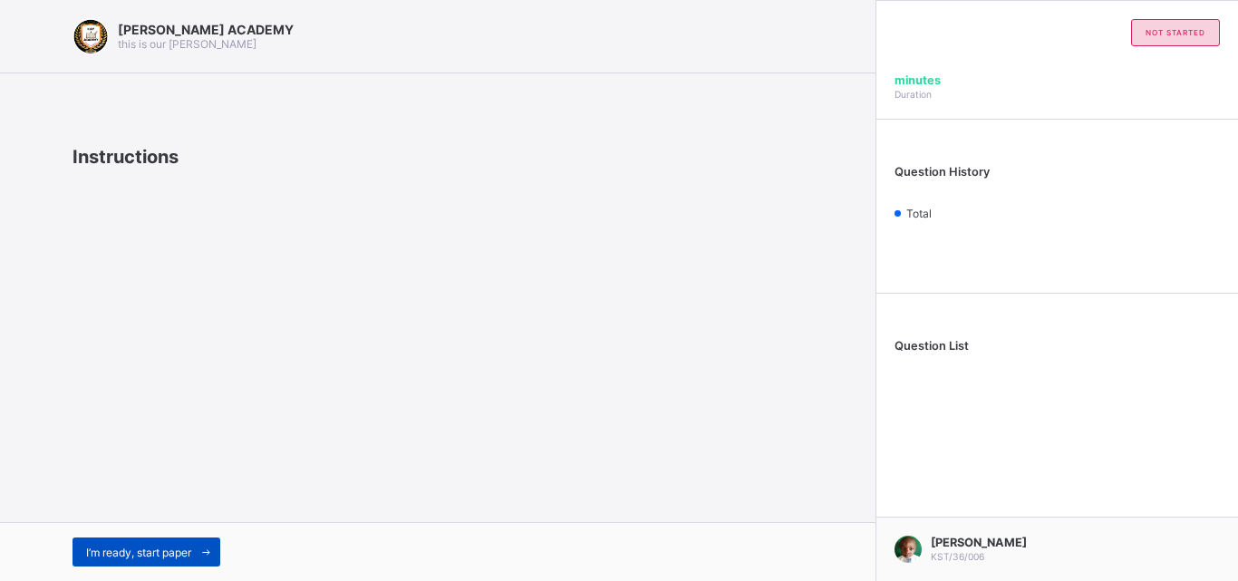
click at [196, 541] on span at bounding box center [205, 552] width 29 height 29
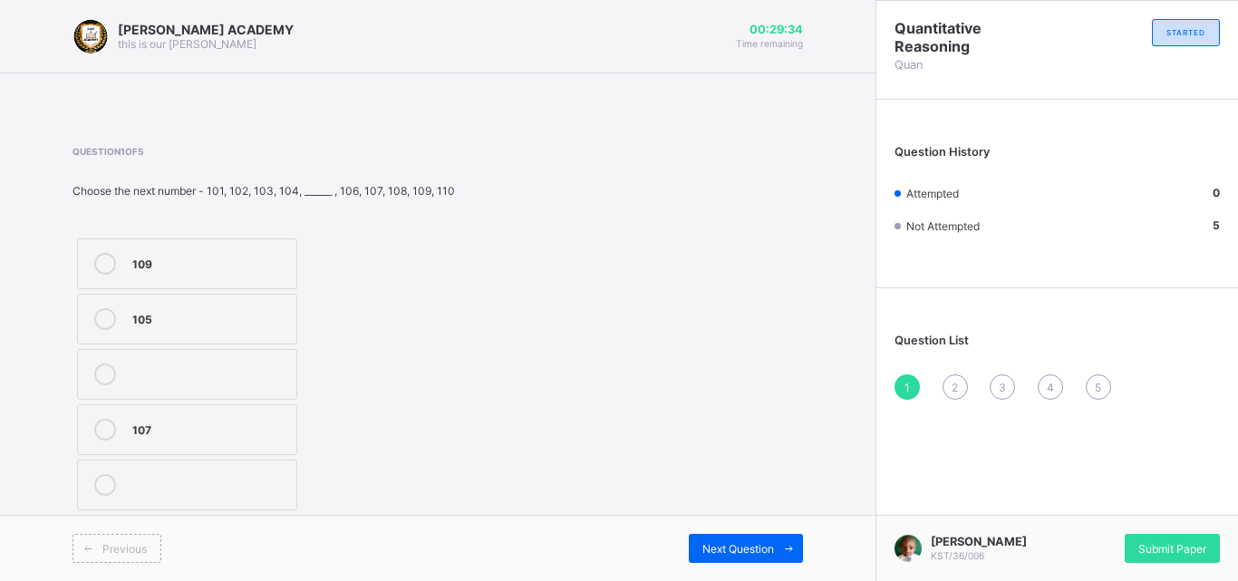
click at [281, 323] on div "105" at bounding box center [209, 317] width 155 height 18
drag, startPoint x: 281, startPoint y: 323, endPoint x: 702, endPoint y: 429, distance: 433.7
click at [702, 429] on div "Question 1 of 5 Choose the next number - 101, 102, 103, 104, ______ , 106, 107,…" at bounding box center [438, 330] width 731 height 369
click at [710, 529] on div "Previous Next Question" at bounding box center [438, 548] width 876 height 66
click at [711, 538] on div "Next Question" at bounding box center [746, 548] width 114 height 29
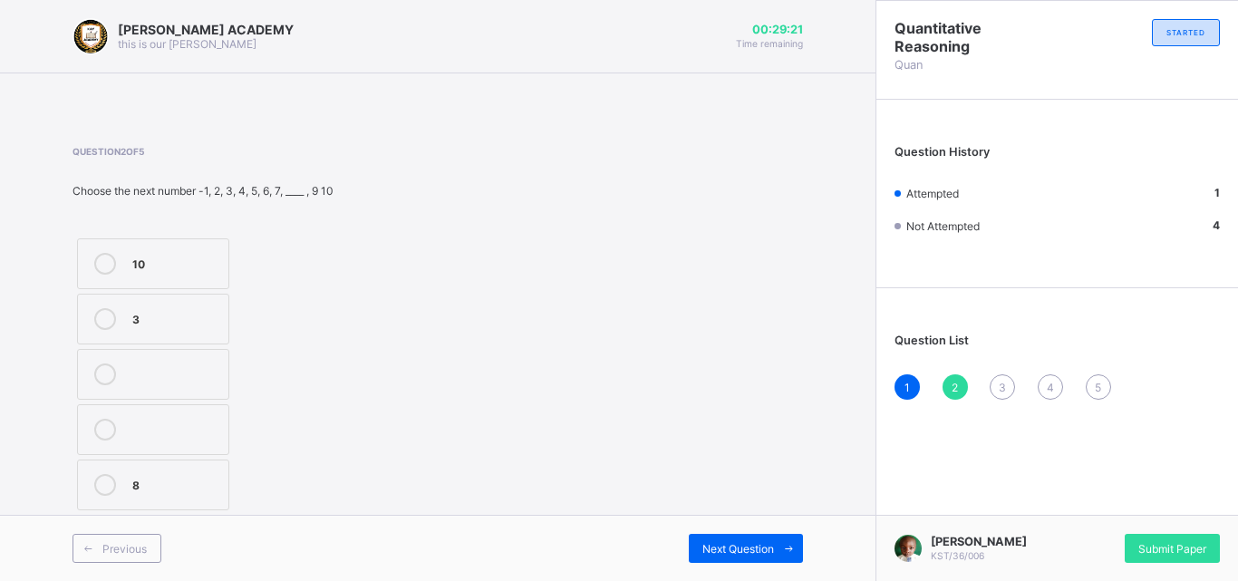
click at [632, 332] on div "Question 2 of 5 Choose the next number -1, 2, 3, 4, 5, 6, 7, ____ , 9 10 10 3 8" at bounding box center [438, 330] width 731 height 369
click at [208, 470] on label "8" at bounding box center [153, 485] width 152 height 51
click at [710, 542] on span "Next Question" at bounding box center [738, 549] width 72 height 14
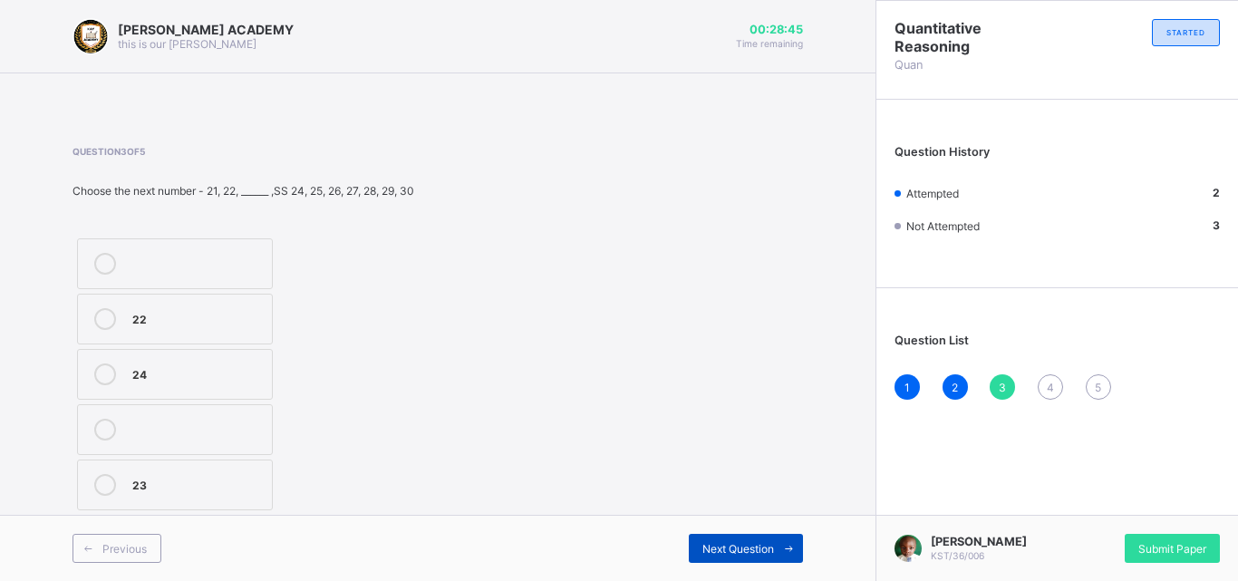
click at [708, 542] on span "Next Question" at bounding box center [738, 549] width 72 height 14
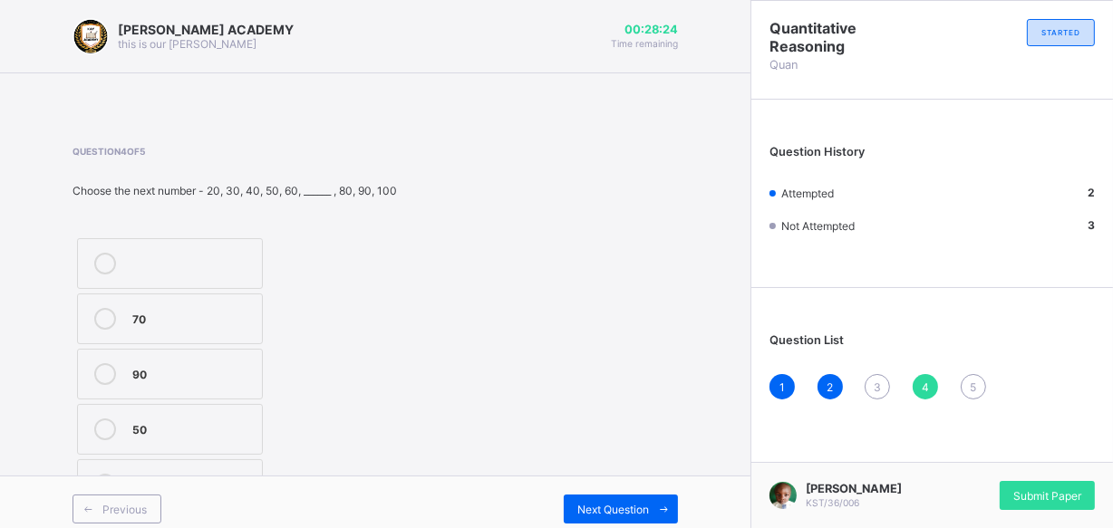
click at [528, 398] on div "Question 4 of 5 Choose the next number - 20, 30, 40, 50, 60, ______ , 80, 90, 1…" at bounding box center [375, 330] width 605 height 369
click at [880, 384] on div "3" at bounding box center [877, 386] width 25 height 25
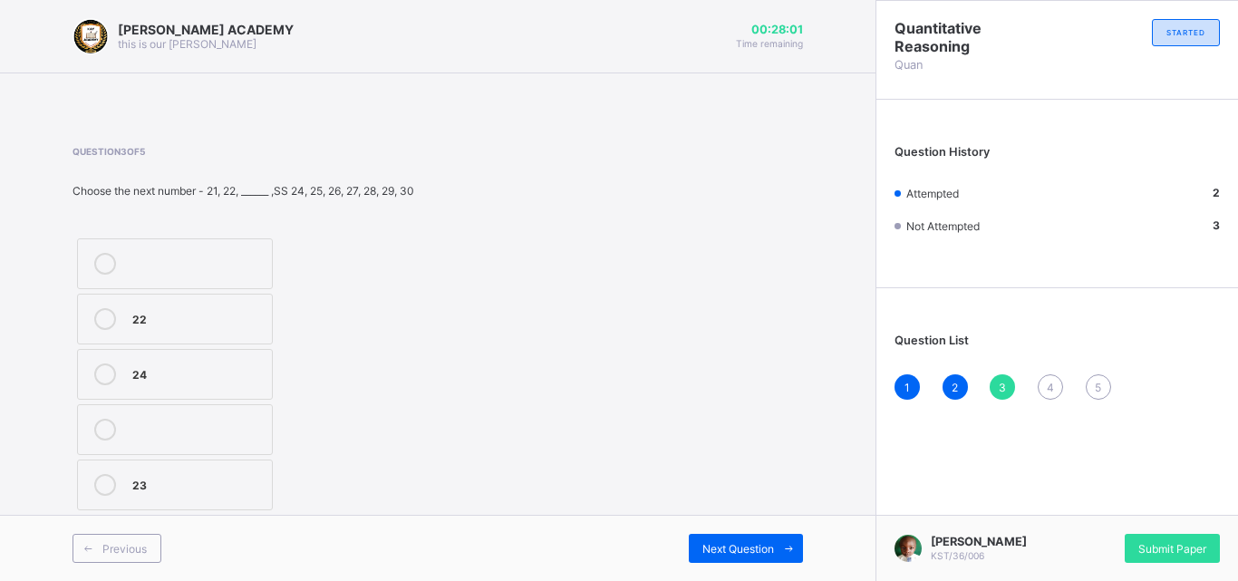
click at [198, 501] on label "23" at bounding box center [175, 485] width 196 height 51
click at [713, 556] on div "Next Question" at bounding box center [746, 548] width 114 height 29
drag, startPoint x: 511, startPoint y: 482, endPoint x: 156, endPoint y: 320, distance: 390.6
click at [156, 320] on div "Question 4 of 5 Choose the next number - 20, 30, 40, 50, 60, ______ , 80, 90, 1…" at bounding box center [438, 330] width 731 height 369
click at [156, 320] on div "70" at bounding box center [192, 317] width 121 height 18
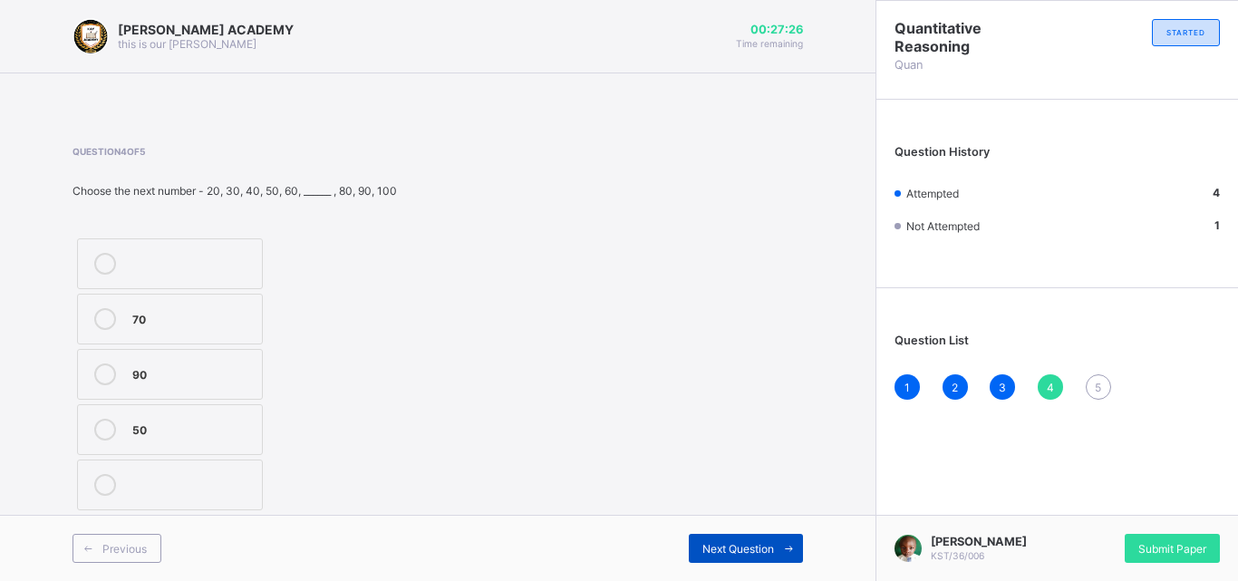
click at [770, 560] on div "Next Question" at bounding box center [746, 548] width 114 height 29
click at [243, 261] on div "15" at bounding box center [197, 262] width 131 height 18
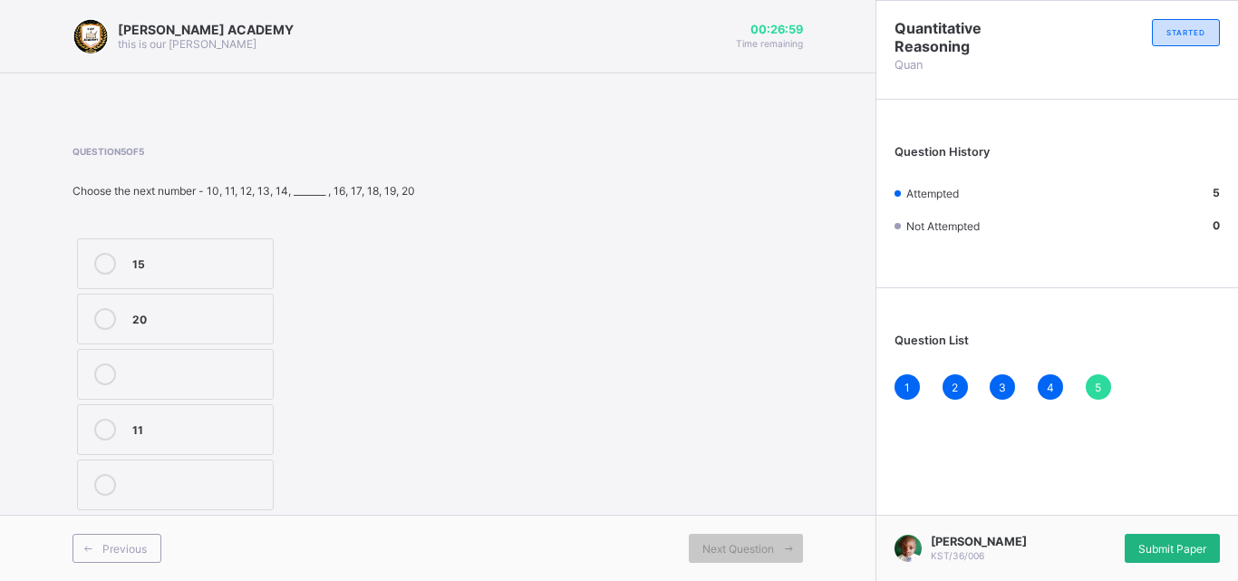
click at [1162, 548] on span "Submit Paper" at bounding box center [1172, 549] width 68 height 14
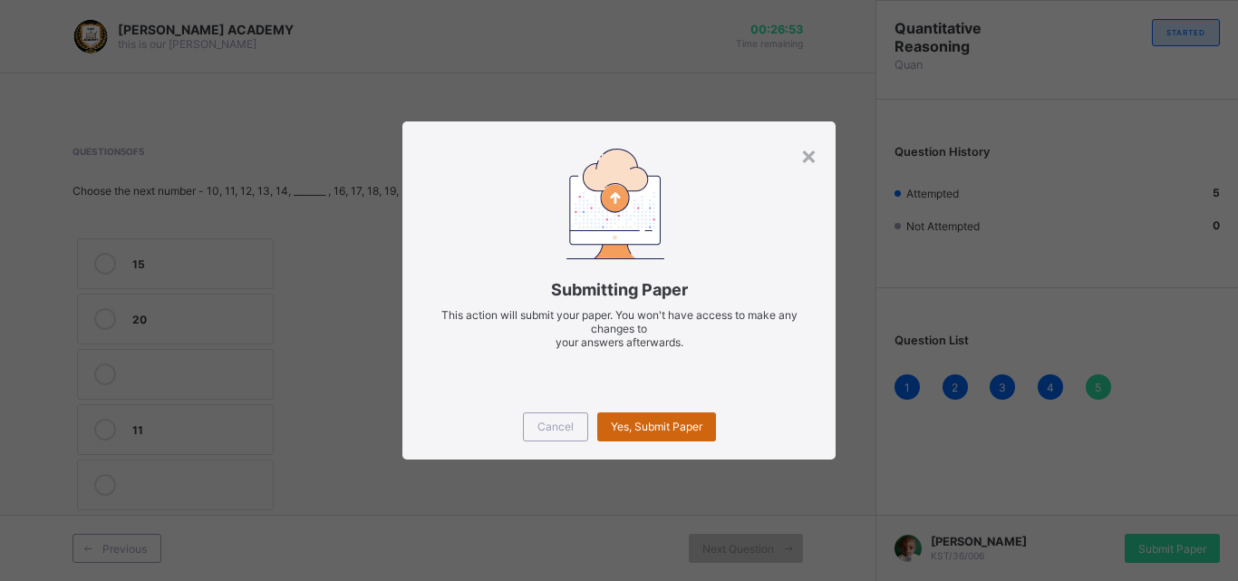
click at [687, 438] on div "Yes, Submit Paper" at bounding box center [656, 426] width 119 height 29
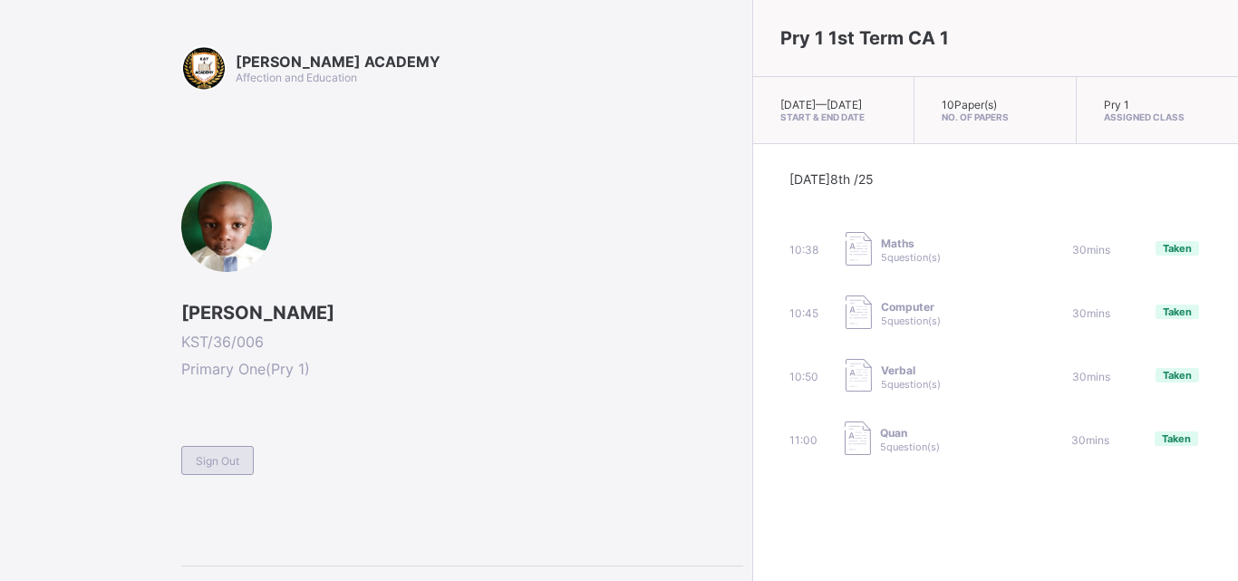
click at [208, 469] on div "Sign Out" at bounding box center [217, 460] width 73 height 29
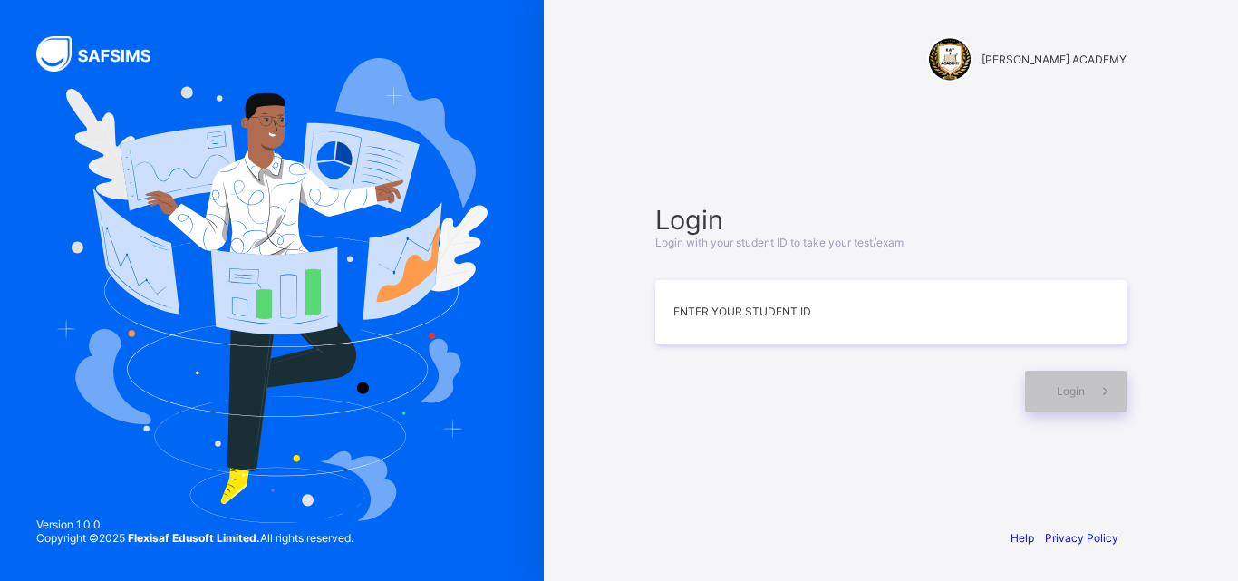
click at [208, 469] on img at bounding box center [271, 290] width 431 height 464
click at [743, 313] on input at bounding box center [890, 311] width 471 height 63
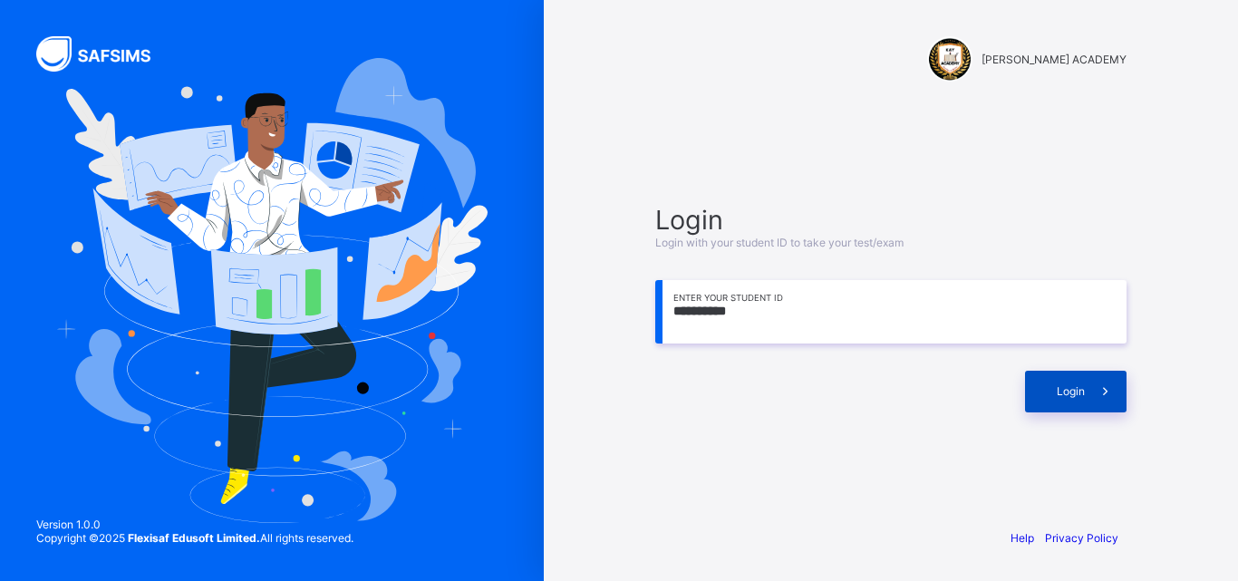
type input "**********"
click at [1055, 385] on div "Login" at bounding box center [1076, 392] width 102 height 42
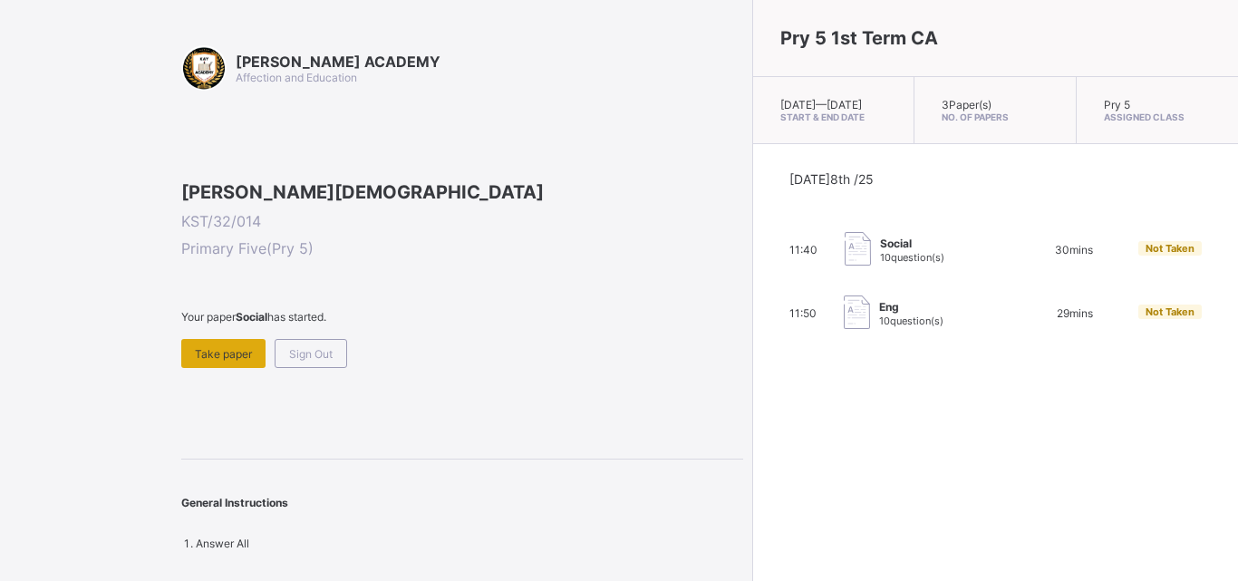
click at [207, 361] on span "Take paper" at bounding box center [223, 354] width 57 height 14
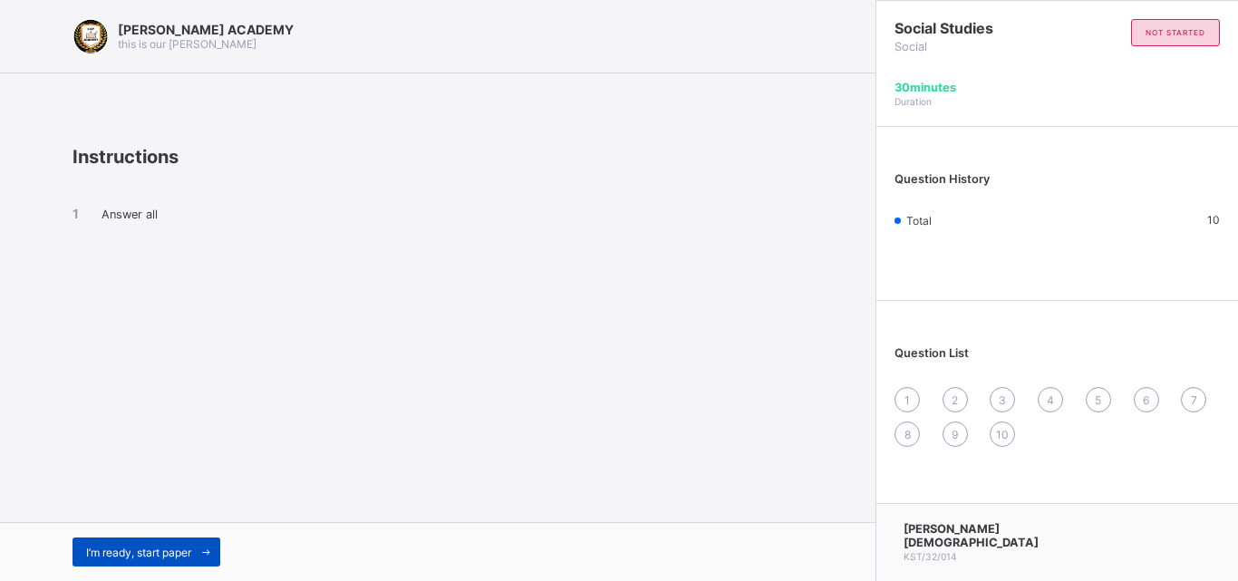
click at [155, 546] on span "I’m ready, start paper" at bounding box center [138, 553] width 105 height 14
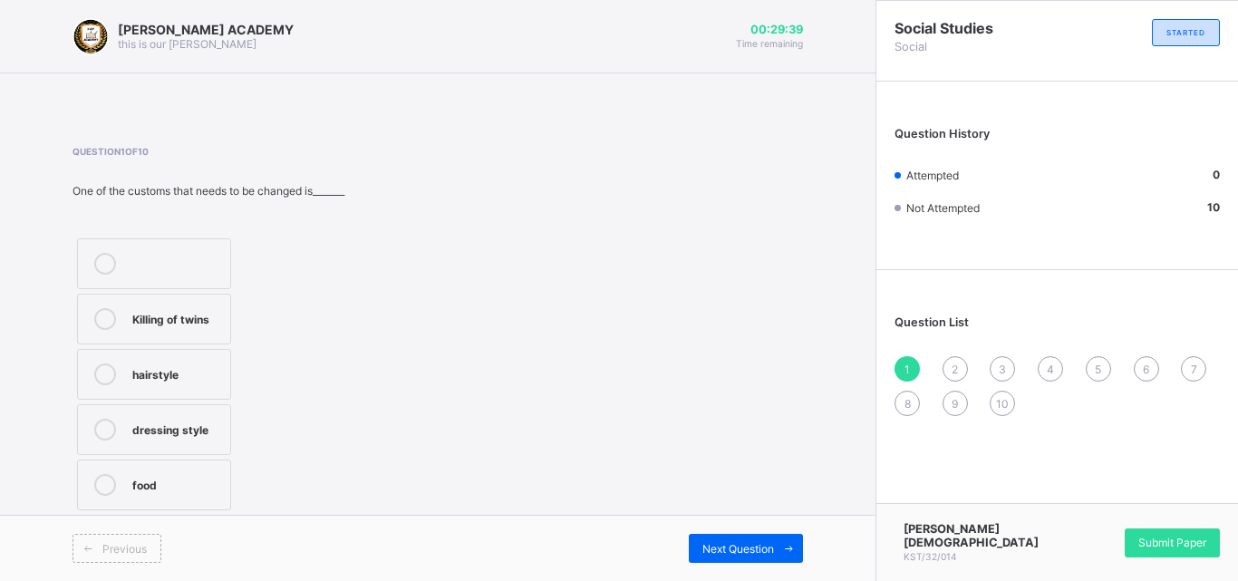
click at [186, 312] on div "Killing of twins" at bounding box center [176, 317] width 89 height 18
click at [757, 540] on div "Next Question" at bounding box center [746, 548] width 114 height 29
click at [194, 311] on div "English" at bounding box center [189, 317] width 115 height 18
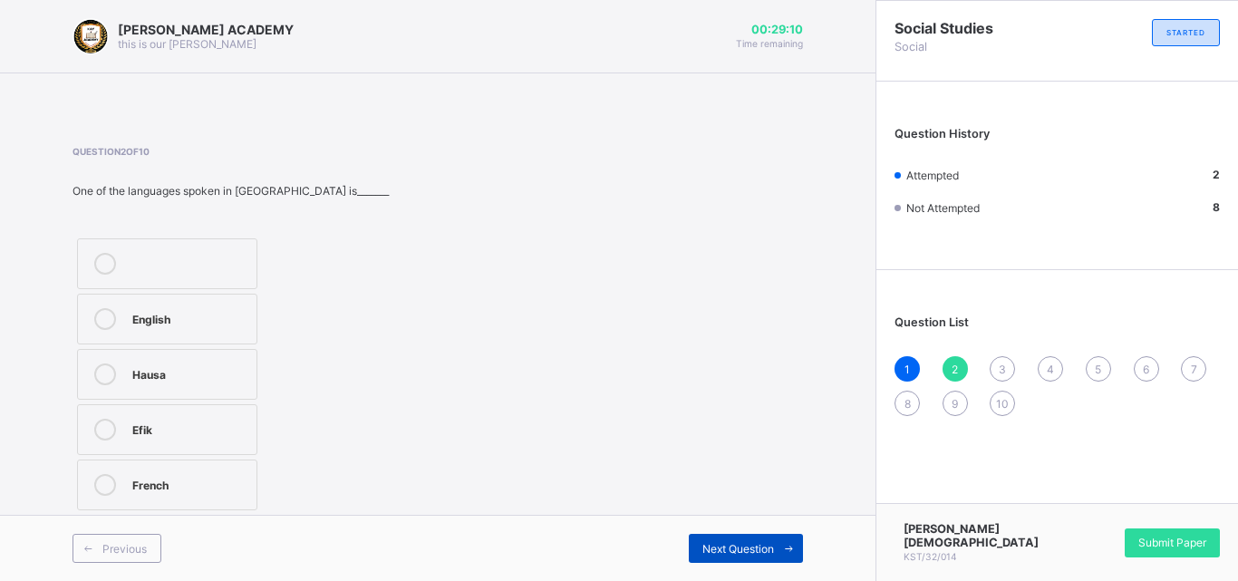
click at [747, 547] on span "Next Question" at bounding box center [738, 549] width 72 height 14
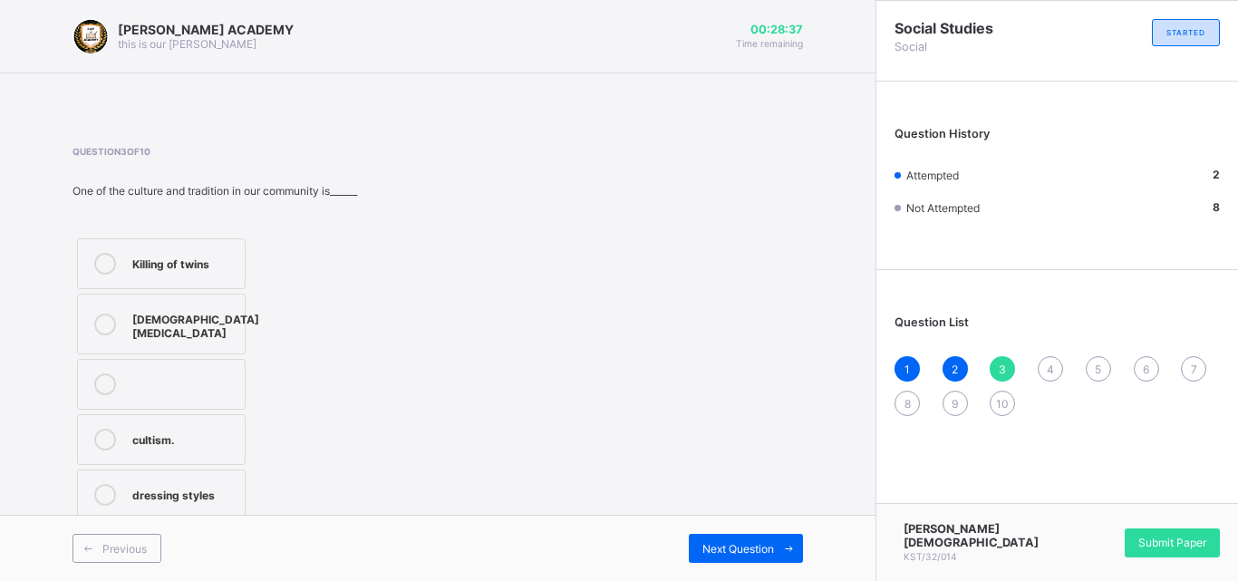
click at [205, 344] on label "[DEMOGRAPHIC_DATA][MEDICAL_DATA]" at bounding box center [161, 324] width 169 height 61
click at [764, 557] on div "Next Question" at bounding box center [746, 548] width 114 height 29
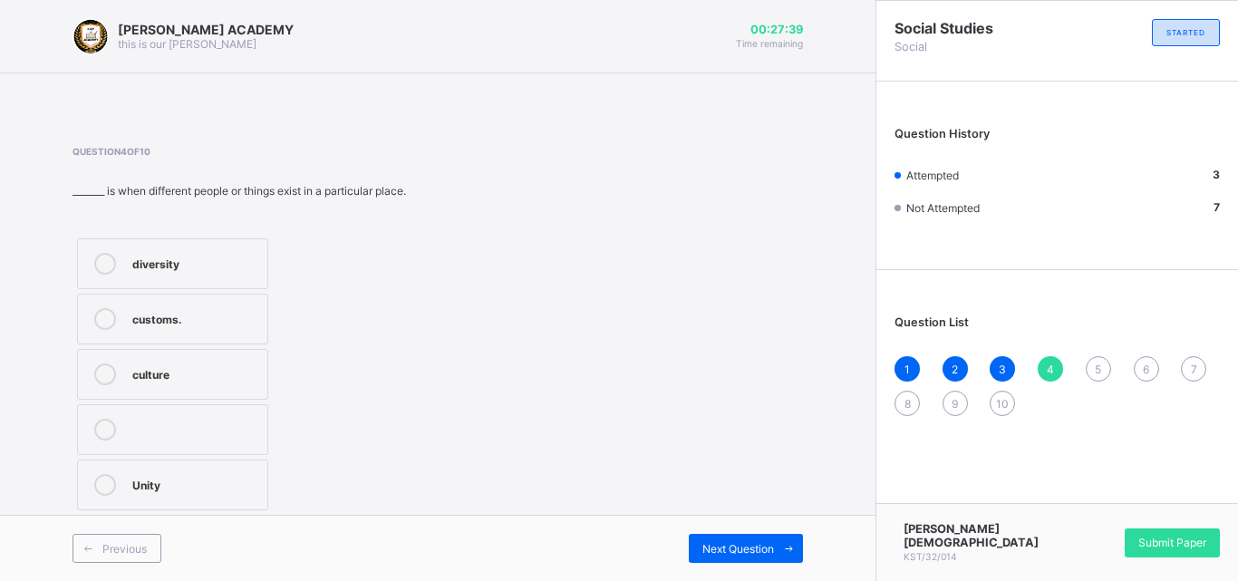
click at [189, 480] on div "Unity" at bounding box center [195, 483] width 126 height 18
click at [765, 545] on span "Next Question" at bounding box center [738, 549] width 72 height 14
click at [145, 304] on label "culture" at bounding box center [153, 319] width 152 height 51
click at [719, 543] on span "Next Question" at bounding box center [738, 549] width 72 height 14
click at [144, 429] on div "niece" at bounding box center [175, 428] width 87 height 18
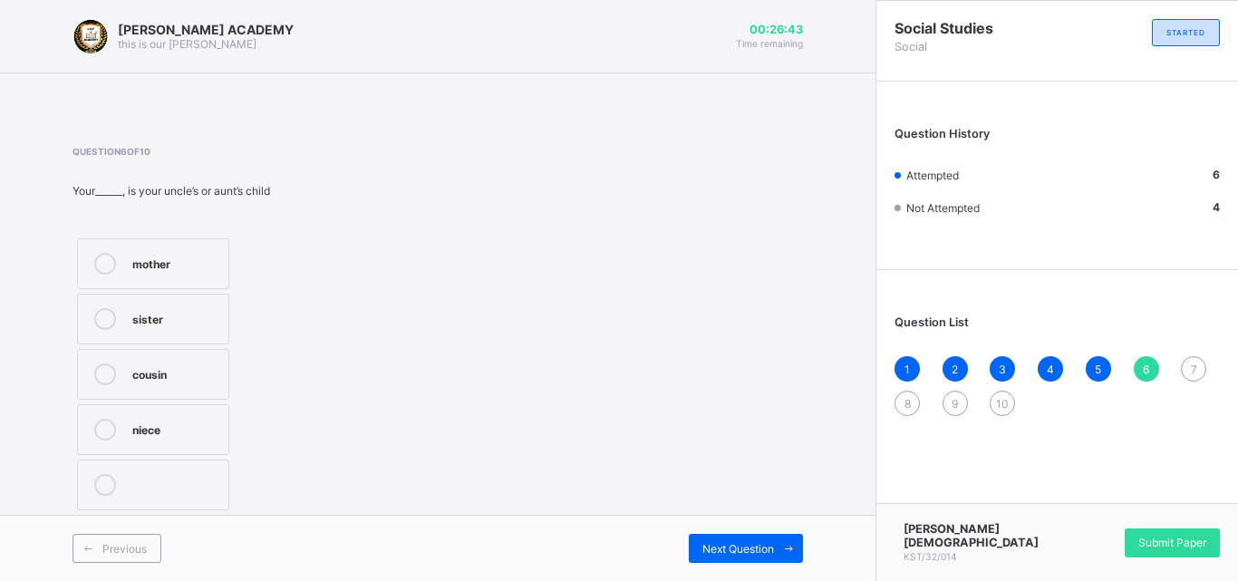
click at [144, 429] on div "niece" at bounding box center [175, 428] width 87 height 18
click at [758, 534] on div "Next Question" at bounding box center [746, 548] width 114 height 29
click at [128, 415] on label "two" at bounding box center [153, 429] width 152 height 51
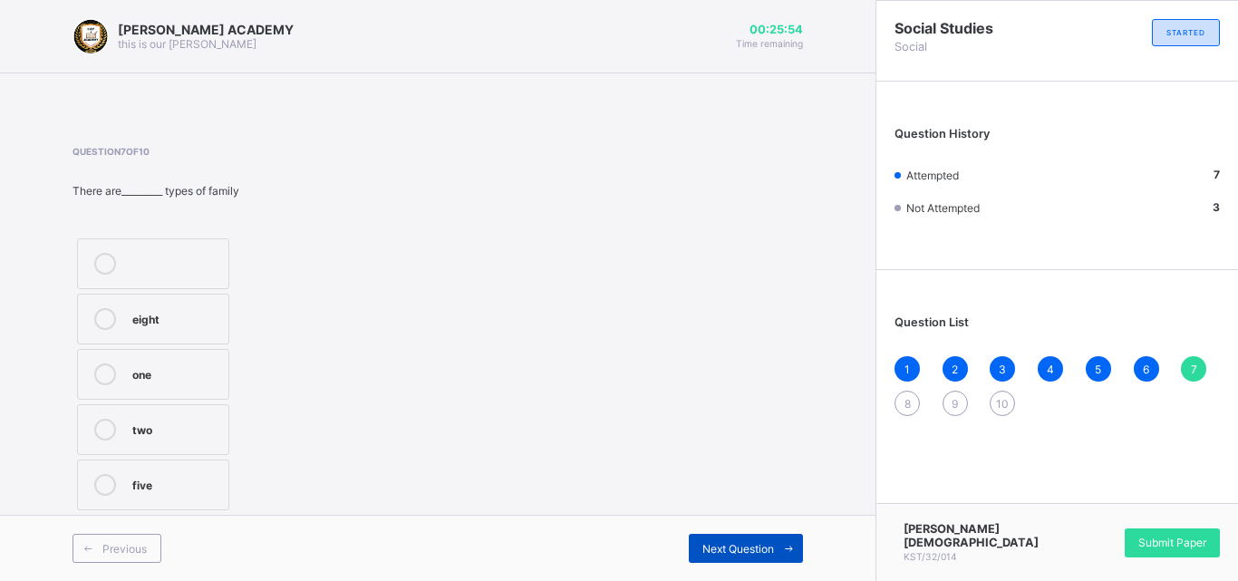
click at [712, 539] on div "Next Question" at bounding box center [746, 548] width 114 height 29
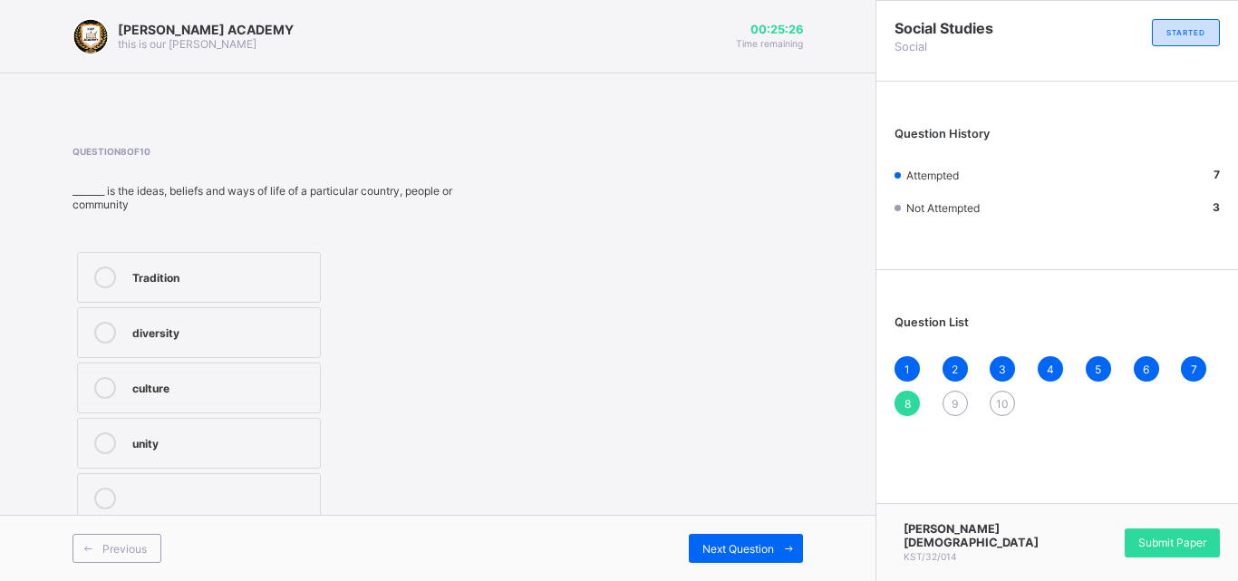
click at [234, 266] on div "Tradition" at bounding box center [221, 275] width 179 height 18
click at [787, 175] on div "Question 8 of 10 _______ is the ideas, beliefs and ways of life of a particular…" at bounding box center [438, 337] width 731 height 383
click at [763, 553] on span "Next Question" at bounding box center [738, 549] width 72 height 14
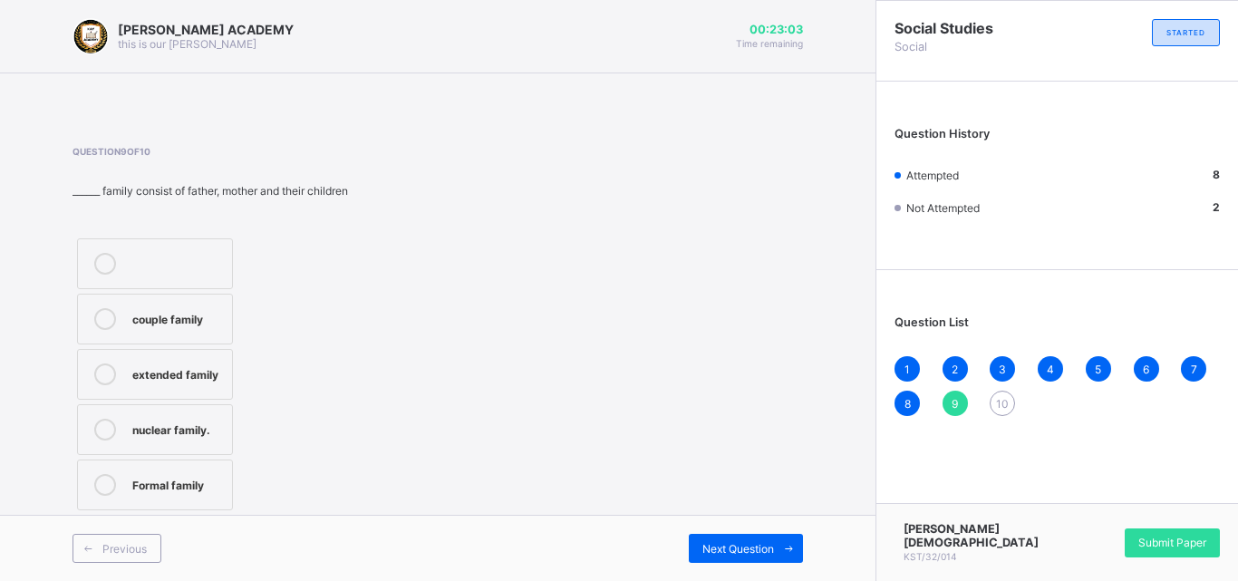
click at [189, 417] on label "nuclear family." at bounding box center [155, 429] width 156 height 51
click at [715, 535] on div "Next Question" at bounding box center [746, 548] width 114 height 29
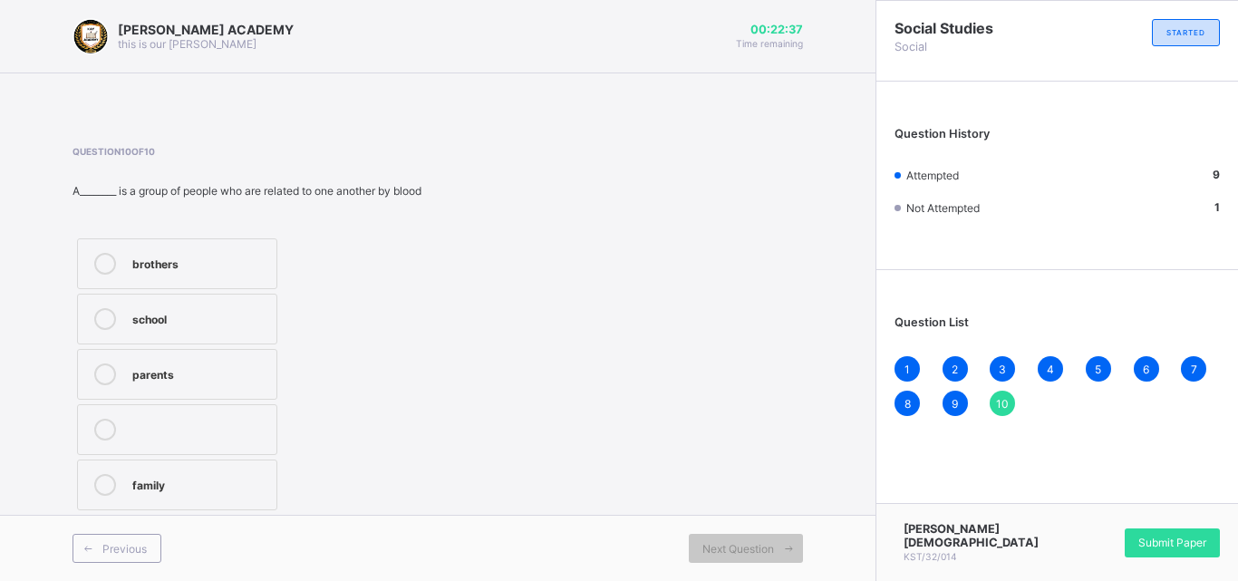
click at [102, 473] on label "family" at bounding box center [177, 485] width 200 height 51
click at [245, 381] on div "parents" at bounding box center [199, 372] width 135 height 18
click at [177, 489] on div "family" at bounding box center [199, 483] width 135 height 18
click at [463, 364] on div "Question 10 of 10 A________ is a group of people who are related to one another…" at bounding box center [438, 330] width 731 height 369
click at [1146, 533] on div "Submit Paper" at bounding box center [1172, 542] width 95 height 29
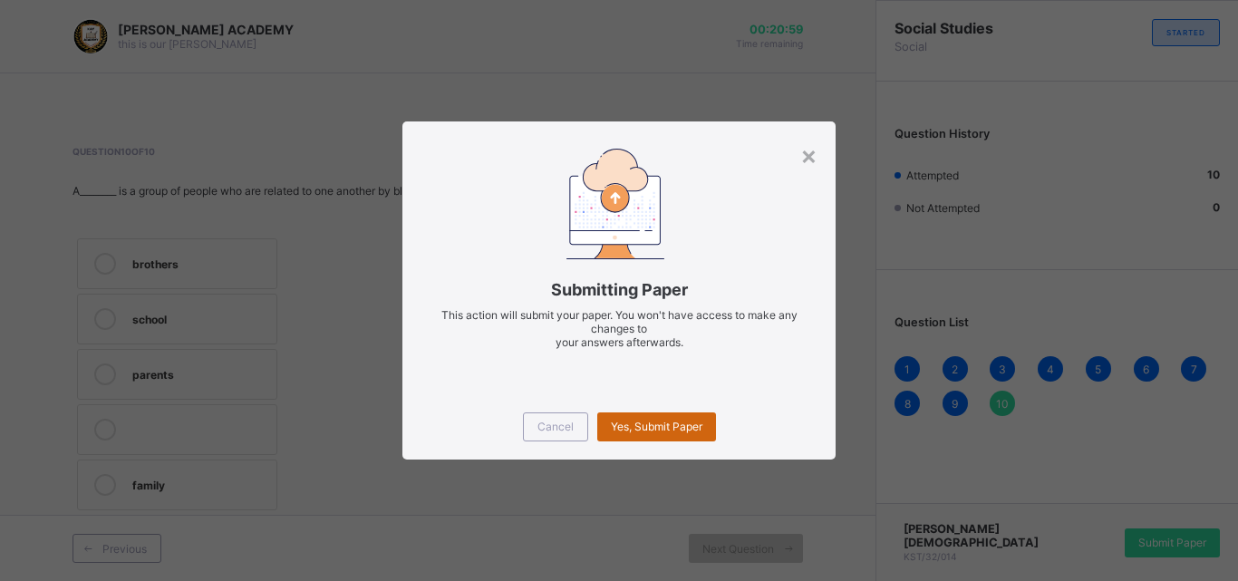
click at [636, 414] on div "Yes, Submit Paper" at bounding box center [656, 426] width 119 height 29
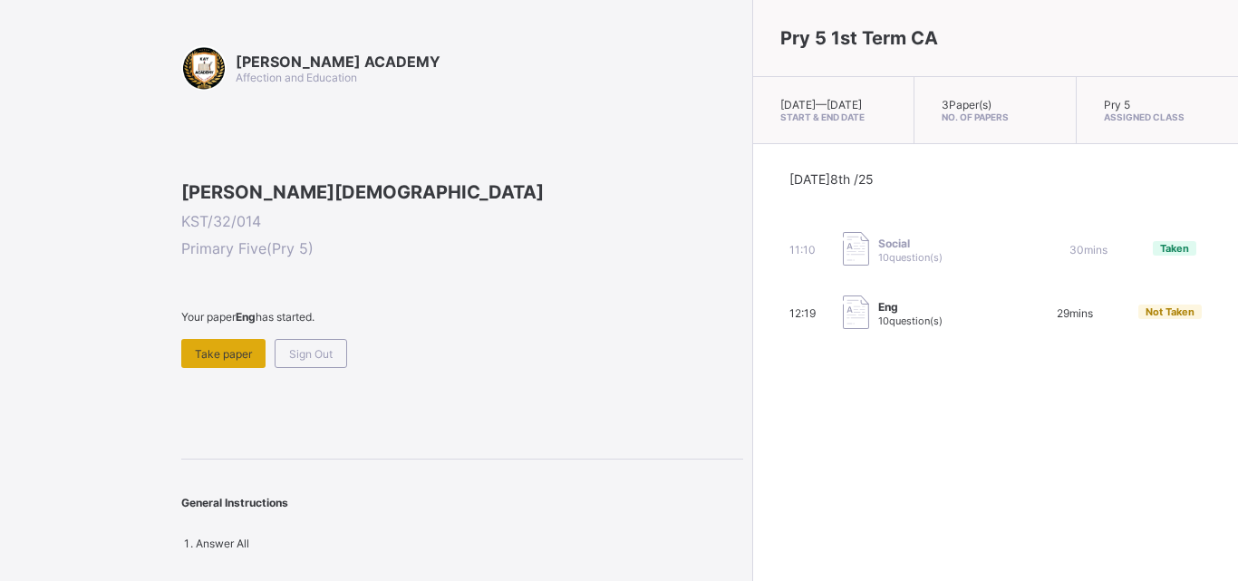
click at [229, 368] on div "Take paper" at bounding box center [223, 353] width 84 height 29
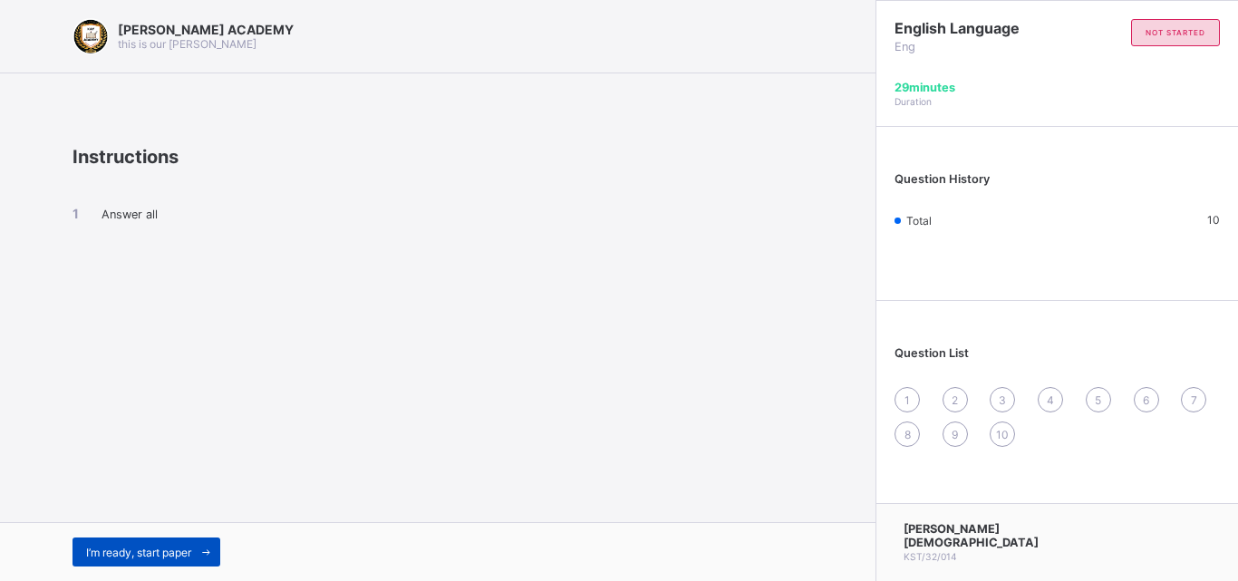
click at [163, 546] on span "I’m ready, start paper" at bounding box center [138, 553] width 105 height 14
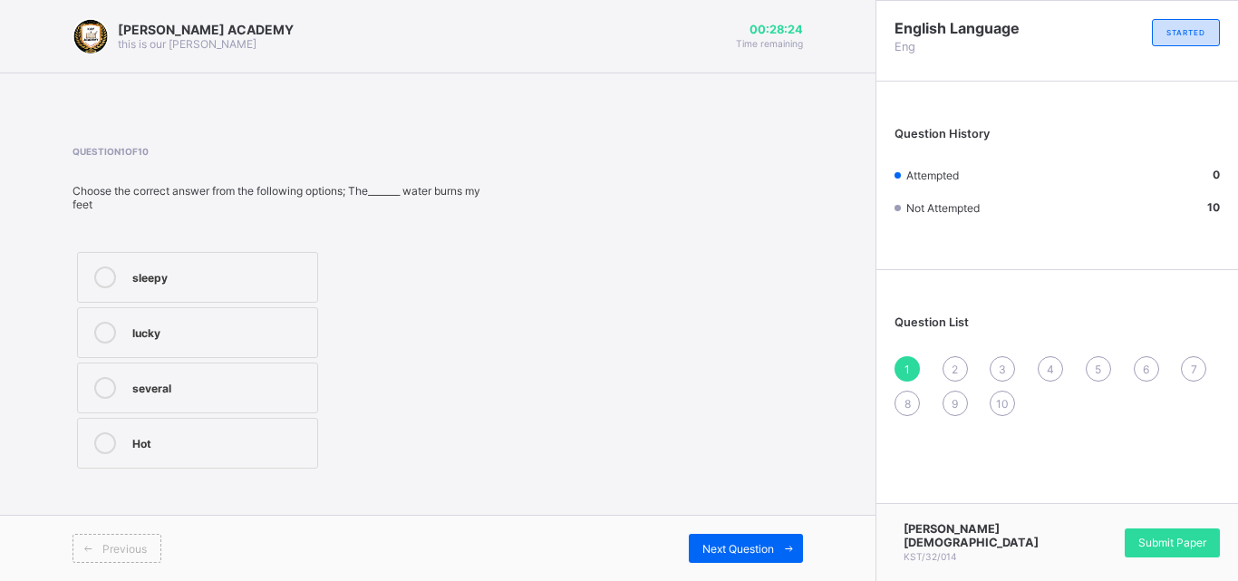
click at [149, 270] on div "sleepy" at bounding box center [220, 275] width 176 height 18
click at [718, 538] on div "Next Question" at bounding box center [746, 548] width 114 height 29
click at [101, 489] on icon at bounding box center [105, 499] width 22 height 22
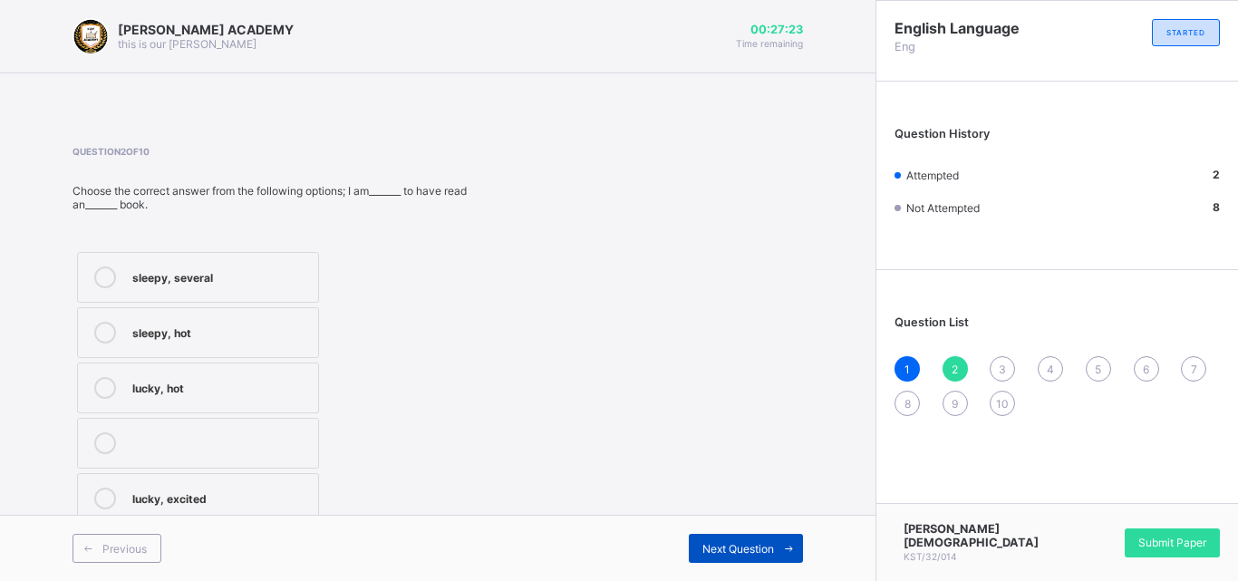
click at [740, 538] on div "Next Question" at bounding box center [746, 548] width 114 height 29
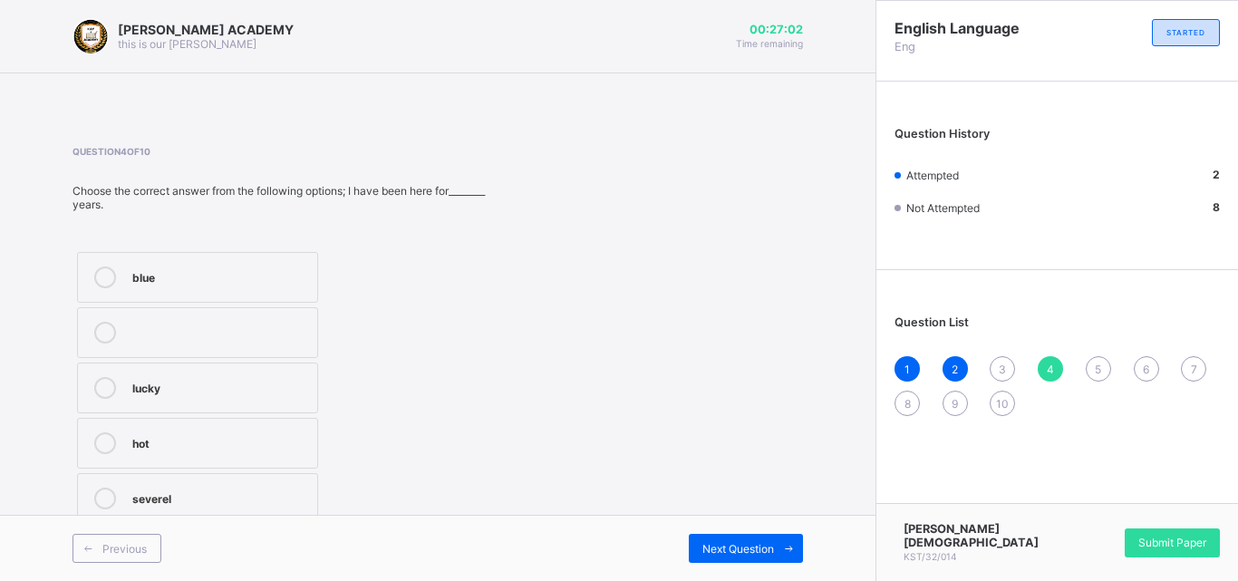
click at [102, 489] on icon at bounding box center [105, 499] width 22 height 22
click at [1001, 358] on div "3" at bounding box center [1002, 368] width 25 height 25
click at [226, 266] on div "sleepy" at bounding box center [219, 275] width 175 height 18
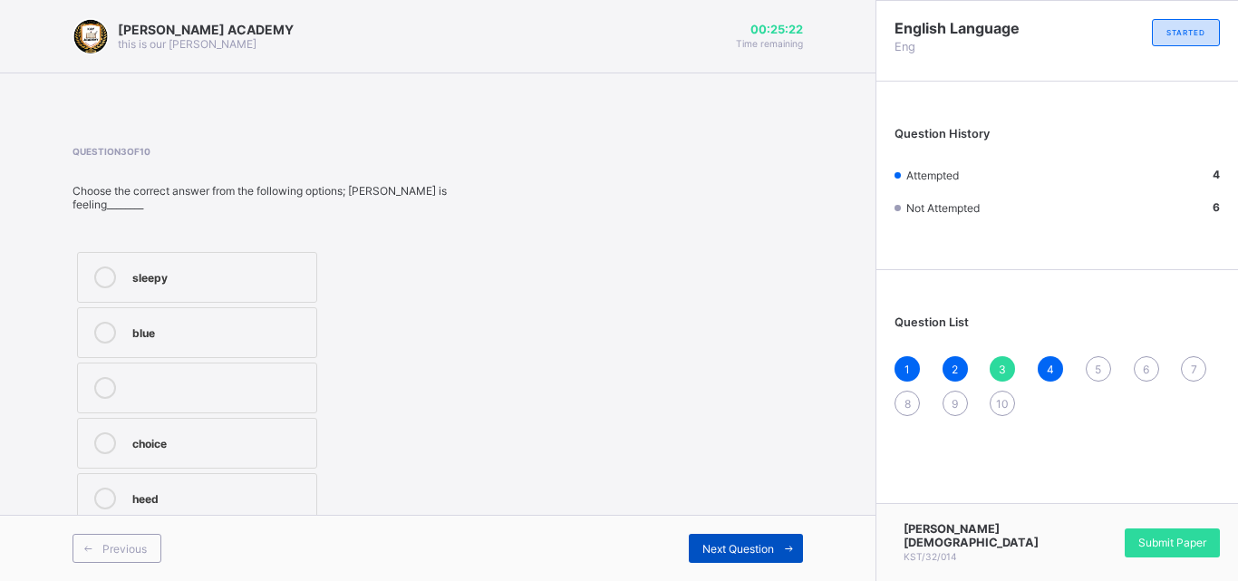
click at [766, 542] on span "Next Question" at bounding box center [738, 549] width 72 height 14
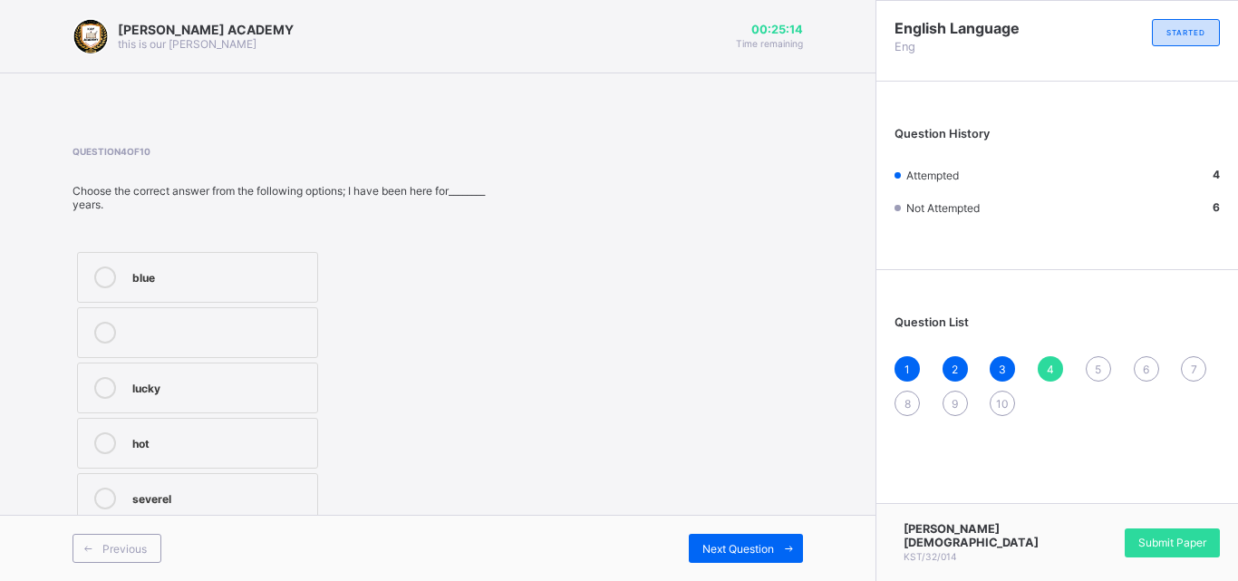
click at [1095, 359] on div "5" at bounding box center [1098, 368] width 25 height 25
click at [130, 487] on label "downpour" at bounding box center [200, 498] width 246 height 51
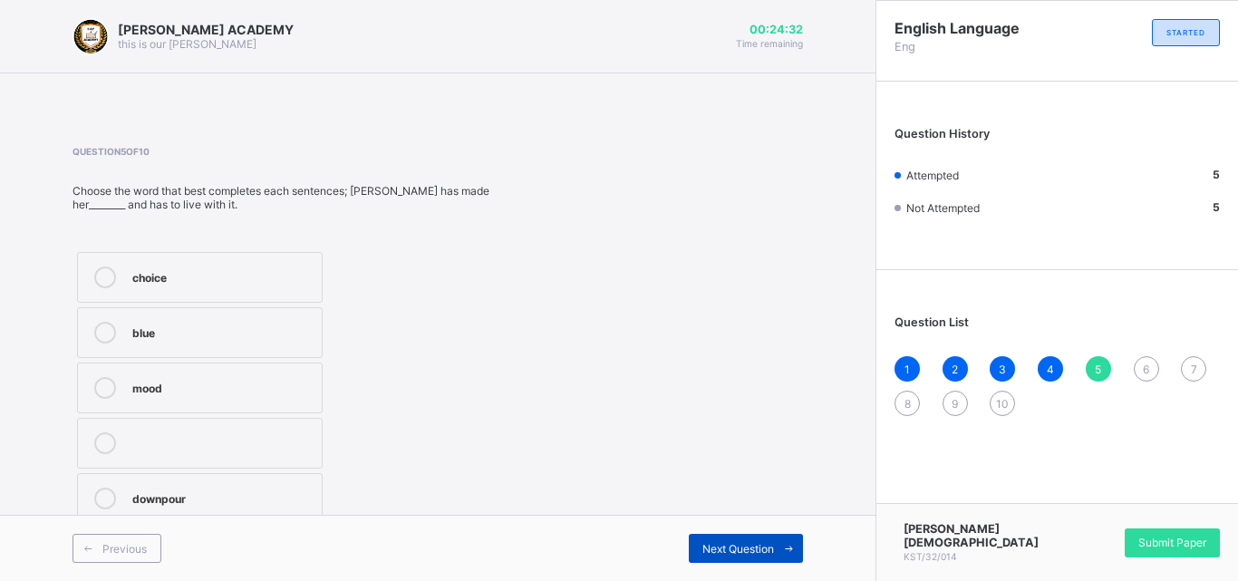
click at [707, 539] on div "Next Question" at bounding box center [746, 548] width 114 height 29
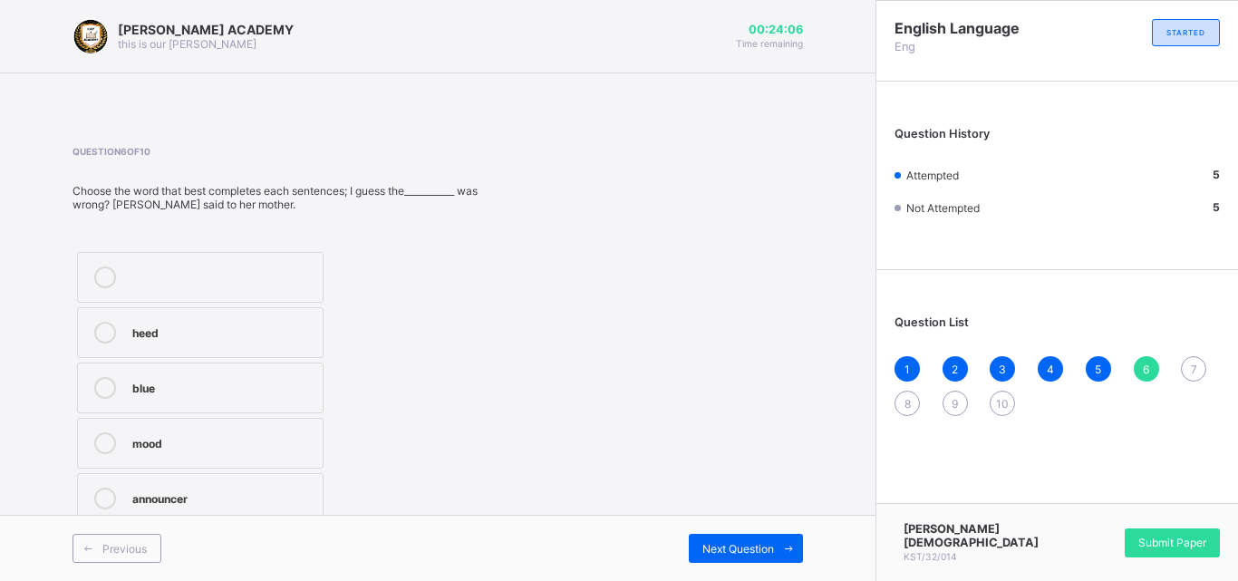
click at [101, 490] on icon at bounding box center [105, 499] width 22 height 22
click at [124, 436] on label "mood" at bounding box center [200, 443] width 247 height 51
click at [712, 535] on div "Next Question" at bounding box center [746, 548] width 114 height 29
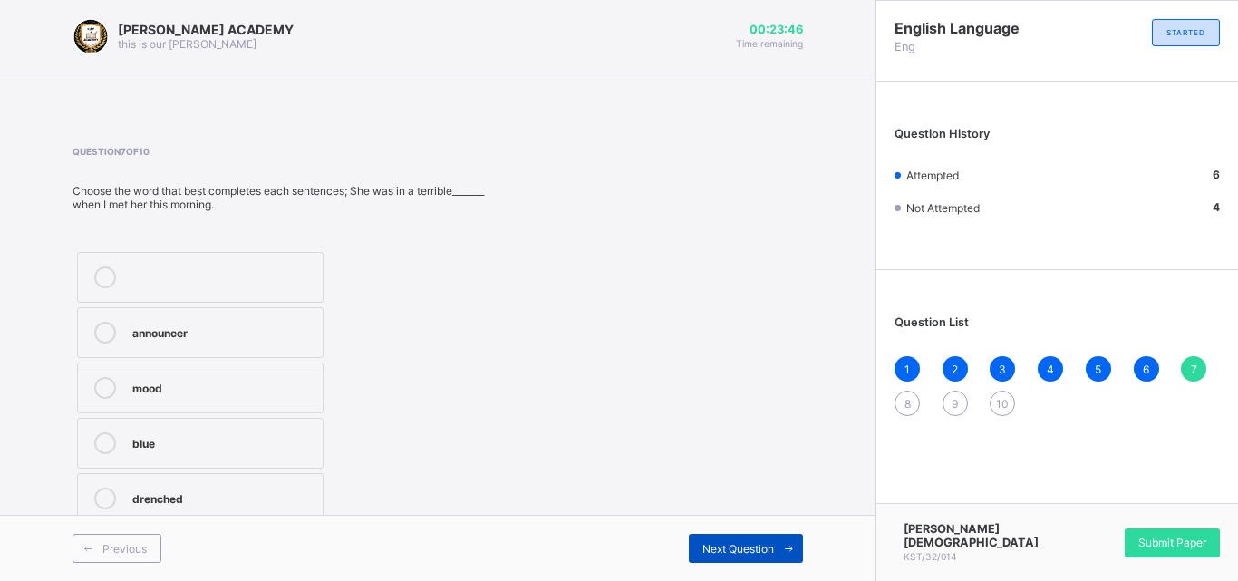
click at [712, 536] on div "Next Question" at bounding box center [746, 548] width 114 height 29
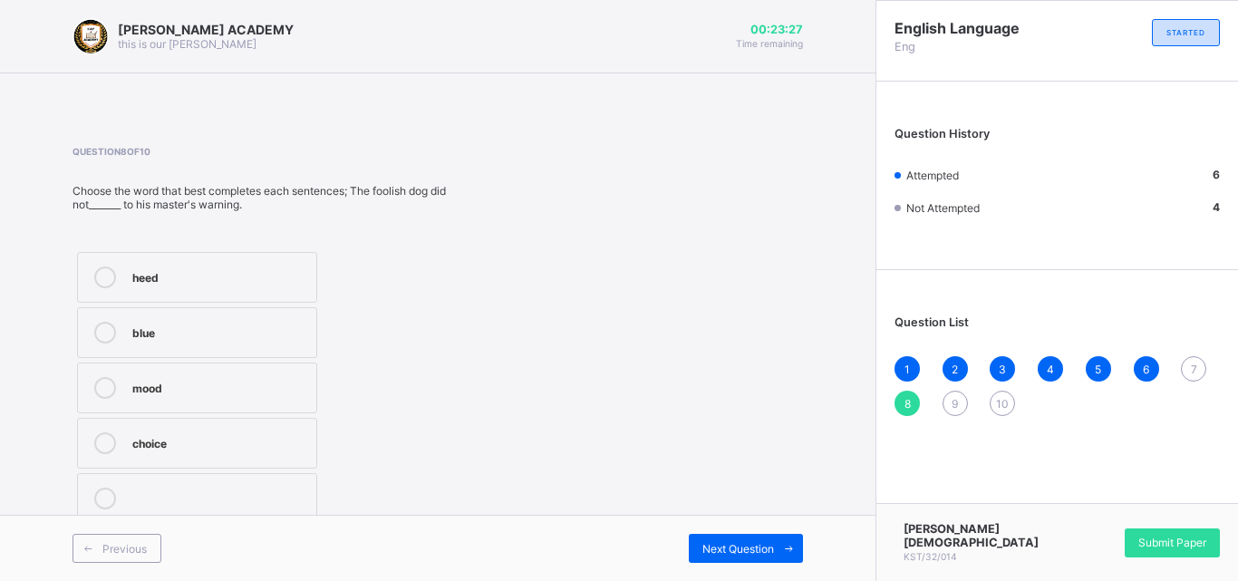
click at [195, 394] on div "mood" at bounding box center [219, 386] width 175 height 18
click at [720, 521] on div "Previous Next Question" at bounding box center [438, 548] width 876 height 66
click at [722, 538] on div "Next Question" at bounding box center [746, 548] width 114 height 29
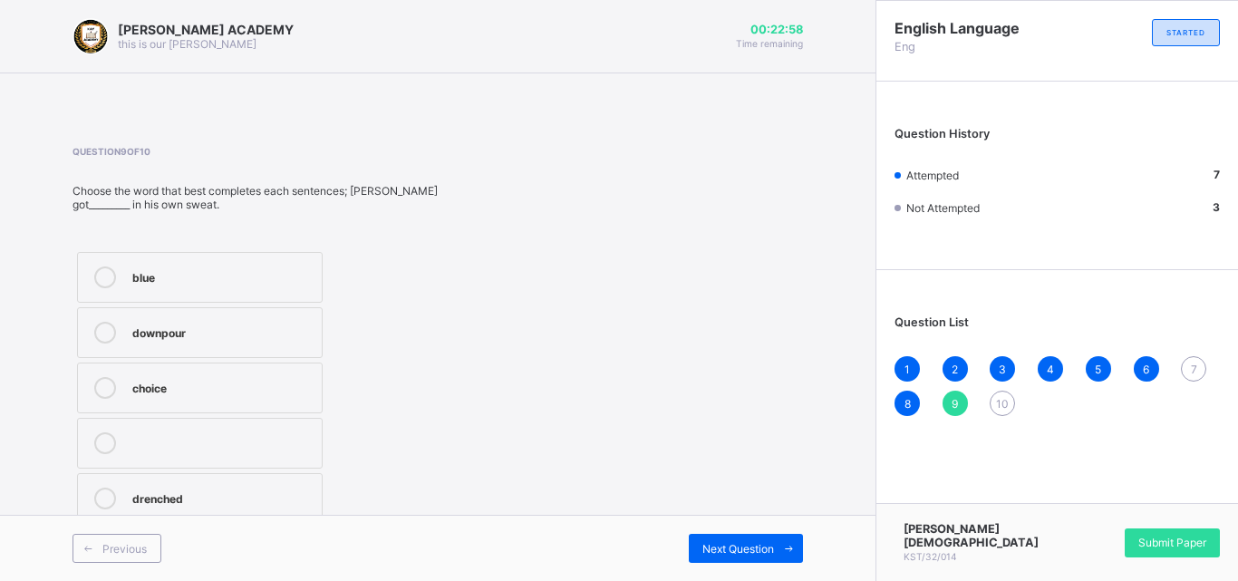
click at [1187, 366] on div "7" at bounding box center [1193, 368] width 25 height 25
click at [166, 492] on div "drenched" at bounding box center [222, 497] width 181 height 18
click at [953, 394] on div "9" at bounding box center [955, 403] width 25 height 25
click at [140, 496] on div "drenched" at bounding box center [222, 497] width 180 height 18
click at [728, 538] on div "Next Question" at bounding box center [746, 548] width 114 height 29
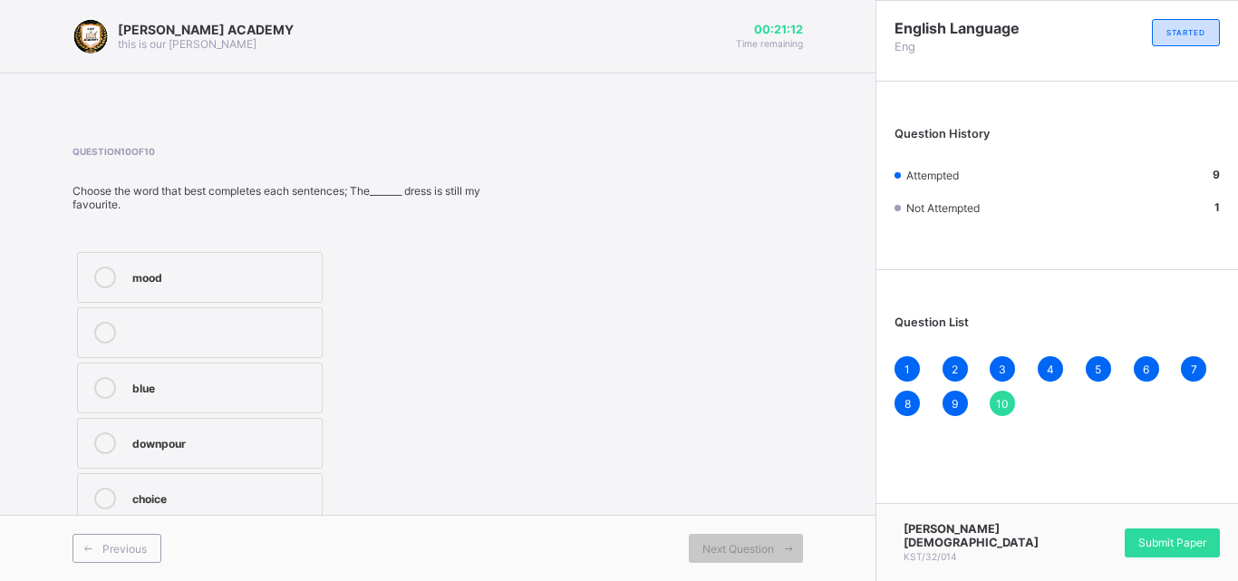
click at [132, 266] on label "mood" at bounding box center [200, 277] width 246 height 51
click at [1153, 532] on div "Submit Paper" at bounding box center [1172, 542] width 95 height 29
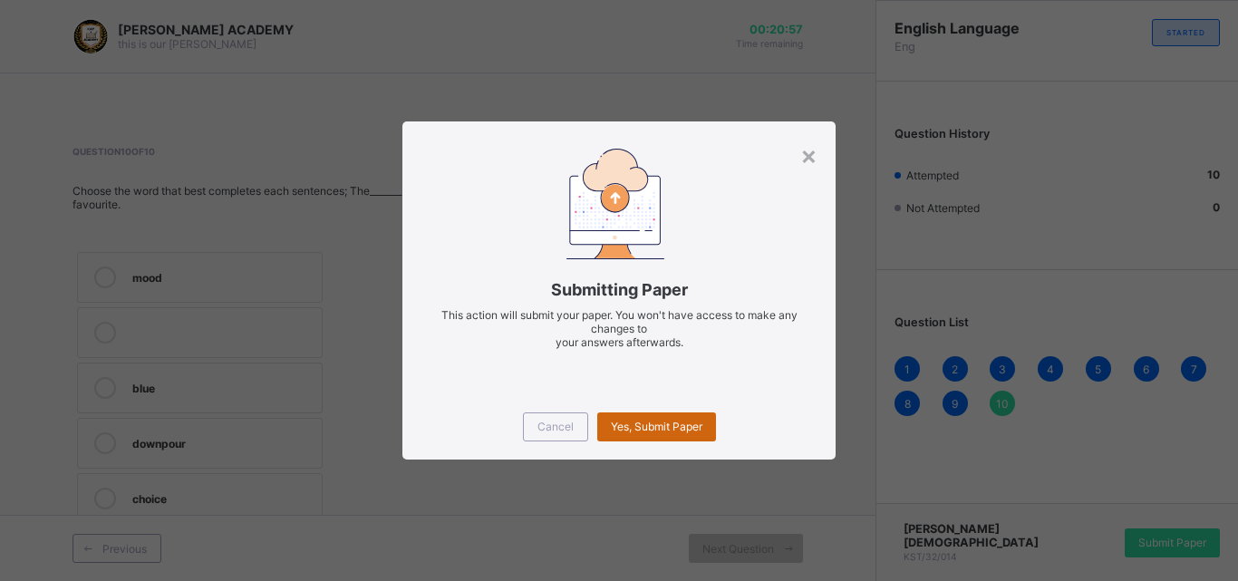
click at [647, 414] on div "Yes, Submit Paper" at bounding box center [656, 426] width 119 height 29
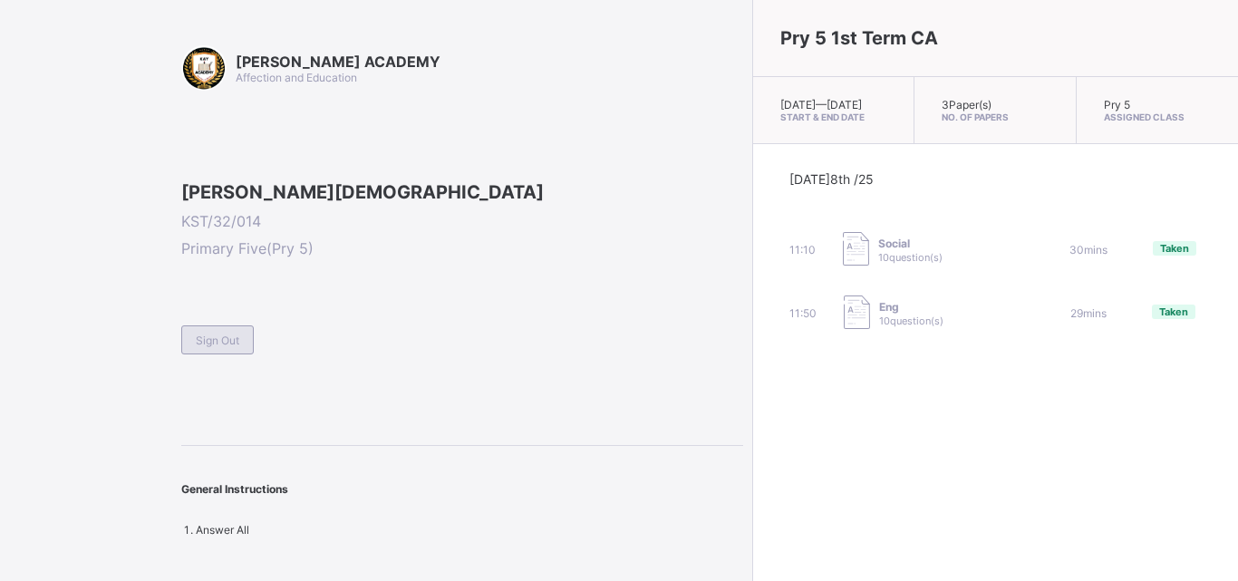
click at [239, 347] on span "Sign Out" at bounding box center [218, 341] width 44 height 14
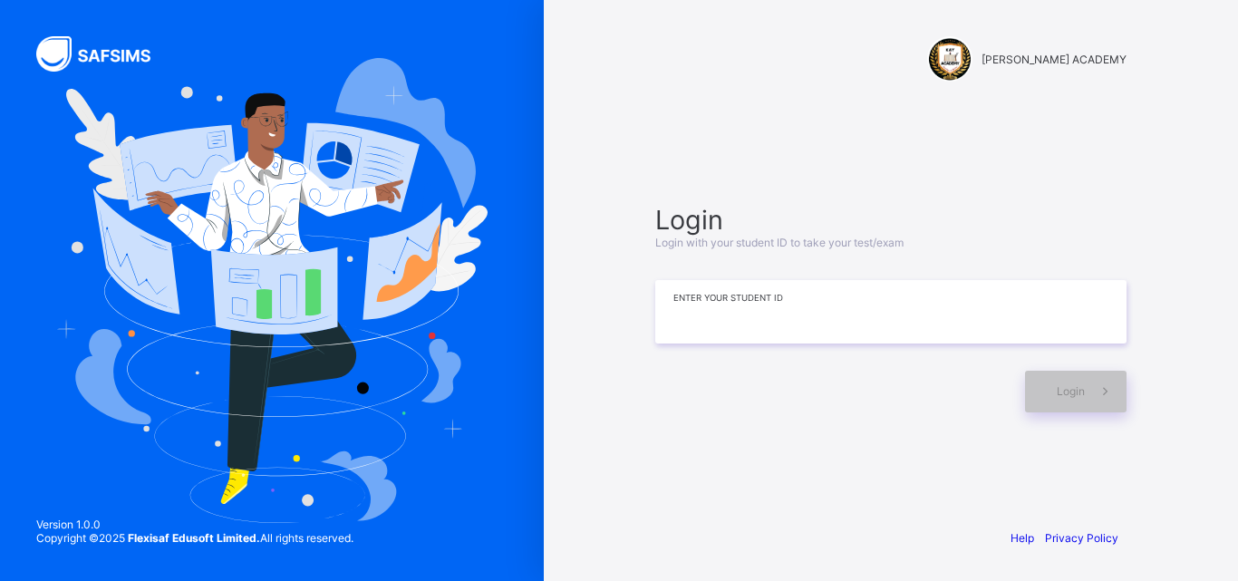
click at [776, 290] on input at bounding box center [890, 311] width 471 height 63
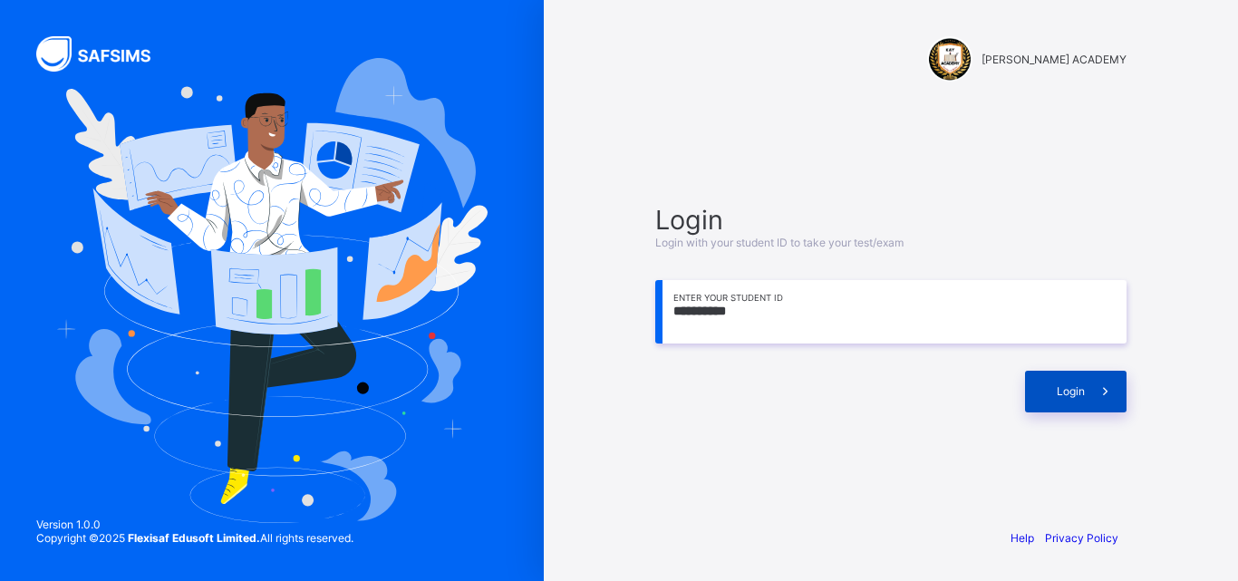
type input "**********"
click at [1044, 382] on div "Login" at bounding box center [1076, 392] width 102 height 42
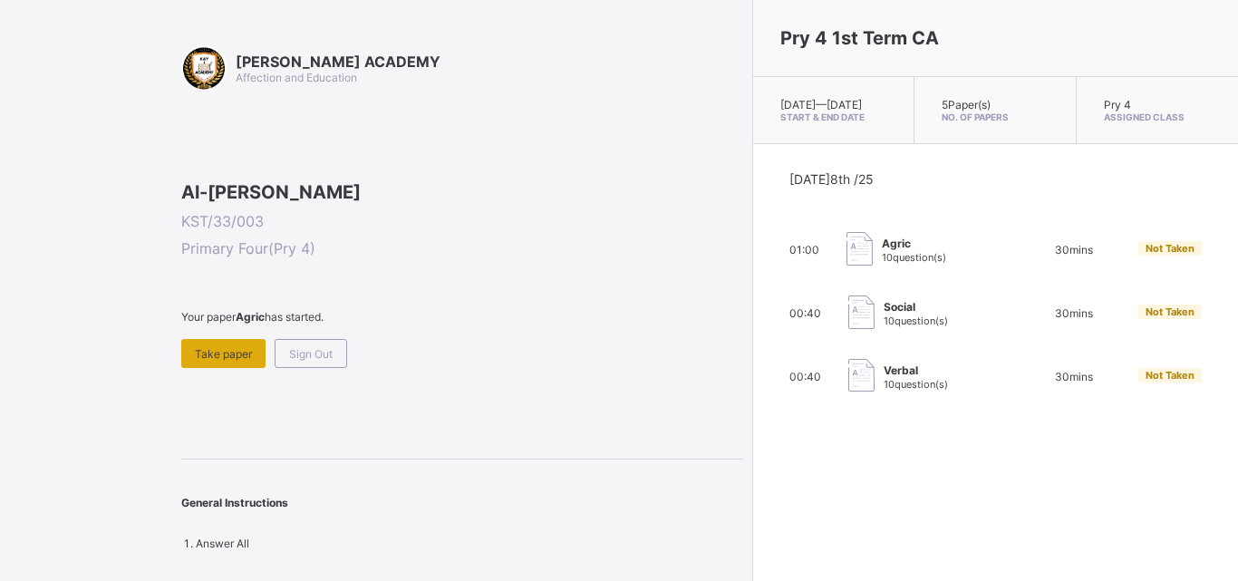
click at [249, 368] on div "Take paper" at bounding box center [223, 353] width 84 height 29
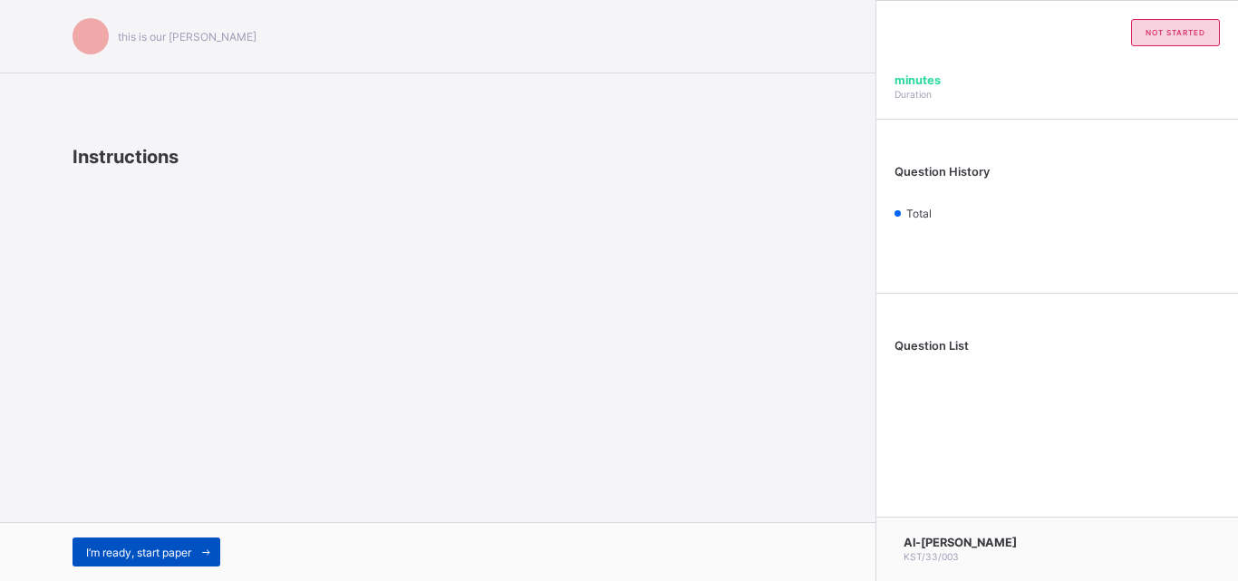
click at [212, 553] on icon at bounding box center [206, 553] width 14 height 12
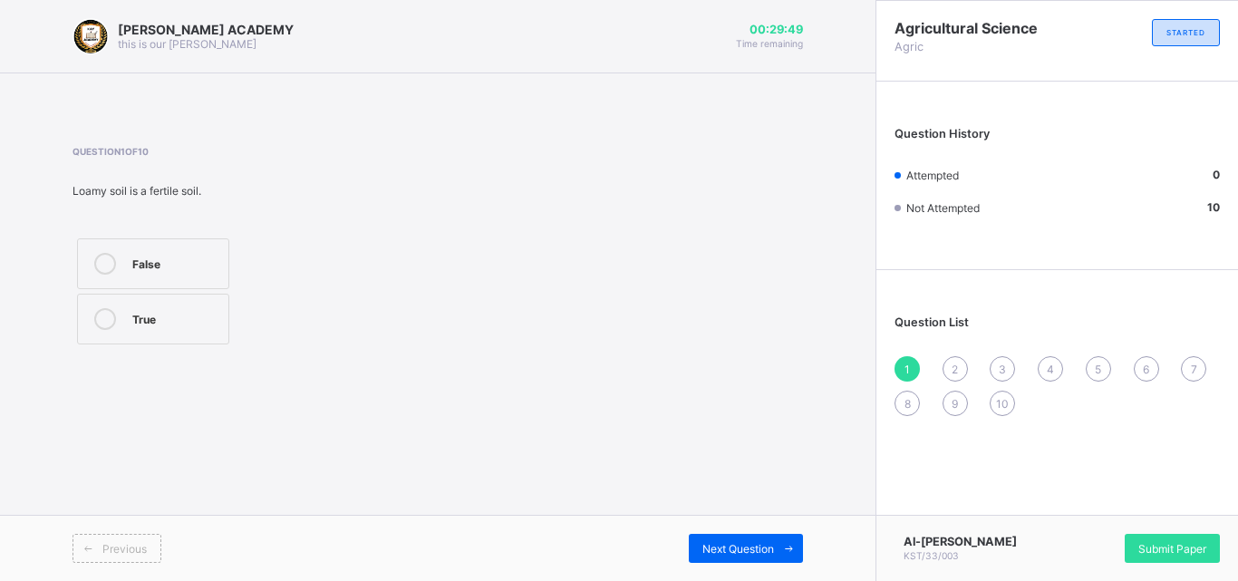
click at [106, 275] on label "False" at bounding box center [153, 263] width 152 height 51
click at [731, 540] on div "Next Question" at bounding box center [746, 548] width 114 height 29
click at [849, 291] on div "[PERSON_NAME] ACADEMY this is our [PERSON_NAME] 00:29:39 Time remaining Questio…" at bounding box center [438, 290] width 876 height 581
click at [277, 257] on div "Weathering" at bounding box center [211, 262] width 158 height 18
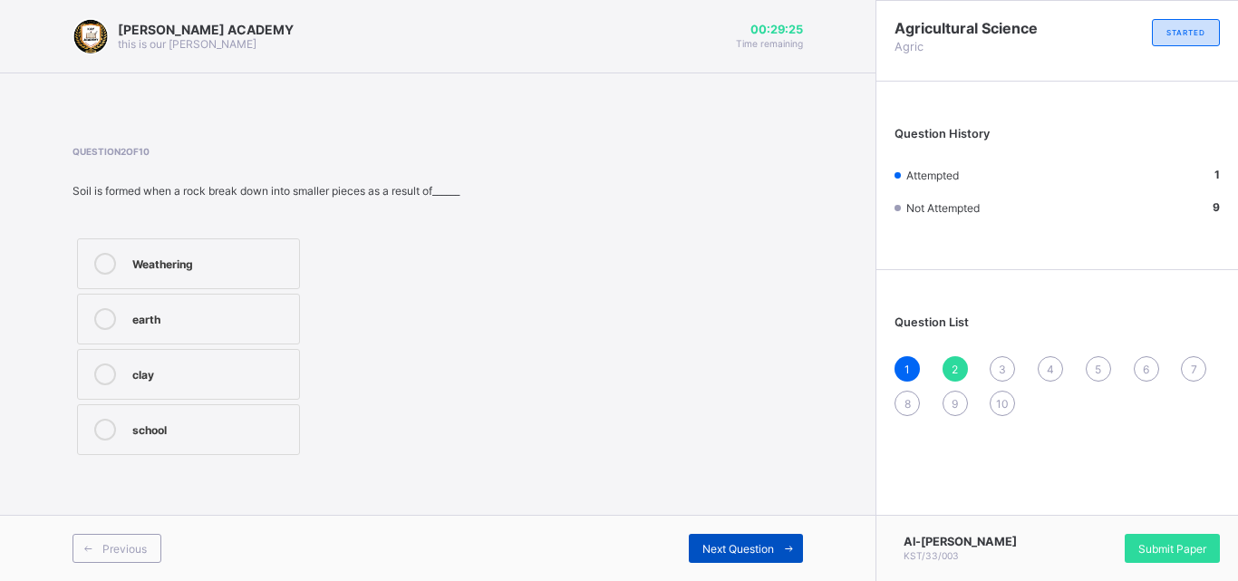
click at [702, 543] on span "Next Question" at bounding box center [738, 549] width 72 height 14
click at [239, 264] on div "True" at bounding box center [202, 262] width 141 height 18
click at [728, 550] on span "Next Question" at bounding box center [738, 549] width 72 height 14
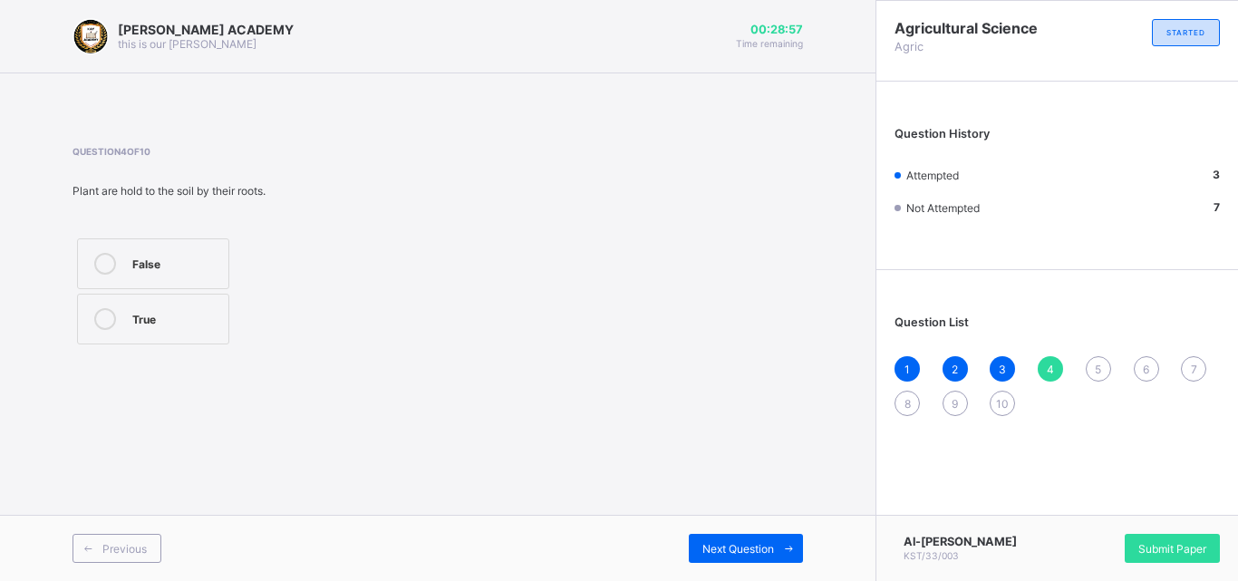
click at [191, 343] on label "True" at bounding box center [153, 319] width 152 height 51
click at [754, 553] on span "Next Question" at bounding box center [738, 549] width 72 height 14
click at [222, 257] on div "True" at bounding box center [187, 262] width 110 height 18
drag, startPoint x: 187, startPoint y: 344, endPoint x: 185, endPoint y: 312, distance: 31.8
click at [185, 312] on label "false" at bounding box center [164, 319] width 175 height 51
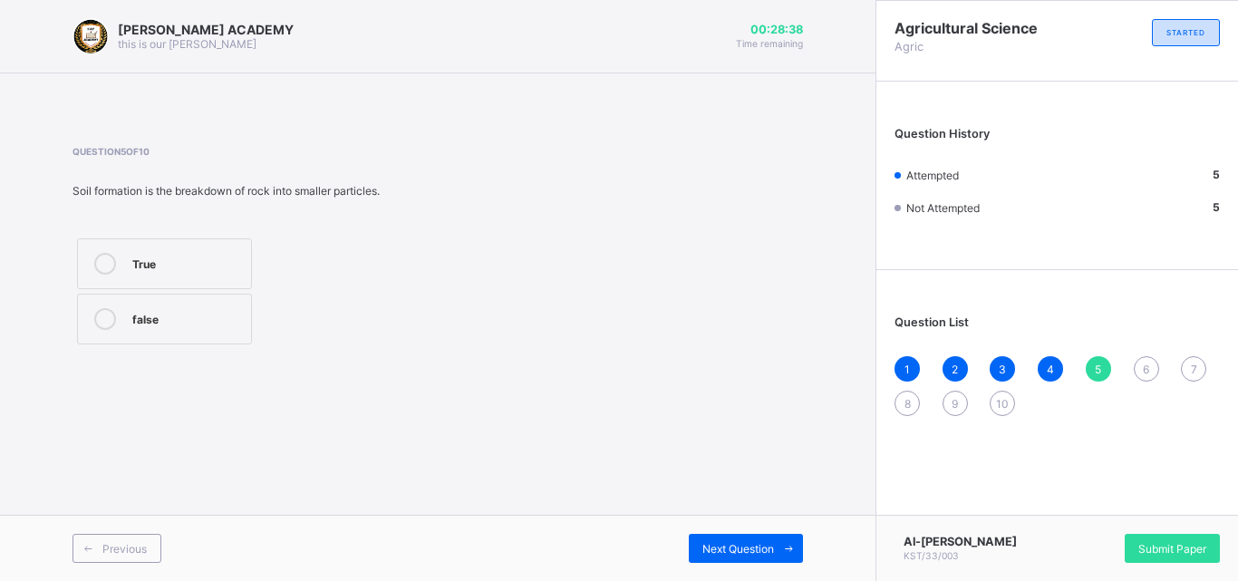
click at [185, 312] on div "false" at bounding box center [187, 317] width 110 height 18
click at [731, 549] on span "Next Question" at bounding box center [738, 549] width 72 height 14
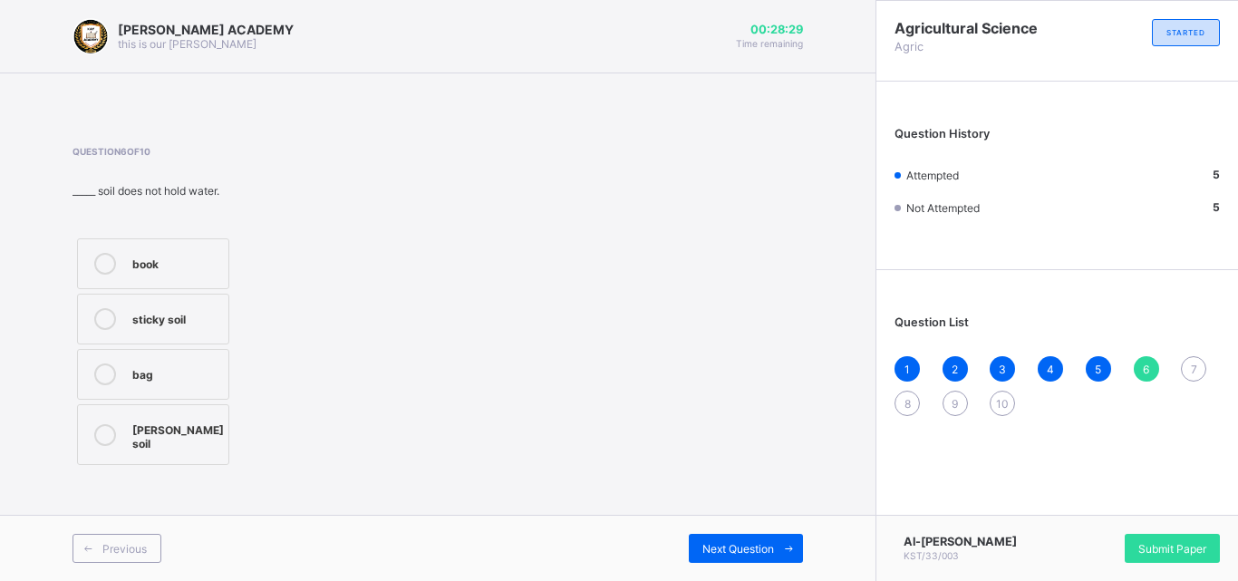
click at [187, 429] on div "[PERSON_NAME] soil" at bounding box center [178, 435] width 92 height 32
click at [724, 552] on span "Next Question" at bounding box center [738, 549] width 72 height 14
click at [195, 409] on label "Loamy soil" at bounding box center [153, 429] width 152 height 51
click at [784, 564] on div "Previous Next Question" at bounding box center [438, 548] width 876 height 66
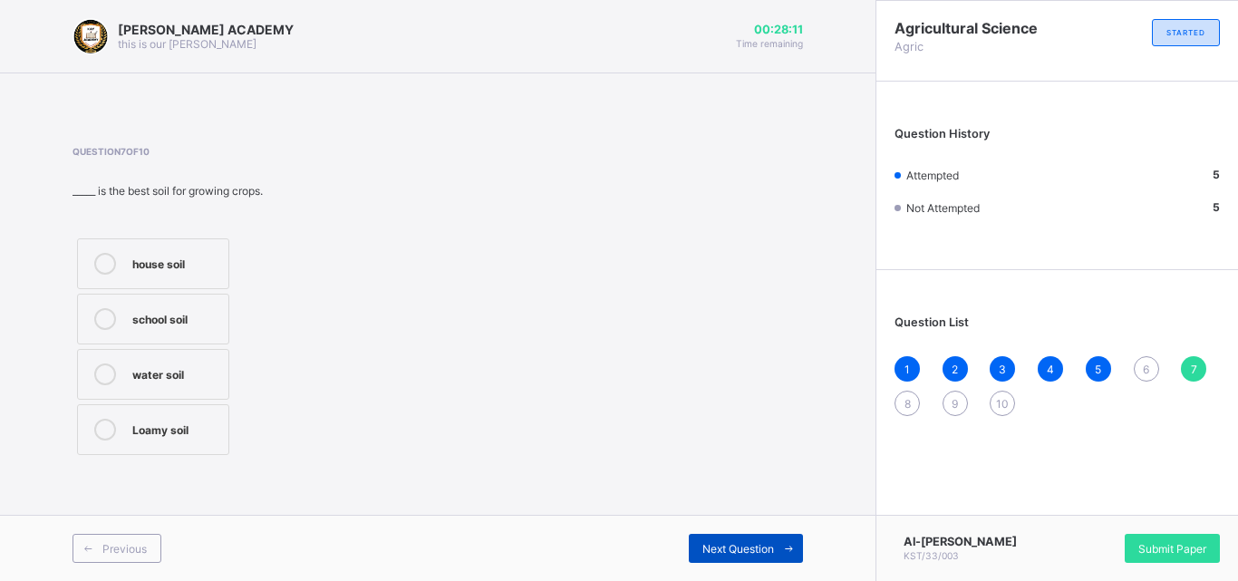
click at [771, 555] on span "Next Question" at bounding box center [738, 549] width 72 height 14
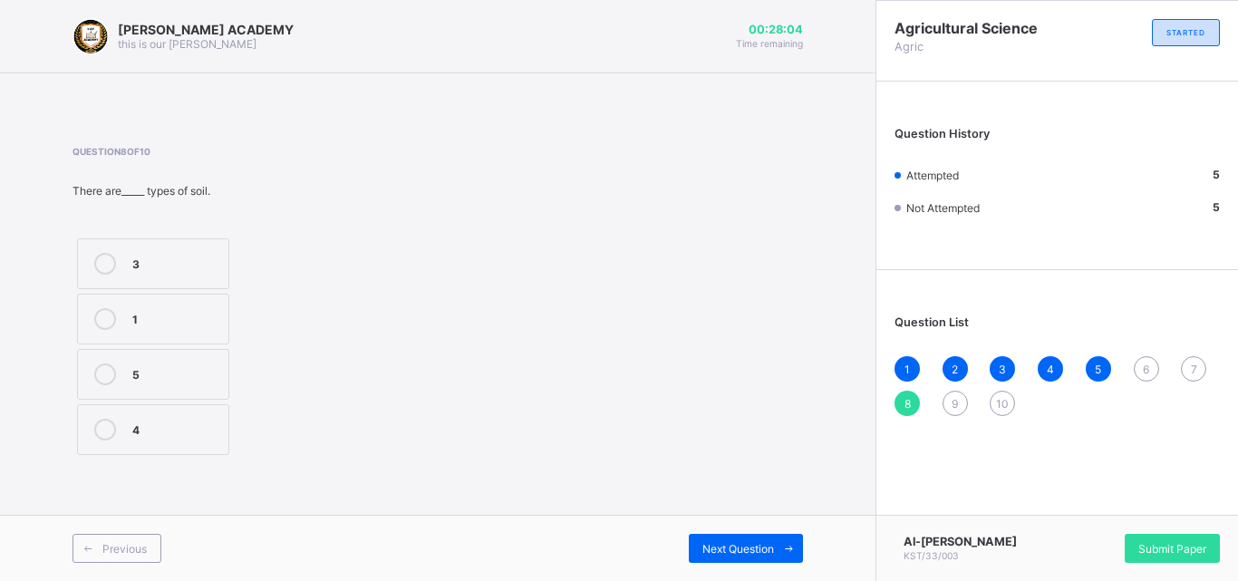
click at [1147, 369] on span "6" at bounding box center [1146, 370] width 6 height 14
click at [1148, 369] on span "6" at bounding box center [1146, 370] width 6 height 14
click at [206, 427] on div "[PERSON_NAME] soil" at bounding box center [178, 435] width 92 height 32
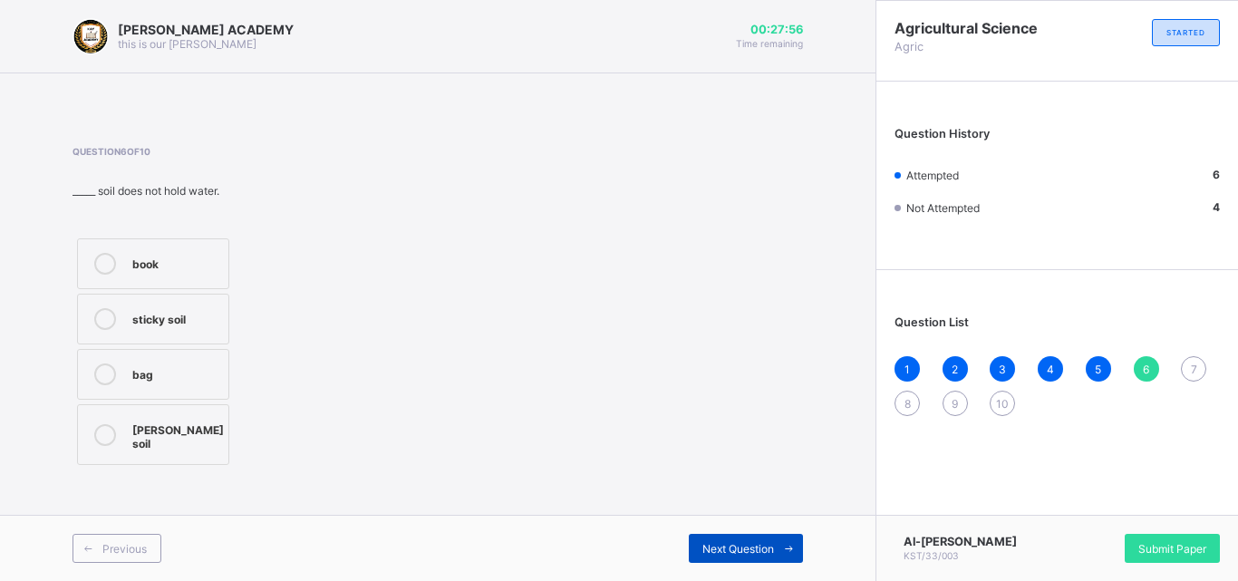
click at [752, 543] on span "Next Question" at bounding box center [738, 549] width 72 height 14
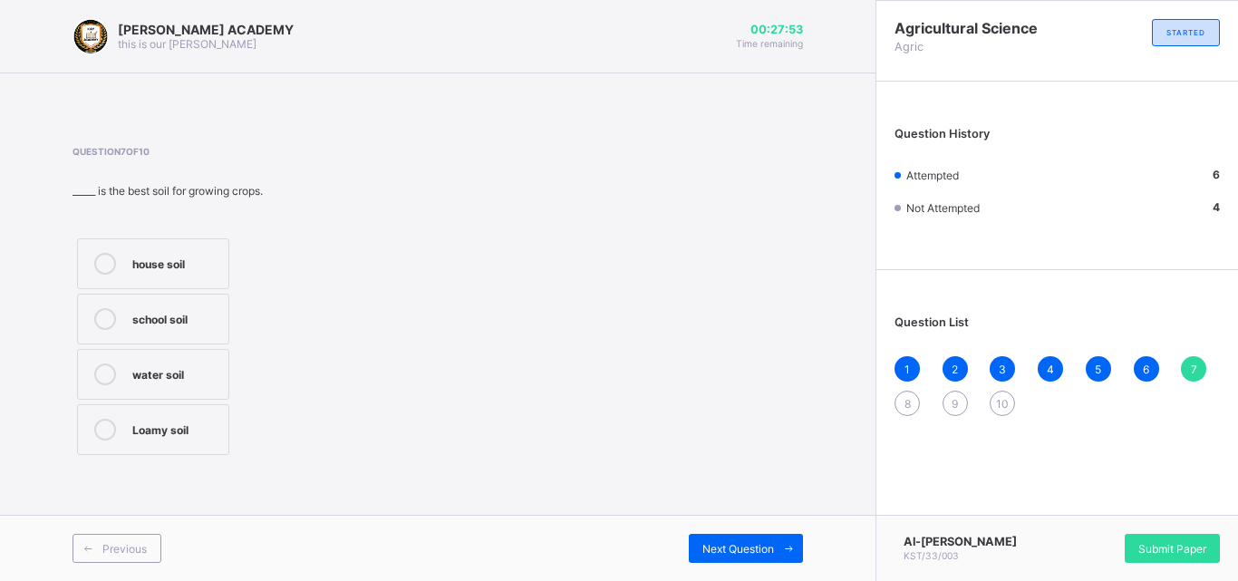
click at [179, 432] on div "Loamy soil" at bounding box center [175, 428] width 87 height 18
click at [704, 560] on div "Next Question" at bounding box center [746, 548] width 114 height 29
click at [160, 270] on div "3" at bounding box center [175, 262] width 87 height 18
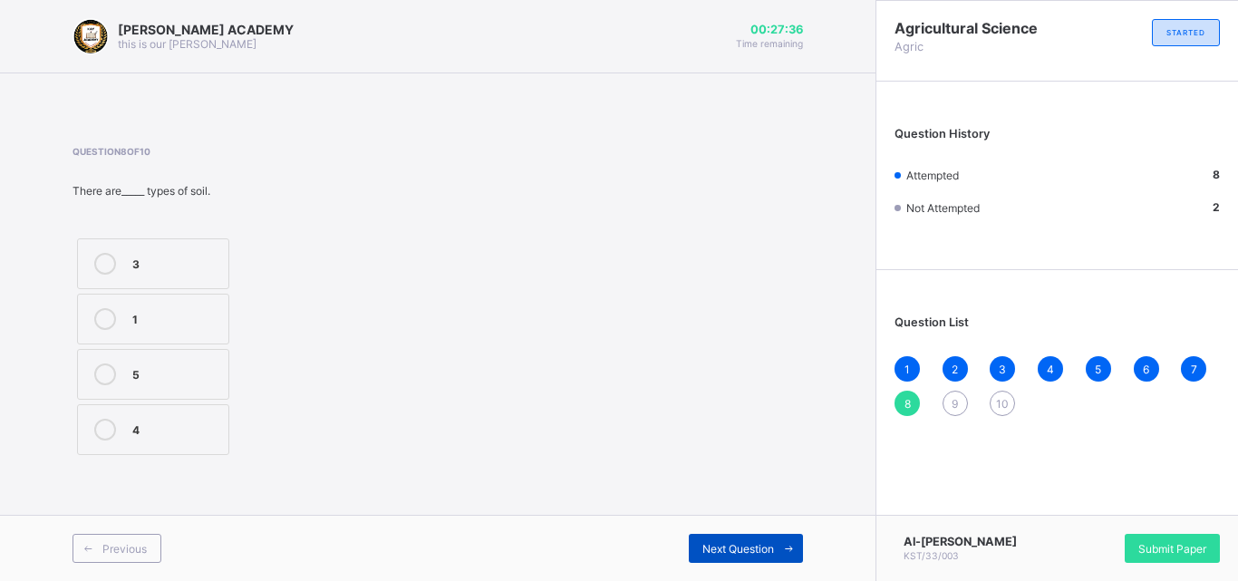
click at [722, 557] on div "Next Question" at bounding box center [746, 548] width 114 height 29
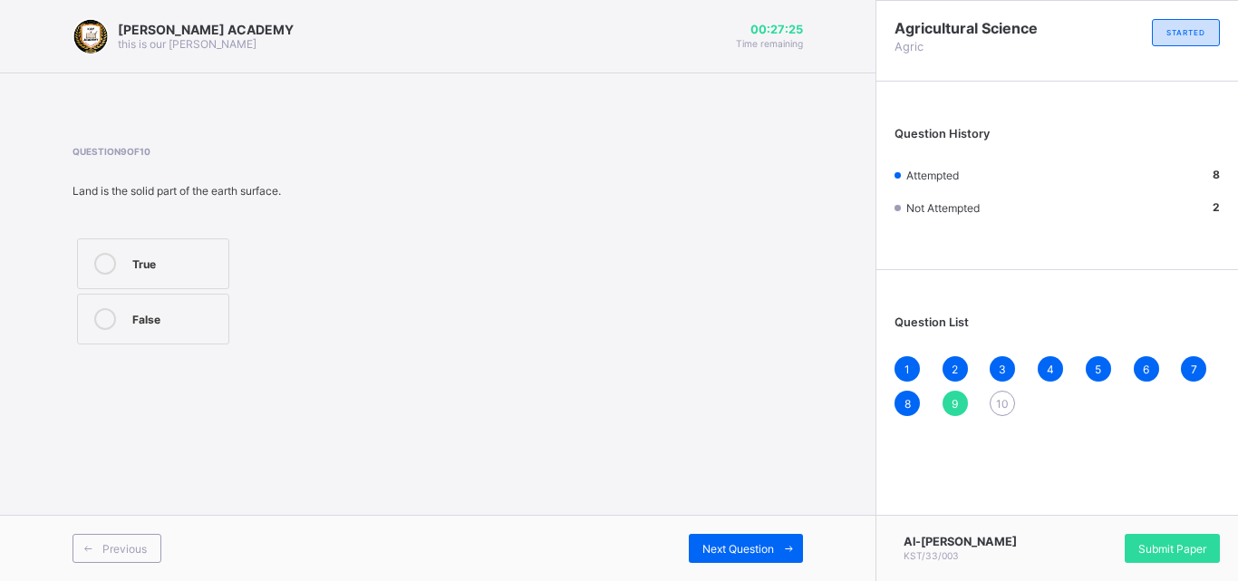
click at [194, 253] on div "True" at bounding box center [175, 262] width 87 height 18
click at [791, 548] on icon at bounding box center [789, 549] width 14 height 12
click at [195, 336] on label "True" at bounding box center [153, 319] width 152 height 51
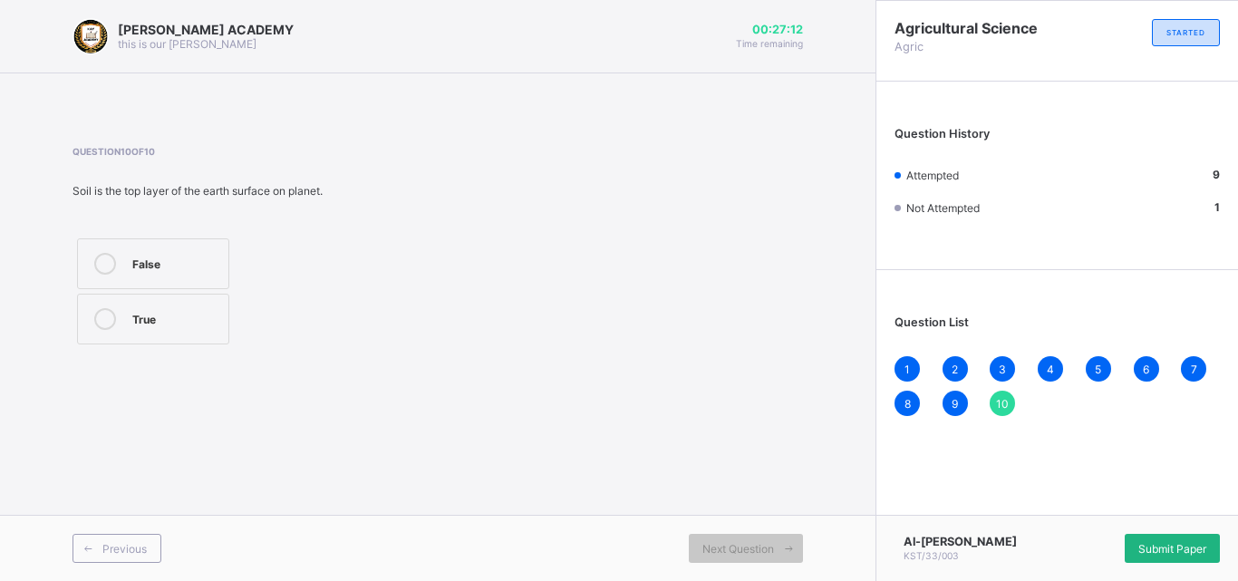
click at [1150, 534] on div "Submit Paper" at bounding box center [1172, 548] width 95 height 29
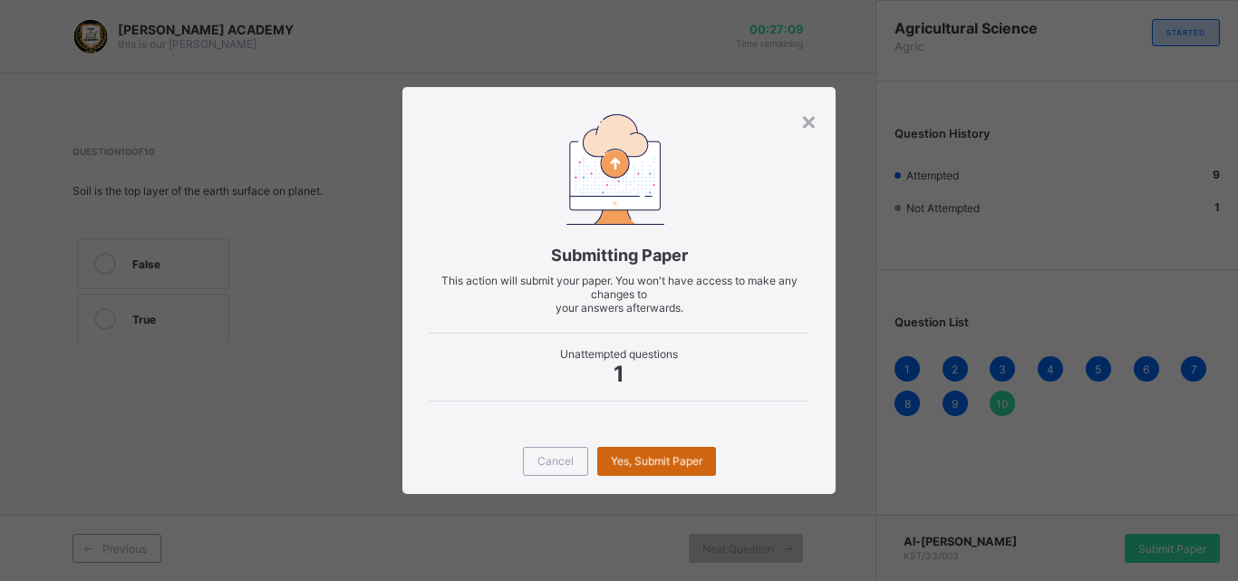
click at [683, 466] on span "Yes, Submit Paper" at bounding box center [657, 461] width 92 height 14
click at [682, 465] on div "Yes, Submit Paper" at bounding box center [656, 461] width 119 height 29
click at [682, 465] on span "Yes, Submit Paper" at bounding box center [657, 461] width 92 height 14
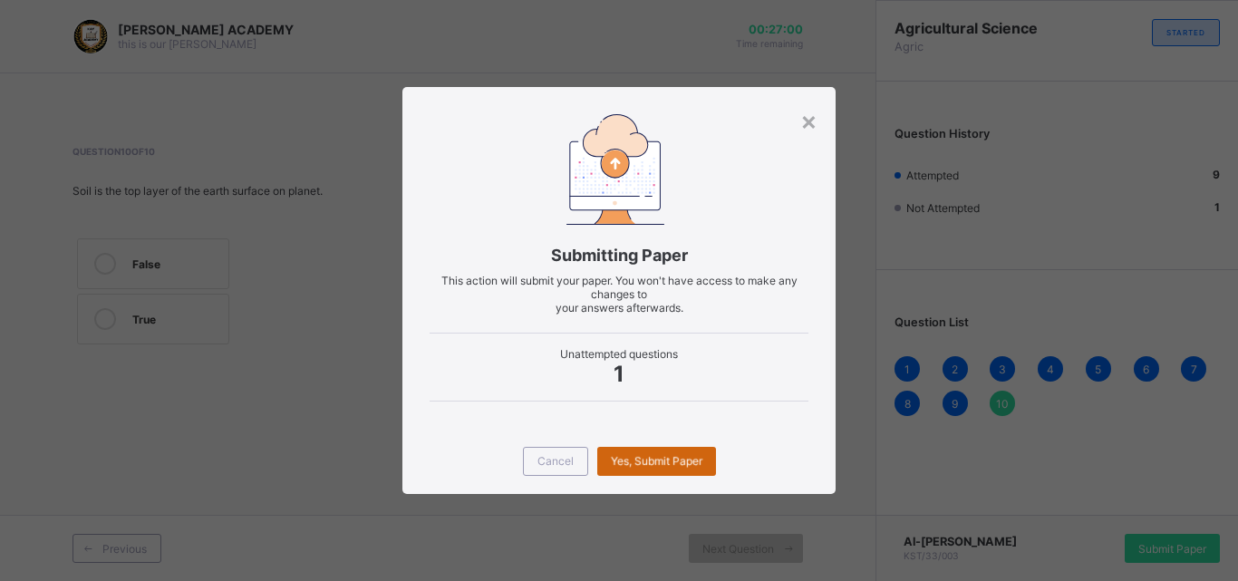
click at [682, 465] on span "Yes, Submit Paper" at bounding box center [657, 461] width 92 height 14
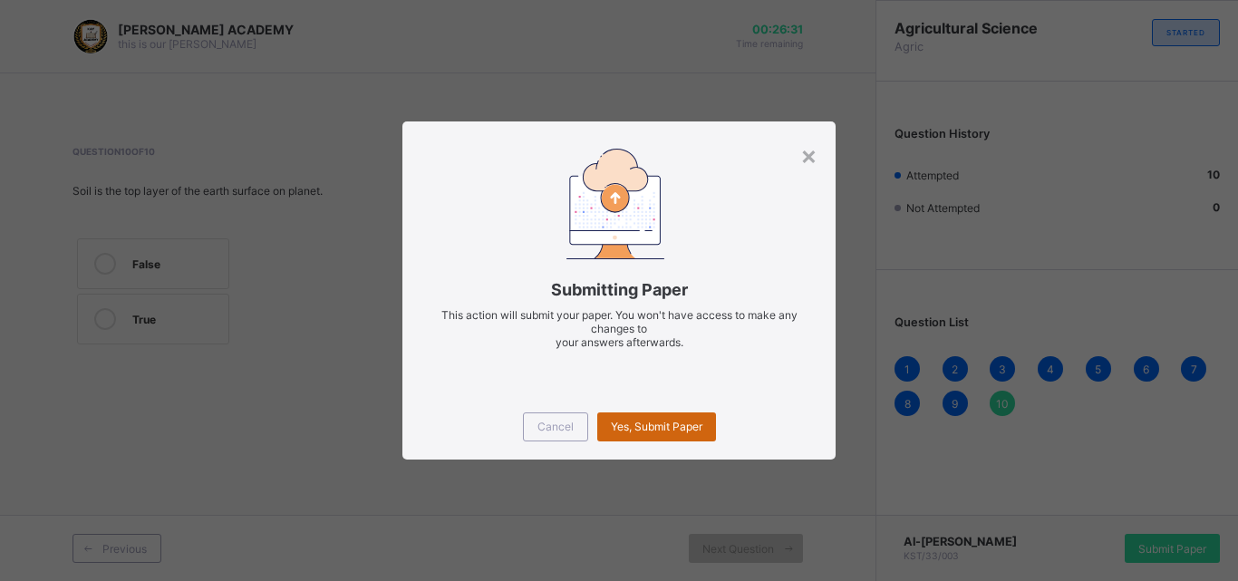
click at [660, 415] on div "Yes, Submit Paper" at bounding box center [656, 426] width 119 height 29
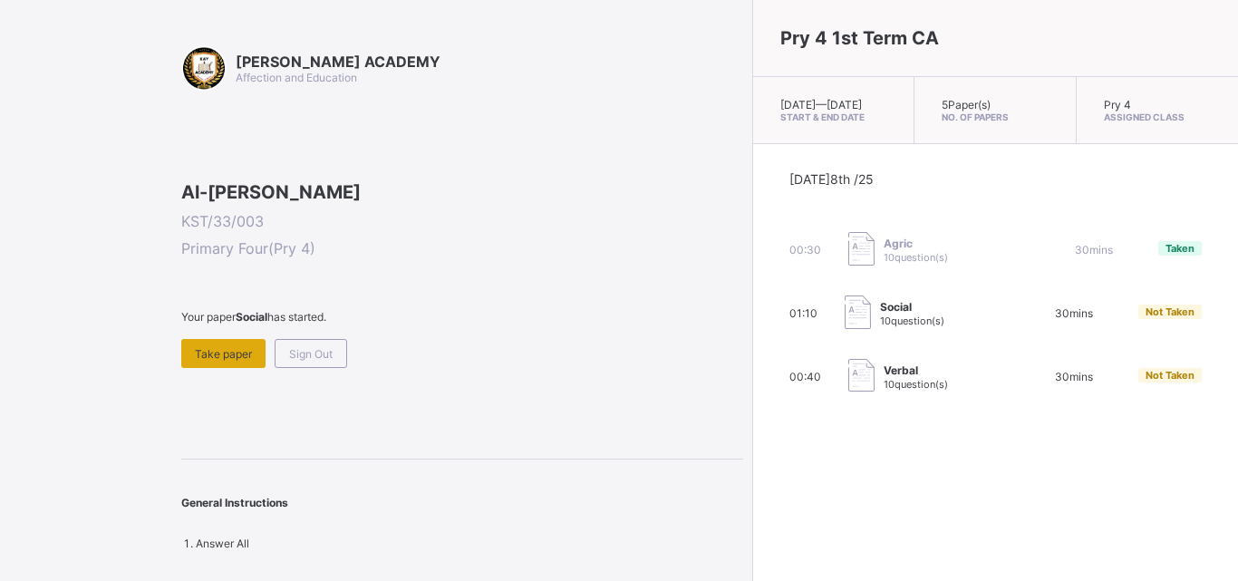
click at [220, 368] on div "Take paper" at bounding box center [223, 353] width 84 height 29
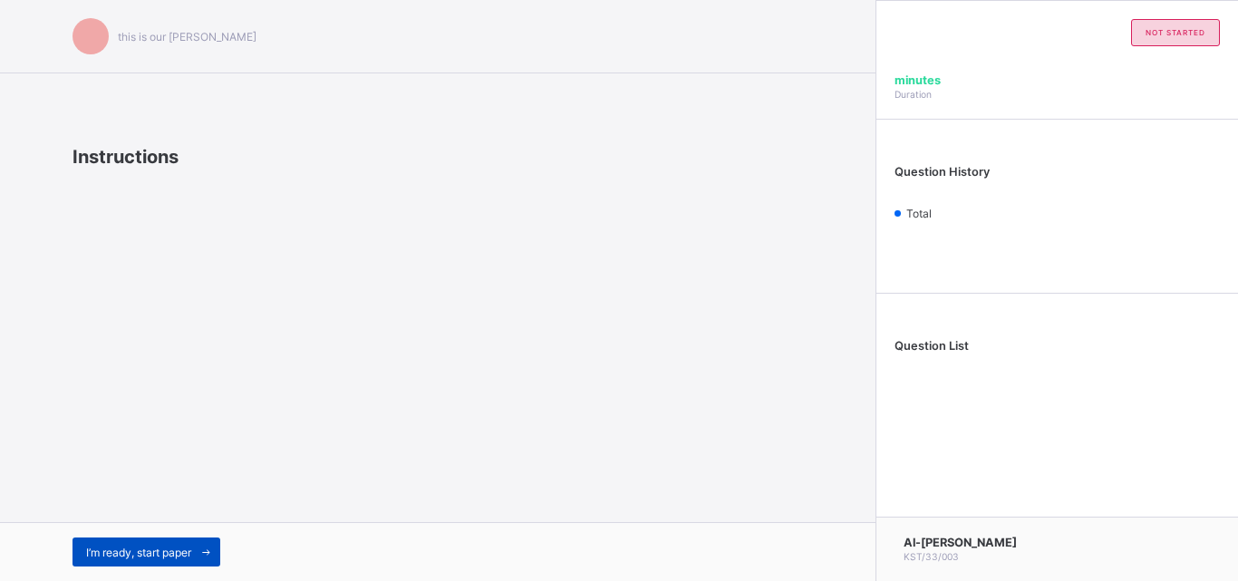
click at [185, 553] on span "I’m ready, start paper" at bounding box center [138, 553] width 105 height 14
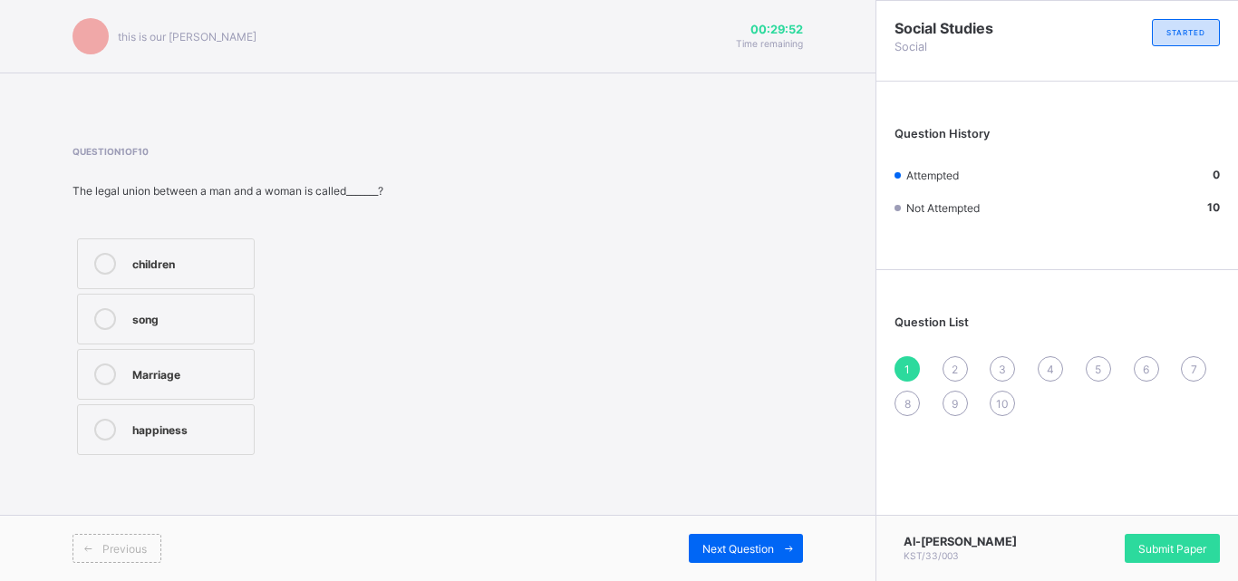
click at [223, 354] on label "Marriage" at bounding box center [166, 374] width 178 height 51
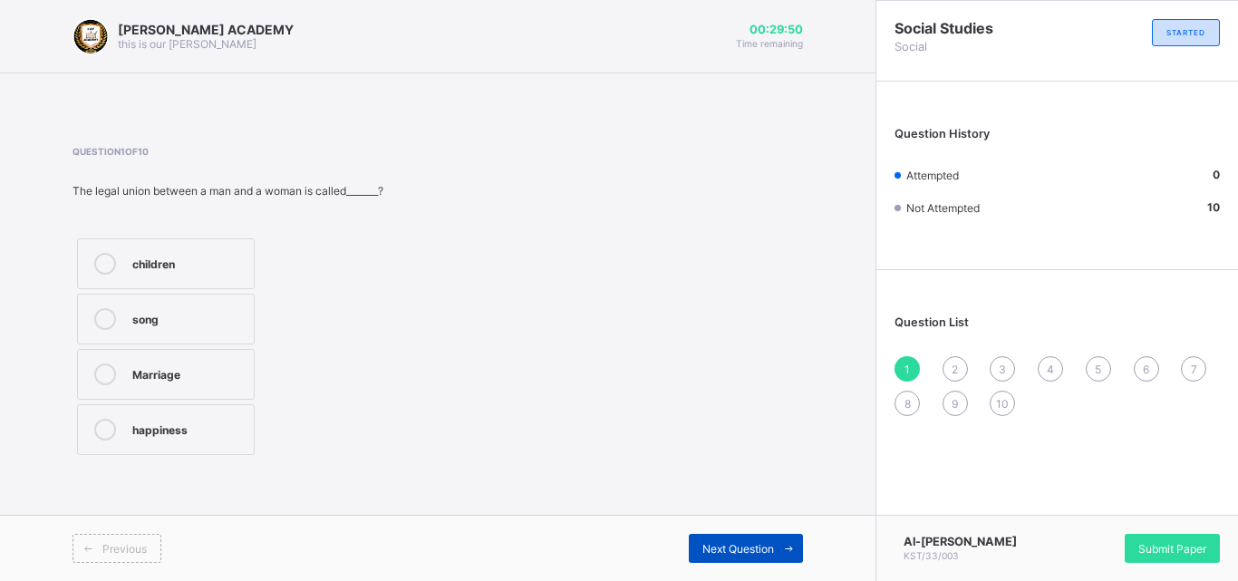
click at [744, 538] on div "Next Question" at bounding box center [746, 548] width 114 height 29
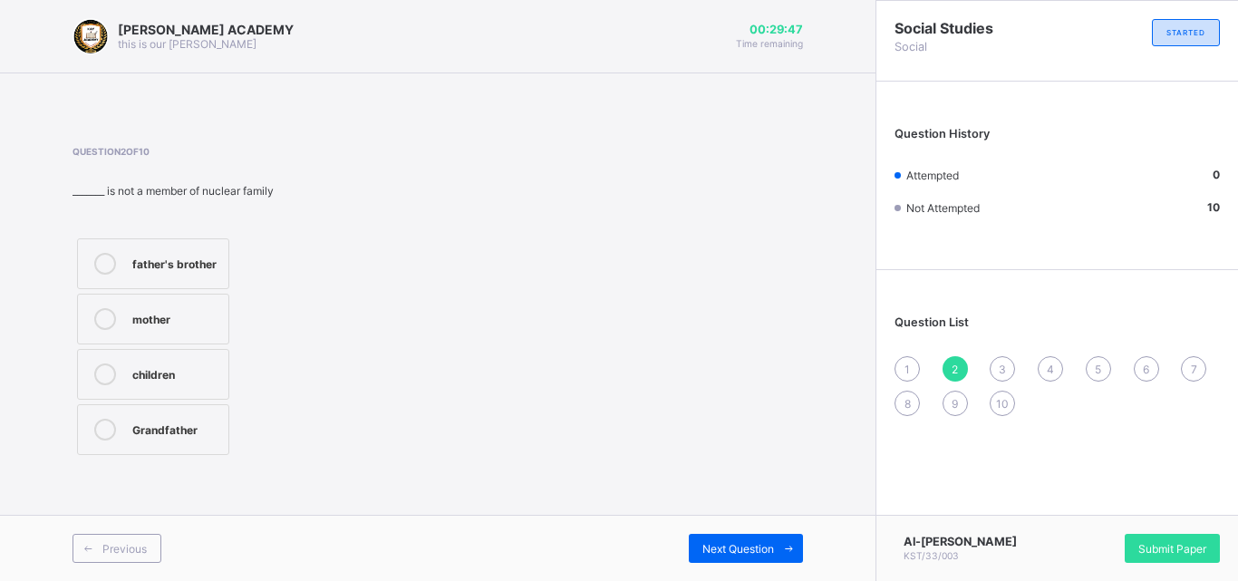
click at [900, 369] on div "1" at bounding box center [907, 368] width 25 height 25
click at [247, 363] on label "Marriage" at bounding box center [166, 374] width 178 height 51
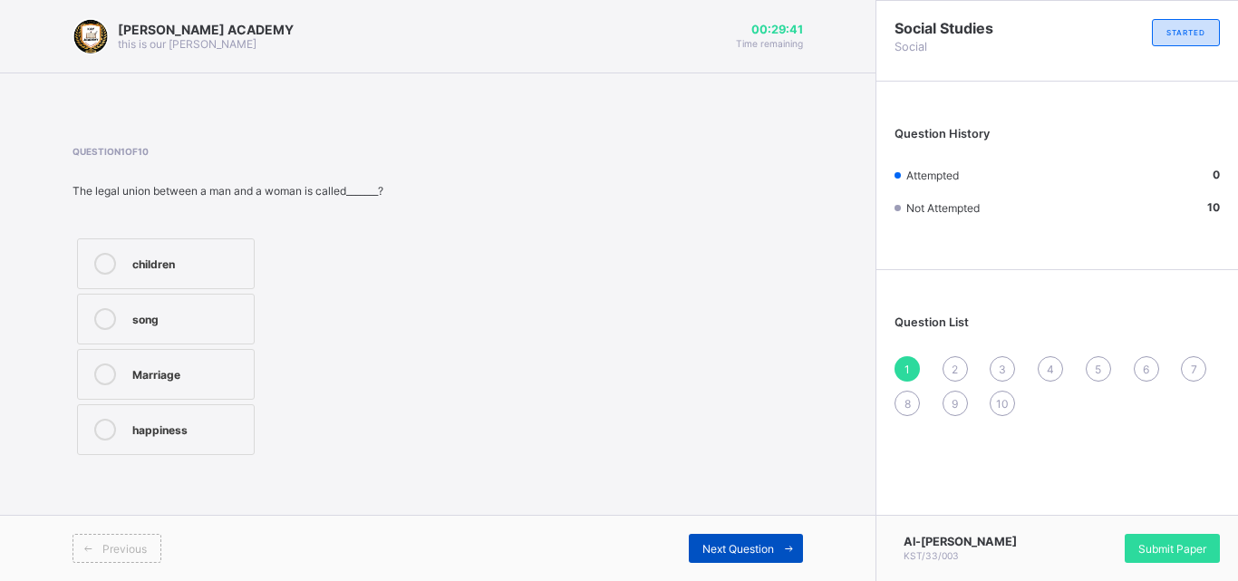
click at [716, 552] on span "Next Question" at bounding box center [738, 549] width 72 height 14
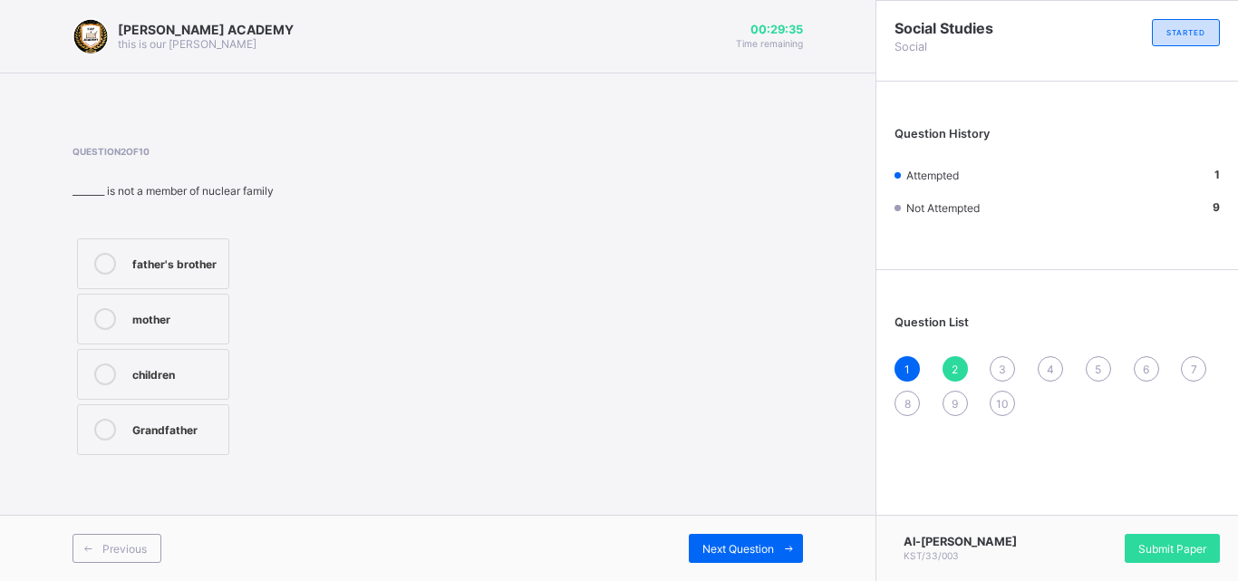
click at [215, 247] on label "father's brother" at bounding box center [153, 263] width 152 height 51
click at [716, 534] on div "Next Question" at bounding box center [746, 548] width 114 height 29
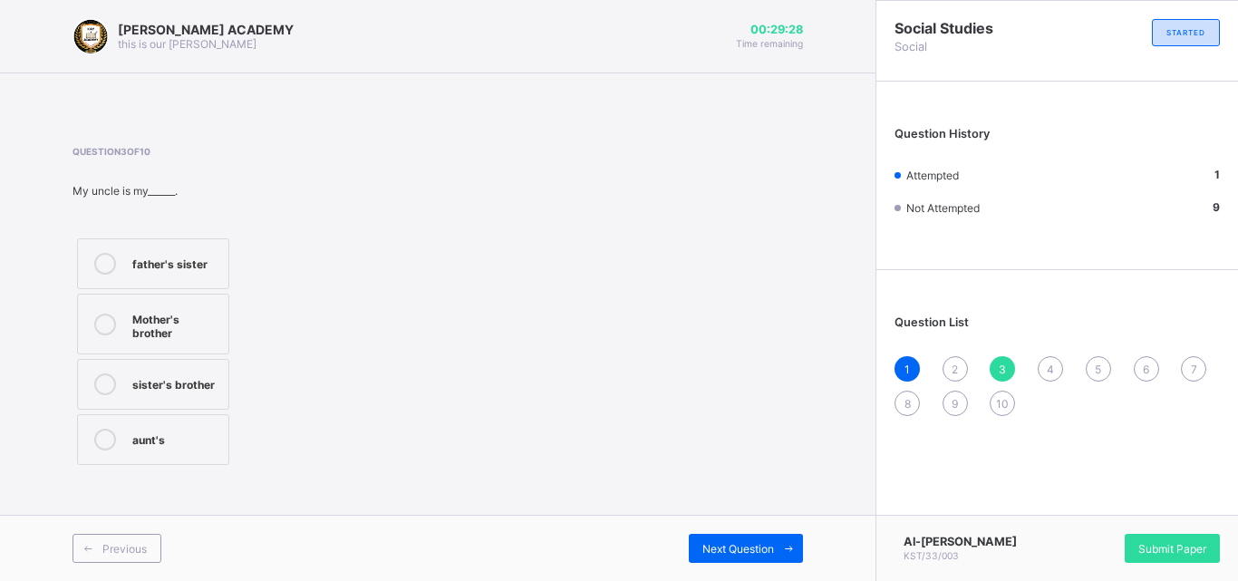
click at [791, 337] on div "Question 3 of 10 My uncle is my______. father's sister Mother's brother sister'…" at bounding box center [438, 308] width 731 height 324
click at [183, 325] on div "Mother's brother" at bounding box center [175, 324] width 87 height 32
click at [901, 360] on div "1" at bounding box center [907, 368] width 25 height 25
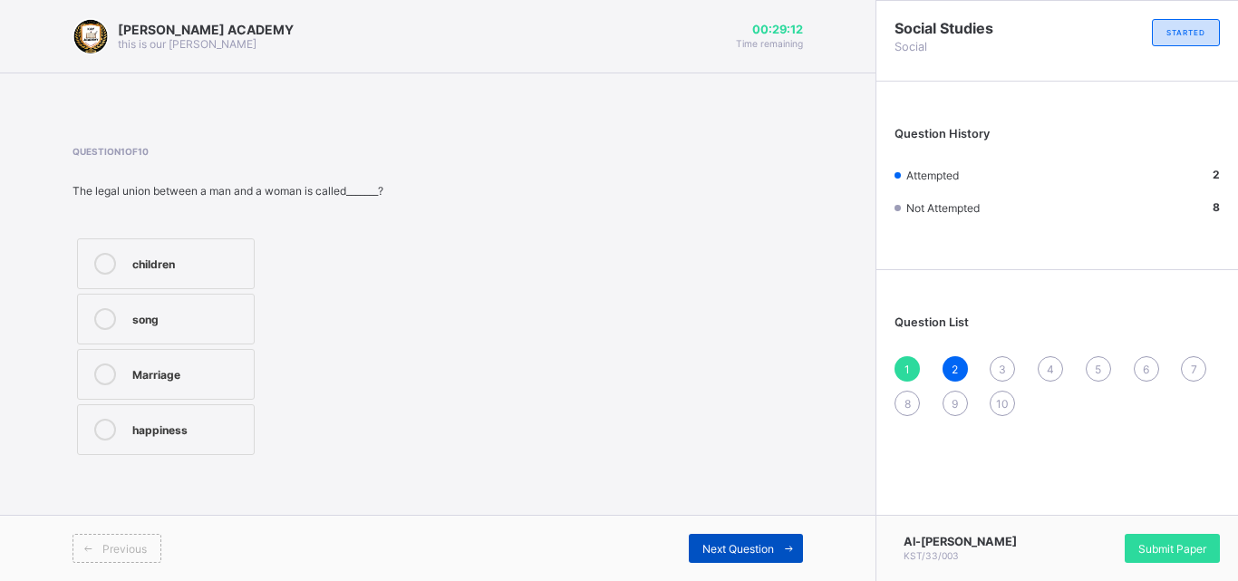
click at [777, 548] on span at bounding box center [788, 548] width 29 height 29
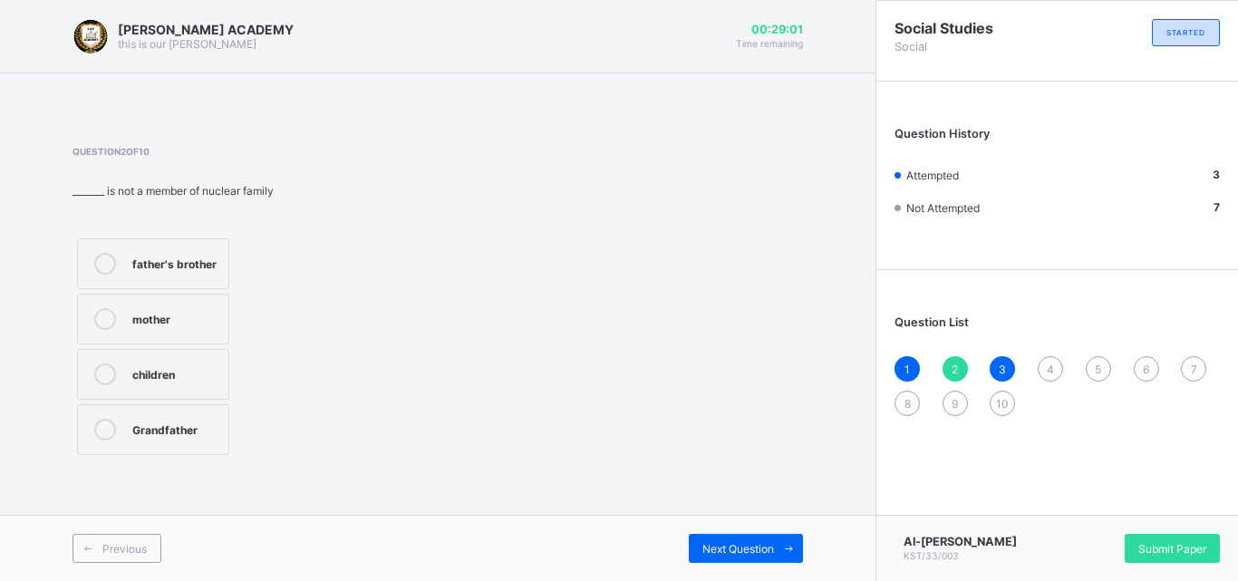
click at [211, 392] on label "children" at bounding box center [153, 374] width 152 height 51
click at [764, 535] on div "Next Question" at bounding box center [746, 548] width 114 height 29
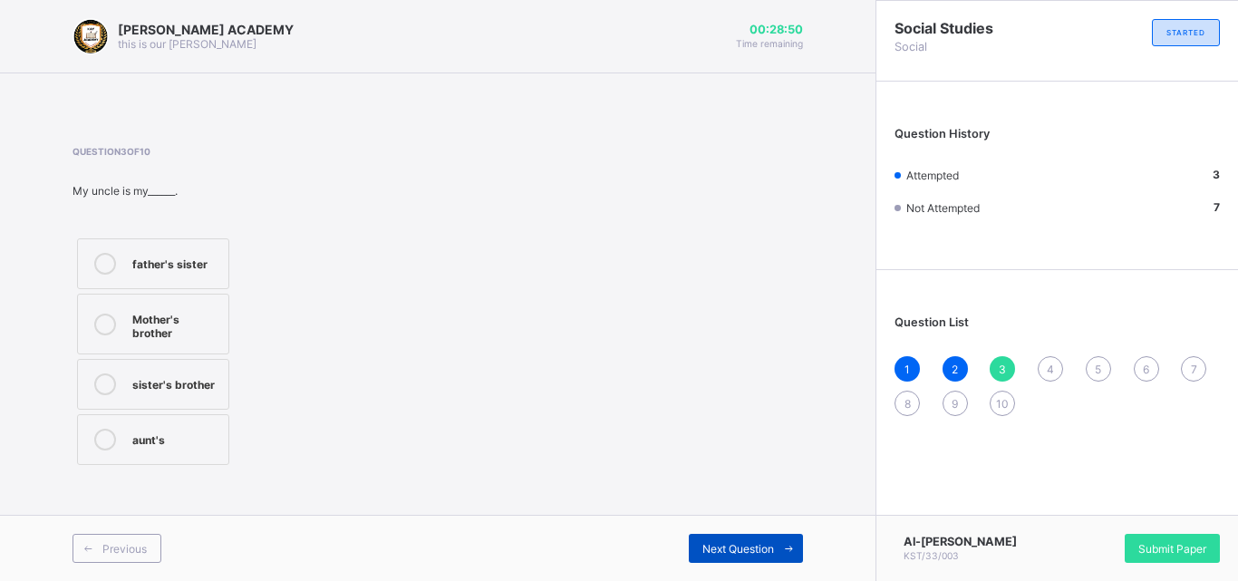
click at [764, 535] on div "Next Question" at bounding box center [746, 548] width 114 height 29
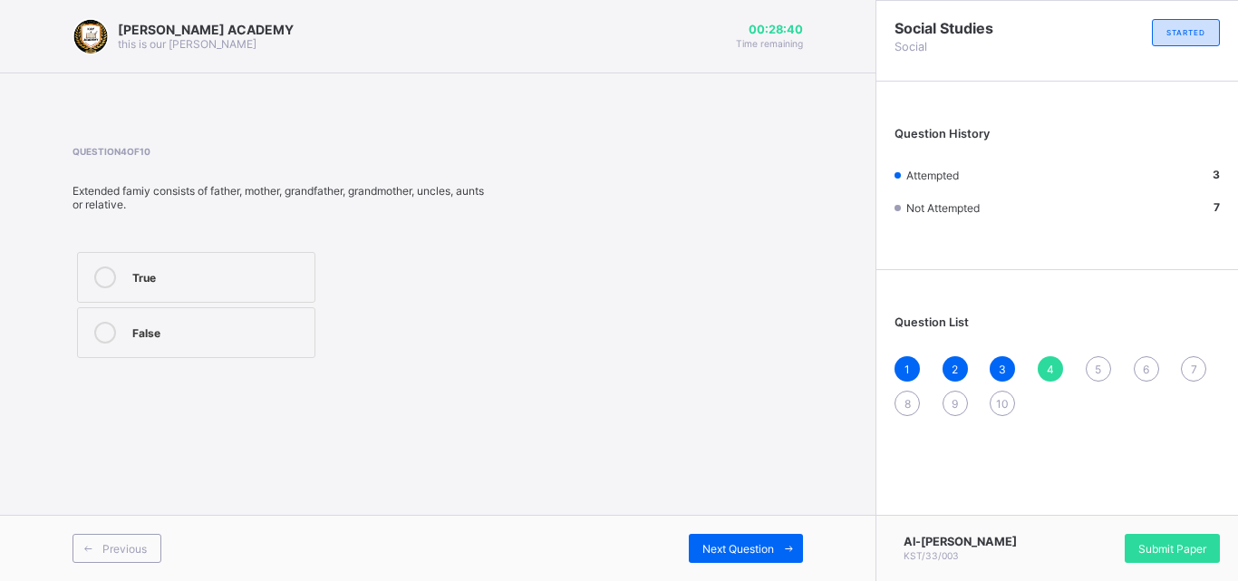
click at [173, 283] on div "True" at bounding box center [218, 275] width 173 height 18
click at [752, 561] on div "Next Question" at bounding box center [746, 548] width 114 height 29
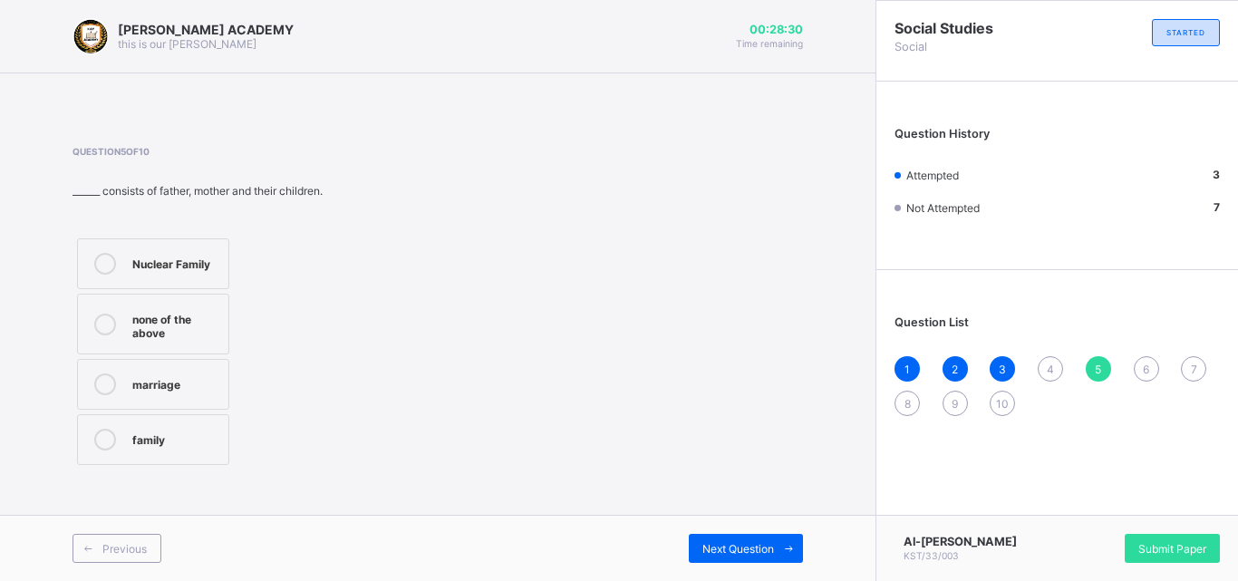
click at [217, 262] on div "Nuclear Family" at bounding box center [175, 262] width 87 height 18
click at [706, 547] on span "Next Question" at bounding box center [738, 549] width 72 height 14
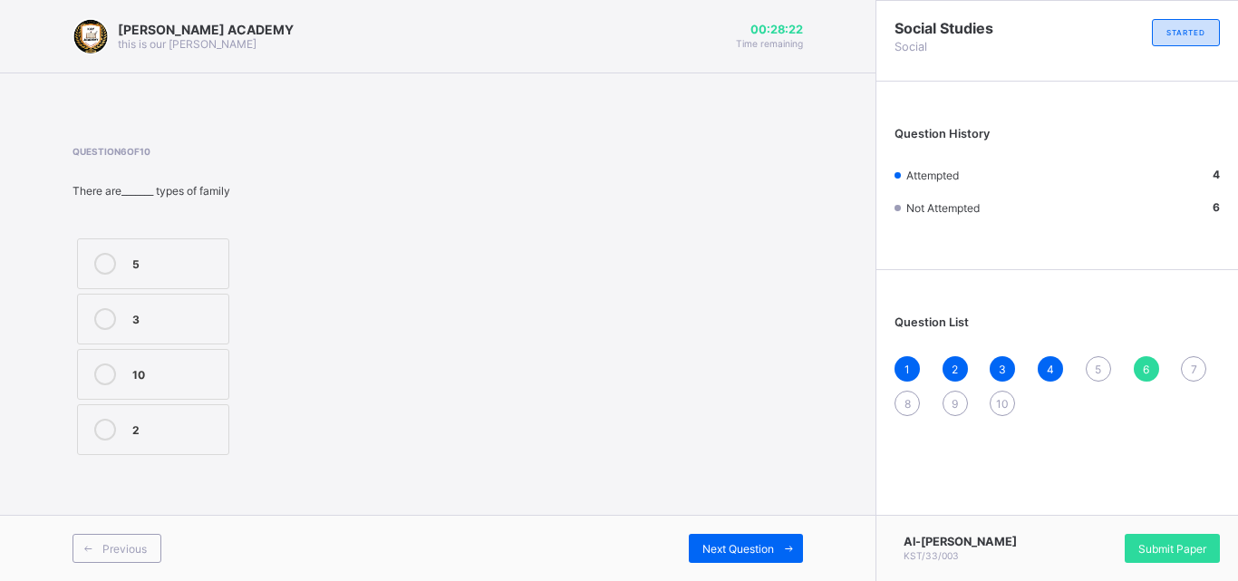
click at [224, 429] on label "2" at bounding box center [153, 429] width 152 height 51
click at [744, 553] on span "Next Question" at bounding box center [738, 549] width 72 height 14
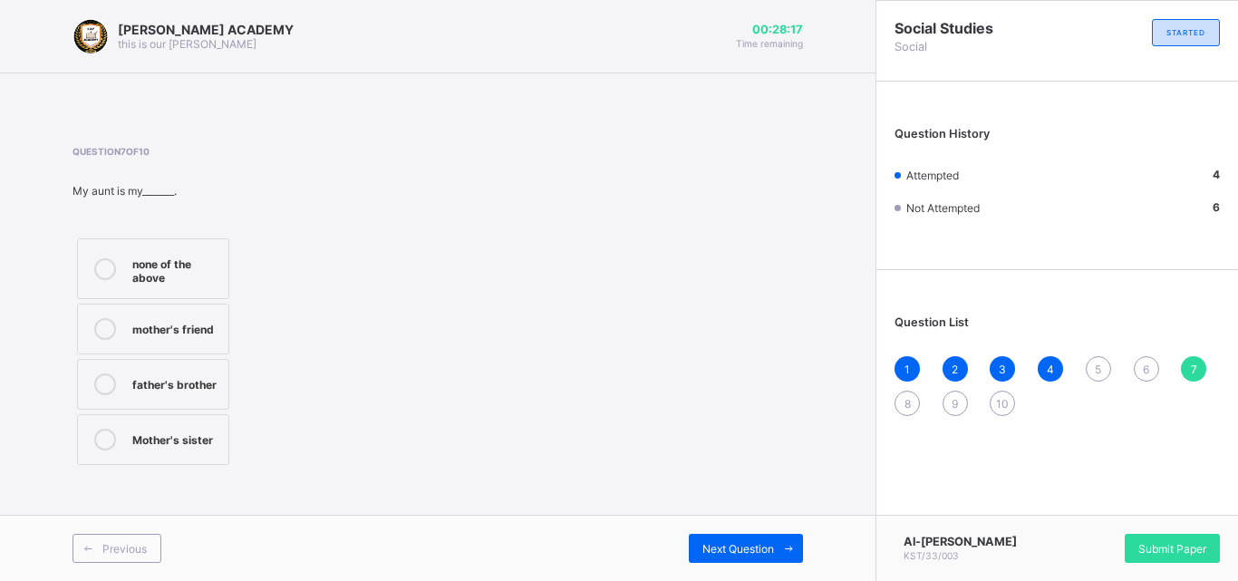
click at [1097, 371] on span "5" at bounding box center [1098, 370] width 6 height 14
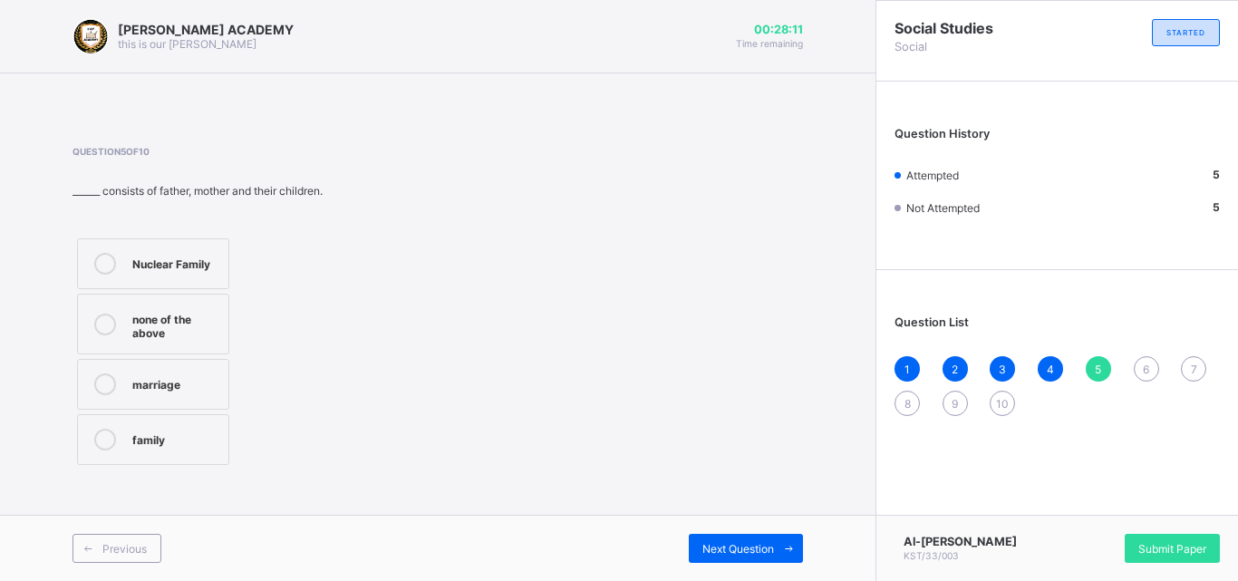
click at [222, 251] on label "Nuclear Family" at bounding box center [153, 263] width 152 height 51
click at [770, 542] on span "Next Question" at bounding box center [738, 549] width 72 height 14
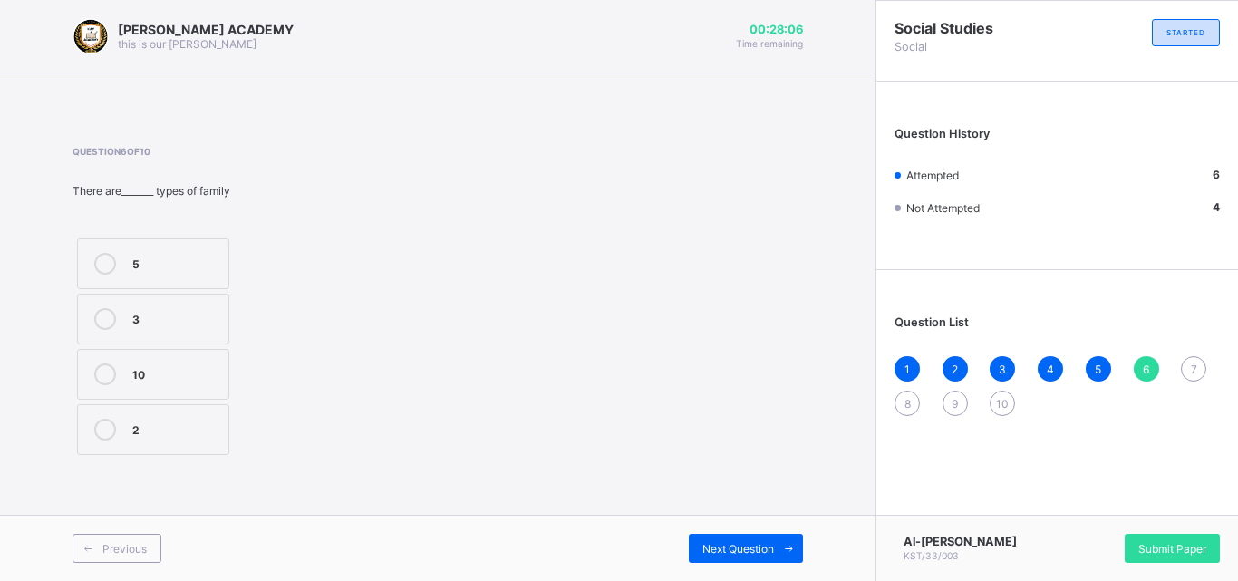
click at [143, 449] on label "2" at bounding box center [153, 429] width 152 height 51
click at [696, 548] on div "Next Question" at bounding box center [746, 548] width 114 height 29
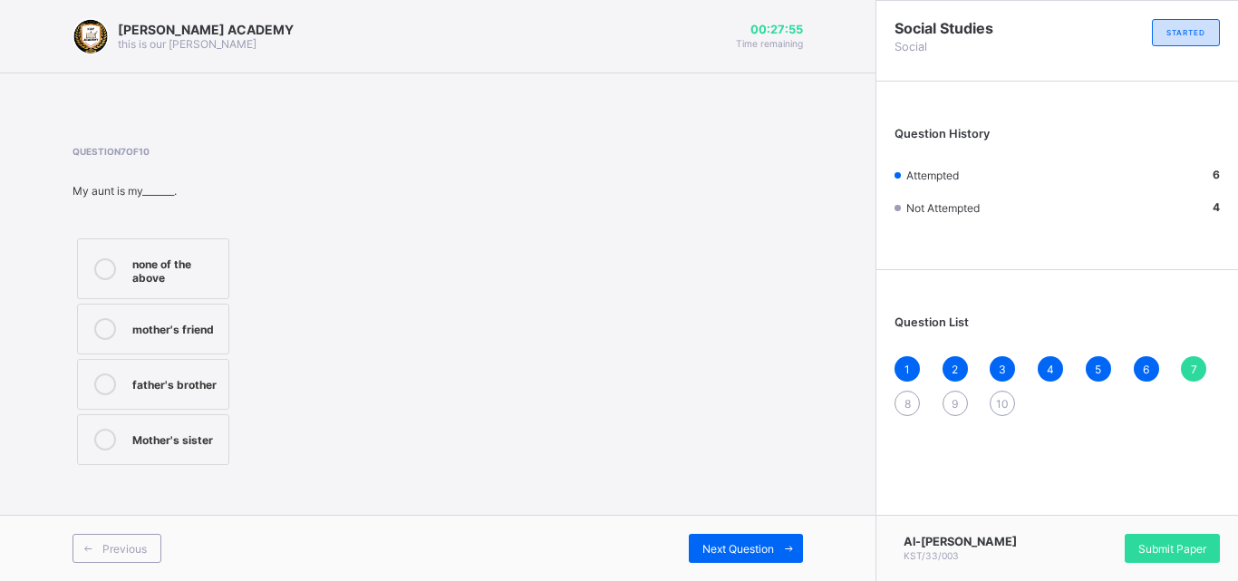
click at [208, 437] on div "Mother's sister" at bounding box center [175, 438] width 87 height 18
click at [714, 540] on div "Next Question" at bounding box center [746, 548] width 114 height 29
click at [1187, 363] on div "7" at bounding box center [1193, 368] width 25 height 25
click at [218, 421] on label "Mother's sister" at bounding box center [153, 439] width 152 height 51
click at [710, 546] on span "Next Question" at bounding box center [738, 549] width 72 height 14
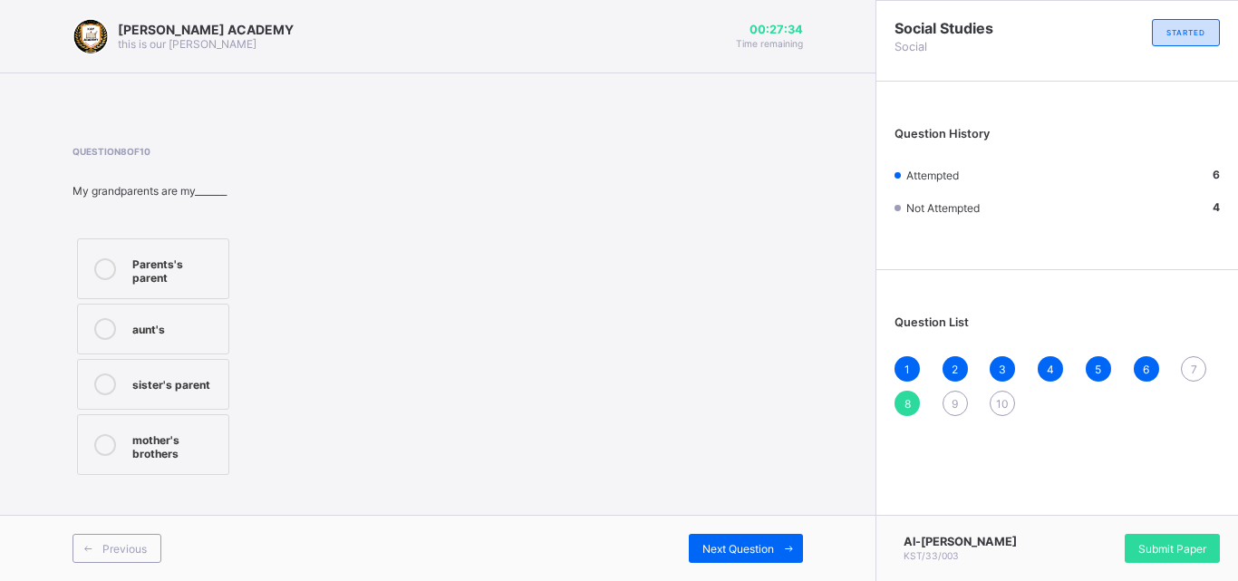
click at [204, 251] on label "Parents's parent" at bounding box center [153, 268] width 152 height 61
click at [716, 535] on div "Next Question" at bounding box center [746, 548] width 114 height 29
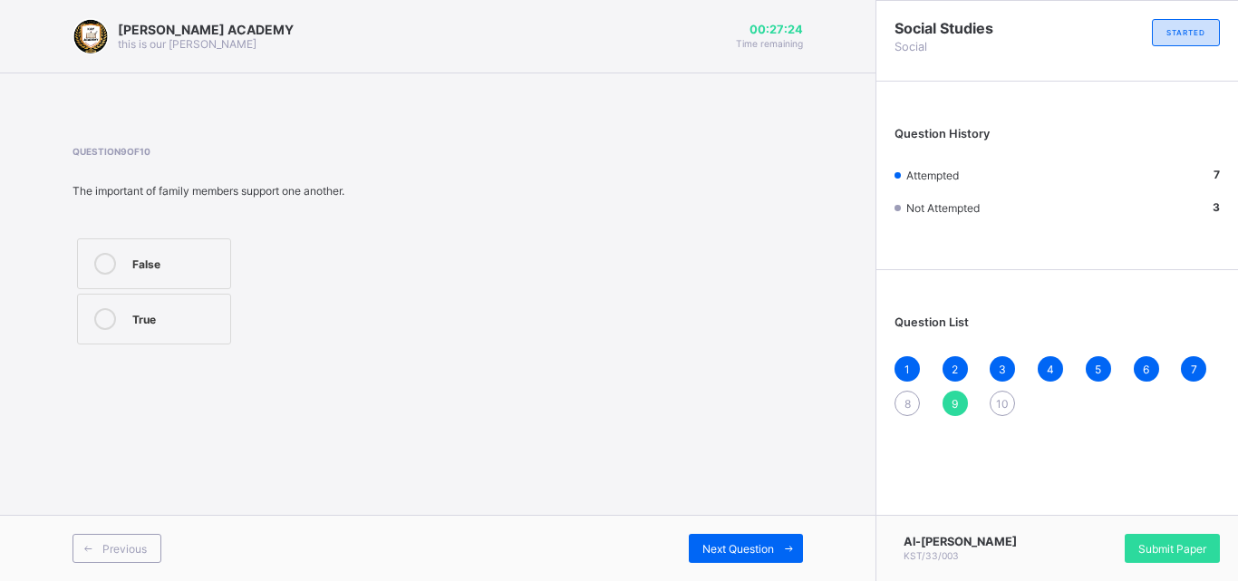
click at [906, 406] on span "8" at bounding box center [908, 404] width 6 height 14
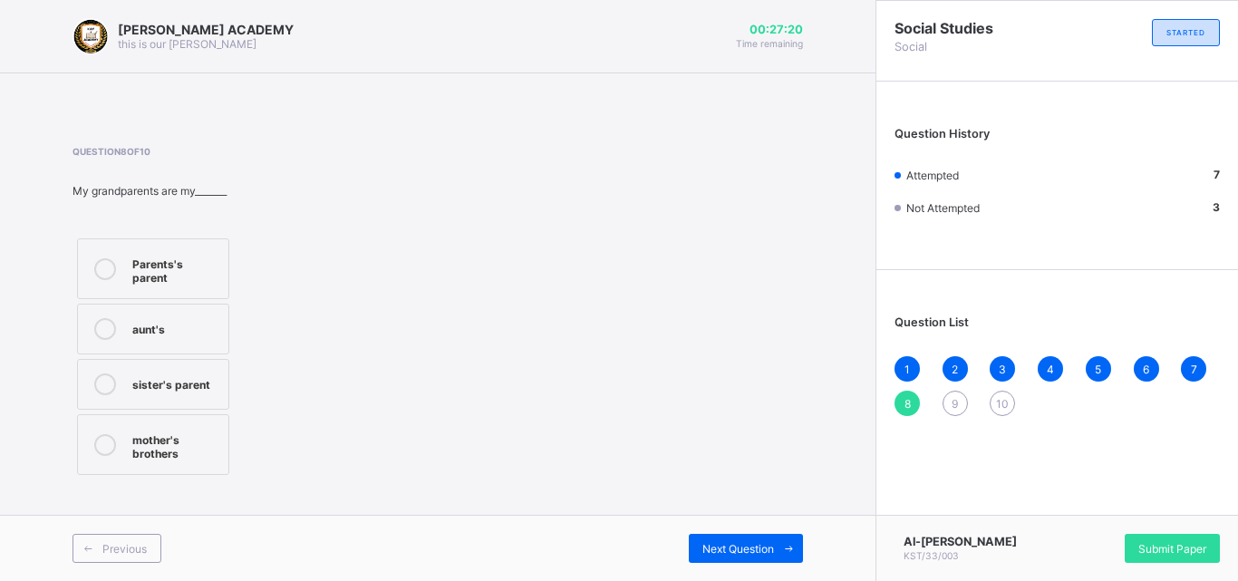
click at [218, 247] on label "Parents's parent" at bounding box center [153, 268] width 152 height 61
click at [728, 537] on div "Next Question" at bounding box center [746, 548] width 114 height 29
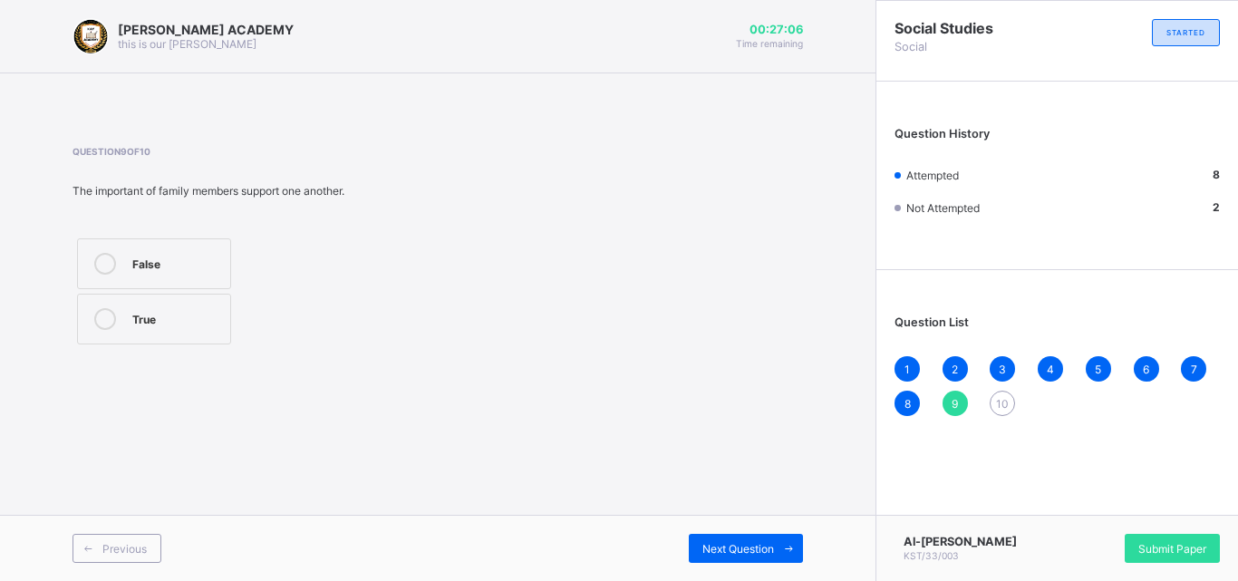
click at [152, 301] on label "True" at bounding box center [154, 319] width 154 height 51
click at [764, 553] on span "Next Question" at bounding box center [738, 549] width 72 height 14
click at [485, 259] on div "Question 10 of 10 Family is a group of people who are closely related by birth …" at bounding box center [438, 247] width 731 height 203
click at [255, 268] on div "True" at bounding box center [202, 262] width 141 height 18
click at [954, 392] on div "9" at bounding box center [955, 403] width 25 height 25
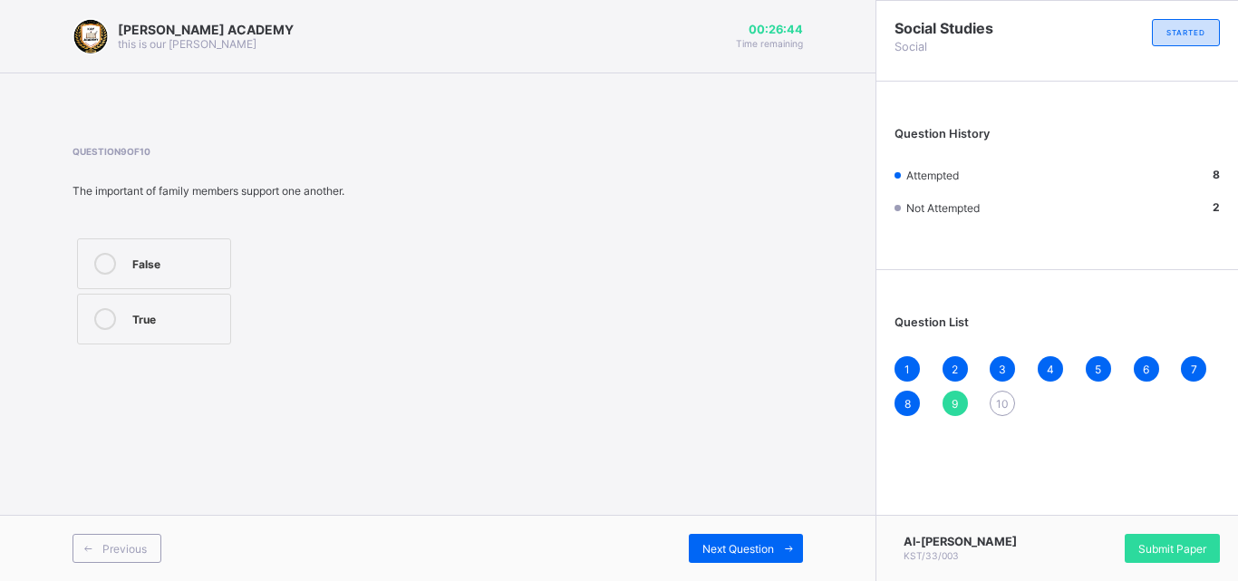
click at [195, 333] on label "True" at bounding box center [154, 319] width 154 height 51
click at [751, 543] on span "Next Question" at bounding box center [738, 549] width 72 height 14
click at [679, 459] on div "[PERSON_NAME] ACADEMY this is our [PERSON_NAME] 00:26:36 Time remaining Questio…" at bounding box center [438, 290] width 876 height 581
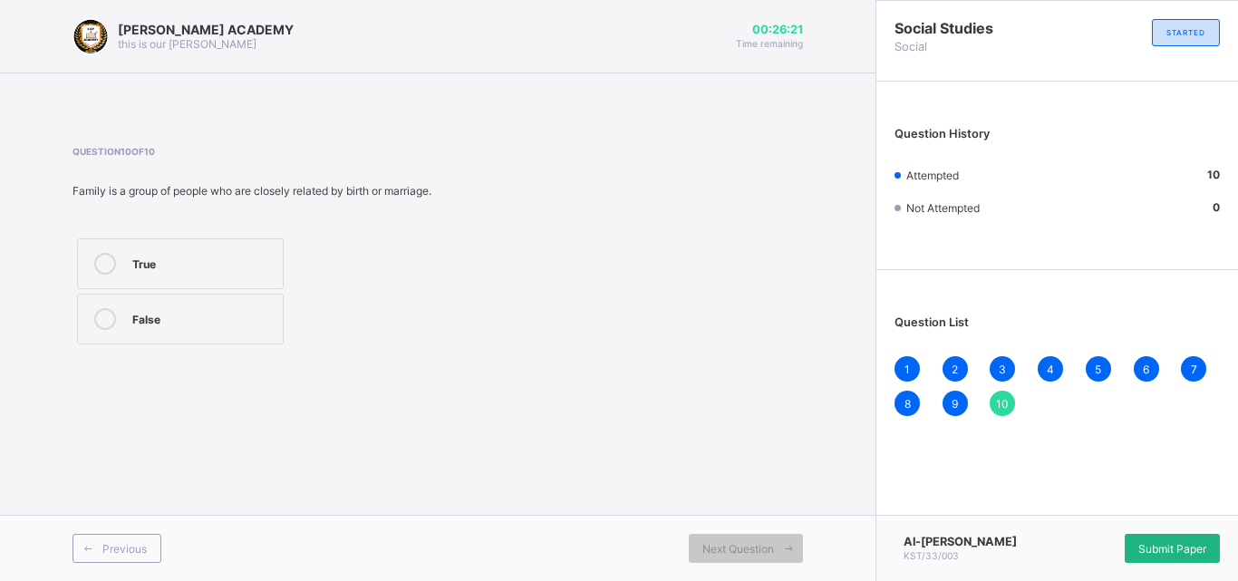
click at [1149, 542] on span "Submit Paper" at bounding box center [1172, 549] width 68 height 14
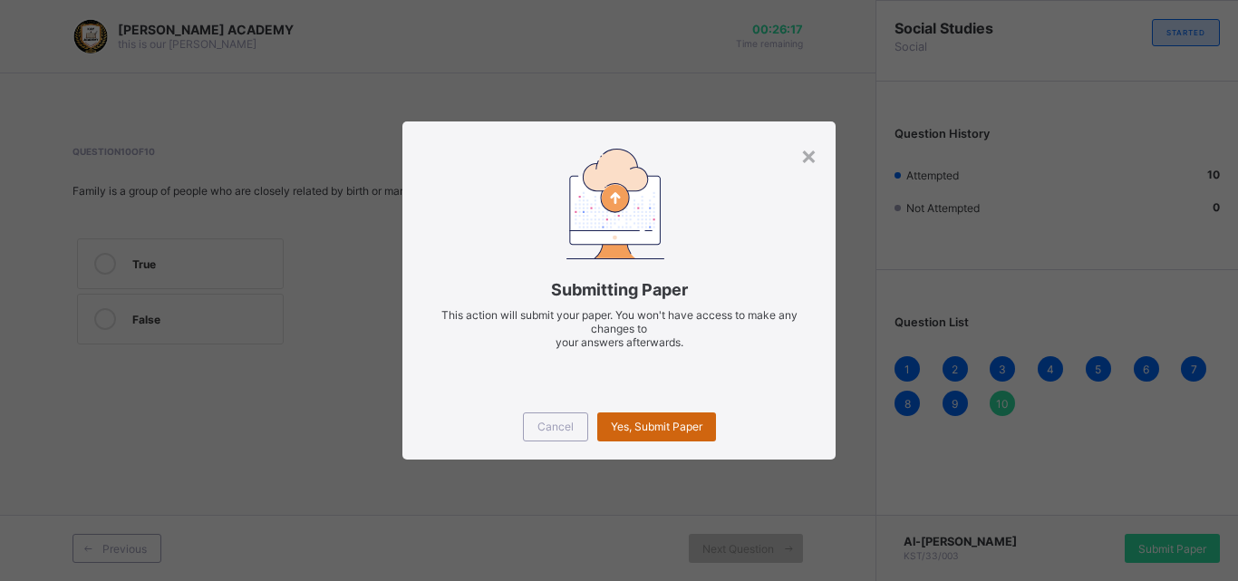
click at [689, 425] on span "Yes, Submit Paper" at bounding box center [657, 427] width 92 height 14
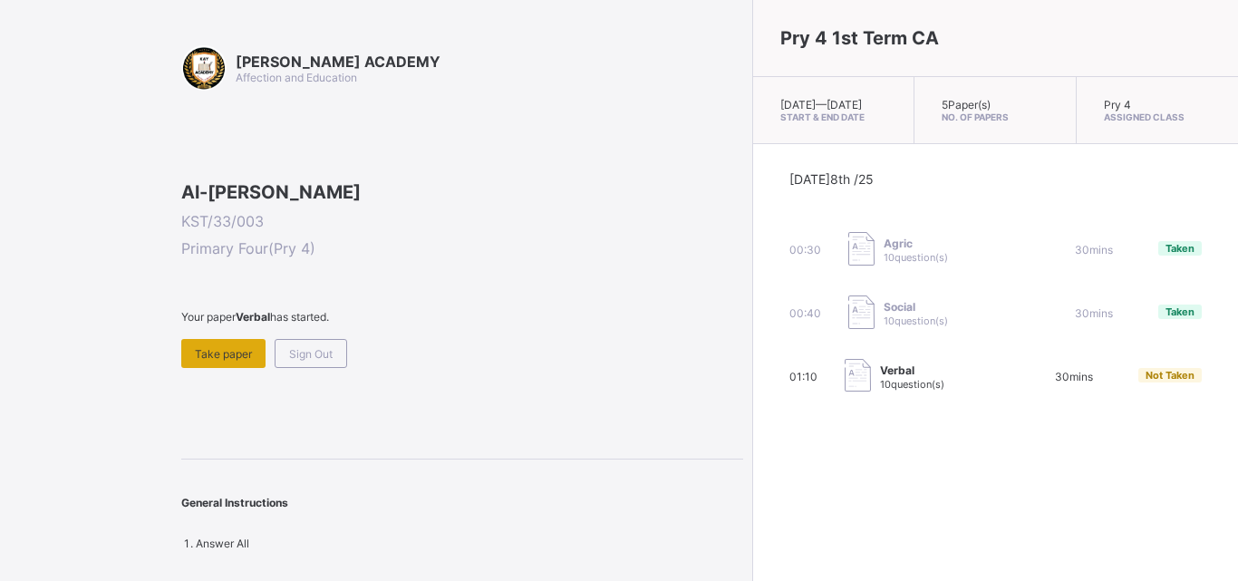
click at [218, 361] on span "Take paper" at bounding box center [223, 354] width 57 height 14
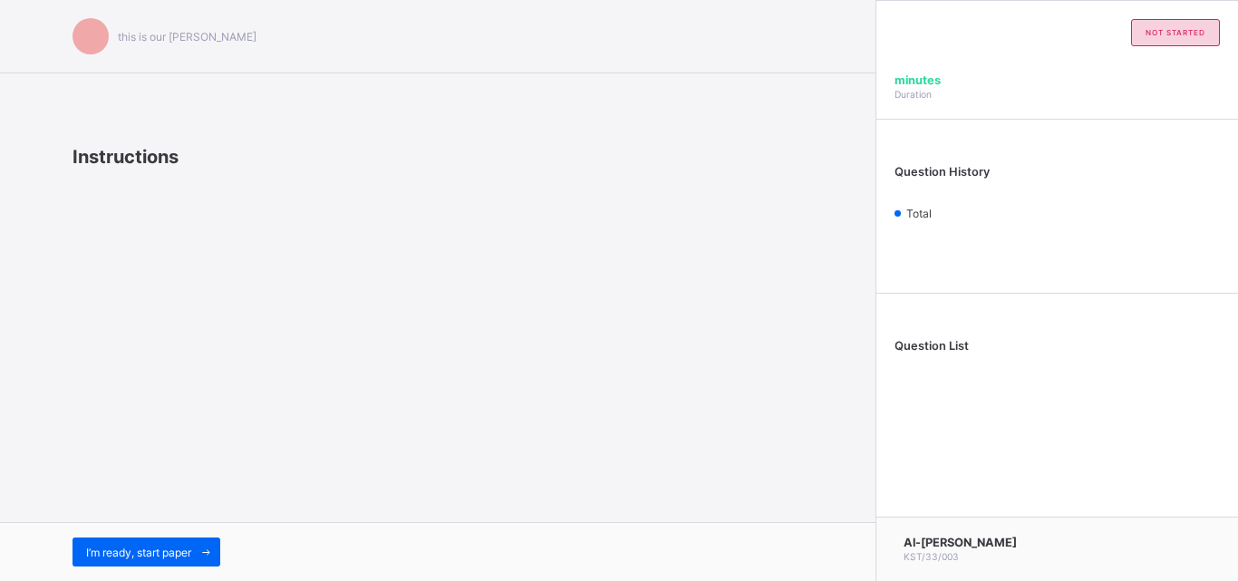
click at [175, 578] on div "I’m ready, start paper" at bounding box center [438, 551] width 876 height 59
click at [179, 554] on span "I’m ready, start paper" at bounding box center [138, 553] width 105 height 14
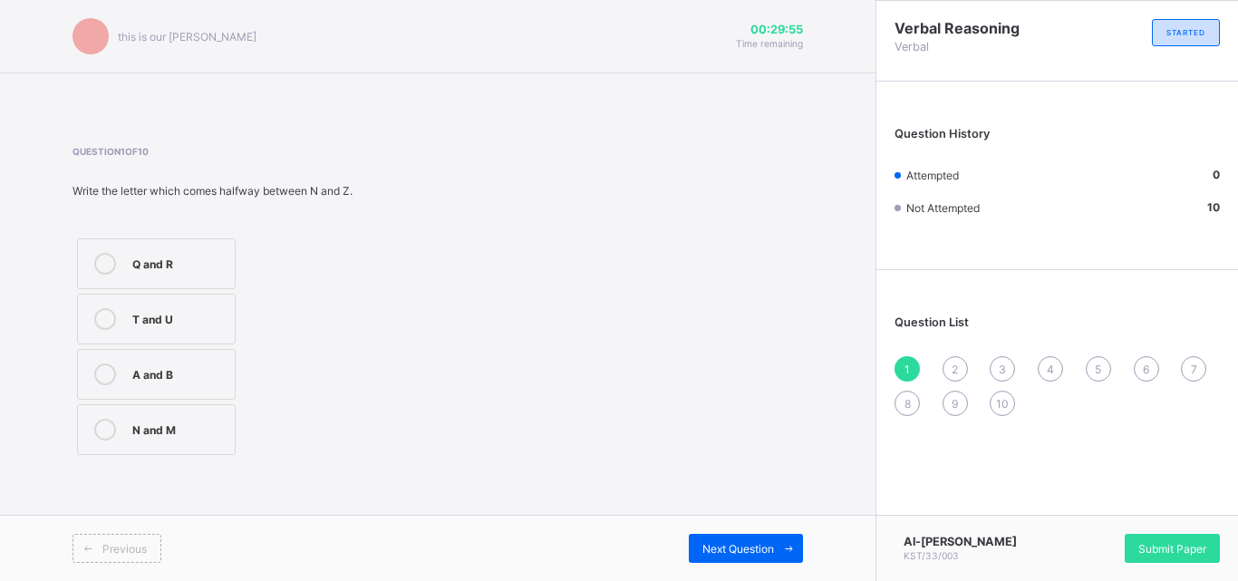
click at [304, 249] on div "Q and R T and U A and B N and M" at bounding box center [213, 347] width 280 height 226
click at [200, 421] on div "N and M" at bounding box center [178, 428] width 93 height 18
click at [731, 538] on div "Next Question" at bounding box center [746, 548] width 114 height 29
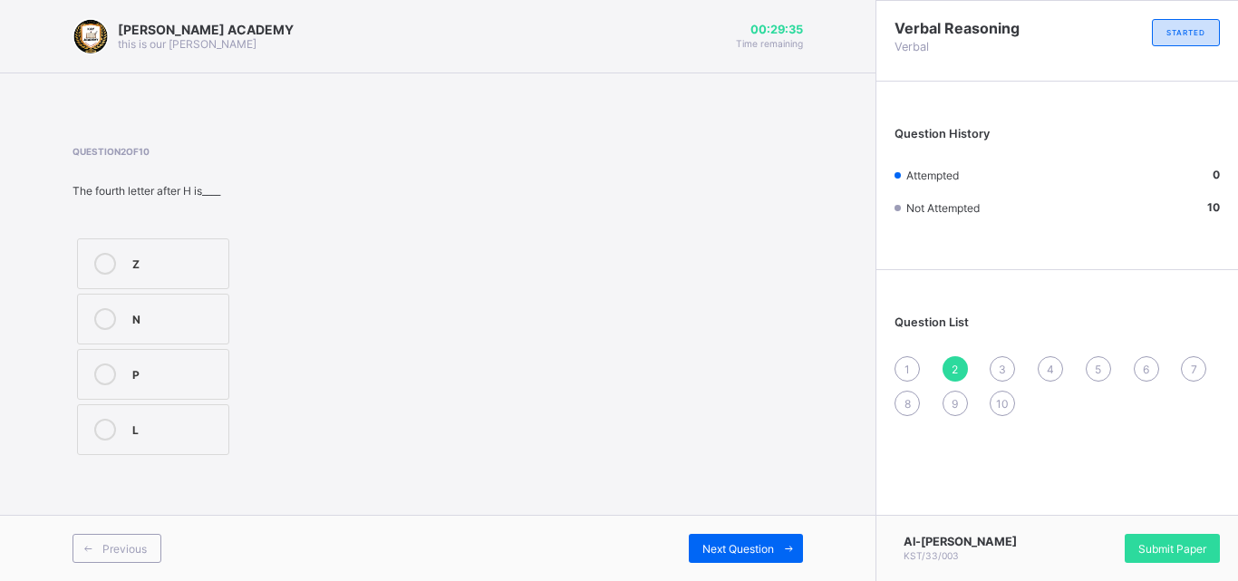
drag, startPoint x: 185, startPoint y: 431, endPoint x: 221, endPoint y: 419, distance: 38.4
click at [221, 419] on label "L" at bounding box center [153, 429] width 152 height 51
click at [710, 542] on span "Next Question" at bounding box center [738, 549] width 72 height 14
click at [196, 360] on label "F" at bounding box center [186, 374] width 218 height 51
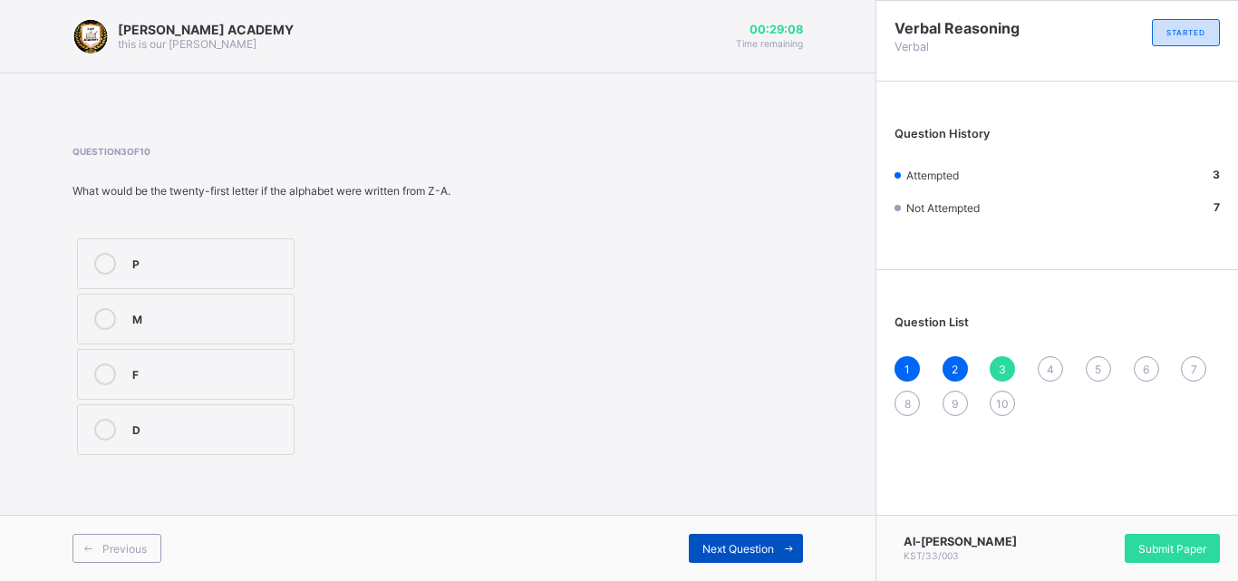
click at [737, 547] on span "Next Question" at bounding box center [738, 549] width 72 height 14
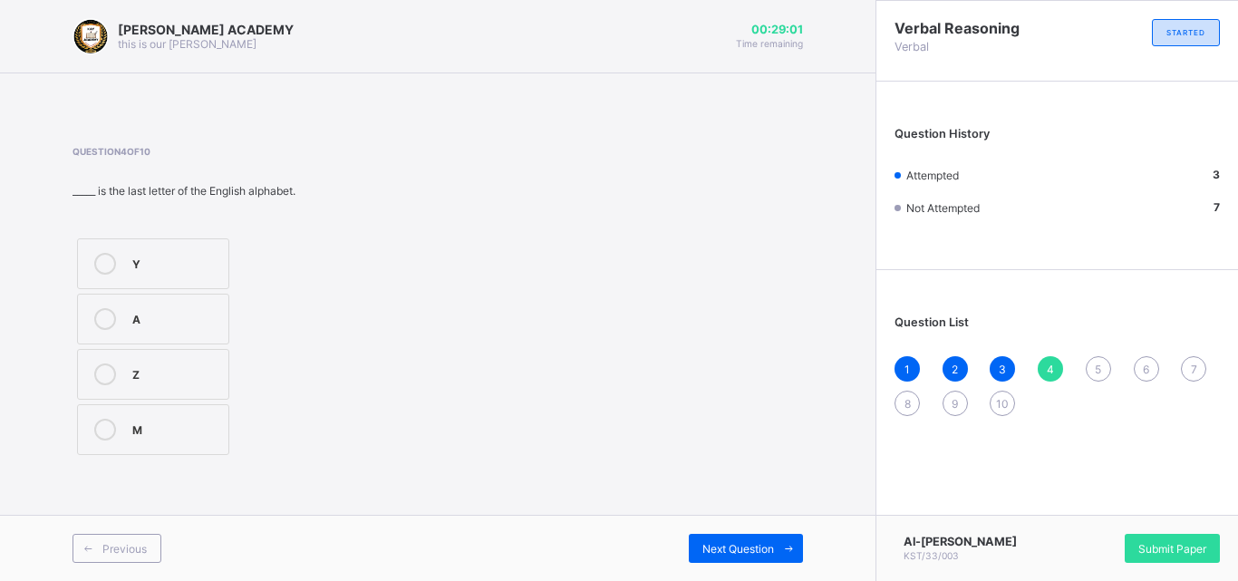
click at [199, 371] on div "Z" at bounding box center [175, 372] width 87 height 18
click at [747, 542] on span "Next Question" at bounding box center [738, 549] width 72 height 14
click at [229, 330] on label "E" at bounding box center [172, 319] width 190 height 51
click at [783, 545] on icon at bounding box center [789, 549] width 14 height 12
click at [199, 416] on label "None" at bounding box center [153, 429] width 152 height 51
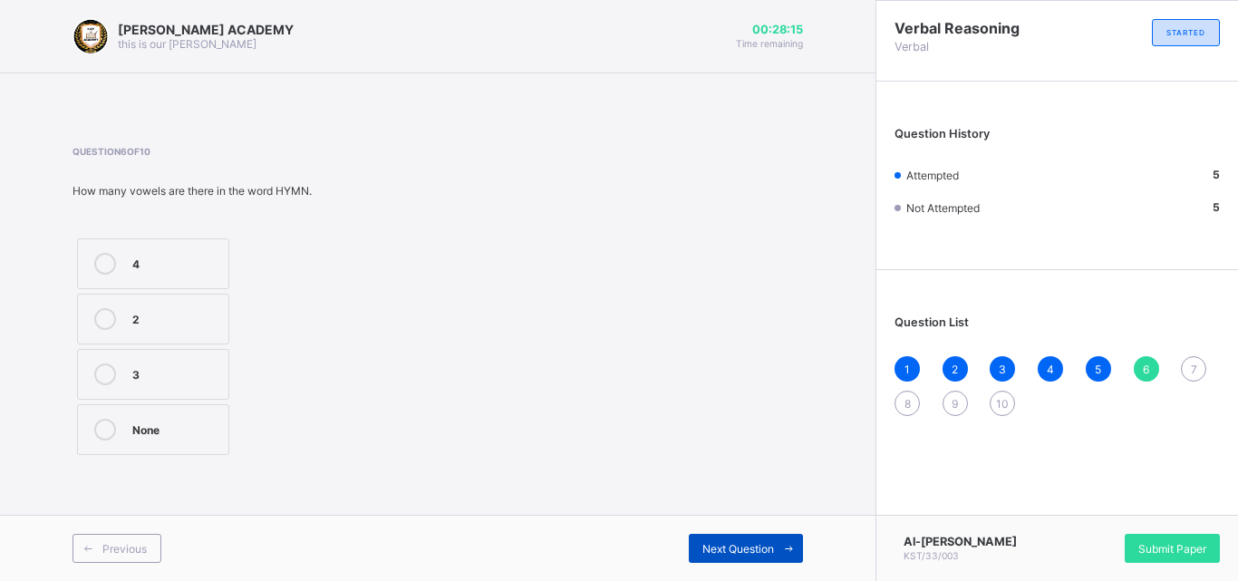
click at [751, 546] on span "Next Question" at bounding box center [738, 549] width 72 height 14
click at [187, 325] on div "B" at bounding box center [175, 317] width 87 height 18
click at [728, 546] on span "Next Question" at bounding box center [738, 549] width 72 height 14
click at [161, 424] on div "21" at bounding box center [175, 428] width 87 height 18
click at [746, 553] on span "Next Question" at bounding box center [738, 549] width 72 height 14
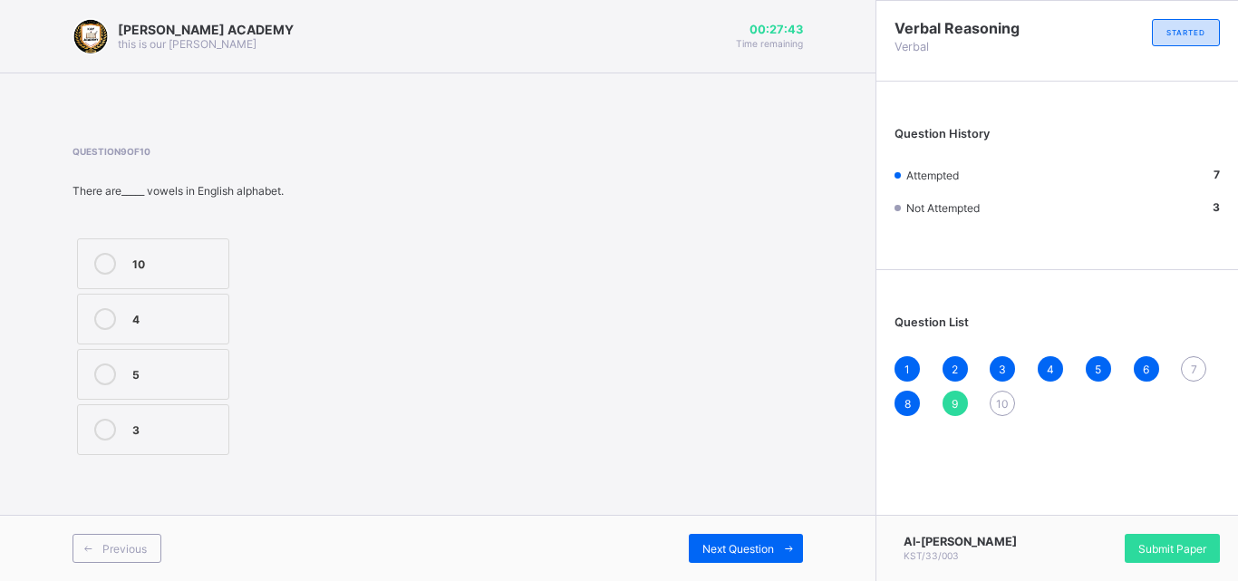
click at [189, 382] on div "5" at bounding box center [175, 374] width 87 height 22
click at [716, 551] on span "Next Question" at bounding box center [738, 549] width 72 height 14
click at [213, 419] on div "26" at bounding box center [175, 428] width 87 height 18
click at [949, 412] on div "9" at bounding box center [955, 403] width 25 height 25
click at [1000, 407] on span "10" at bounding box center [1002, 404] width 13 height 14
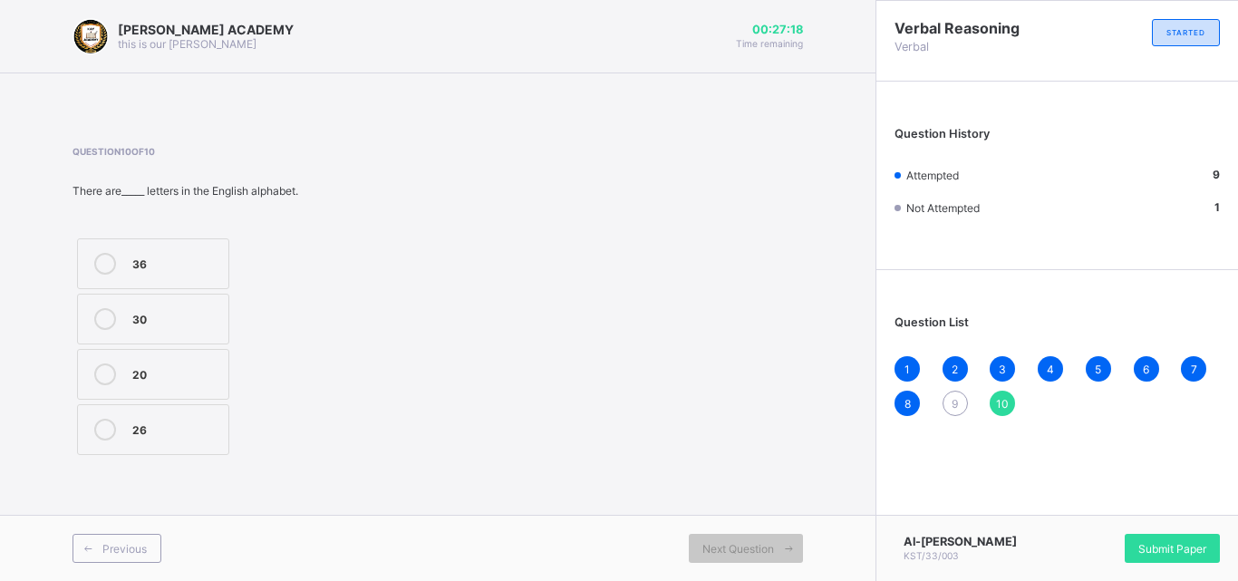
click at [962, 396] on div "9" at bounding box center [955, 403] width 25 height 25
click at [204, 364] on div "5" at bounding box center [175, 372] width 87 height 18
click at [775, 551] on span at bounding box center [788, 548] width 29 height 29
click at [1139, 534] on div "Submit Paper" at bounding box center [1172, 548] width 95 height 29
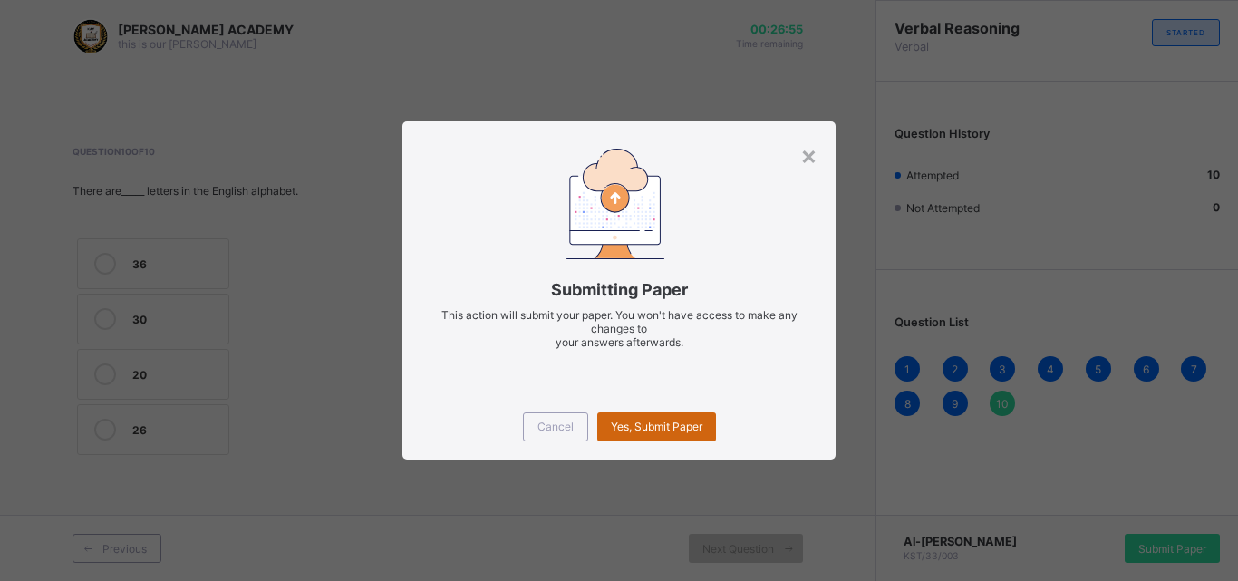
click at [663, 431] on span "Yes, Submit Paper" at bounding box center [657, 427] width 92 height 14
click at [663, 431] on div "Yes, Submit Paper" at bounding box center [656, 426] width 119 height 29
click at [554, 423] on span "Cancel" at bounding box center [556, 427] width 36 height 14
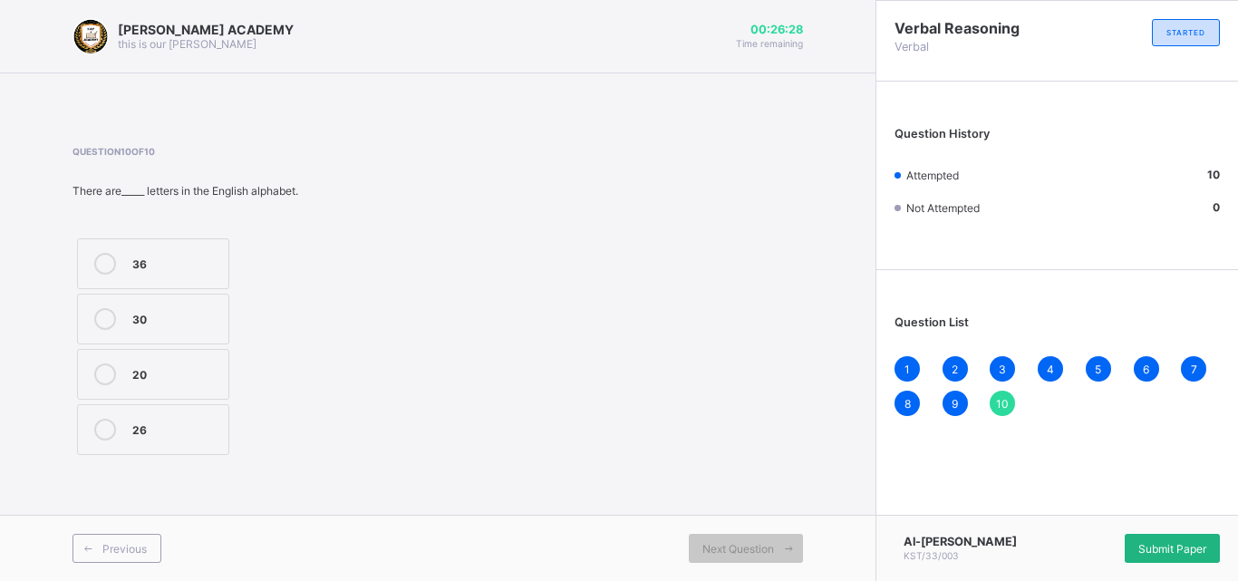
click at [1150, 548] on span "Submit Paper" at bounding box center [1172, 549] width 68 height 14
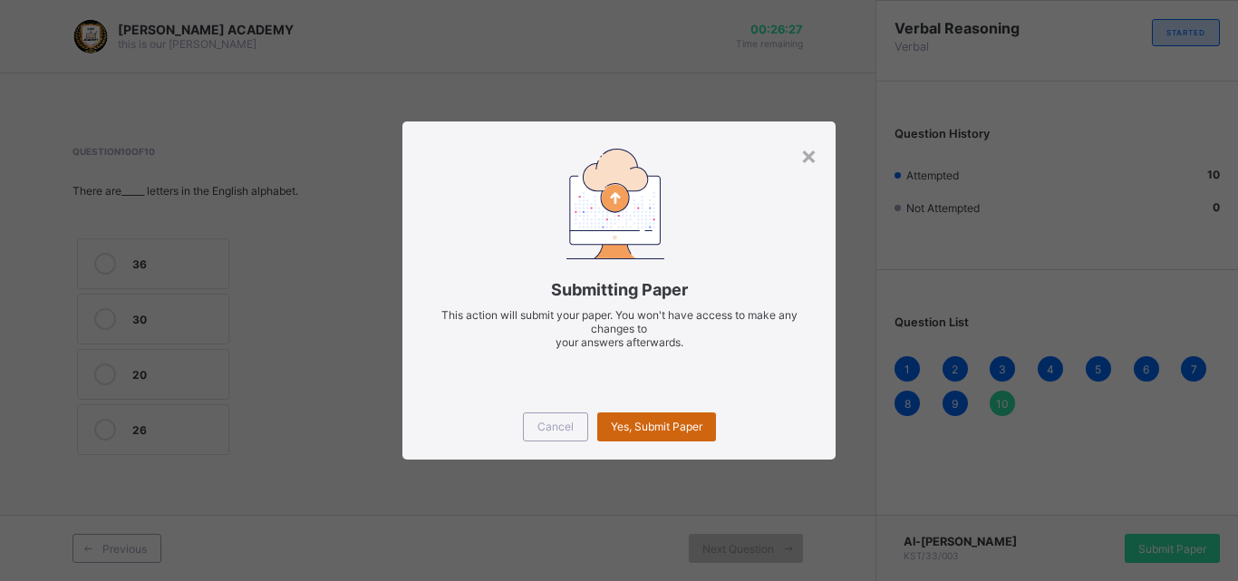
click at [689, 424] on span "Yes, Submit Paper" at bounding box center [657, 427] width 92 height 14
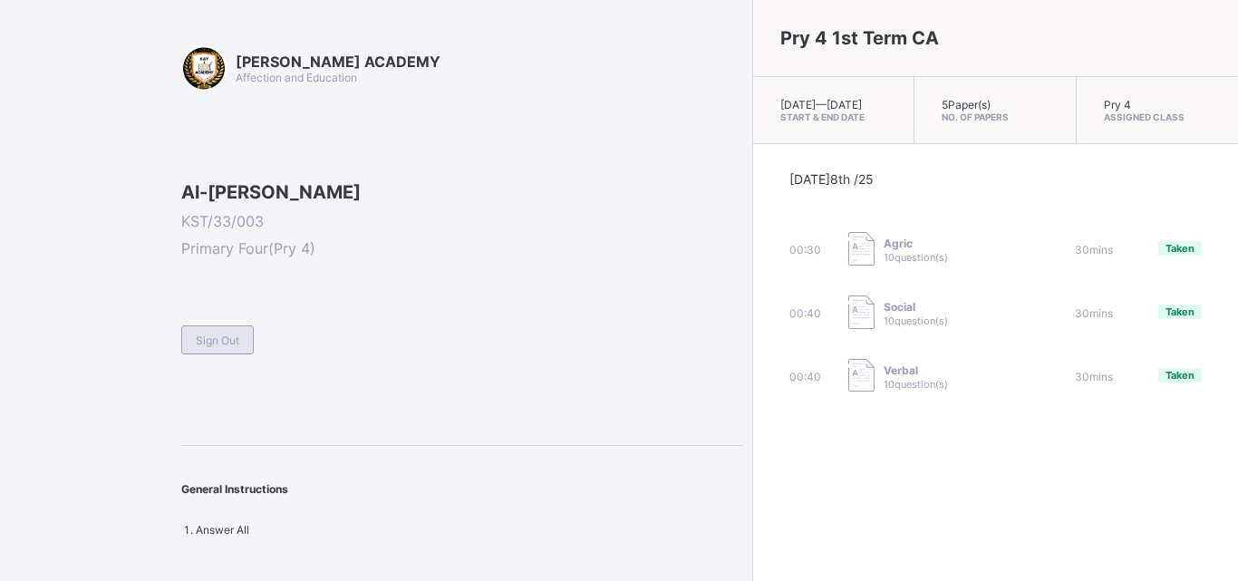
click at [225, 347] on span "Sign Out" at bounding box center [218, 341] width 44 height 14
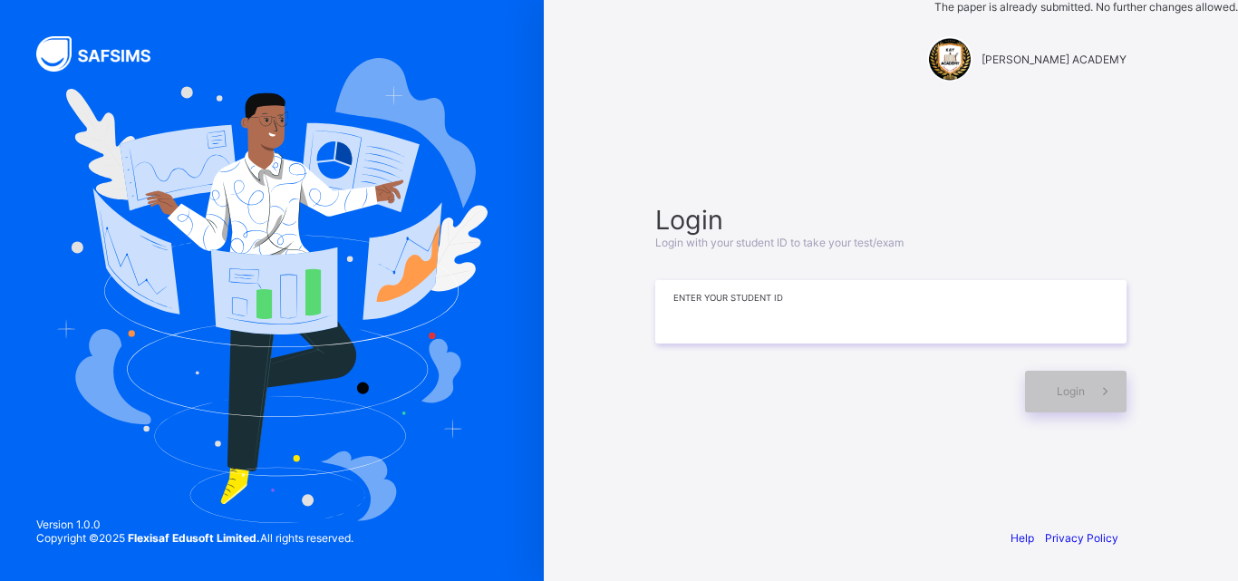
click at [696, 322] on input at bounding box center [890, 311] width 471 height 63
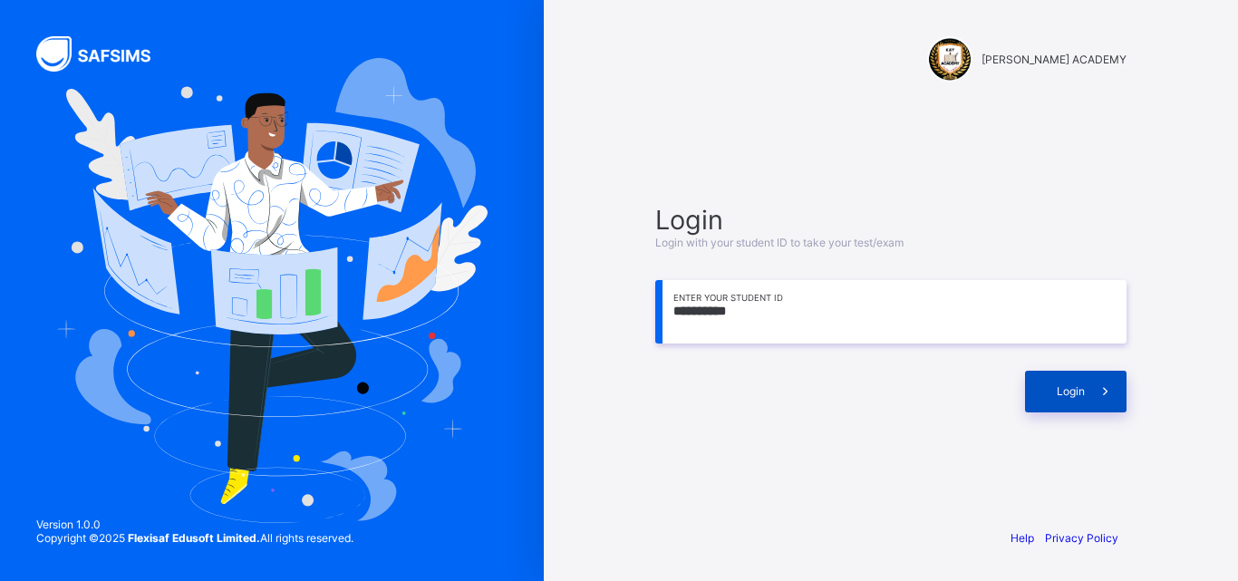
type input "**********"
click at [1090, 390] on span at bounding box center [1106, 392] width 42 height 42
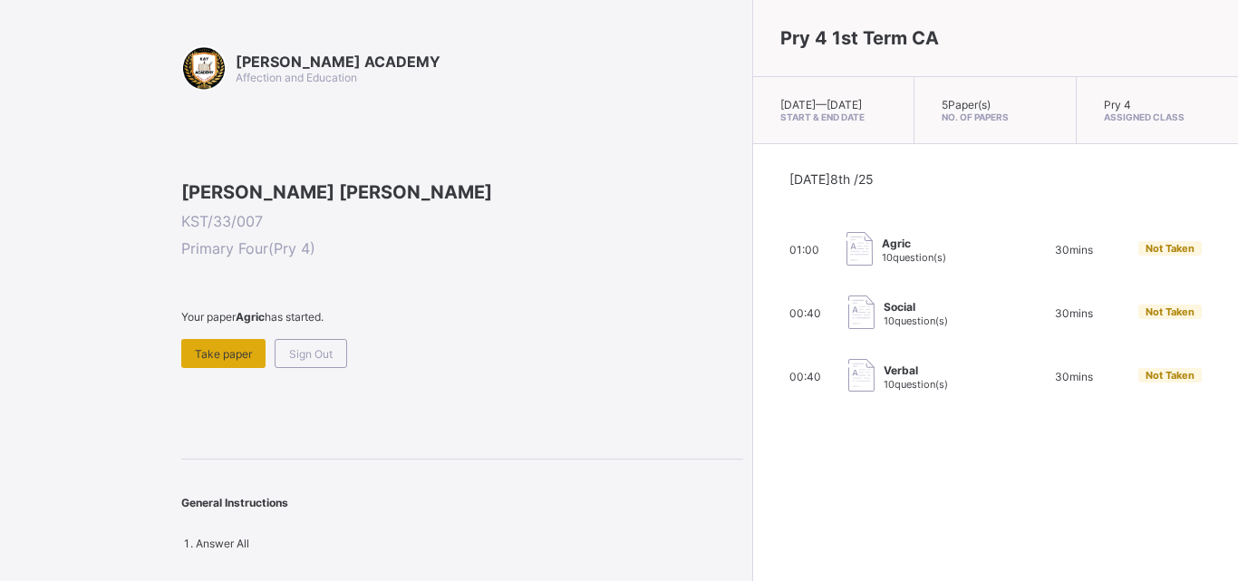
click at [199, 361] on span "Take paper" at bounding box center [223, 354] width 57 height 14
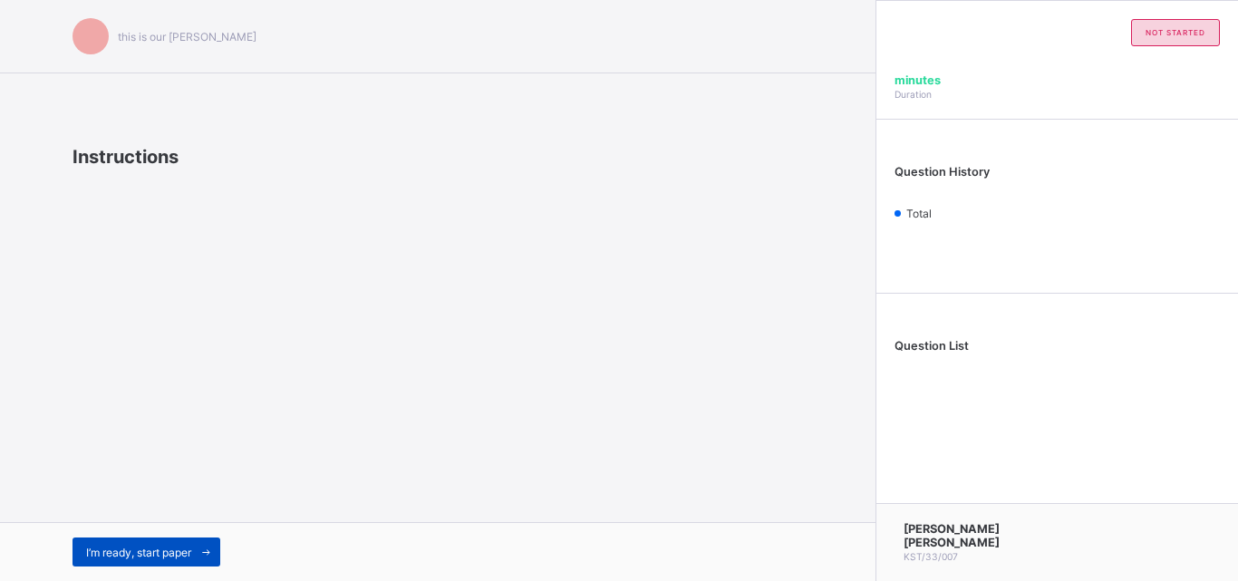
click at [129, 553] on span "I’m ready, start paper" at bounding box center [138, 553] width 105 height 14
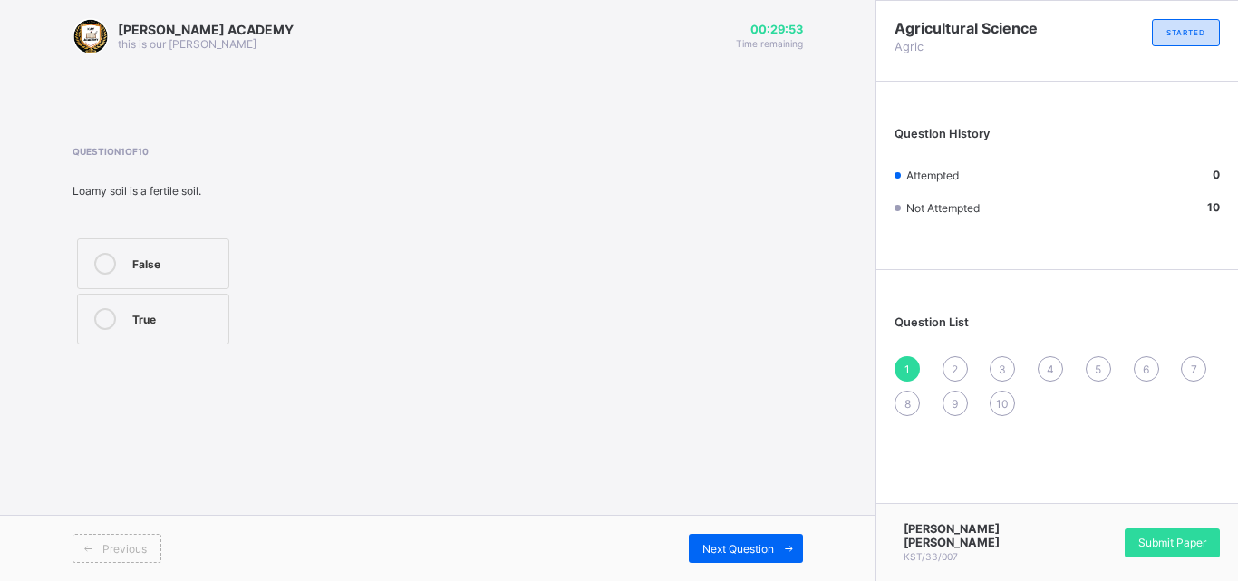
click at [103, 308] on icon at bounding box center [105, 319] width 22 height 22
click at [528, 518] on div "Previous Next Question" at bounding box center [438, 548] width 876 height 66
click at [726, 551] on span "Next Question" at bounding box center [738, 549] width 72 height 14
click at [100, 256] on icon at bounding box center [105, 264] width 22 height 22
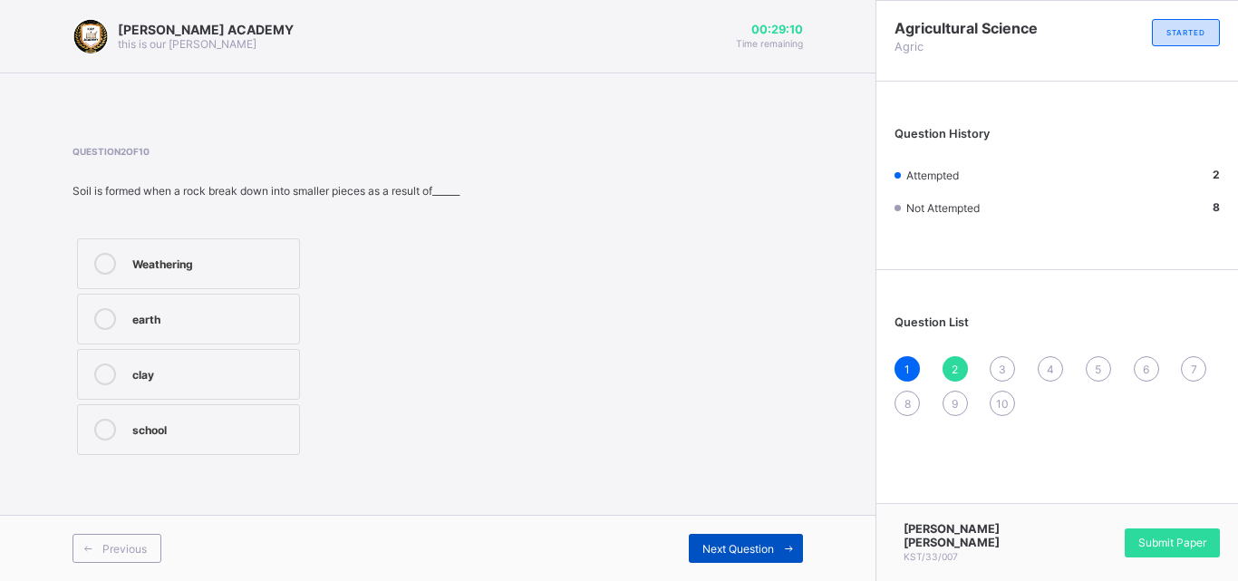
click at [737, 547] on span "Next Question" at bounding box center [738, 549] width 72 height 14
click at [131, 258] on label "True" at bounding box center [180, 263] width 207 height 51
click at [776, 547] on span at bounding box center [788, 548] width 29 height 29
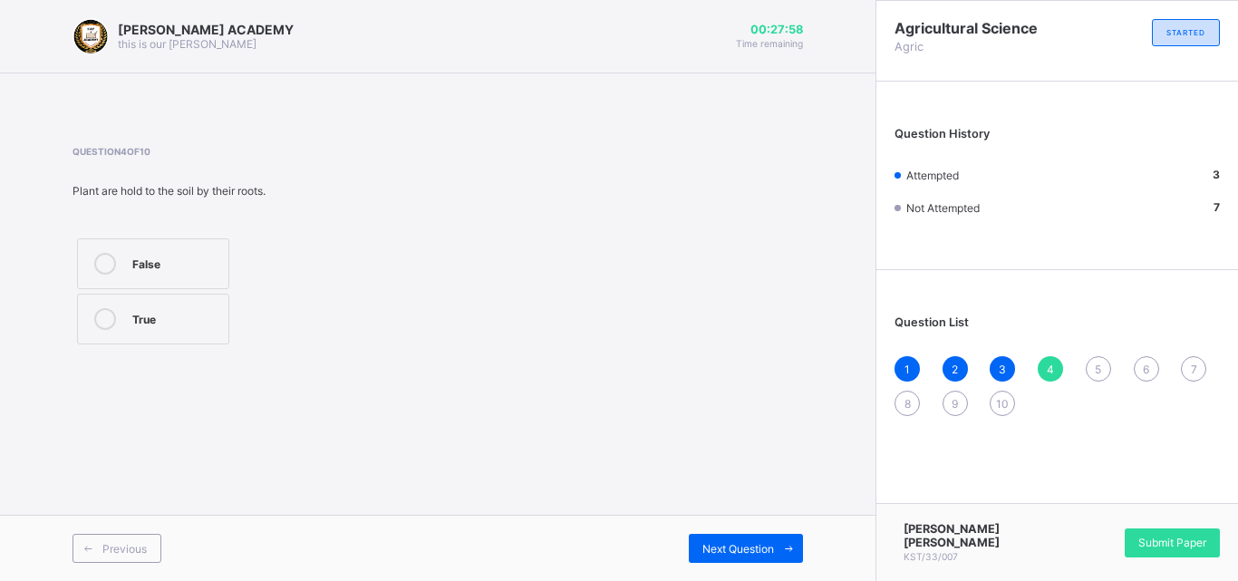
click at [153, 339] on label "True" at bounding box center [153, 319] width 152 height 51
click at [764, 540] on div "Next Question" at bounding box center [746, 548] width 114 height 29
click at [166, 237] on div "True false" at bounding box center [165, 291] width 184 height 115
click at [177, 255] on div "True" at bounding box center [187, 262] width 110 height 18
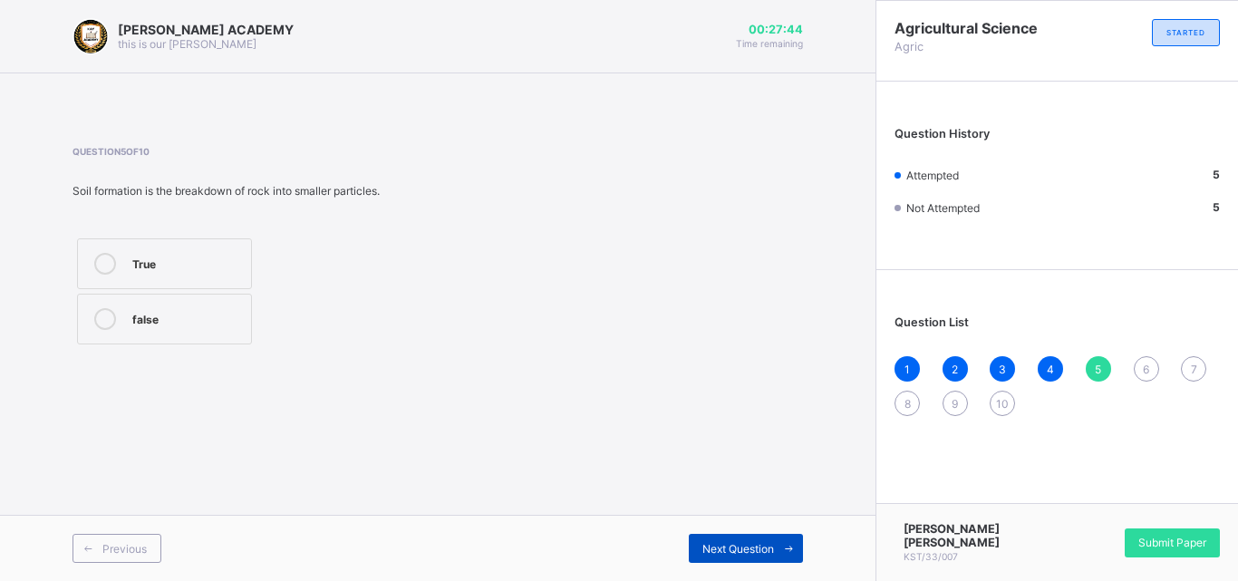
click at [771, 540] on div "Next Question" at bounding box center [746, 548] width 114 height 29
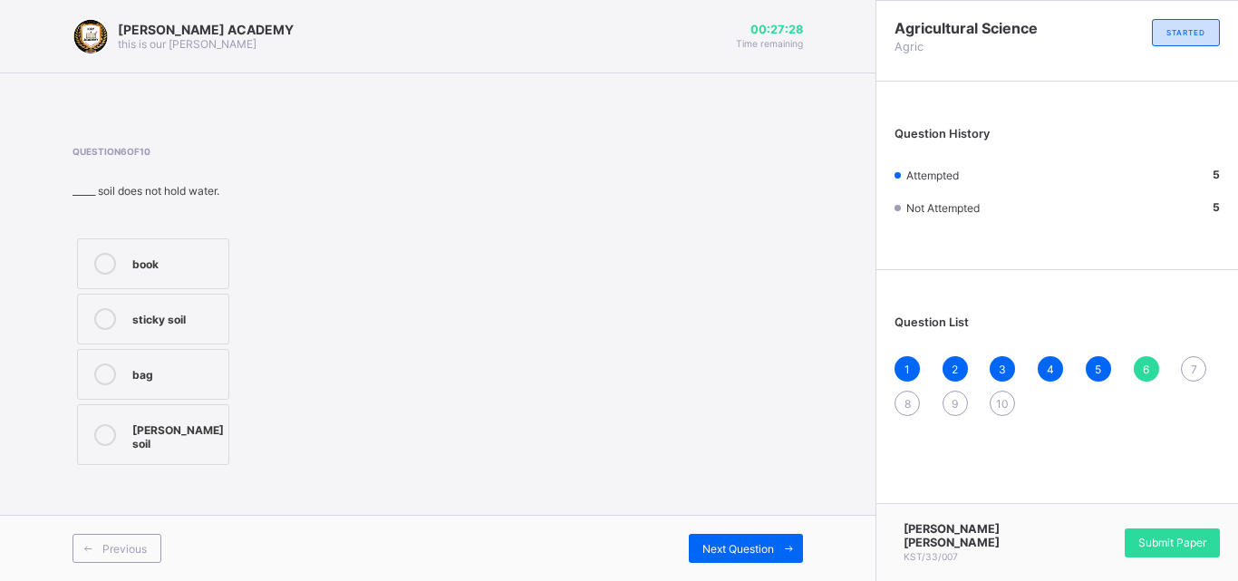
click at [148, 447] on label "[PERSON_NAME] soil" at bounding box center [153, 434] width 152 height 61
click at [737, 531] on div "Previous Next Question" at bounding box center [438, 548] width 876 height 66
click at [751, 553] on span "Next Question" at bounding box center [738, 549] width 72 height 14
click at [123, 436] on label "Loamy soil" at bounding box center [153, 429] width 152 height 51
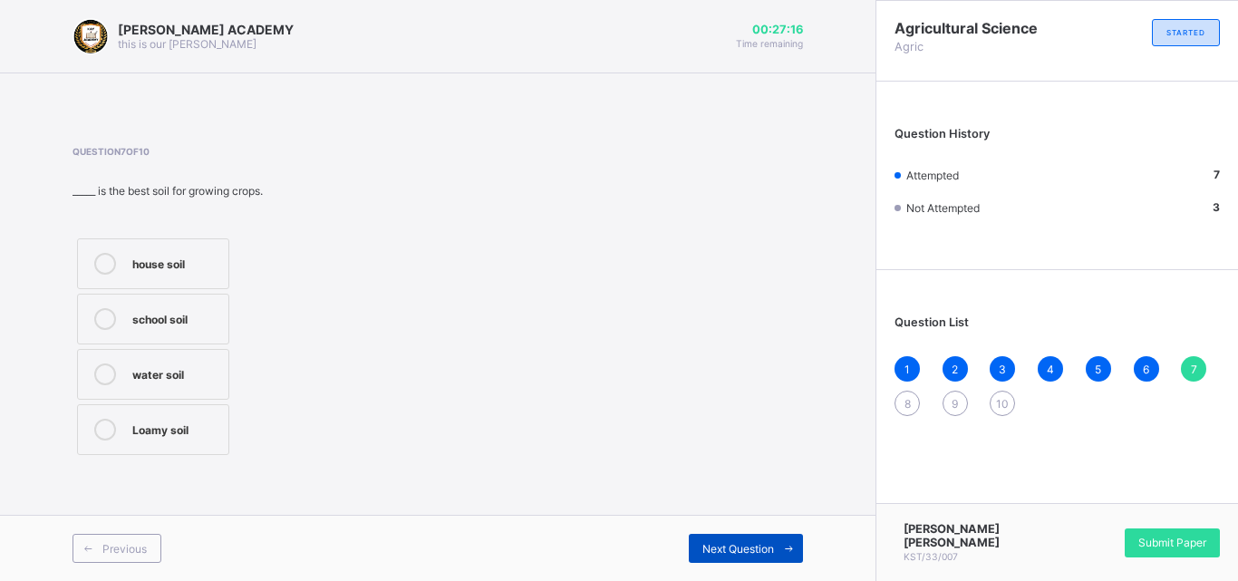
click at [754, 544] on span "Next Question" at bounding box center [738, 549] width 72 height 14
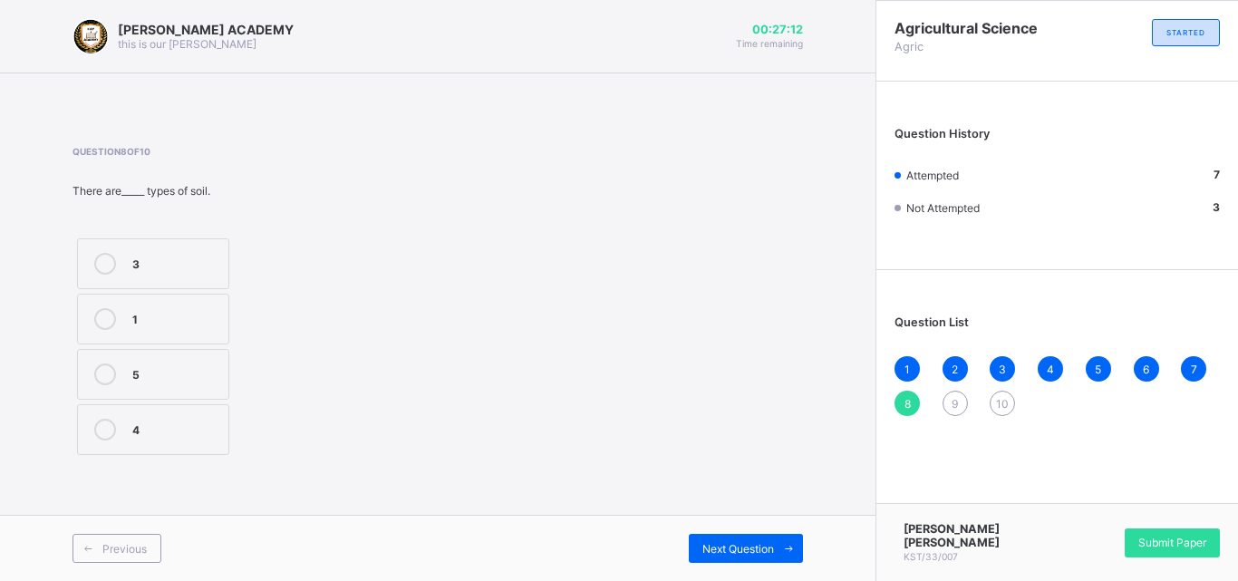
click at [107, 249] on label "3" at bounding box center [153, 263] width 152 height 51
click at [763, 535] on div "Next Question" at bounding box center [746, 548] width 114 height 29
click at [190, 255] on div "True" at bounding box center [175, 262] width 87 height 18
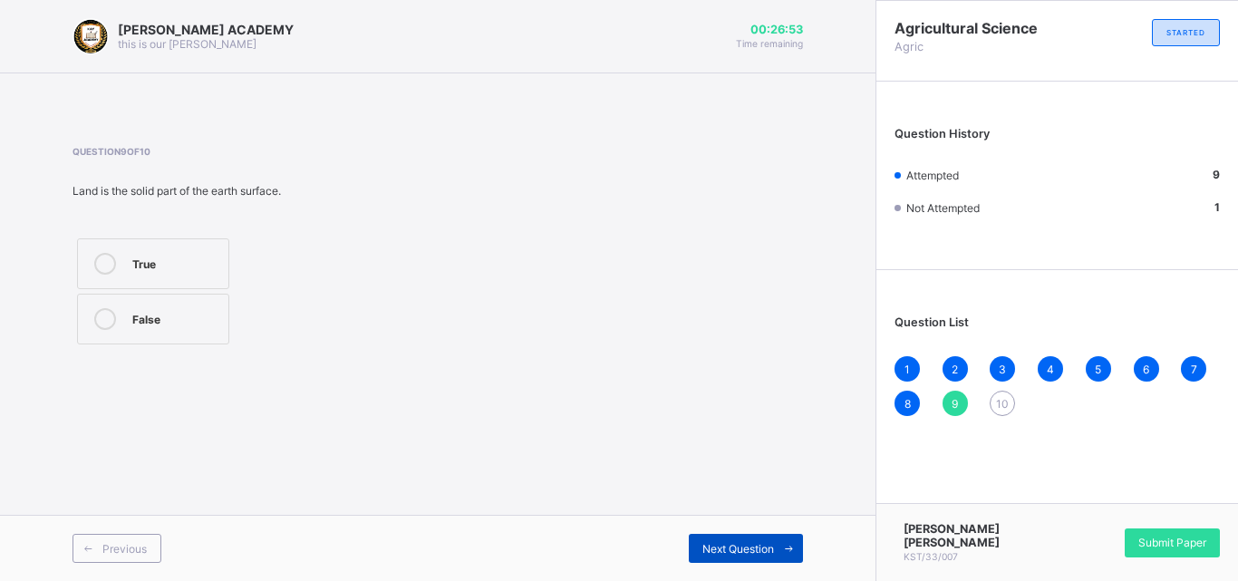
click at [755, 547] on span "Next Question" at bounding box center [738, 549] width 72 height 14
click at [714, 528] on div "Previous Next Question" at bounding box center [438, 548] width 876 height 66
click at [749, 556] on div "Next Question" at bounding box center [746, 548] width 114 height 29
click at [171, 331] on label "True" at bounding box center [153, 319] width 152 height 51
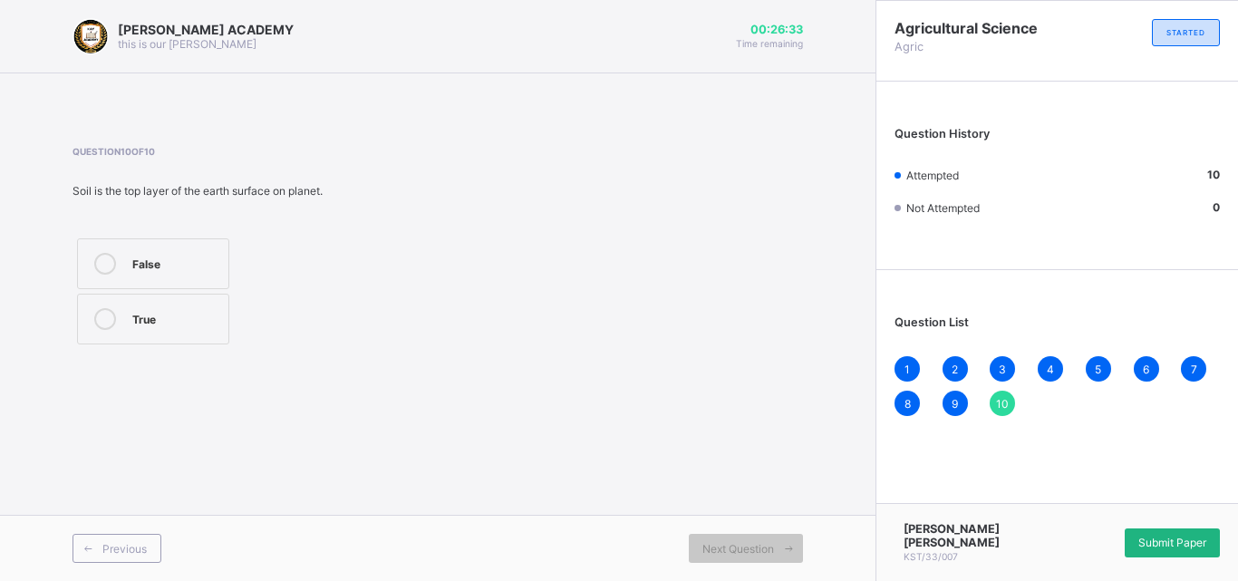
click at [1187, 549] on span "Submit Paper" at bounding box center [1172, 543] width 68 height 14
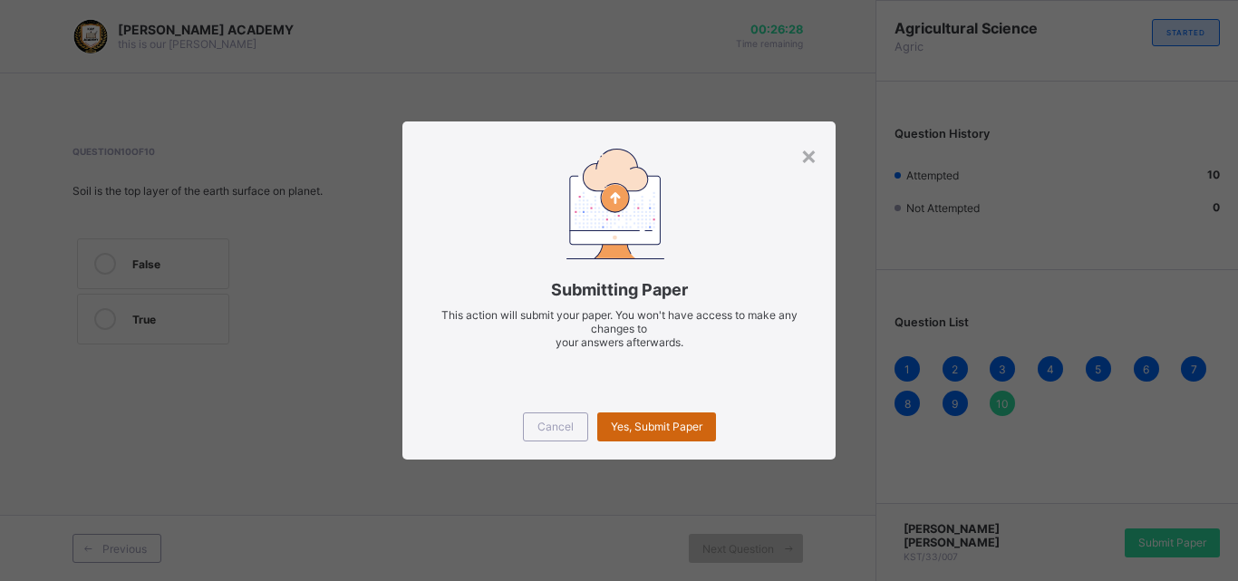
click at [654, 422] on span "Yes, Submit Paper" at bounding box center [657, 427] width 92 height 14
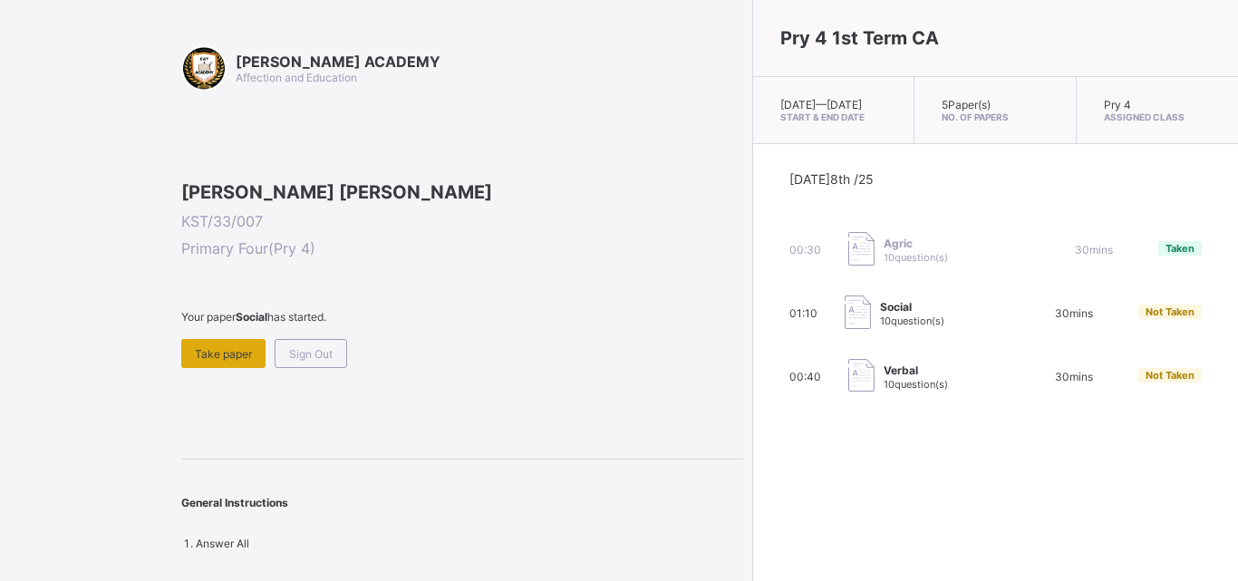
click at [239, 361] on span "Take paper" at bounding box center [223, 354] width 57 height 14
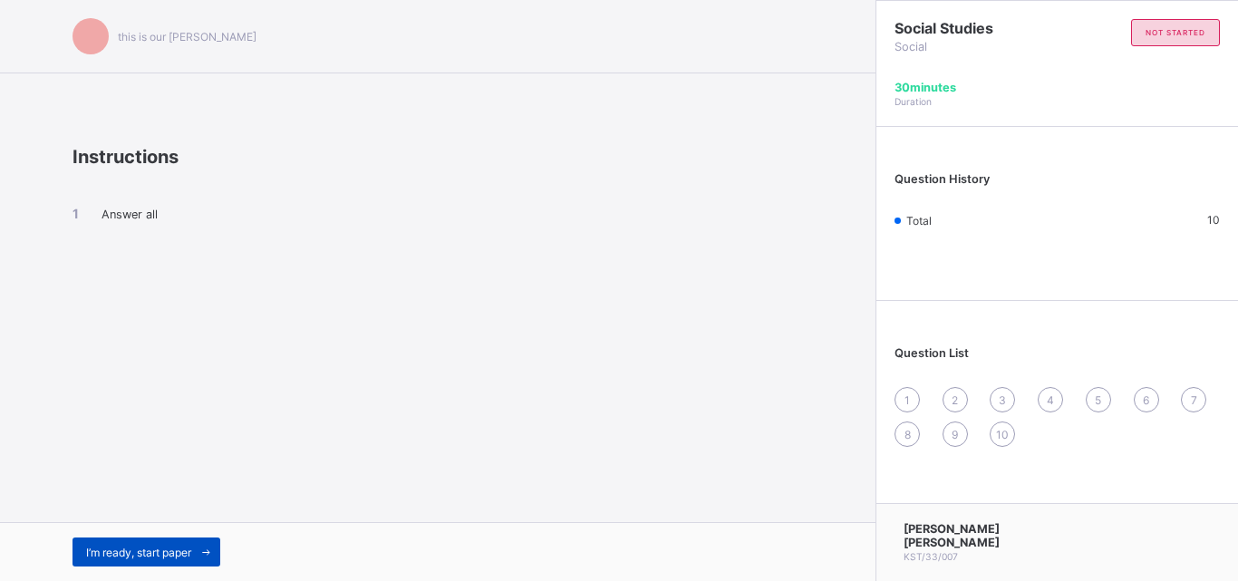
click at [140, 562] on div "I’m ready, start paper" at bounding box center [147, 552] width 148 height 29
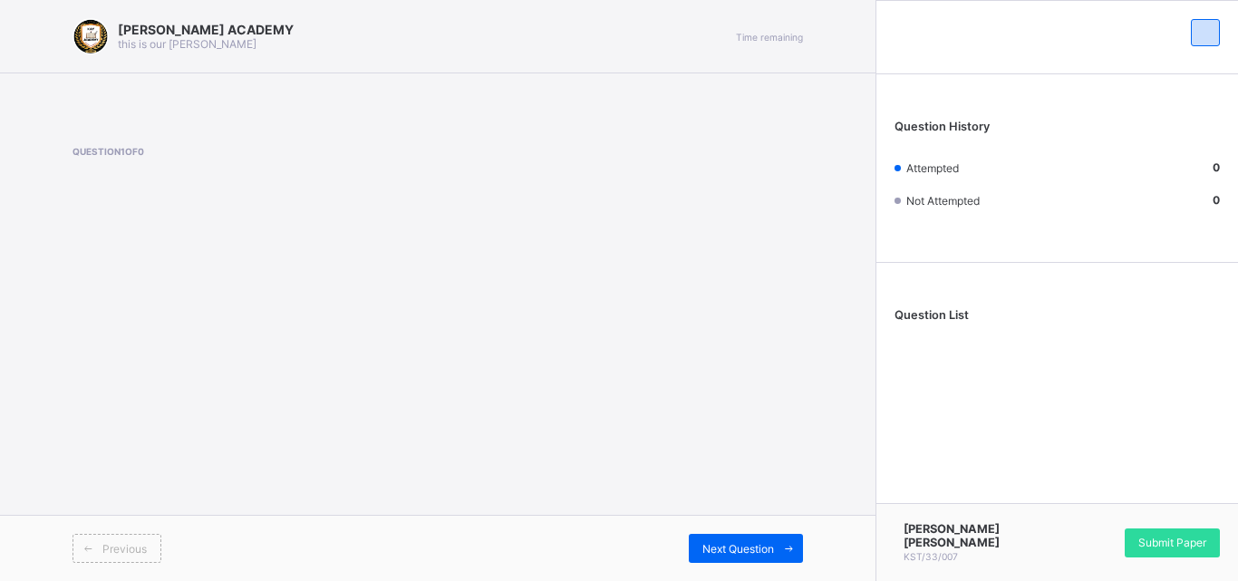
click at [361, 433] on div "[PERSON_NAME] ACADEMY this is our [PERSON_NAME] Time remaining Question 1 of 0 …" at bounding box center [438, 290] width 876 height 581
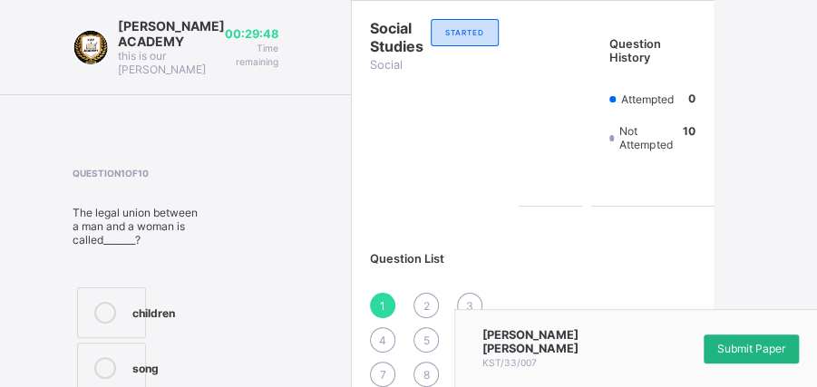
click at [757, 361] on div "Submit Paper" at bounding box center [750, 348] width 95 height 29
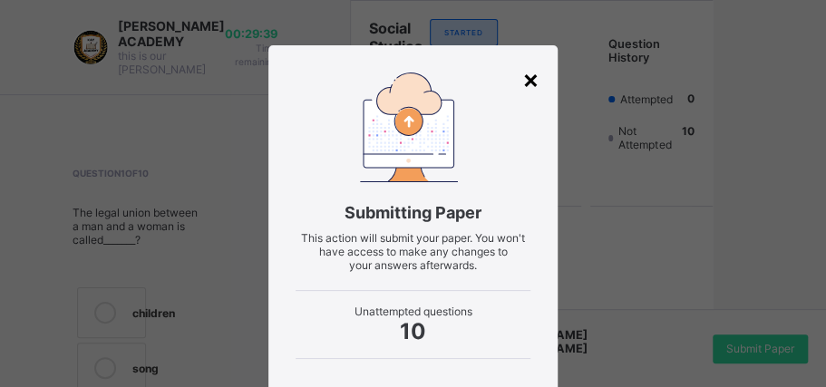
click at [522, 81] on div "×" at bounding box center [530, 78] width 17 height 31
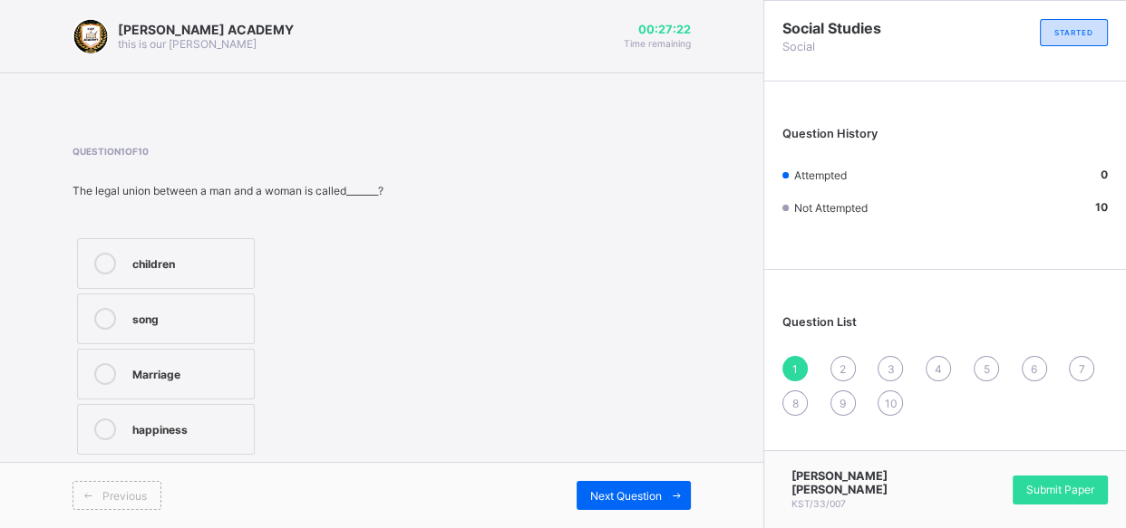
click at [166, 363] on div "Marriage" at bounding box center [188, 372] width 112 height 18
click at [640, 498] on span "Next Question" at bounding box center [626, 496] width 72 height 14
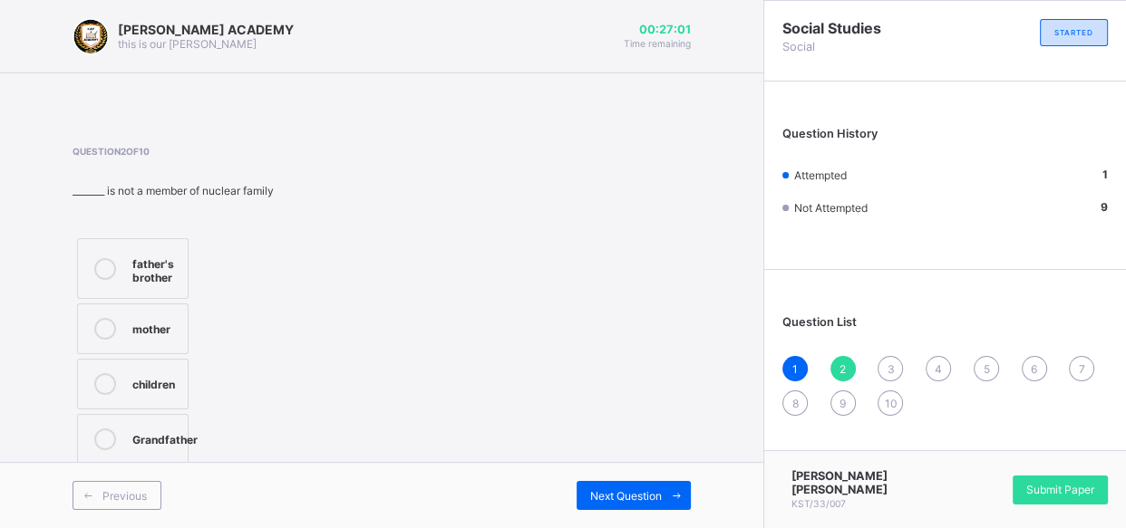
click at [164, 424] on label "Grandfather" at bounding box center [132, 439] width 111 height 51
click at [666, 494] on span at bounding box center [676, 495] width 29 height 29
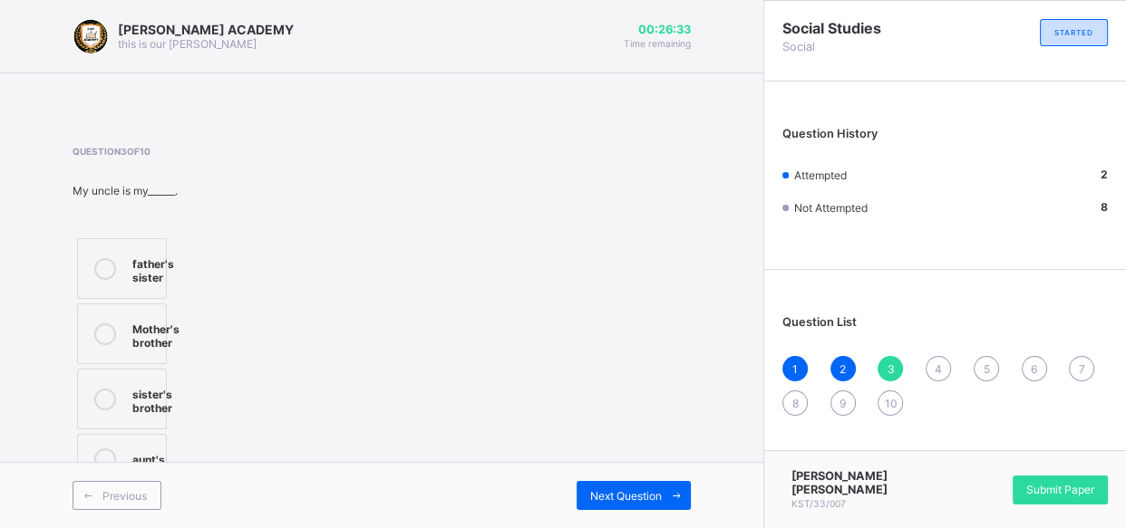
click at [137, 331] on div "Mother's brother" at bounding box center [155, 334] width 47 height 32
click at [643, 487] on div "Next Question" at bounding box center [633, 495] width 114 height 29
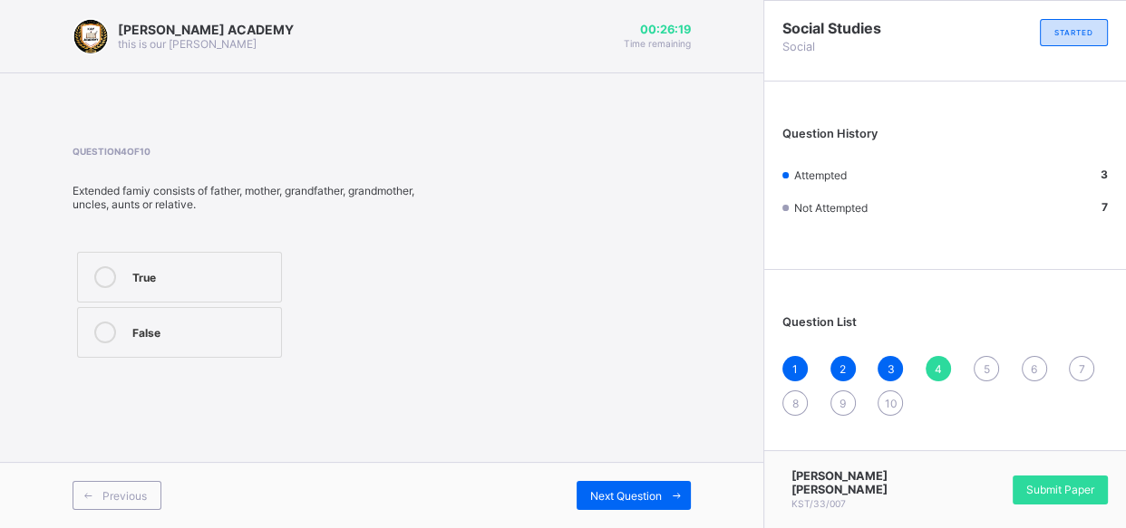
click at [245, 294] on label "True" at bounding box center [179, 277] width 205 height 51
click at [635, 505] on div "Next Question" at bounding box center [633, 495] width 114 height 29
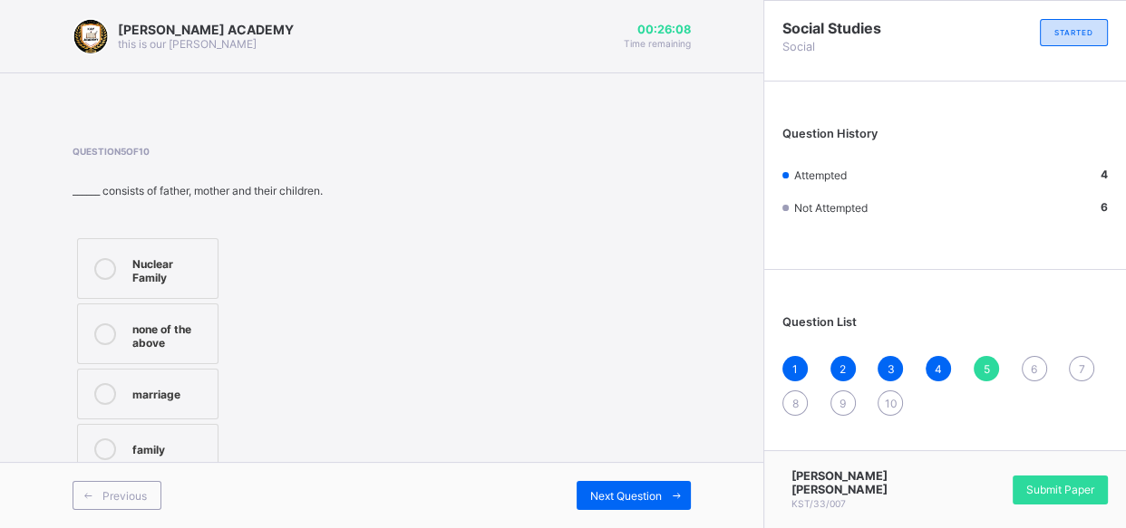
click at [208, 266] on div "Nuclear Family" at bounding box center [170, 269] width 76 height 32
click at [647, 499] on span "Next Question" at bounding box center [626, 496] width 72 height 14
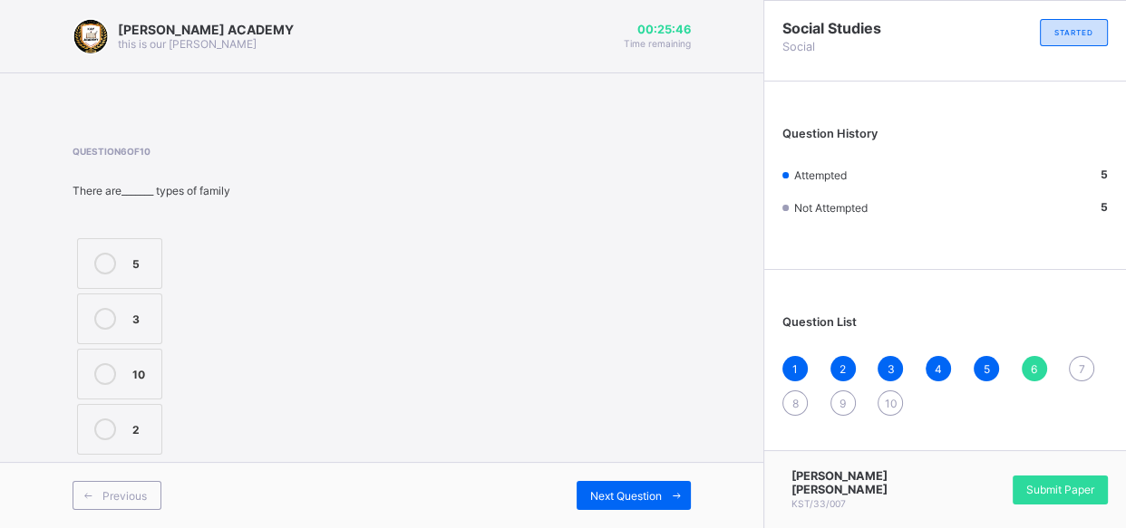
click at [105, 425] on icon at bounding box center [105, 430] width 22 height 22
click at [638, 489] on span "Next Question" at bounding box center [626, 496] width 72 height 14
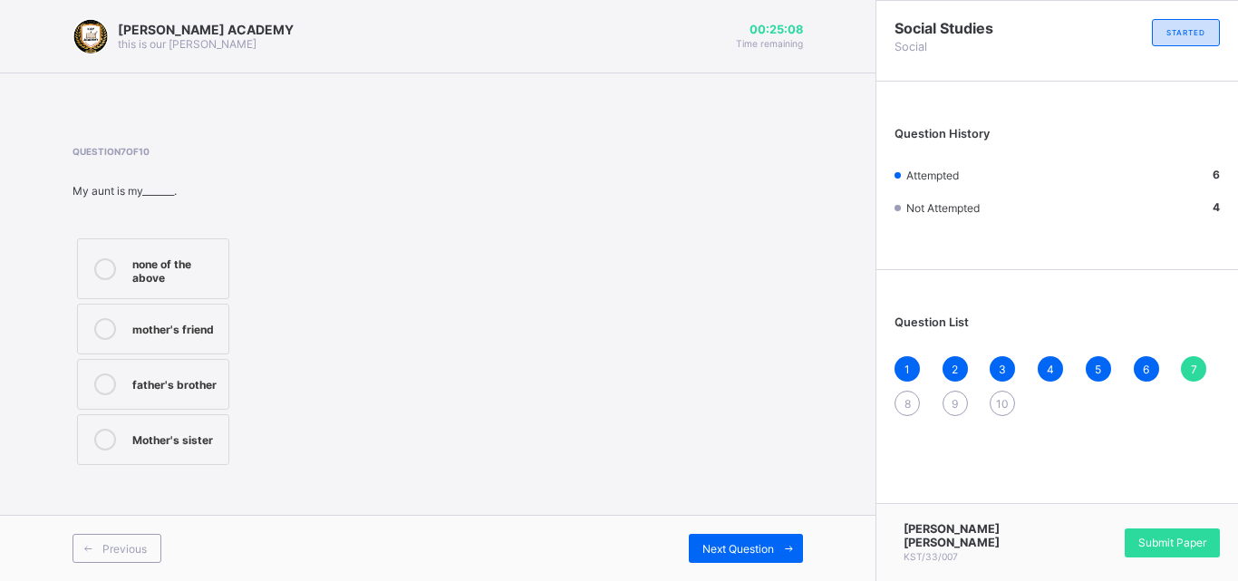
click at [199, 428] on label "Mother's sister" at bounding box center [153, 439] width 152 height 51
click at [759, 542] on span "Next Question" at bounding box center [738, 549] width 72 height 14
click at [169, 250] on label "Parents's parent" at bounding box center [153, 268] width 152 height 61
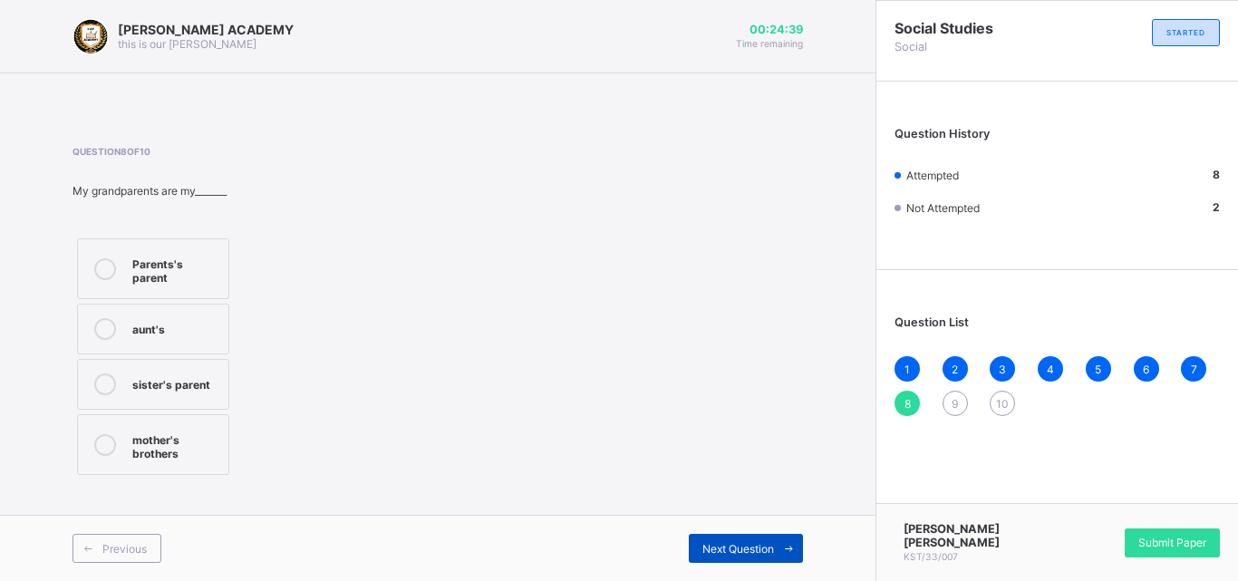
click at [768, 545] on span "Next Question" at bounding box center [738, 549] width 72 height 14
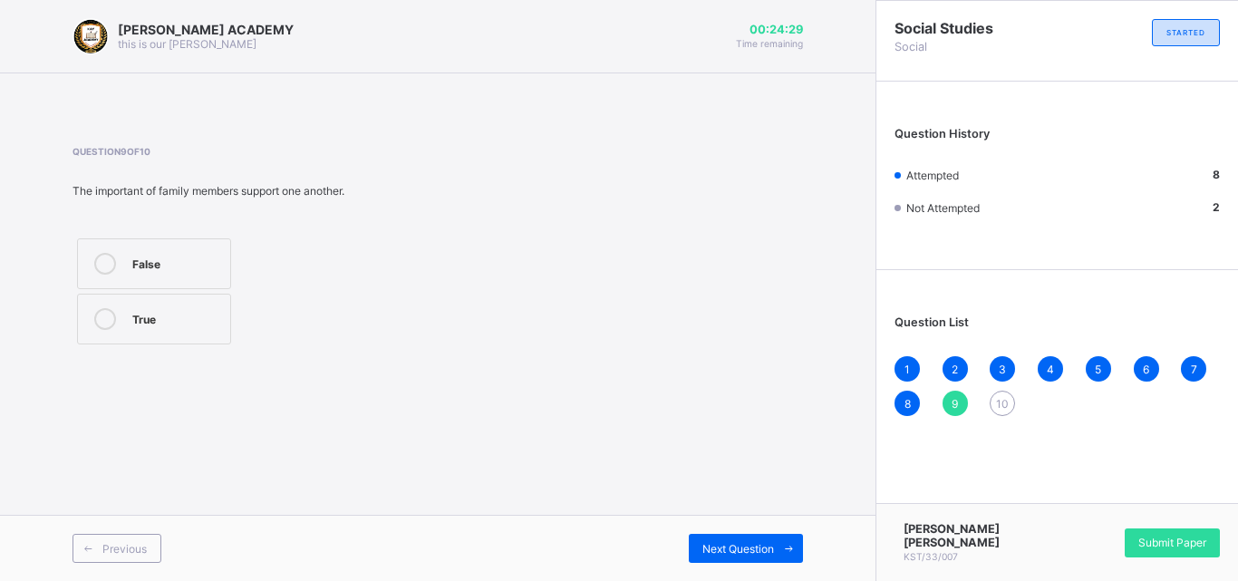
click at [218, 336] on label "True" at bounding box center [154, 319] width 154 height 51
click at [749, 538] on div "Next Question" at bounding box center [746, 548] width 114 height 29
click at [109, 261] on icon at bounding box center [105, 264] width 22 height 22
click at [108, 261] on icon at bounding box center [105, 264] width 22 height 22
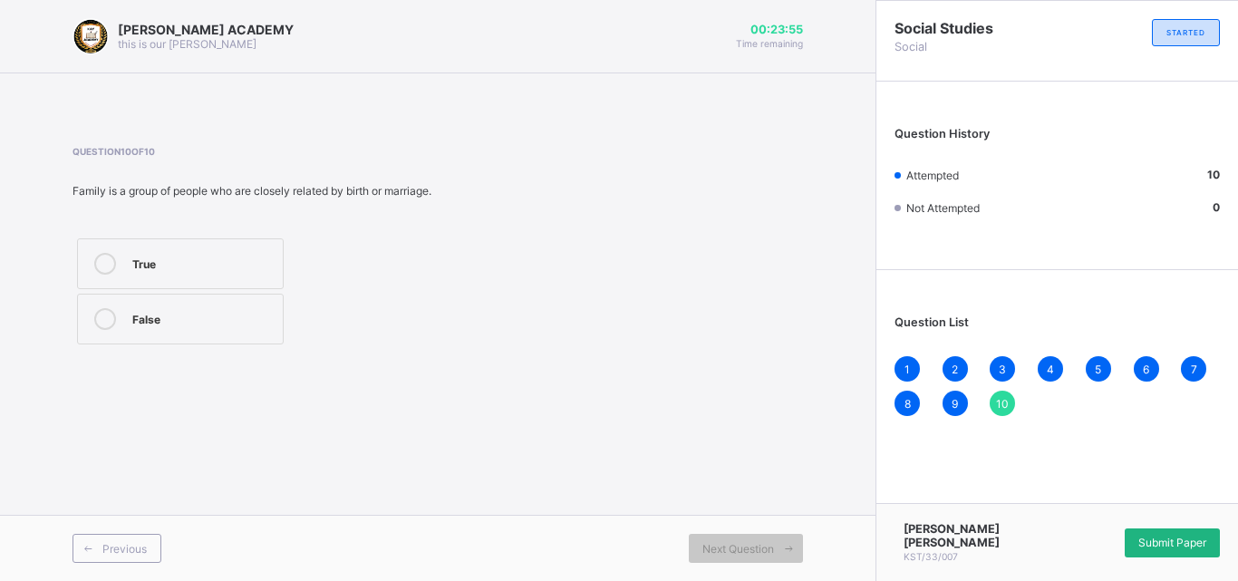
click at [1164, 547] on span "Submit Paper" at bounding box center [1172, 543] width 68 height 14
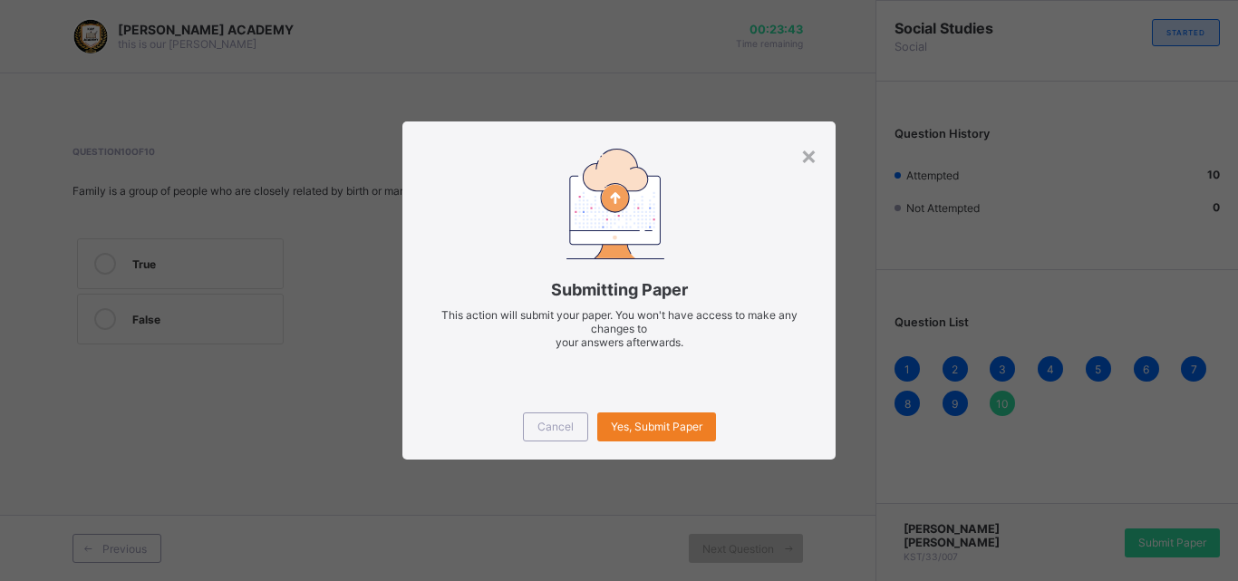
click at [664, 401] on div "Cancel Yes, Submit Paper" at bounding box center [618, 426] width 433 height 65
click at [670, 427] on span "Yes, Submit Paper" at bounding box center [657, 427] width 92 height 14
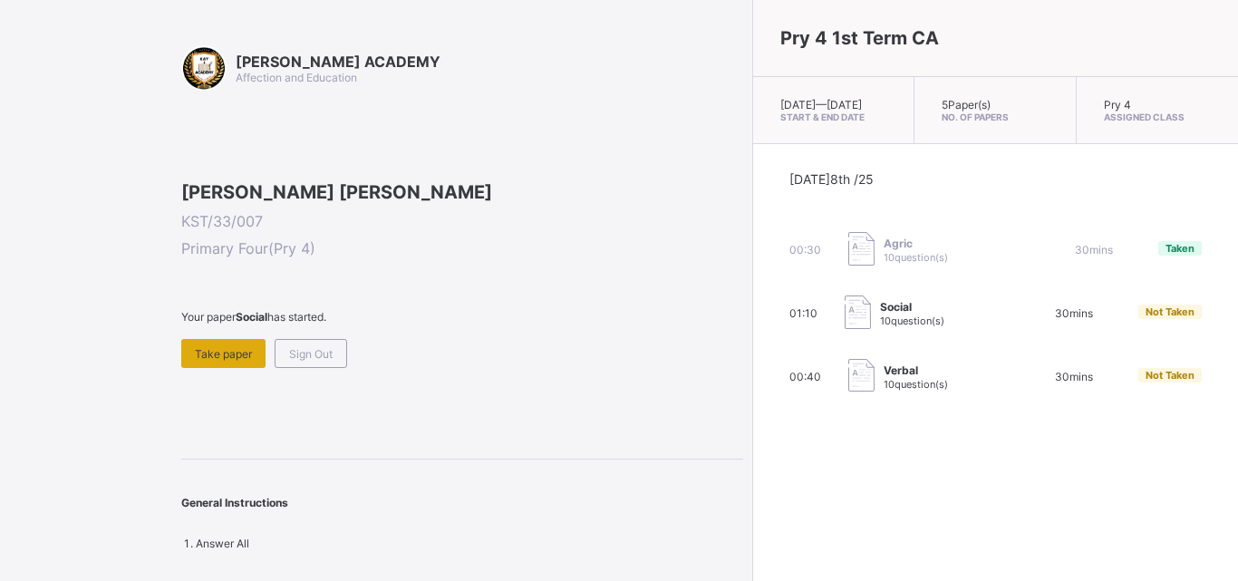
click at [204, 361] on span "Take paper" at bounding box center [223, 354] width 57 height 14
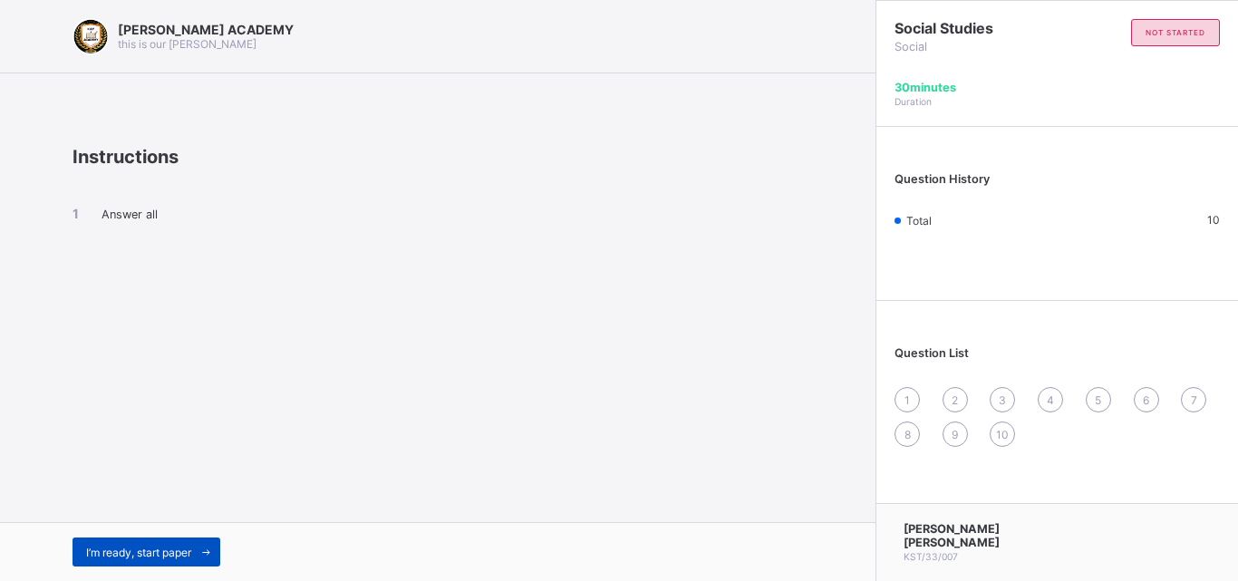
click at [165, 556] on span "I’m ready, start paper" at bounding box center [138, 553] width 105 height 14
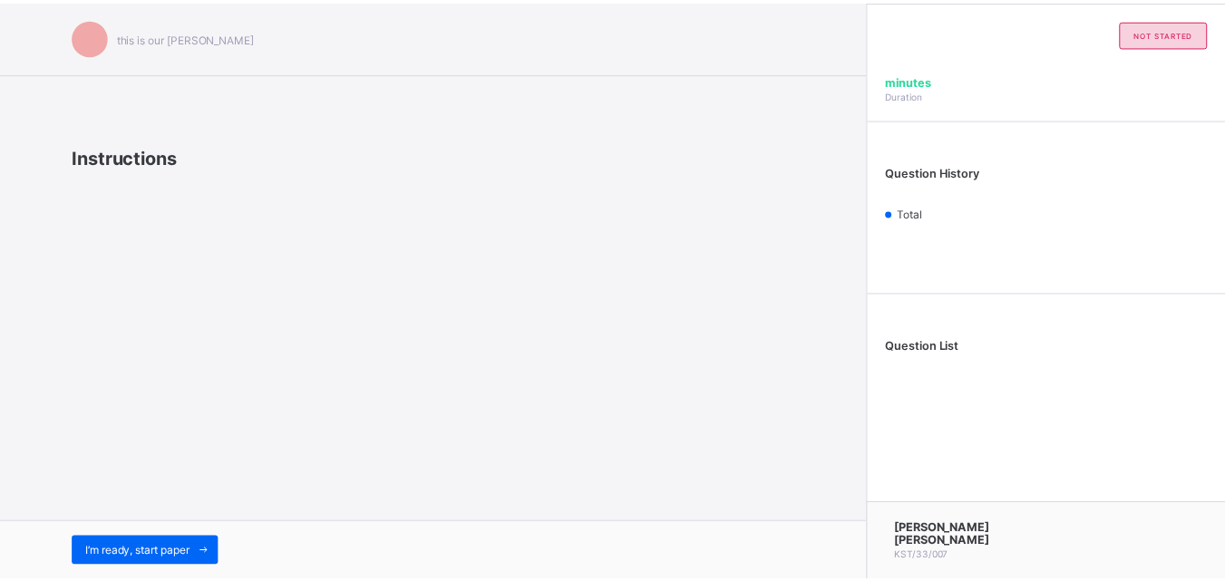
scroll to position [5, 14]
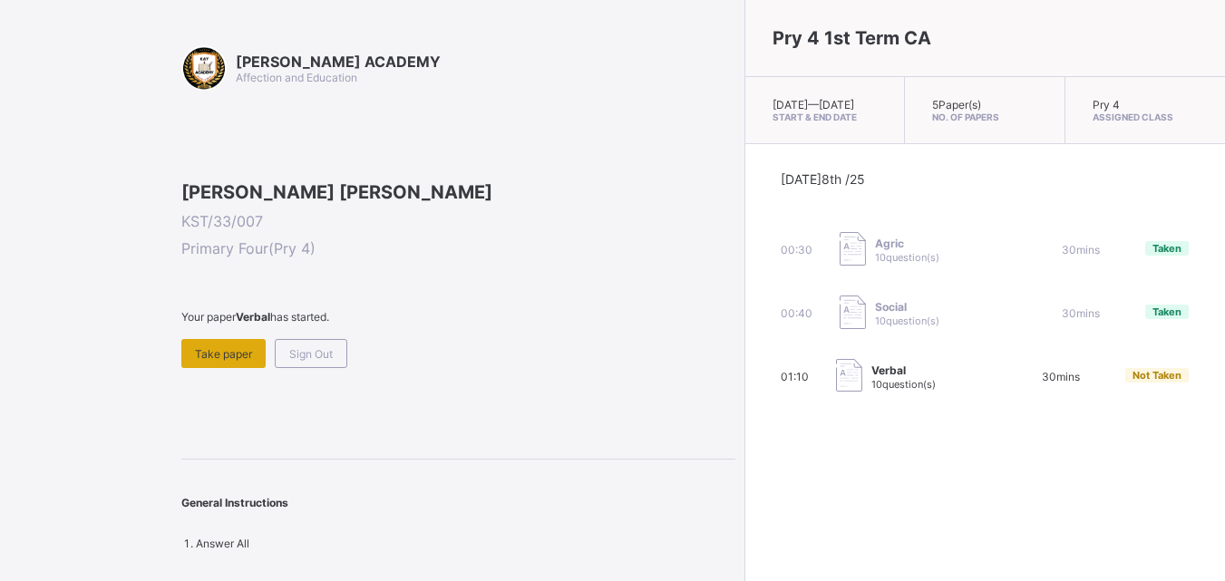
click at [231, 361] on span "Take paper" at bounding box center [223, 354] width 57 height 14
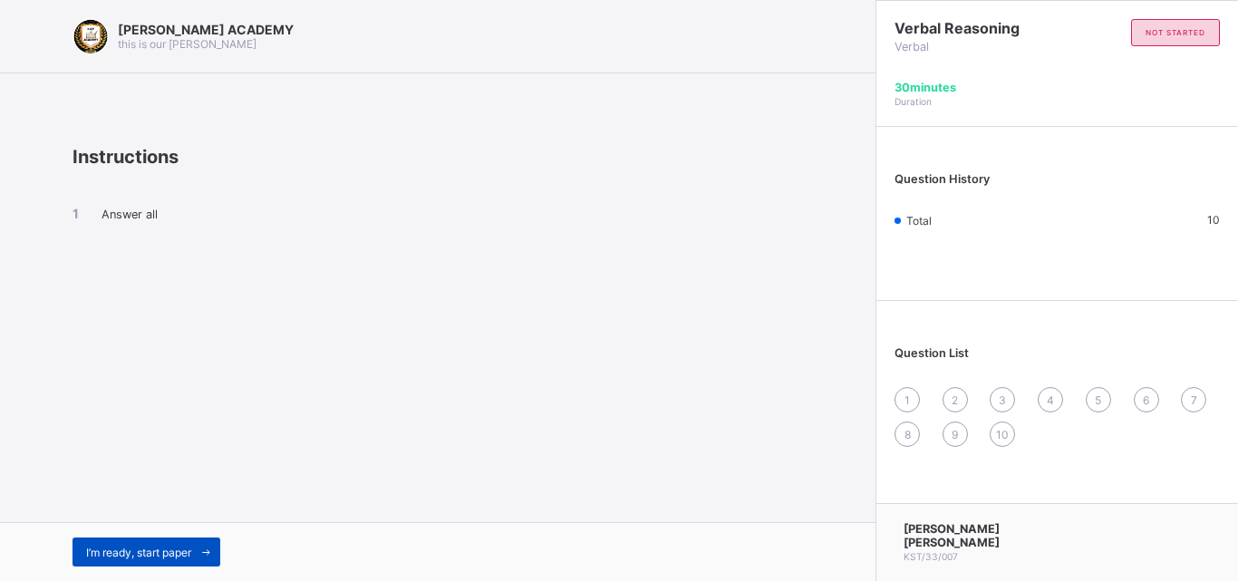
click at [154, 548] on span "I’m ready, start paper" at bounding box center [138, 553] width 105 height 14
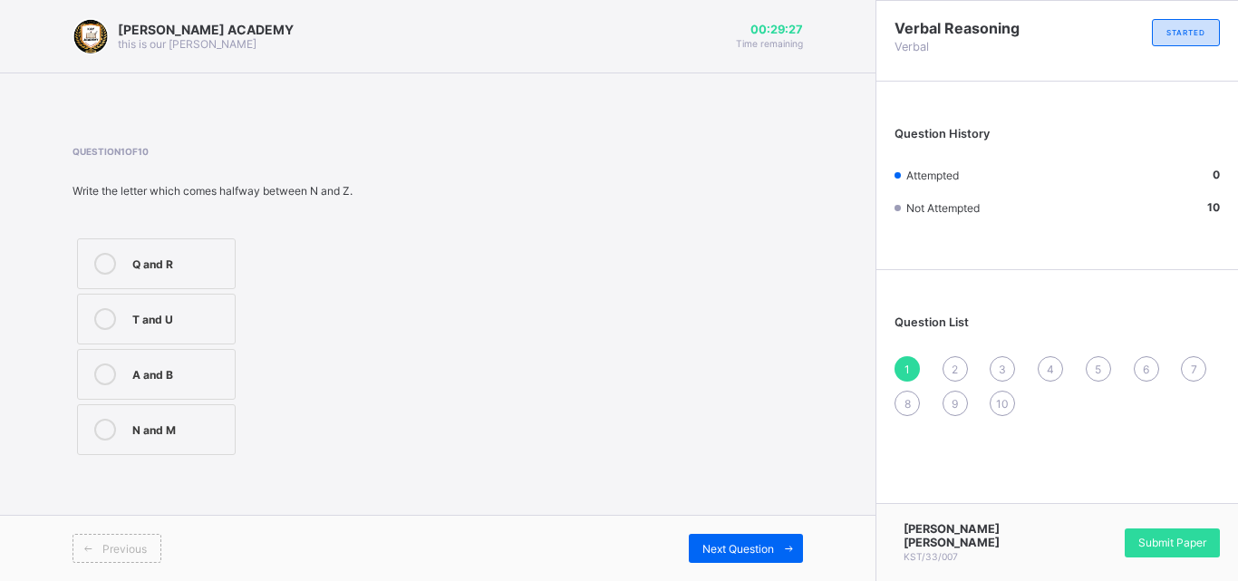
click at [129, 276] on label "Q and R" at bounding box center [156, 263] width 159 height 51
click at [768, 546] on span "Next Question" at bounding box center [738, 549] width 72 height 14
click at [160, 409] on label "L" at bounding box center [153, 429] width 152 height 51
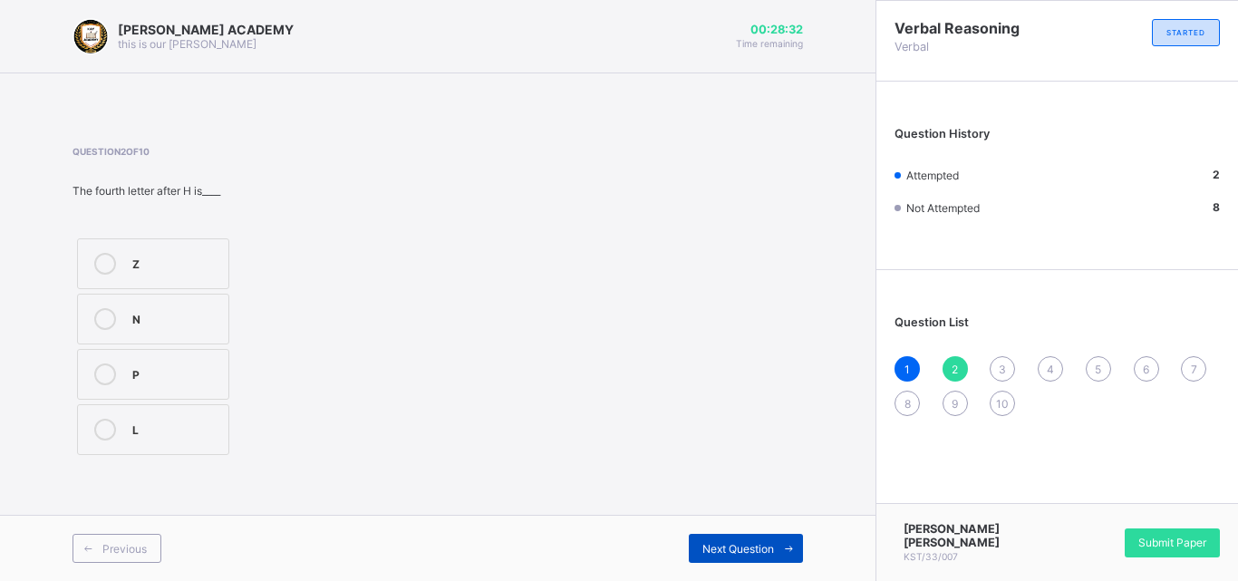
click at [721, 539] on div "Next Question" at bounding box center [746, 548] width 114 height 29
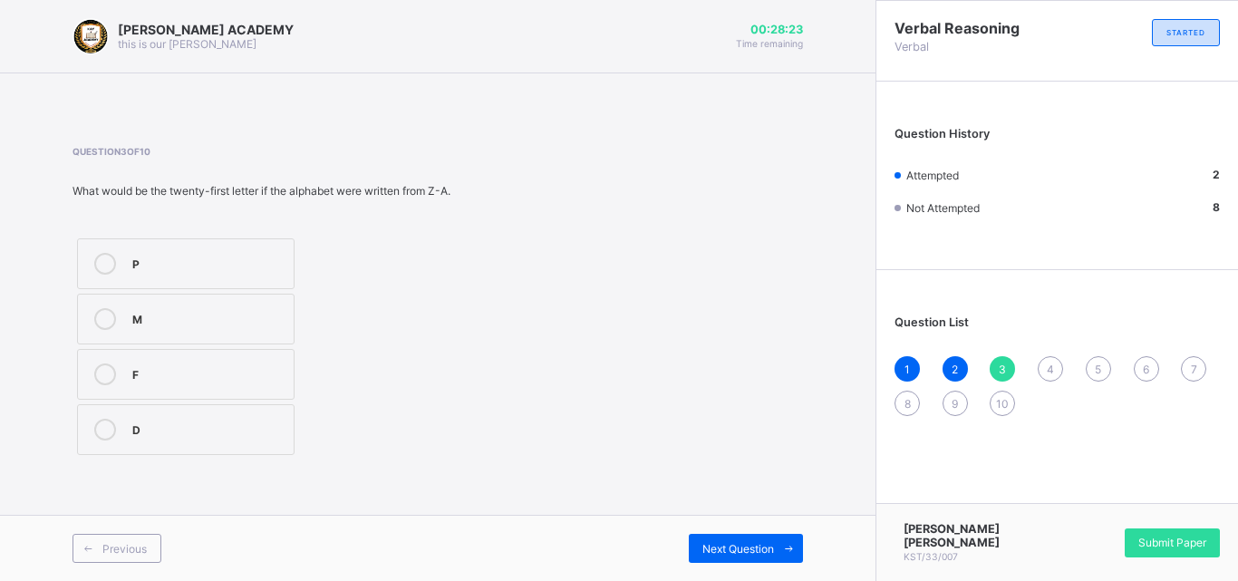
click at [234, 382] on div "F" at bounding box center [208, 374] width 152 height 22
click at [756, 546] on span "Next Question" at bounding box center [738, 549] width 72 height 14
click at [220, 364] on label "Z" at bounding box center [153, 374] width 152 height 51
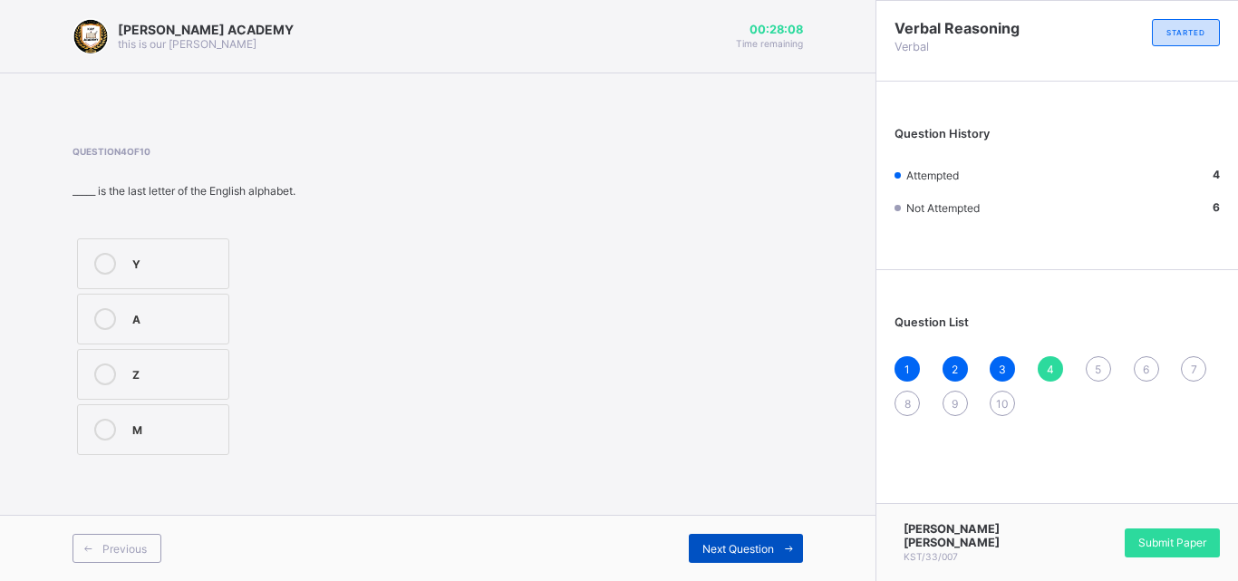
click at [738, 548] on span "Next Question" at bounding box center [738, 549] width 72 height 14
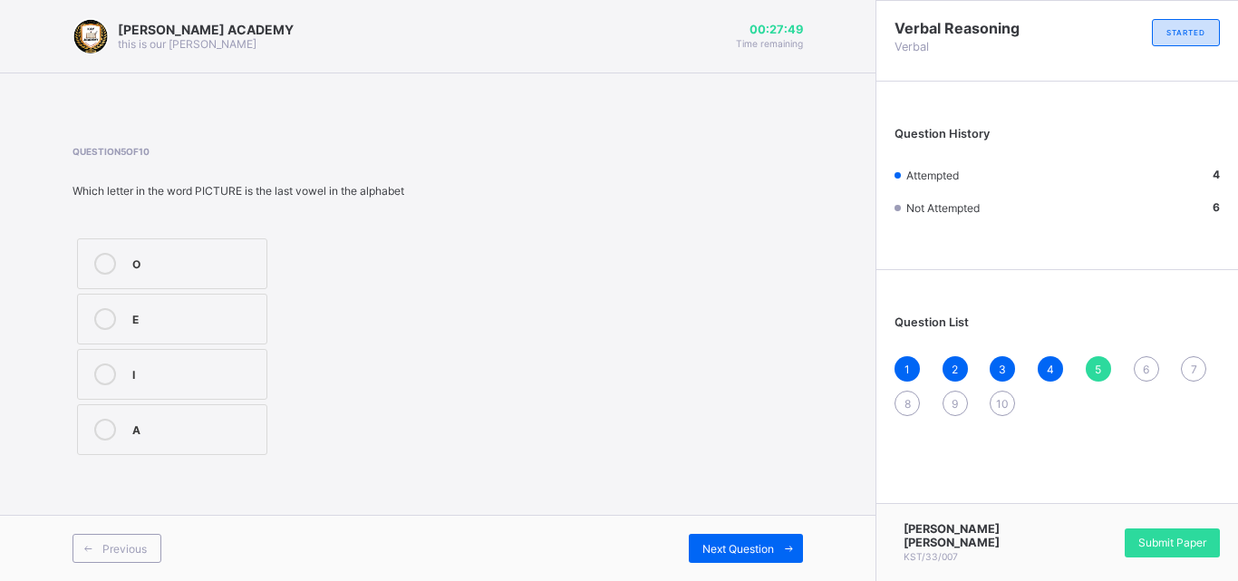
click at [195, 315] on div "E" at bounding box center [194, 317] width 125 height 18
click at [761, 546] on span "Next Question" at bounding box center [738, 549] width 72 height 14
click at [105, 422] on icon at bounding box center [105, 430] width 22 height 22
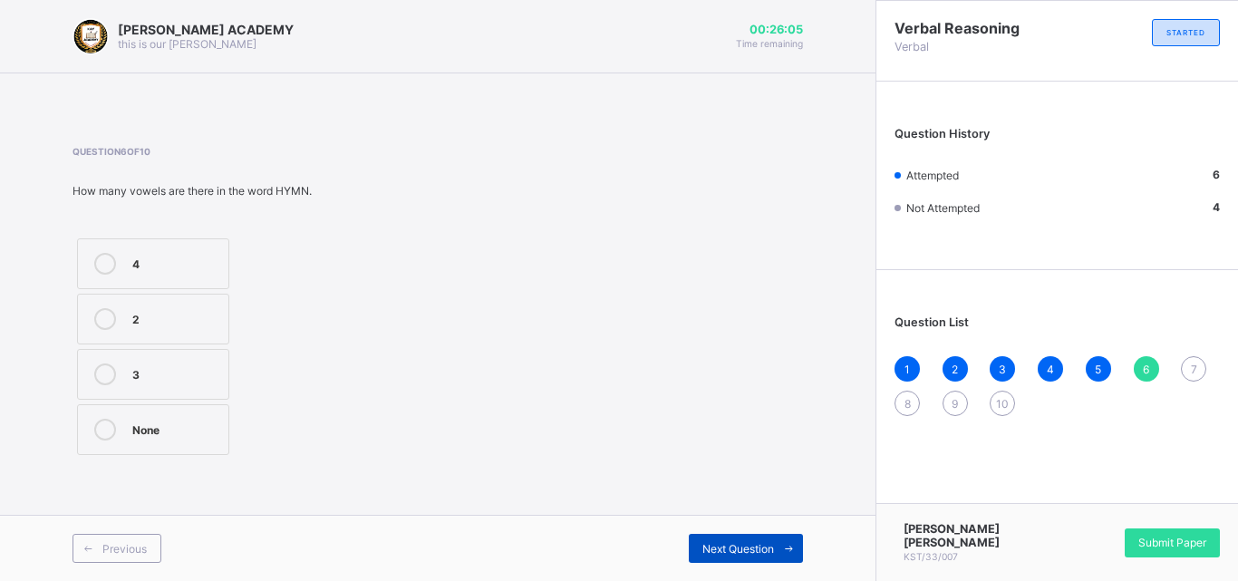
click at [721, 538] on div "Next Question" at bounding box center [746, 548] width 114 height 29
click at [164, 324] on div "B" at bounding box center [175, 317] width 87 height 18
click at [768, 543] on span "Next Question" at bounding box center [738, 549] width 72 height 14
click at [174, 433] on div "21" at bounding box center [175, 428] width 87 height 18
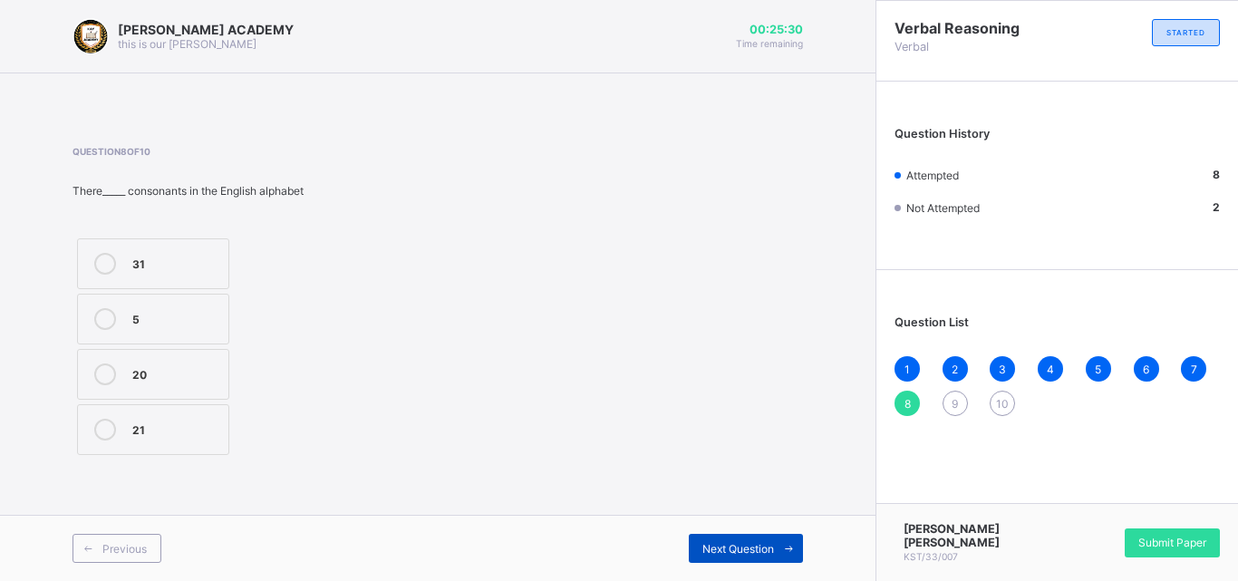
click at [755, 552] on span "Next Question" at bounding box center [738, 549] width 72 height 14
click at [644, 267] on div "Question 9 of 10 There are_____ vowels in English alphabet. 10 4 5 3" at bounding box center [438, 303] width 731 height 314
click at [201, 374] on div "5" at bounding box center [175, 372] width 87 height 18
click at [755, 539] on div "Next Question" at bounding box center [746, 548] width 114 height 29
click at [196, 424] on div "26" at bounding box center [175, 428] width 87 height 18
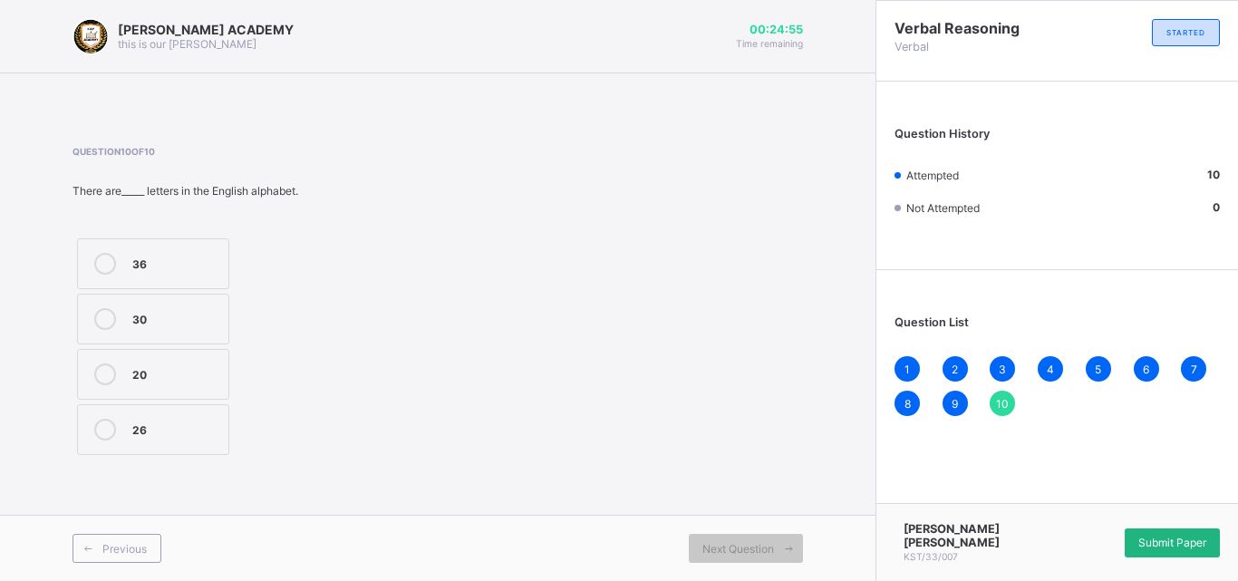
click at [1153, 547] on span "Submit Paper" at bounding box center [1172, 543] width 68 height 14
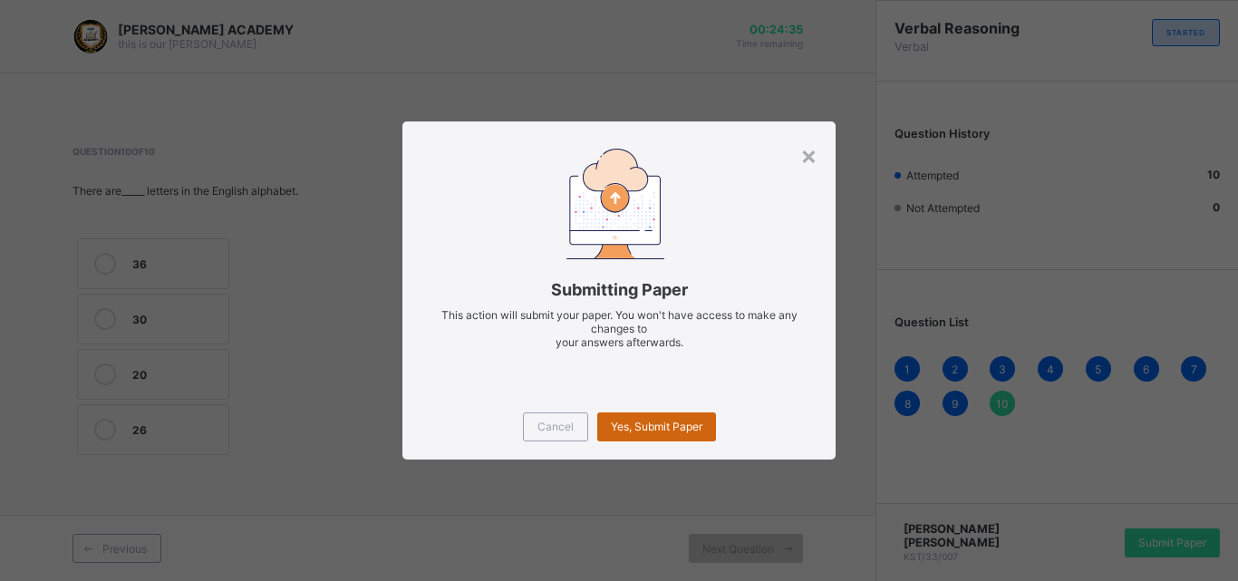
click at [636, 427] on span "Yes, Submit Paper" at bounding box center [657, 427] width 92 height 14
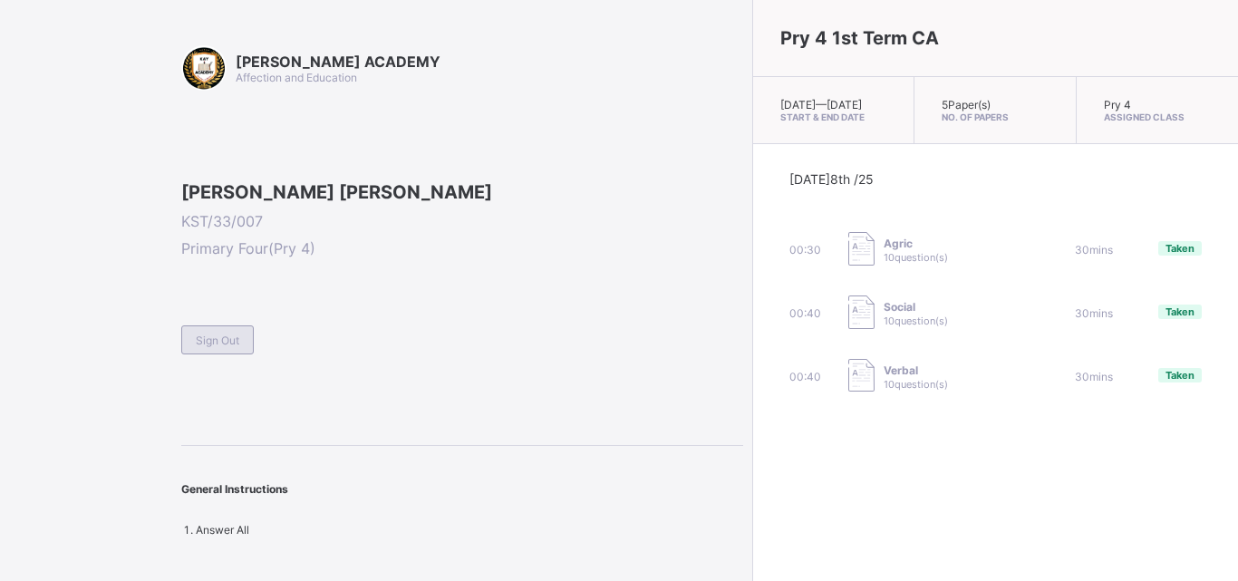
click at [217, 354] on div "Sign Out" at bounding box center [217, 339] width 73 height 29
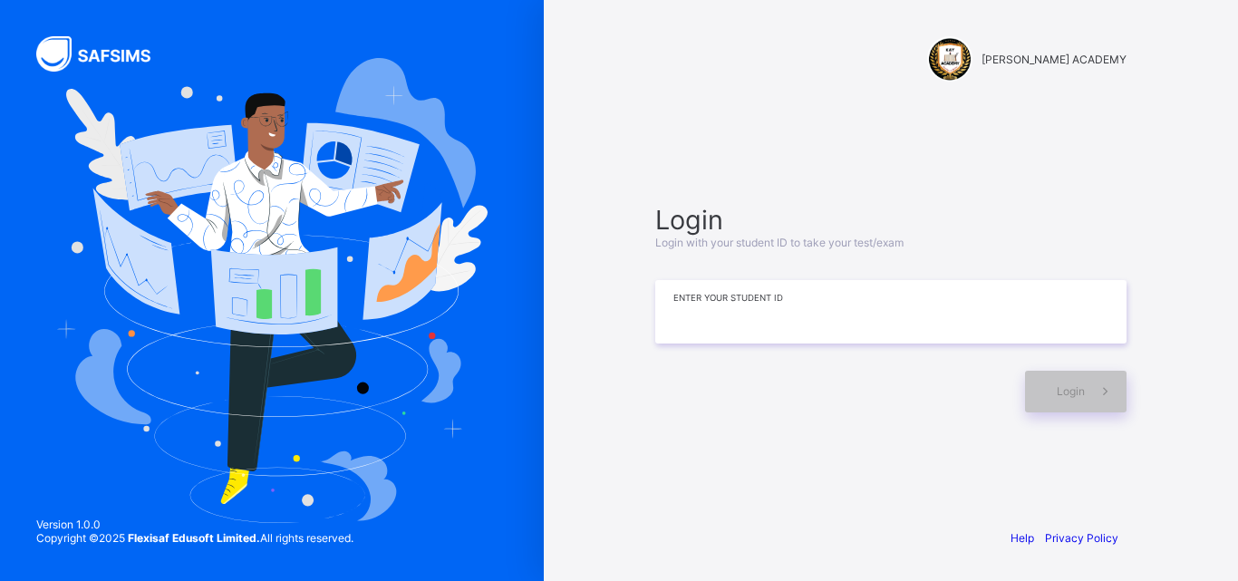
click at [690, 295] on input at bounding box center [890, 311] width 471 height 63
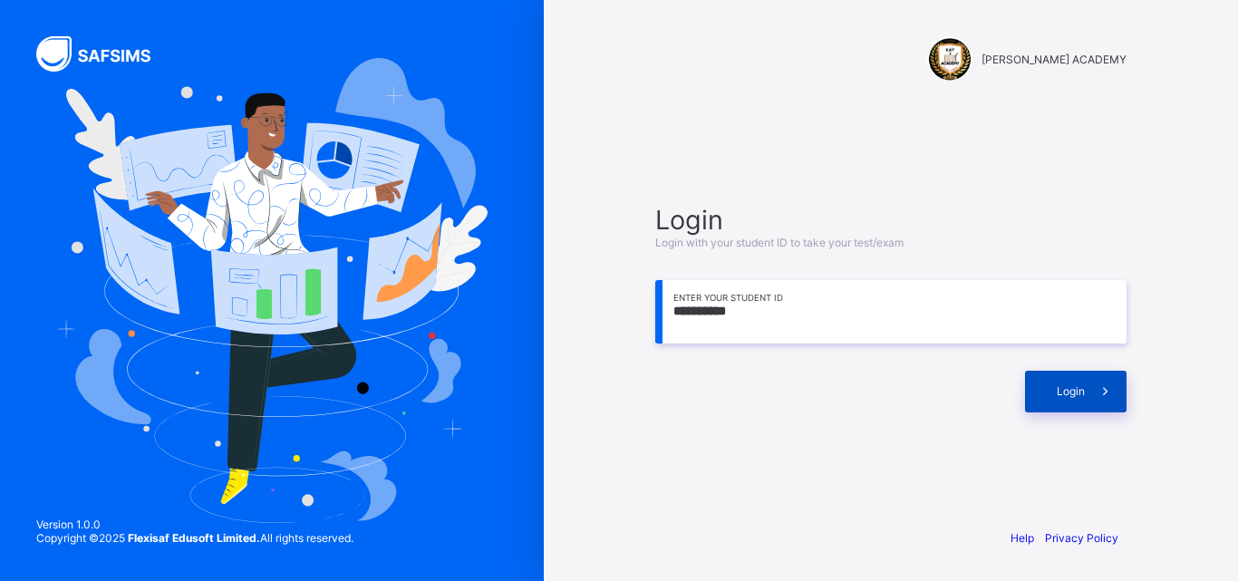
type input "**********"
click at [1046, 372] on div "Login" at bounding box center [1076, 392] width 102 height 42
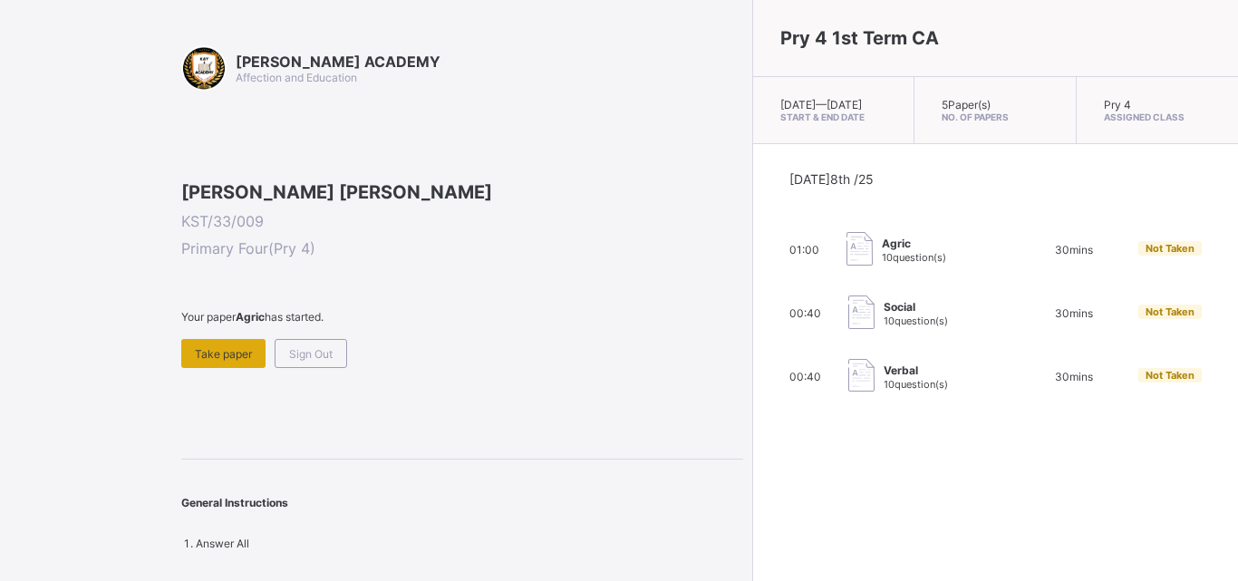
click at [234, 361] on span "Take paper" at bounding box center [223, 354] width 57 height 14
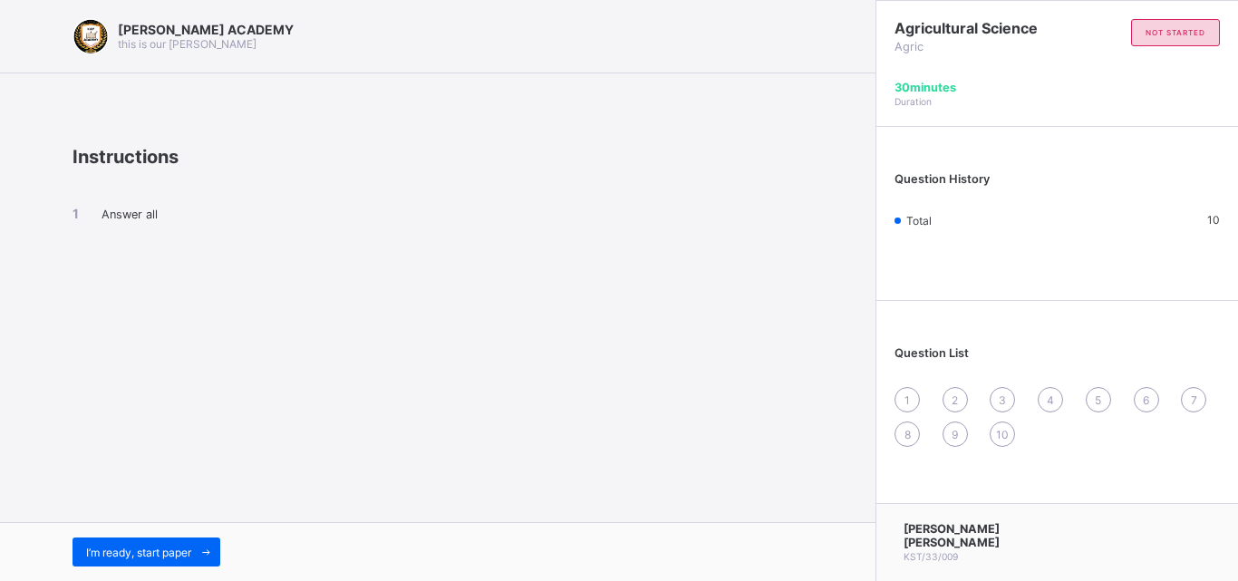
drag, startPoint x: 255, startPoint y: 434, endPoint x: 245, endPoint y: 458, distance: 25.6
click at [255, 432] on div "[PERSON_NAME] ACADEMY this is our [PERSON_NAME] Instructions Answer all I’m rea…" at bounding box center [438, 290] width 876 height 581
click at [220, 557] on span at bounding box center [205, 552] width 29 height 29
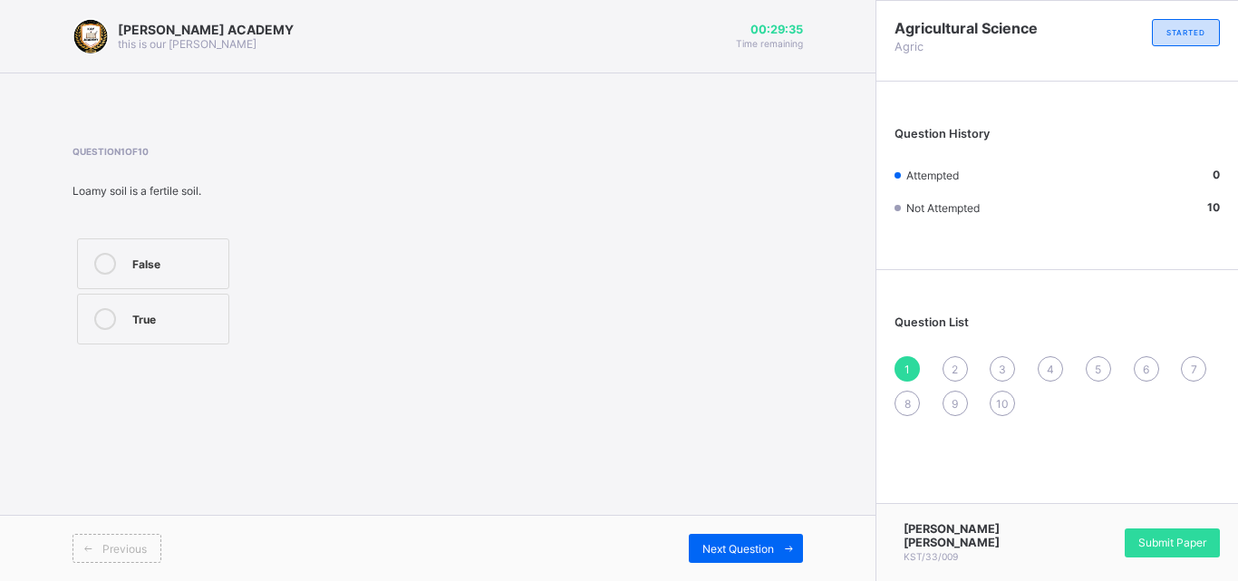
click at [11, 469] on div "[PERSON_NAME] ACADEMY this is our [PERSON_NAME] 00:29:35 Time remaining Questio…" at bounding box center [438, 290] width 876 height 581
click at [117, 331] on label "True" at bounding box center [153, 319] width 152 height 51
click at [181, 344] on label "True" at bounding box center [153, 319] width 152 height 51
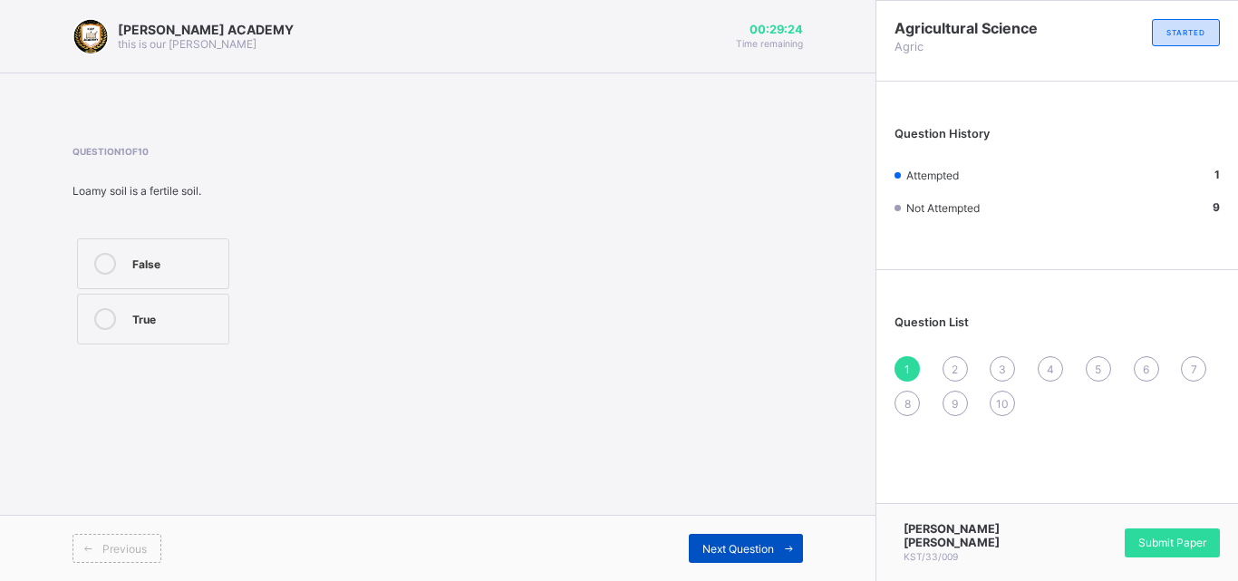
click at [707, 546] on span "Next Question" at bounding box center [738, 549] width 72 height 14
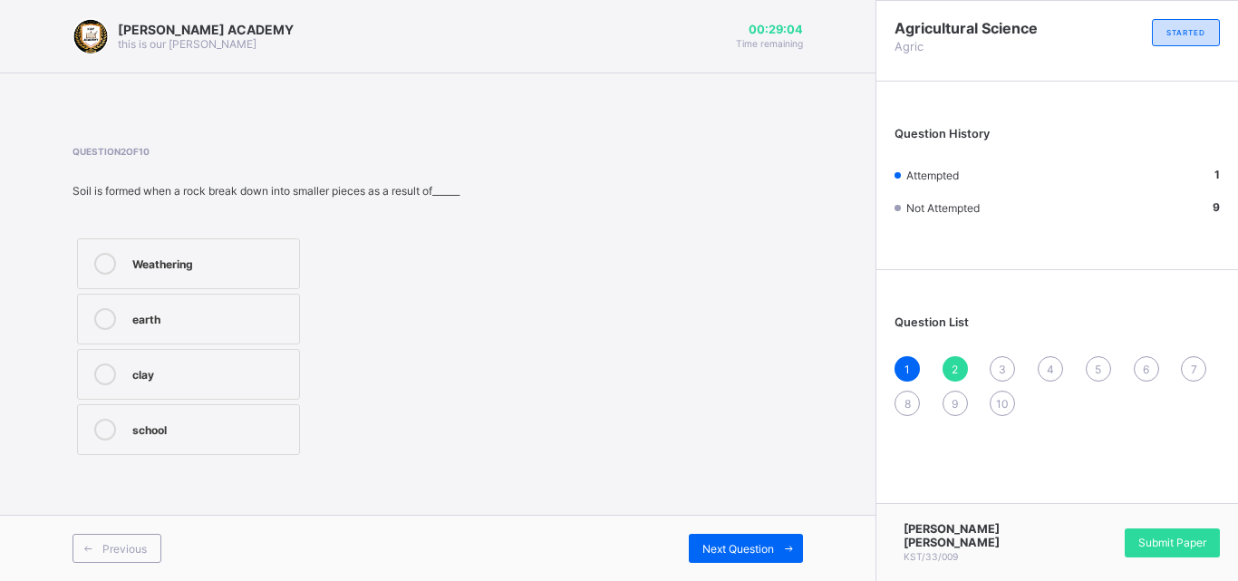
click at [276, 319] on div "earth" at bounding box center [211, 317] width 158 height 18
click at [751, 552] on span "Next Question" at bounding box center [738, 549] width 72 height 14
drag, startPoint x: 288, startPoint y: 263, endPoint x: 664, endPoint y: 221, distance: 377.6
click at [664, 221] on div "Question 3 of 10 Loamy soil contain larger amount of decayed animal and plant m…" at bounding box center [438, 247] width 731 height 203
click at [260, 259] on div "True" at bounding box center [202, 262] width 141 height 18
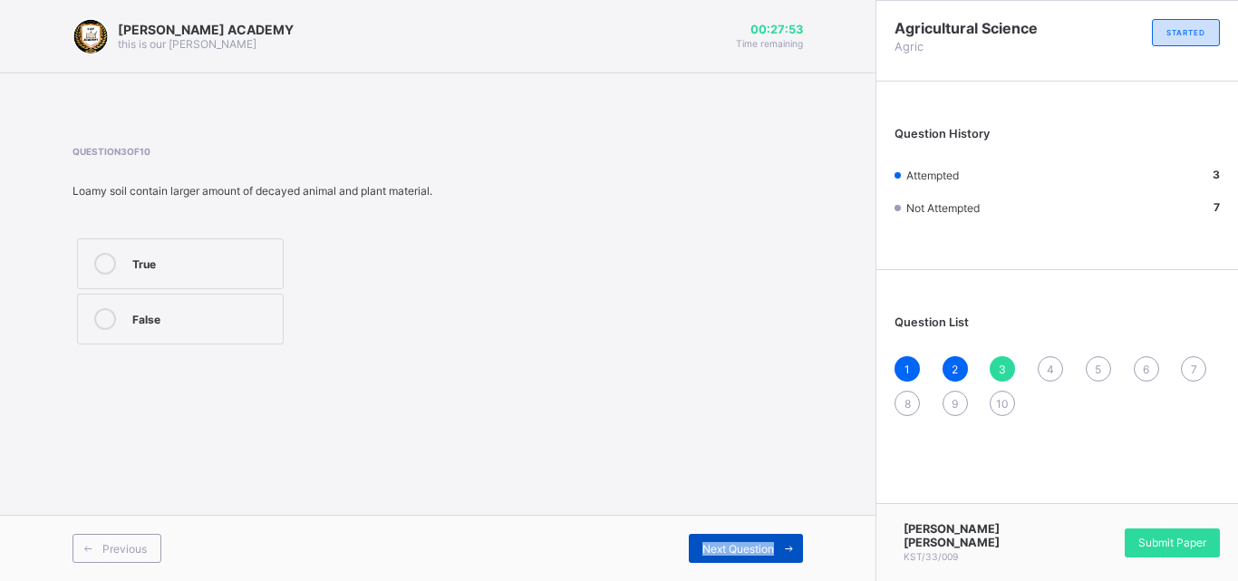
drag, startPoint x: 658, startPoint y: 550, endPoint x: 791, endPoint y: 539, distance: 133.7
click at [791, 539] on div "Next Question" at bounding box center [620, 548] width 365 height 29
click at [1001, 409] on span "10" at bounding box center [1002, 404] width 13 height 14
click at [203, 324] on div "True" at bounding box center [175, 317] width 87 height 18
click at [954, 404] on span "9" at bounding box center [955, 404] width 6 height 14
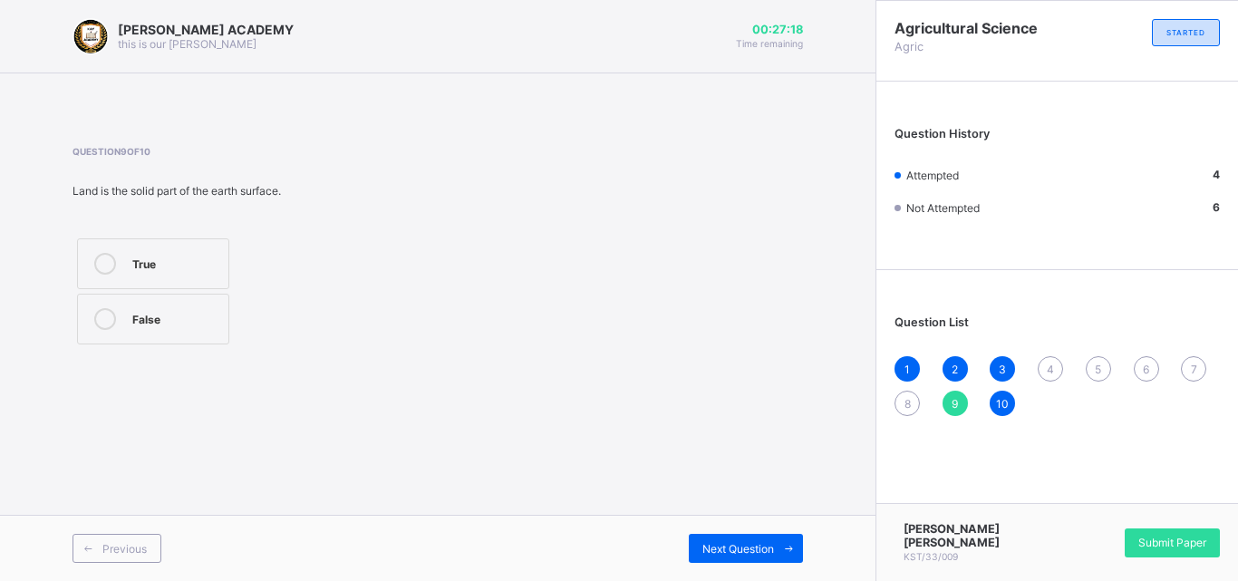
click at [206, 267] on div "True" at bounding box center [175, 262] width 87 height 18
click at [905, 397] on span "8" at bounding box center [908, 404] width 6 height 14
click at [149, 371] on div "5" at bounding box center [175, 372] width 87 height 18
click at [191, 292] on div "3 1 5 4" at bounding box center [153, 347] width 161 height 226
click at [204, 250] on label "3" at bounding box center [153, 263] width 152 height 51
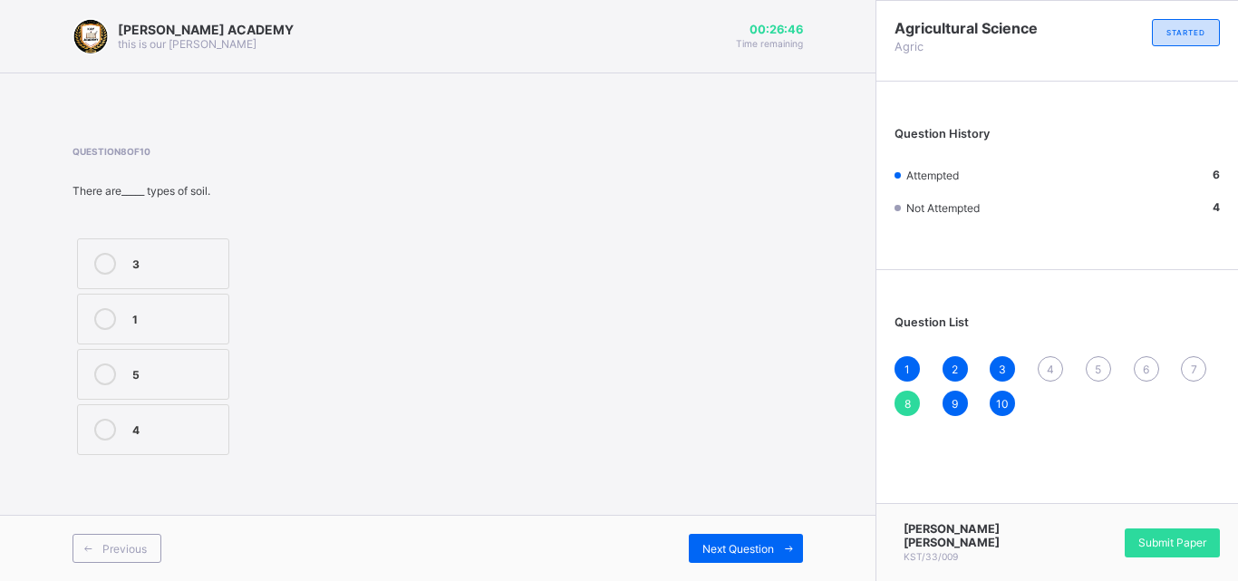
click at [1196, 363] on span "7" at bounding box center [1194, 370] width 6 height 14
click at [143, 438] on div "Loamy soil" at bounding box center [175, 430] width 87 height 22
click at [1148, 371] on span "6" at bounding box center [1146, 370] width 6 height 14
click at [202, 429] on div "[PERSON_NAME] soil" at bounding box center [178, 435] width 92 height 32
click at [1096, 370] on span "5" at bounding box center [1098, 370] width 6 height 14
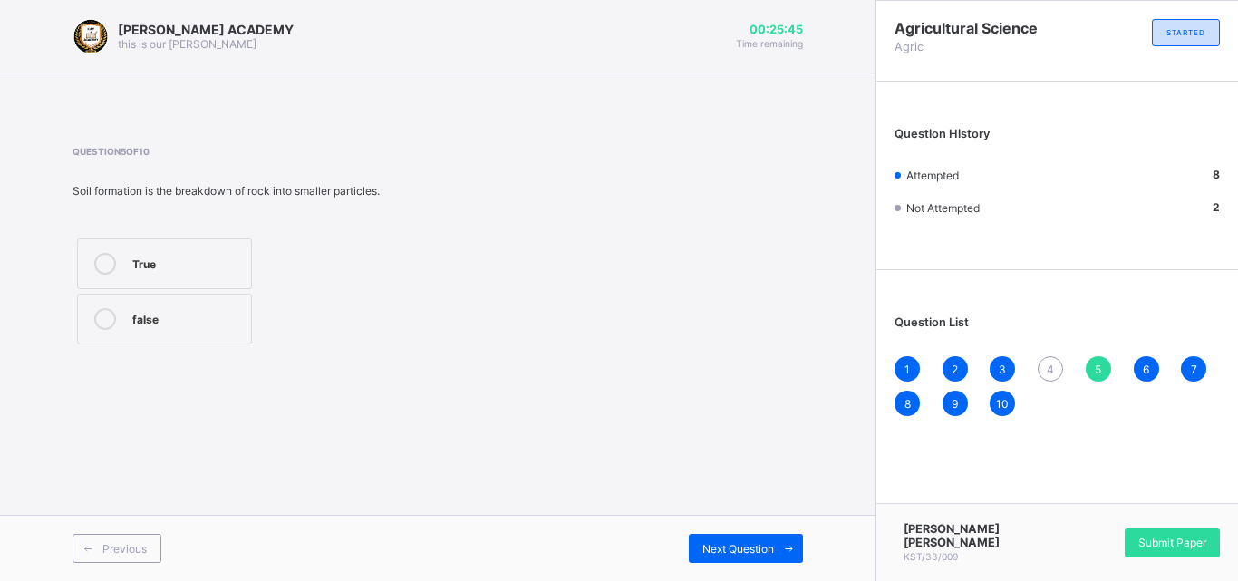
click at [214, 257] on div "True" at bounding box center [187, 262] width 110 height 18
click at [1044, 372] on div "4" at bounding box center [1050, 368] width 25 height 25
click at [129, 320] on label "True" at bounding box center [153, 319] width 152 height 51
click at [1160, 544] on span "Submit Paper" at bounding box center [1172, 543] width 68 height 14
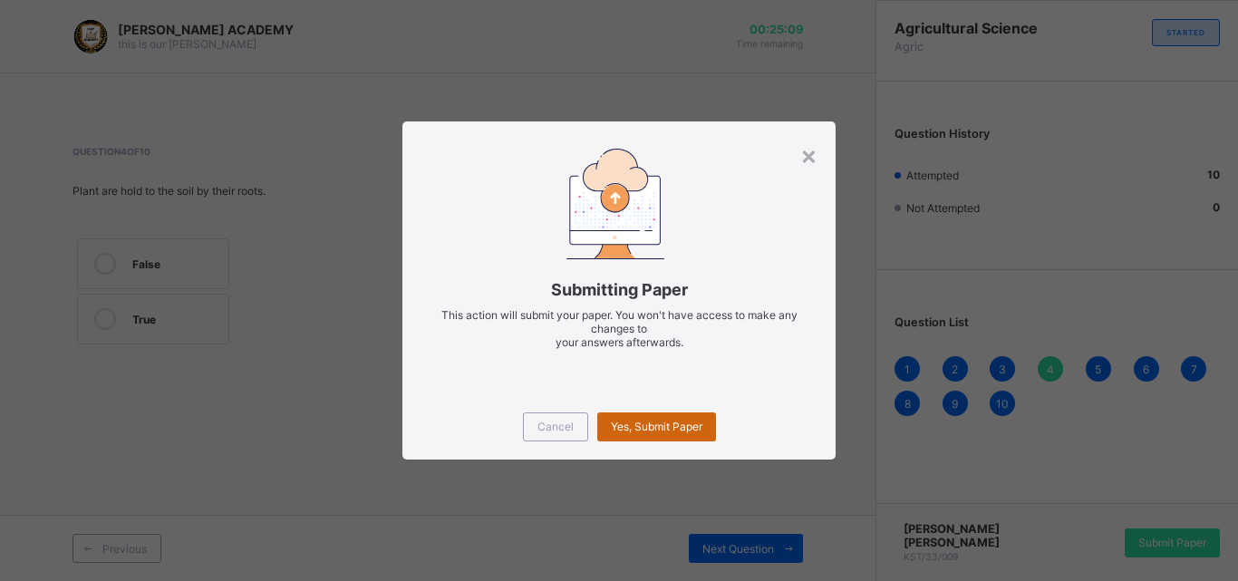
click at [675, 426] on span "Yes, Submit Paper" at bounding box center [657, 427] width 92 height 14
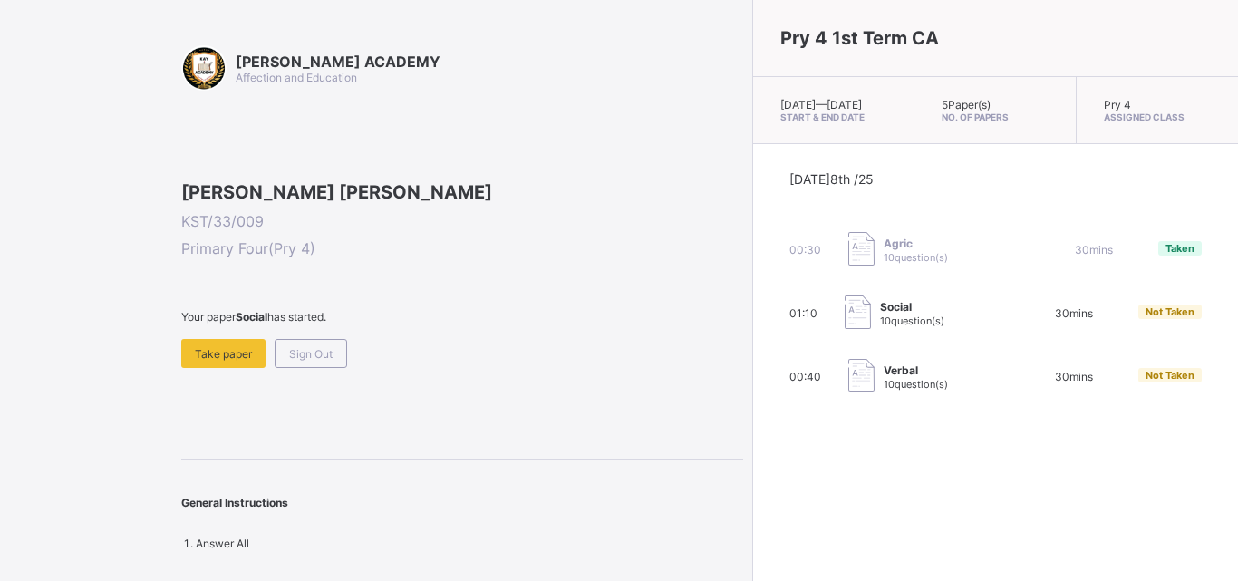
click at [845, 329] on img at bounding box center [858, 312] width 26 height 34
click at [247, 361] on span "Take paper" at bounding box center [223, 354] width 57 height 14
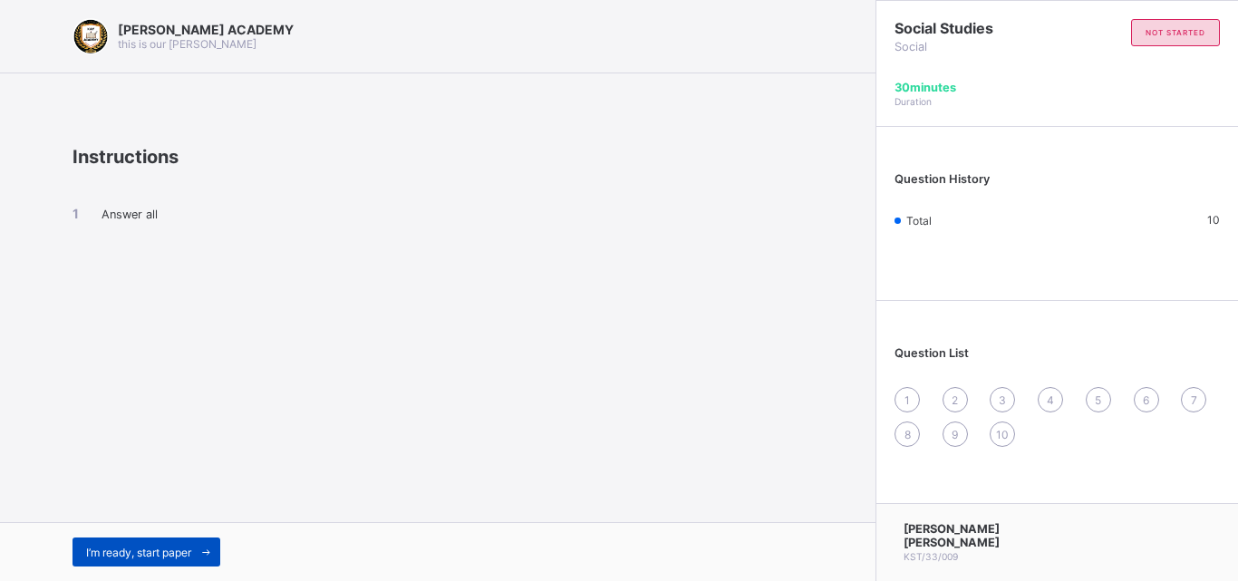
click at [191, 548] on span "I’m ready, start paper" at bounding box center [138, 553] width 105 height 14
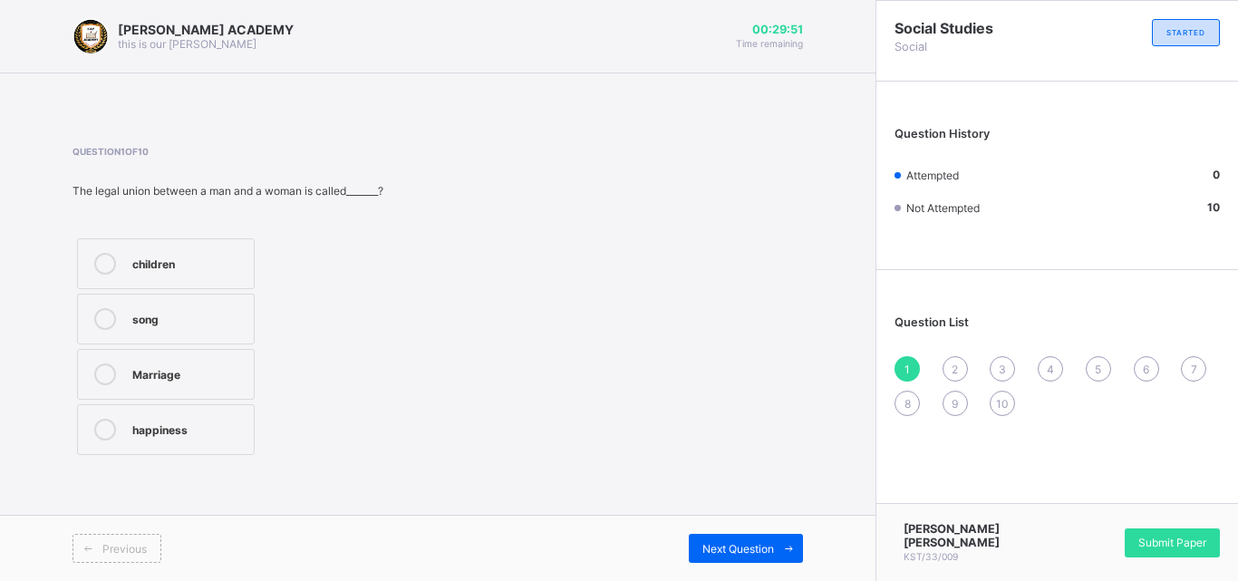
click at [179, 376] on div "Marriage" at bounding box center [188, 372] width 112 height 18
click at [775, 556] on span at bounding box center [788, 548] width 29 height 29
click at [143, 412] on label "Grandfather" at bounding box center [153, 429] width 152 height 51
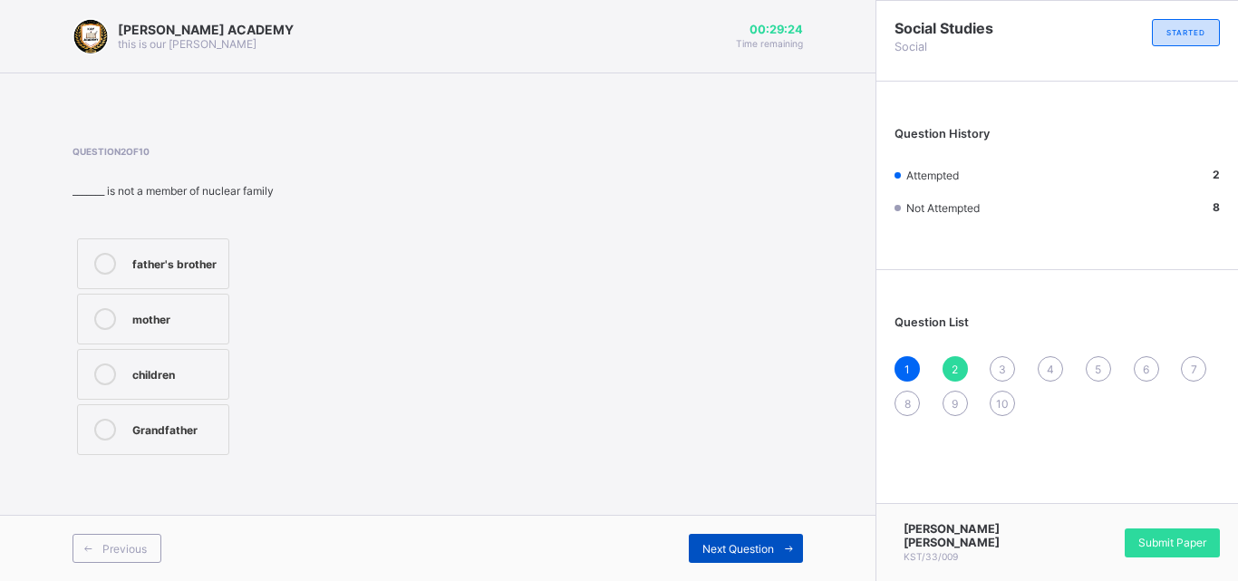
click at [694, 534] on div "Next Question" at bounding box center [746, 548] width 114 height 29
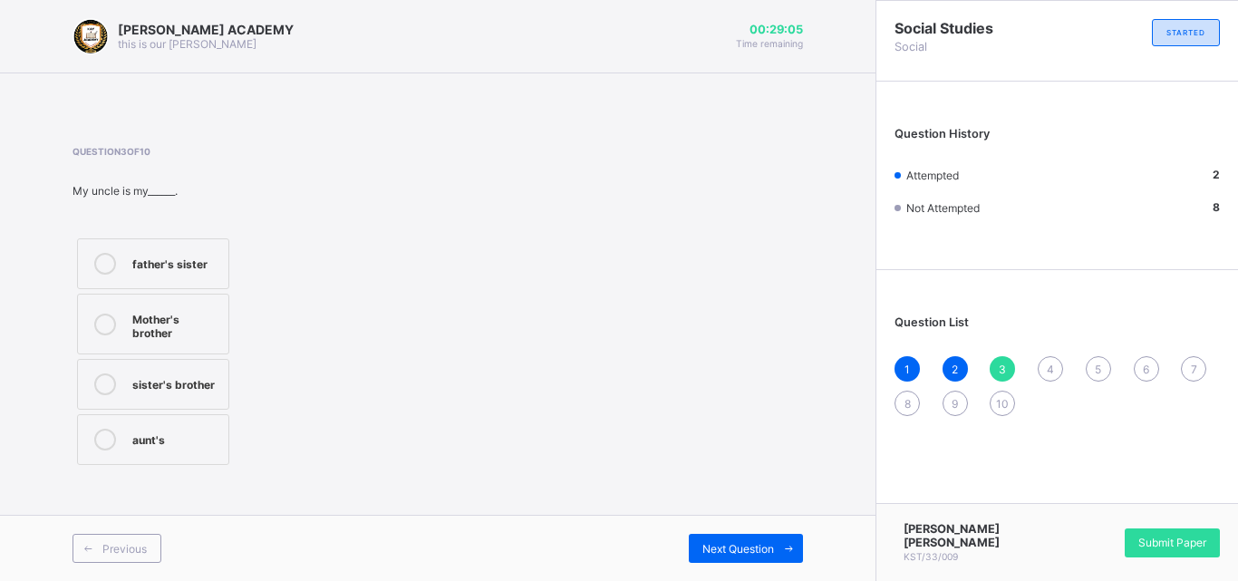
click at [163, 311] on div "Mother's brother" at bounding box center [175, 324] width 87 height 32
click at [752, 556] on div "Next Question" at bounding box center [746, 548] width 114 height 29
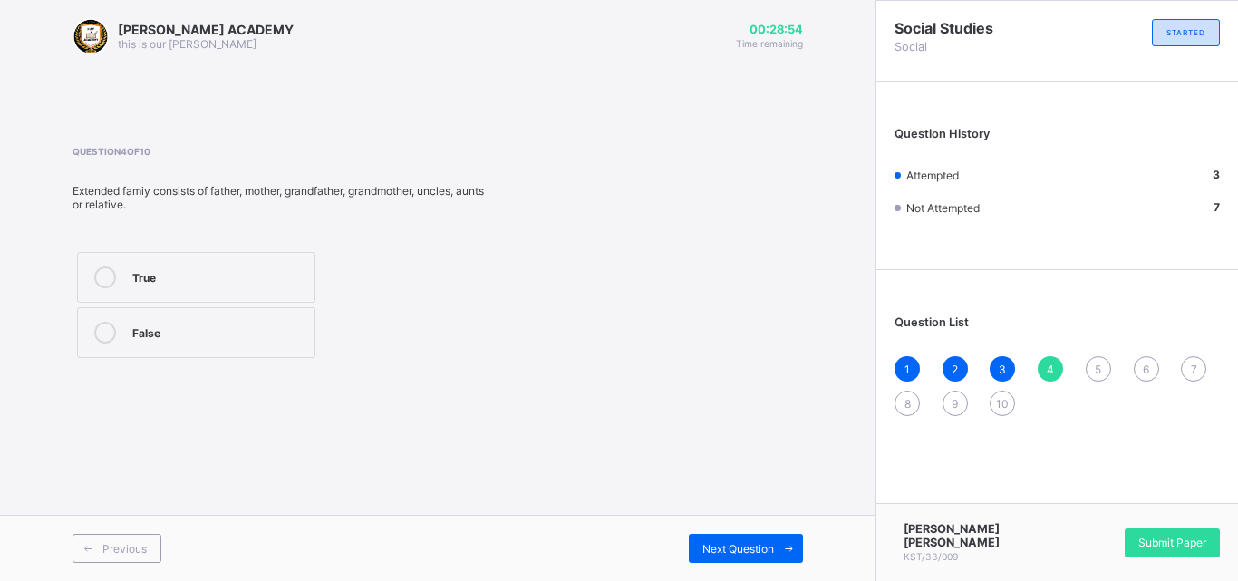
click at [232, 276] on div "True" at bounding box center [218, 275] width 173 height 18
click at [703, 548] on span "Next Question" at bounding box center [738, 549] width 72 height 14
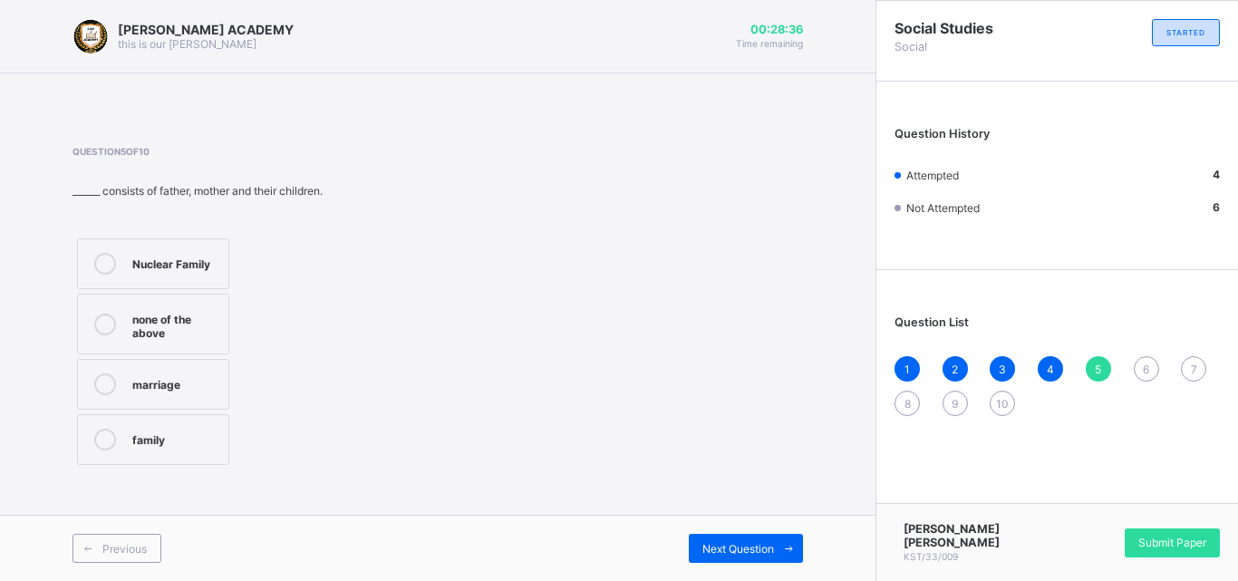
click at [218, 446] on div "family" at bounding box center [175, 438] width 87 height 18
click at [390, 475] on div "Question 5 of 10 ______ consists of father, mother and their children. Nuclear …" at bounding box center [438, 308] width 731 height 378
click at [723, 548] on span "Next Question" at bounding box center [738, 549] width 72 height 14
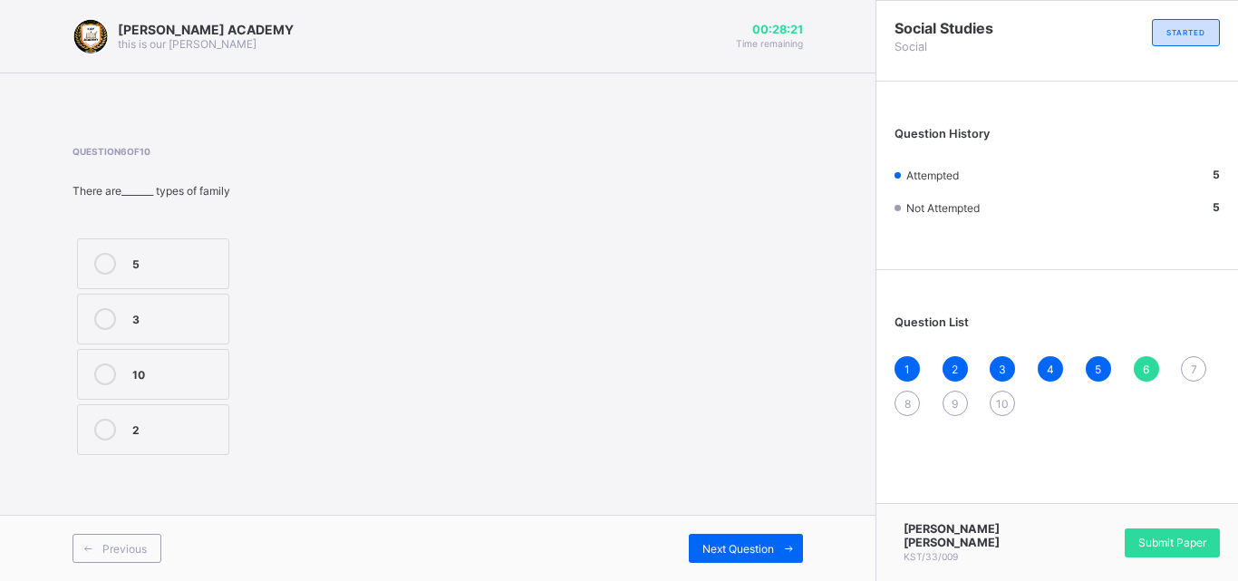
click at [167, 450] on label "2" at bounding box center [153, 429] width 152 height 51
click at [723, 549] on span "Next Question" at bounding box center [738, 549] width 72 height 14
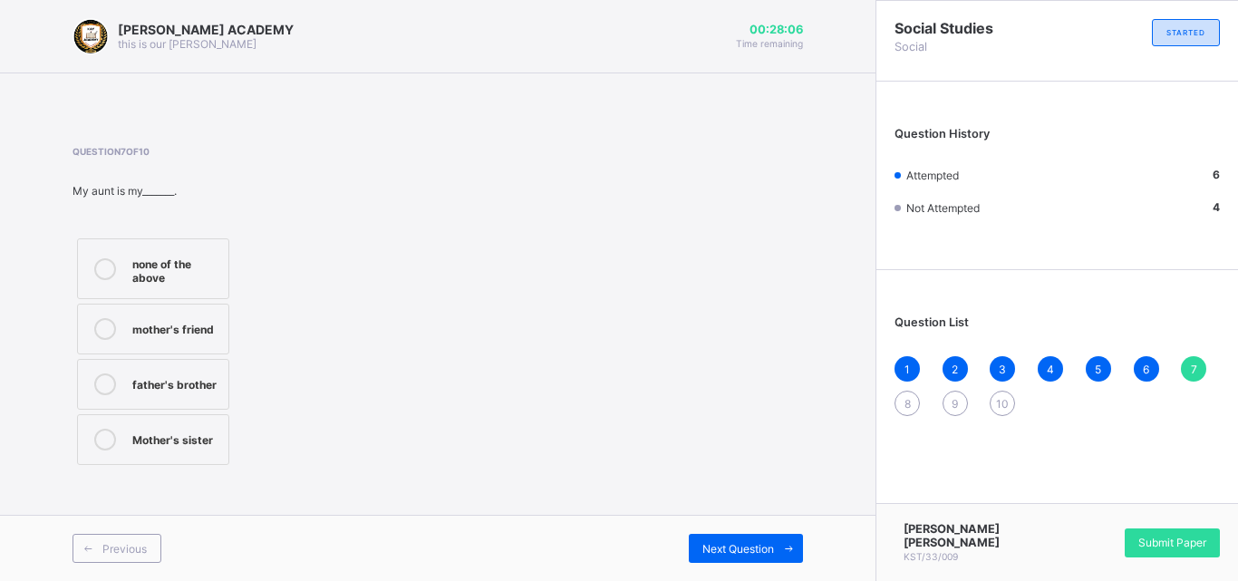
click at [192, 433] on div "Mother's sister" at bounding box center [175, 438] width 87 height 18
click at [699, 548] on div "Next Question" at bounding box center [746, 548] width 114 height 29
click at [223, 258] on label "Parents's parent" at bounding box center [153, 268] width 152 height 61
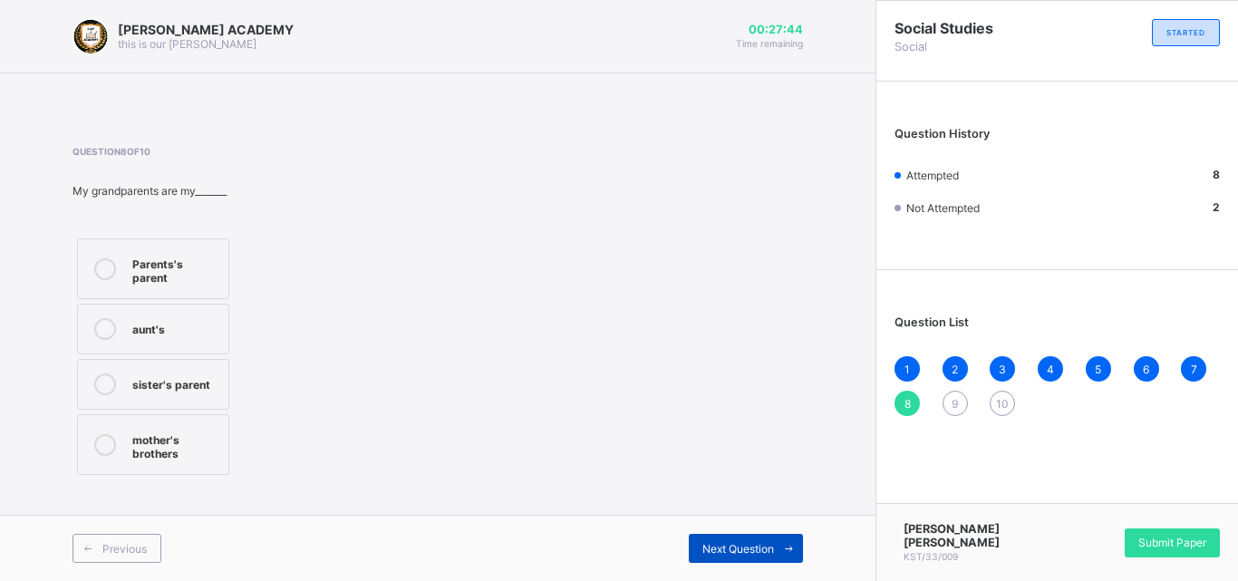
click at [699, 548] on div "Next Question" at bounding box center [746, 548] width 114 height 29
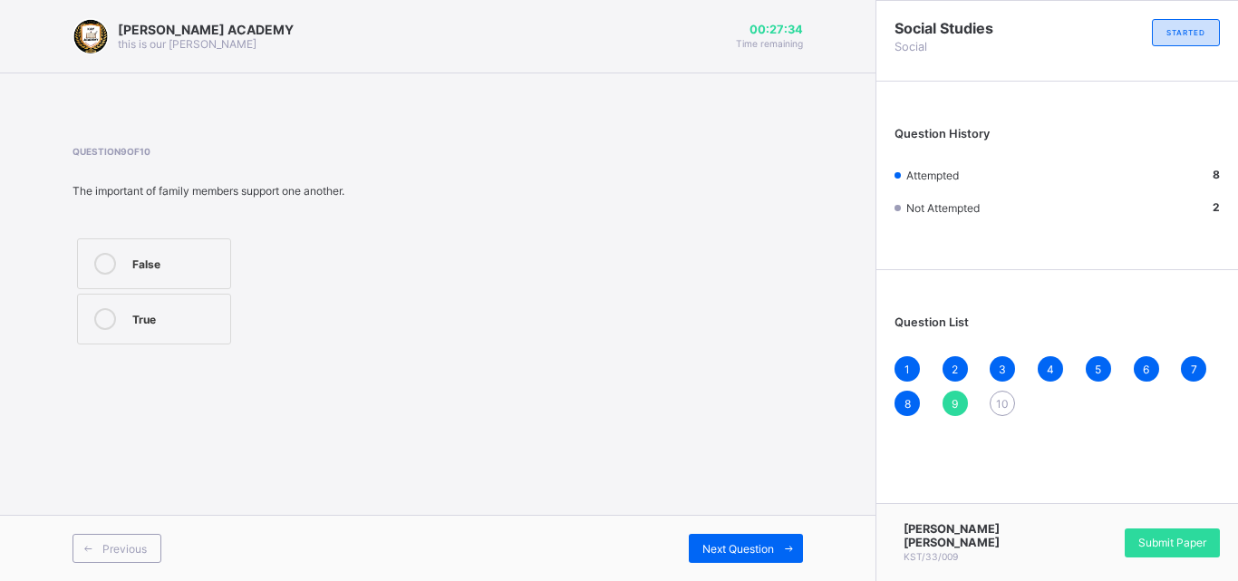
click at [223, 339] on label "True" at bounding box center [154, 319] width 154 height 51
click at [749, 536] on div "Next Question" at bounding box center [746, 548] width 114 height 29
click at [211, 248] on label "True" at bounding box center [180, 263] width 207 height 51
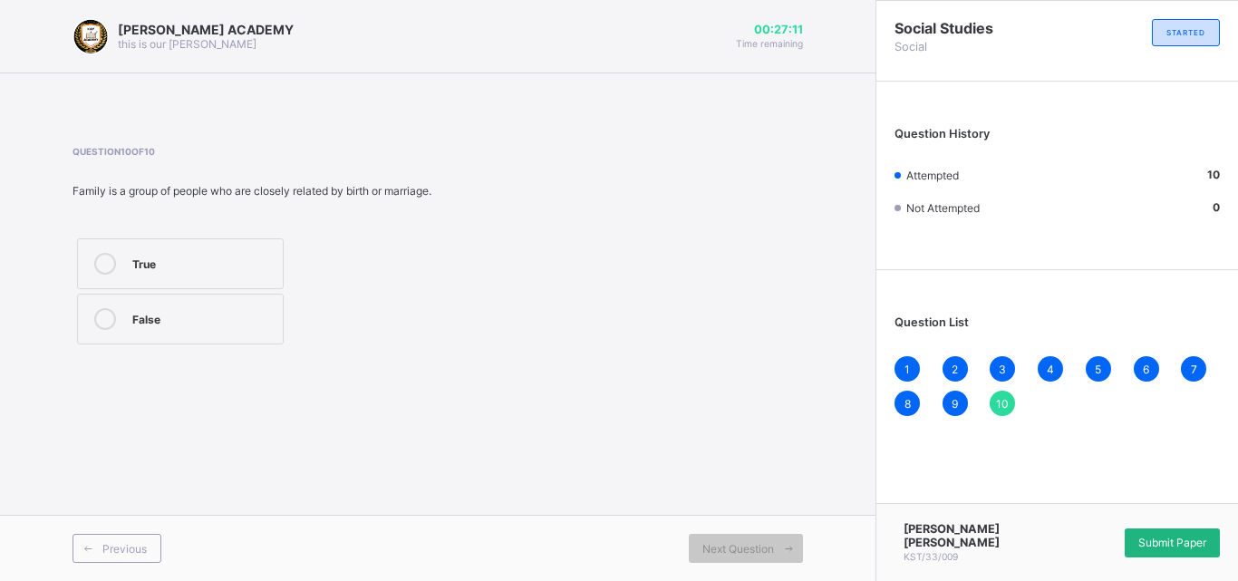
click at [1182, 537] on span "Submit Paper" at bounding box center [1172, 543] width 68 height 14
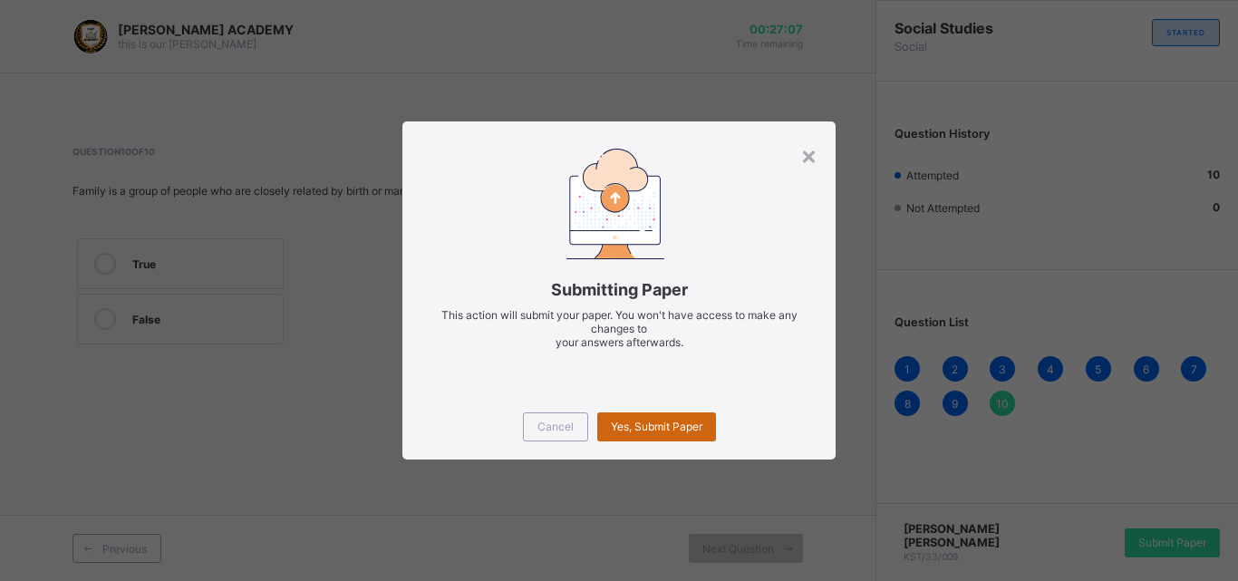
click at [688, 416] on div "Yes, Submit Paper" at bounding box center [656, 426] width 119 height 29
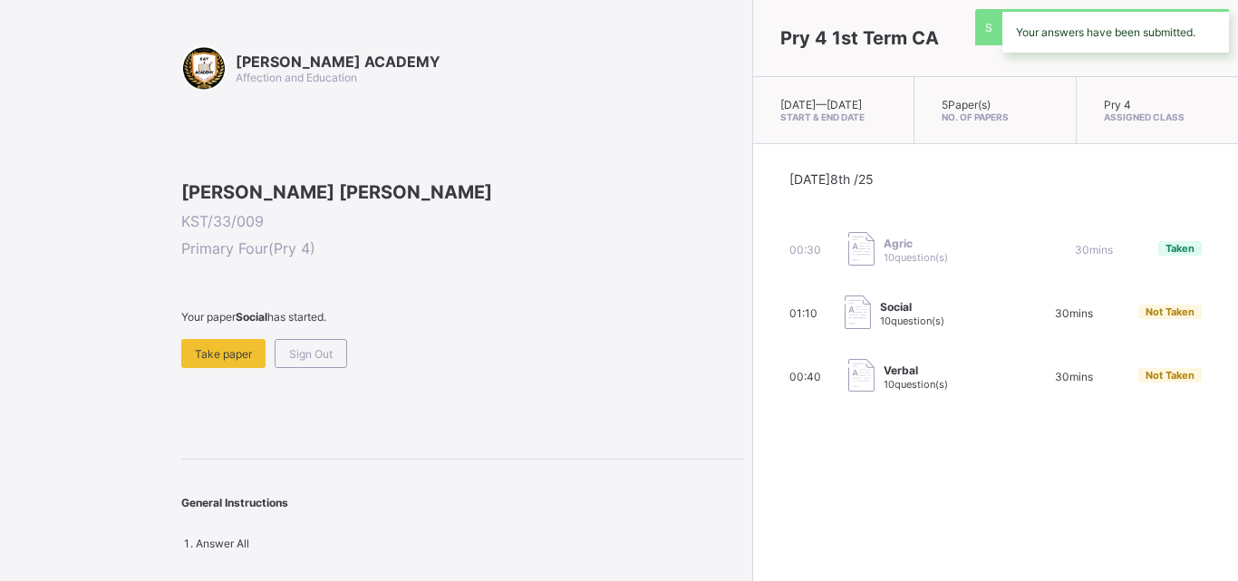
click at [1085, 34] on div "Your answers have been submitted." at bounding box center [1116, 31] width 227 height 44
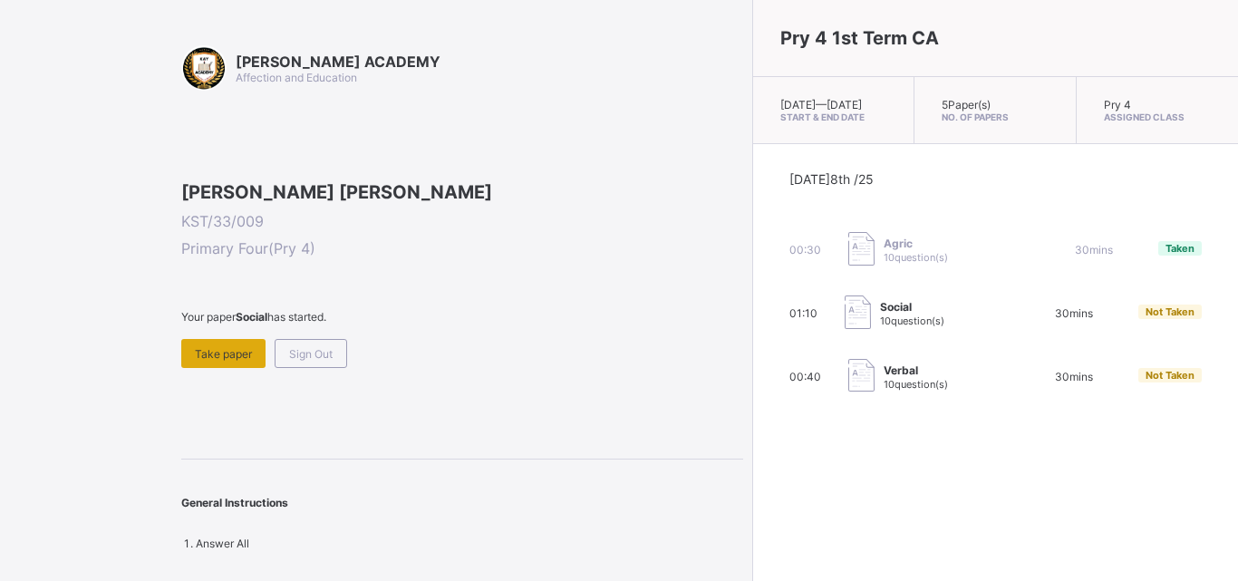
click at [245, 368] on div "Take paper" at bounding box center [223, 353] width 84 height 29
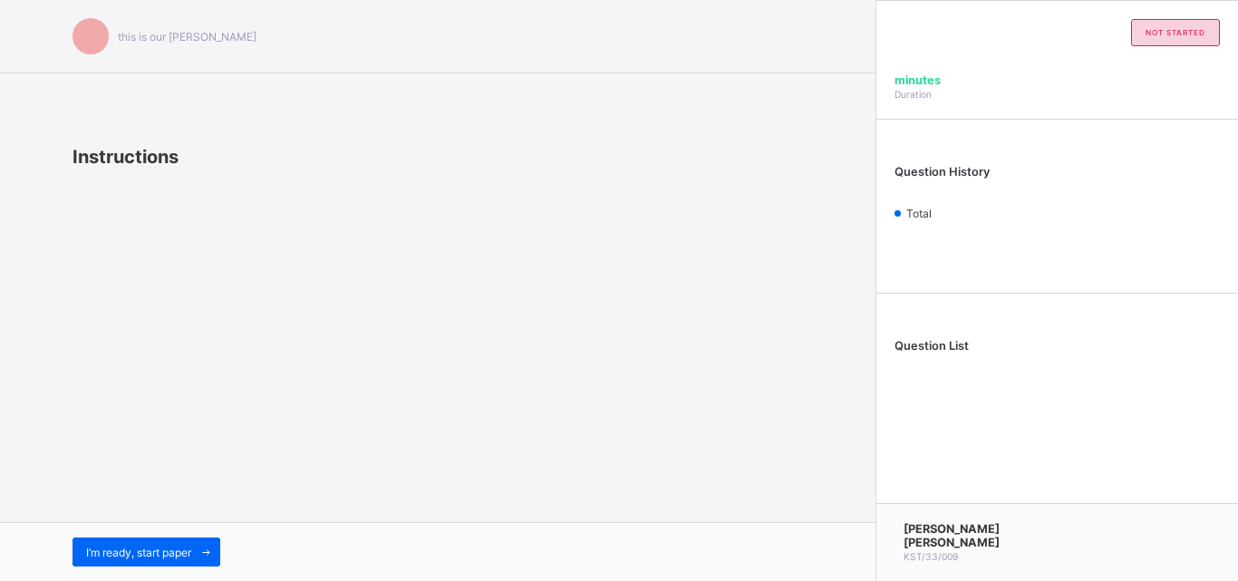
click at [245, 466] on div "this is our [PERSON_NAME] Instructions I’m ready, start paper" at bounding box center [438, 290] width 876 height 581
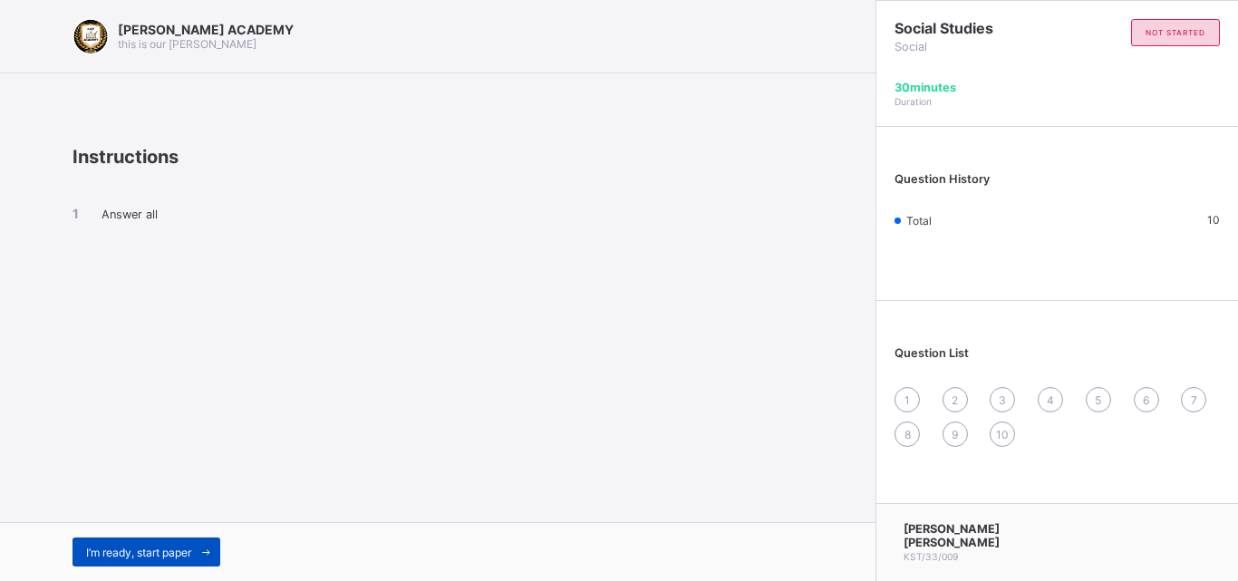
click at [156, 547] on span "I’m ready, start paper" at bounding box center [138, 553] width 105 height 14
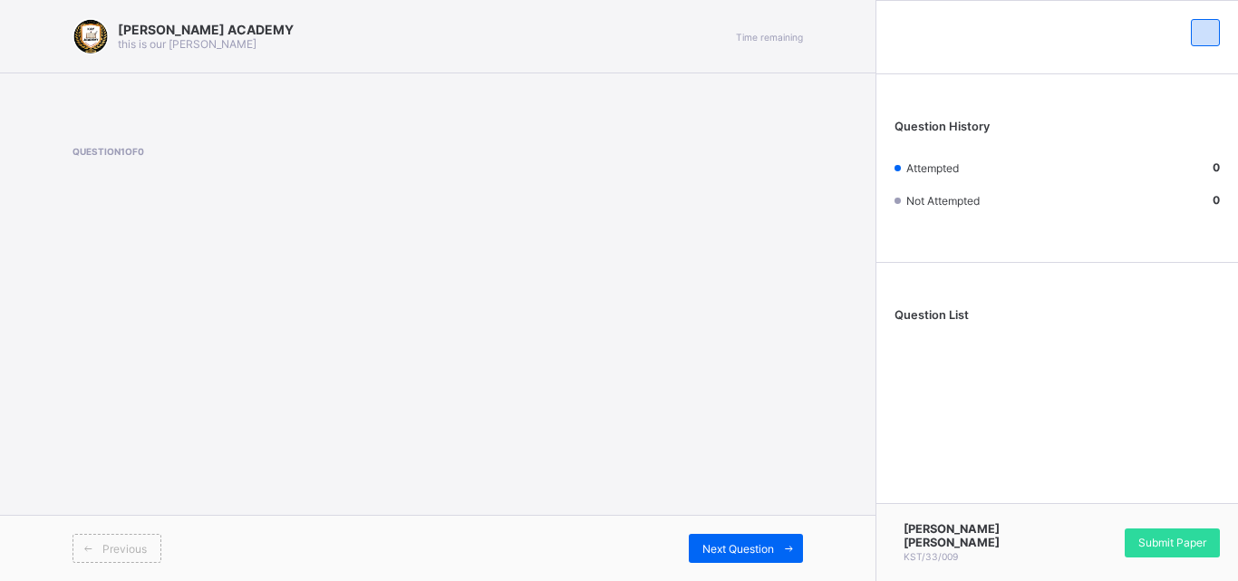
click at [307, 402] on div "[PERSON_NAME] ACADEMY this is our [PERSON_NAME] Time remaining Question 1 of 0 …" at bounding box center [438, 290] width 876 height 581
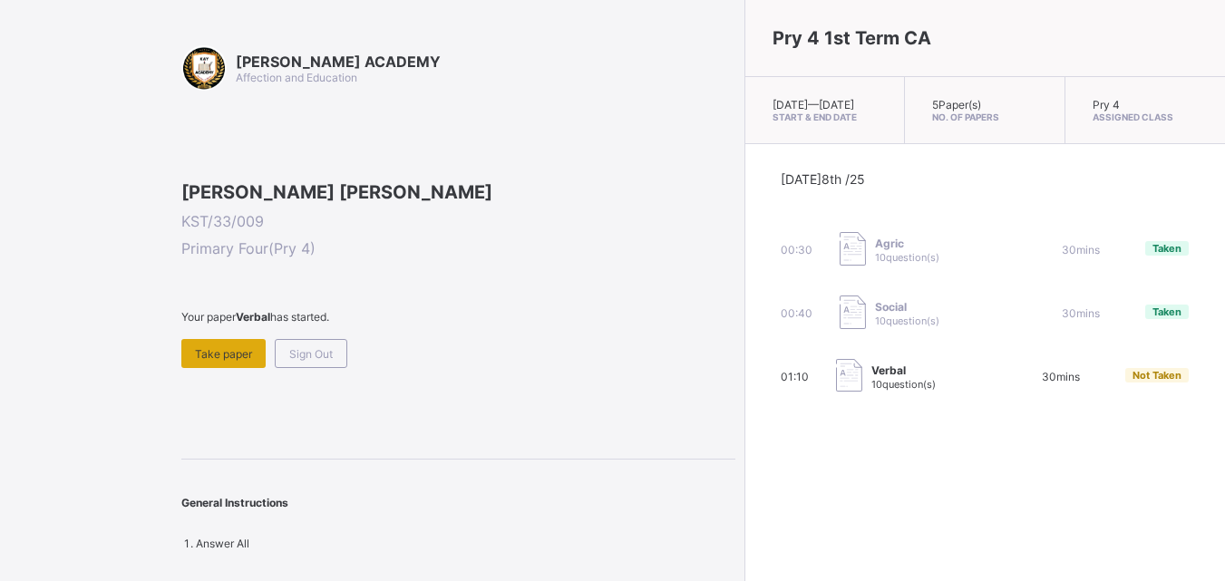
click at [232, 361] on span "Take paper" at bounding box center [223, 354] width 57 height 14
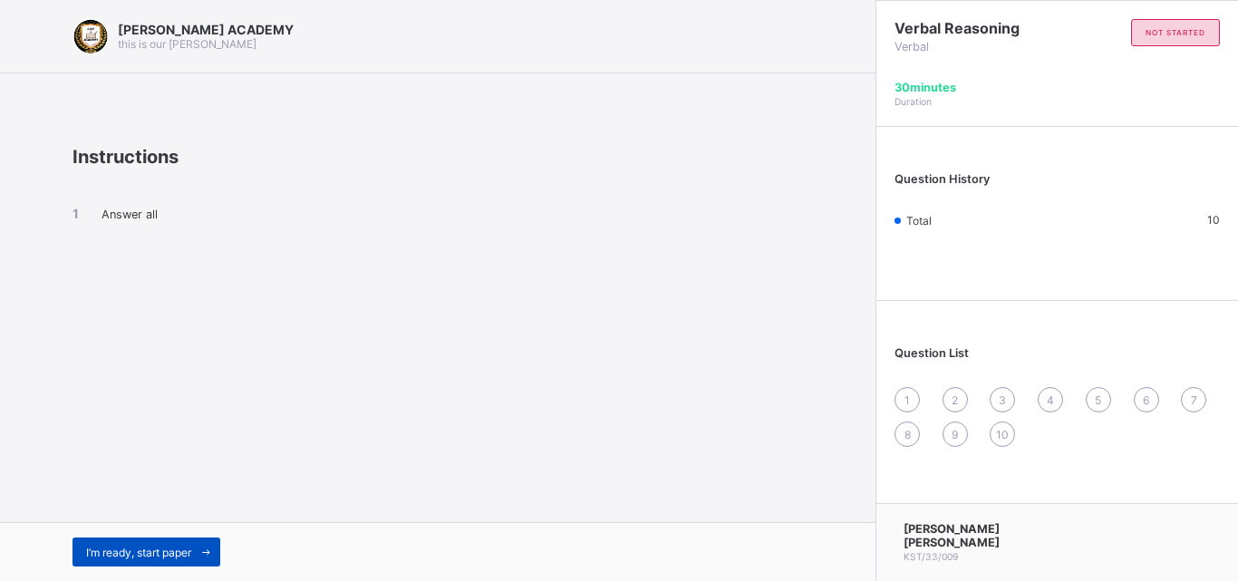
click at [195, 560] on span at bounding box center [205, 552] width 29 height 29
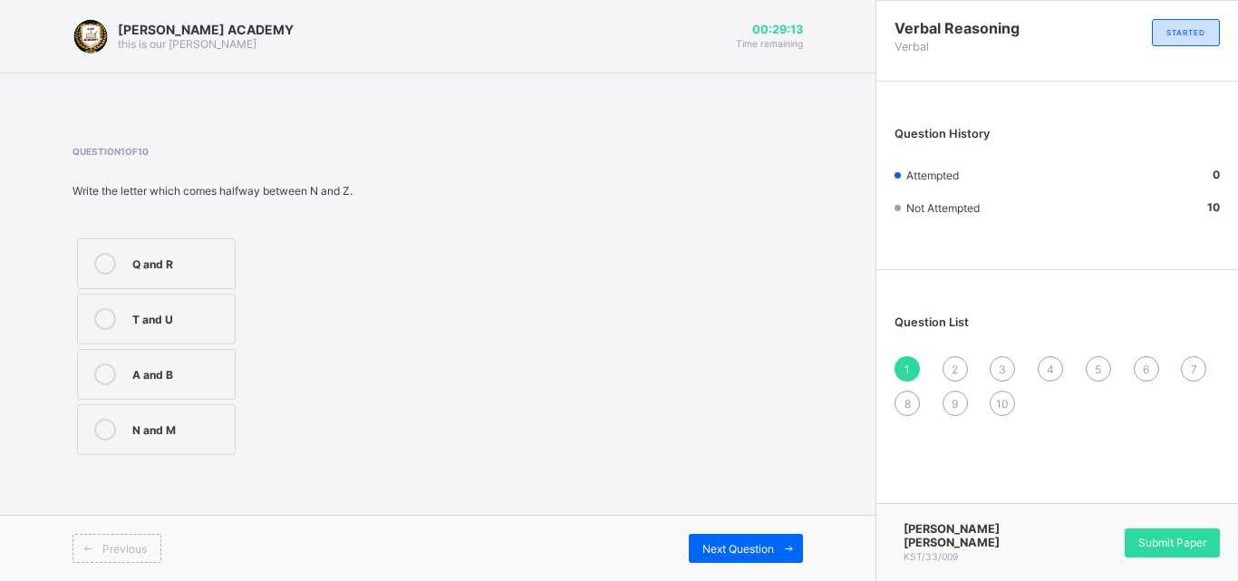
click at [210, 330] on label "T and U" at bounding box center [156, 319] width 159 height 51
click at [707, 549] on span "Next Question" at bounding box center [738, 549] width 72 height 14
click at [210, 450] on label "L" at bounding box center [153, 429] width 152 height 51
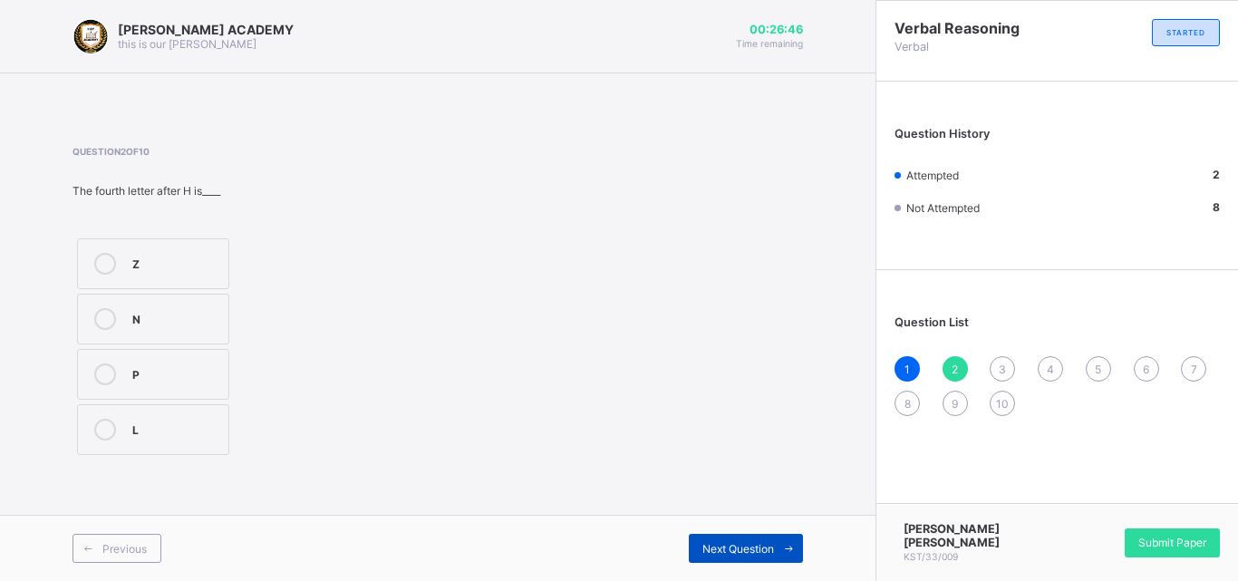
click at [696, 545] on div "Next Question" at bounding box center [746, 548] width 114 height 29
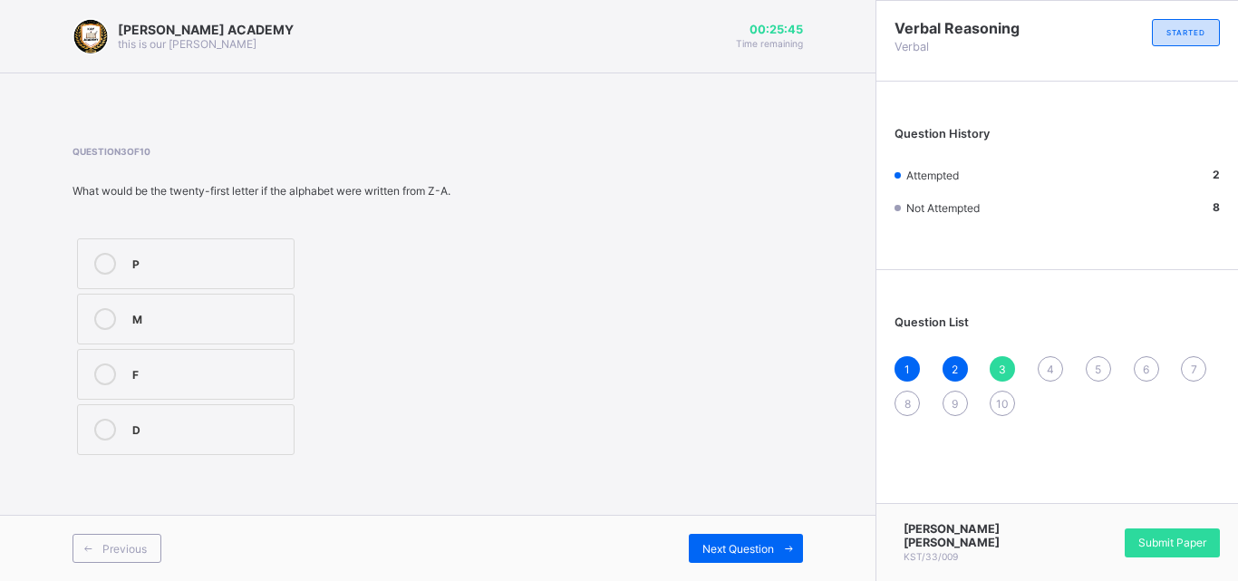
click at [291, 369] on label "F" at bounding box center [186, 374] width 218 height 51
click at [722, 544] on span "Next Question" at bounding box center [738, 549] width 72 height 14
click at [226, 390] on label "Z" at bounding box center [153, 374] width 152 height 51
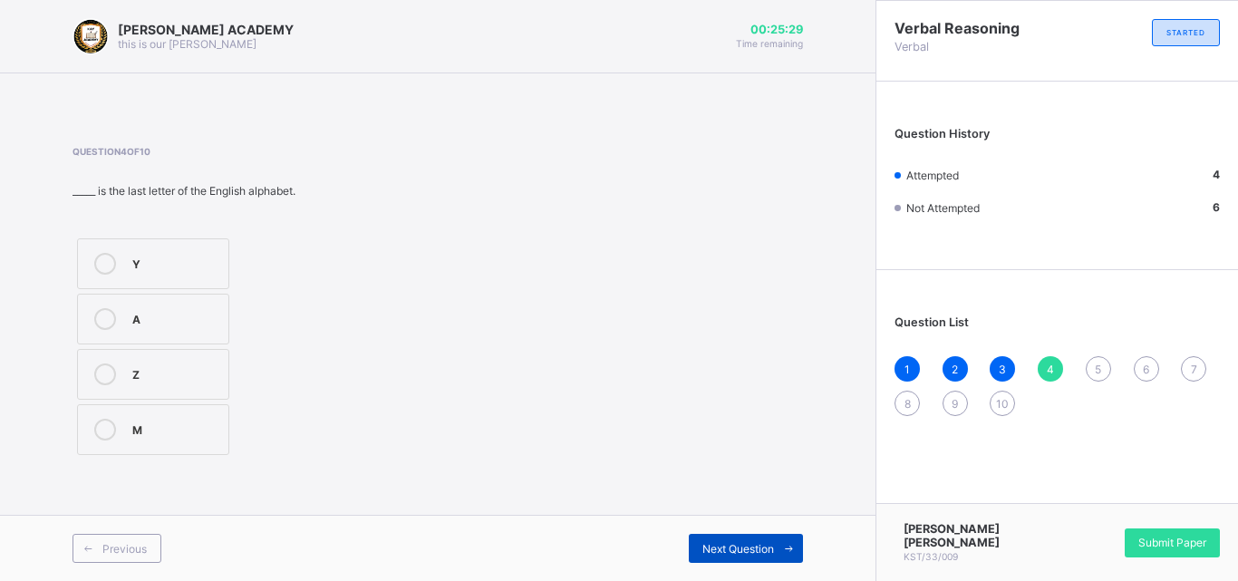
click at [706, 548] on span "Next Question" at bounding box center [738, 549] width 72 height 14
click at [605, 455] on div "Question 5 of 10 Which letter in the word PICTURE is the last vowel in the alph…" at bounding box center [438, 303] width 731 height 314
click at [237, 334] on label "E" at bounding box center [172, 319] width 190 height 51
click at [738, 543] on span "Next Question" at bounding box center [738, 549] width 72 height 14
click at [197, 431] on div "None" at bounding box center [175, 428] width 87 height 18
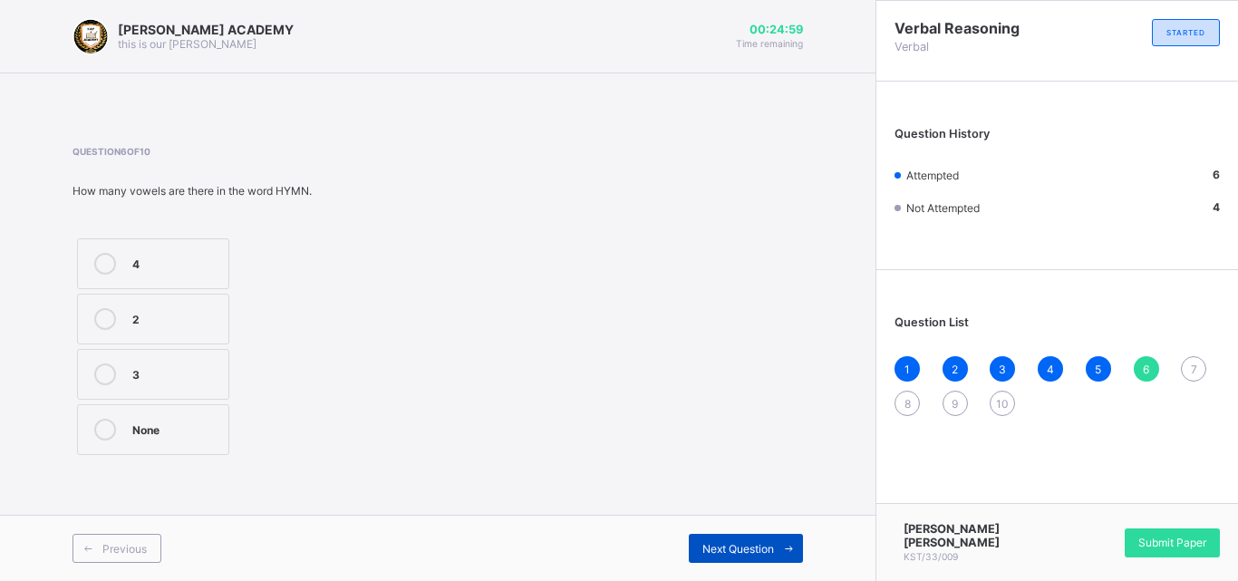
click at [707, 542] on span "Next Question" at bounding box center [738, 549] width 72 height 14
click at [228, 375] on label "A" at bounding box center [153, 374] width 152 height 51
click at [723, 545] on span "Next Question" at bounding box center [738, 549] width 72 height 14
click at [201, 445] on label "21" at bounding box center [153, 429] width 152 height 51
click at [741, 542] on span "Next Question" at bounding box center [738, 549] width 72 height 14
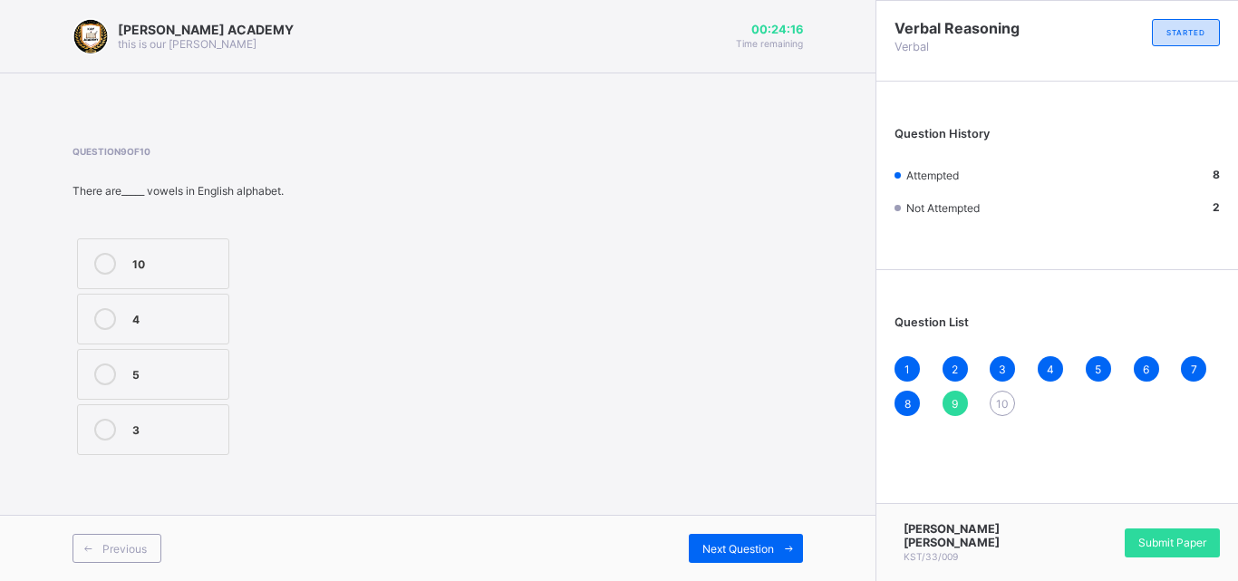
click at [208, 377] on div "5" at bounding box center [175, 372] width 87 height 18
click at [705, 545] on span "Next Question" at bounding box center [738, 549] width 72 height 14
click at [222, 435] on label "26" at bounding box center [153, 429] width 152 height 51
click at [911, 392] on div "8" at bounding box center [907, 403] width 25 height 25
click at [1170, 542] on span "Submit Paper" at bounding box center [1172, 543] width 68 height 14
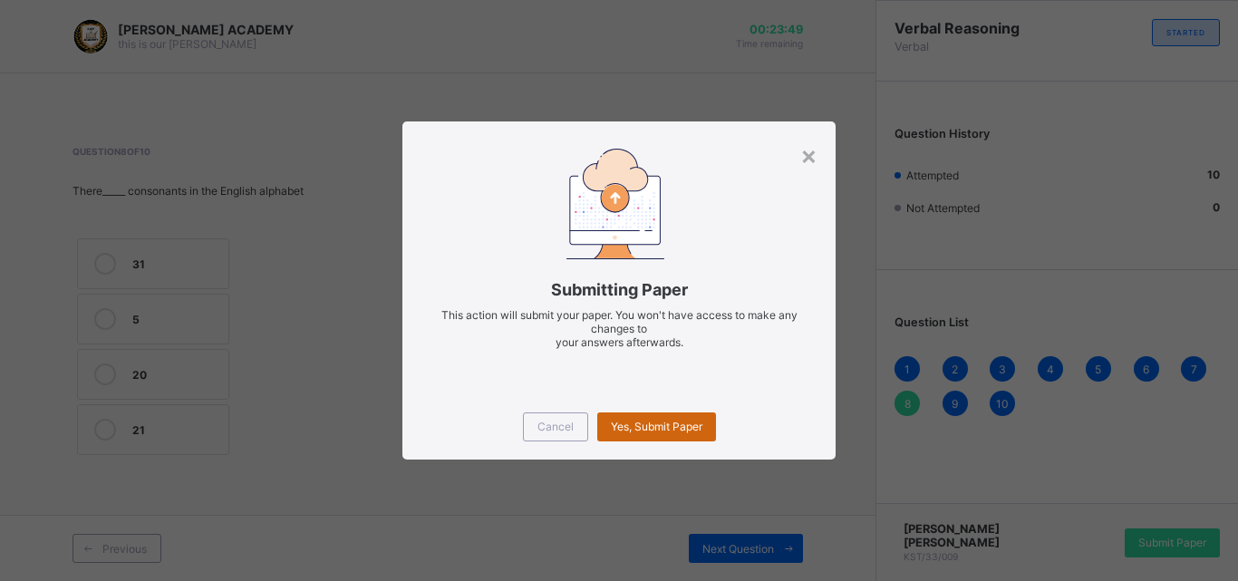
click at [672, 416] on div "Yes, Submit Paper" at bounding box center [656, 426] width 119 height 29
